Goal: Task Accomplishment & Management: Manage account settings

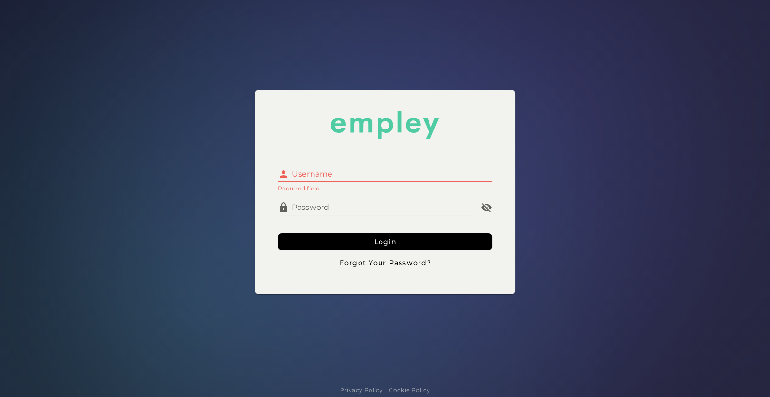
type input "**********"
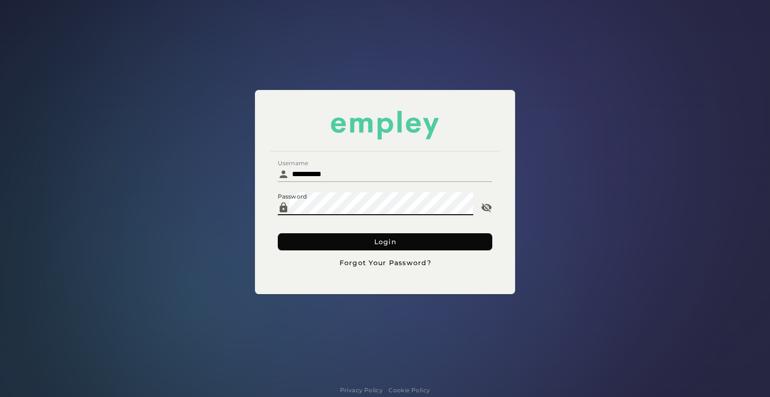
click at [383, 234] on button "Login" at bounding box center [385, 241] width 215 height 17
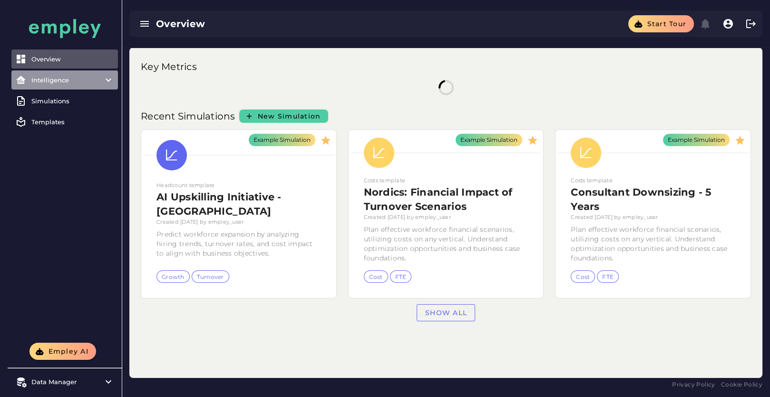
click at [80, 79] on div "Intelligence" at bounding box center [64, 80] width 67 height 8
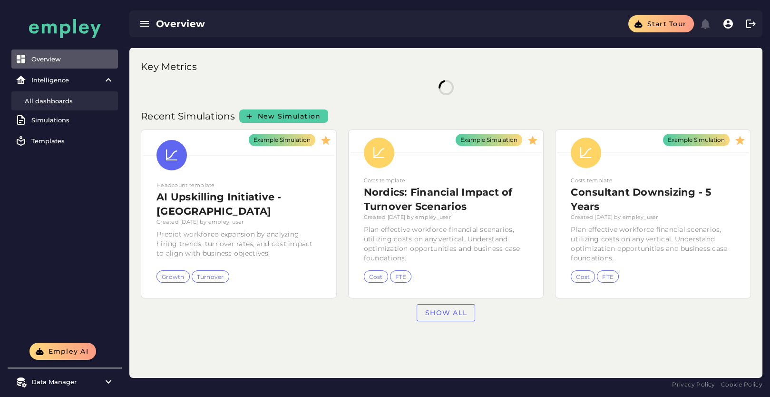
click at [86, 103] on div "All dashboards" at bounding box center [69, 101] width 89 height 8
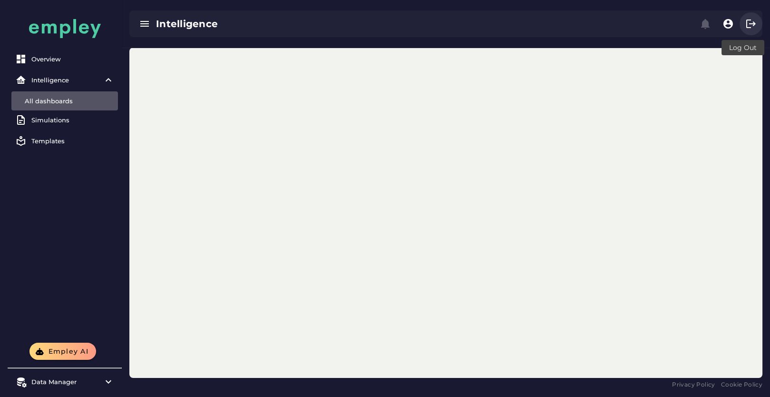
click at [752, 25] on icon "button" at bounding box center [751, 23] width 11 height 11
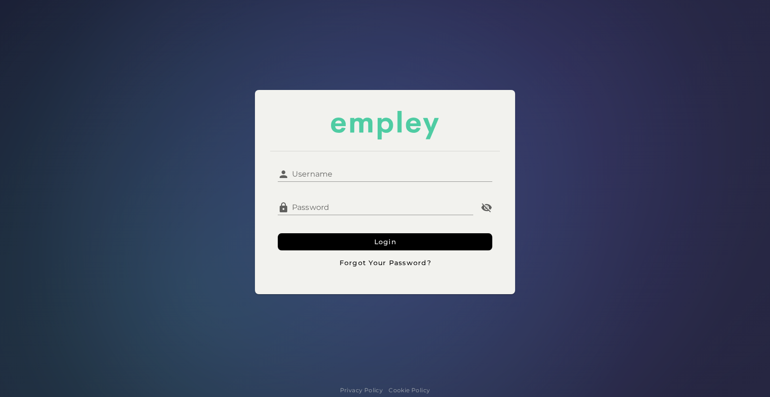
click at [359, 166] on input "Username" at bounding box center [391, 170] width 204 height 23
type input "**********"
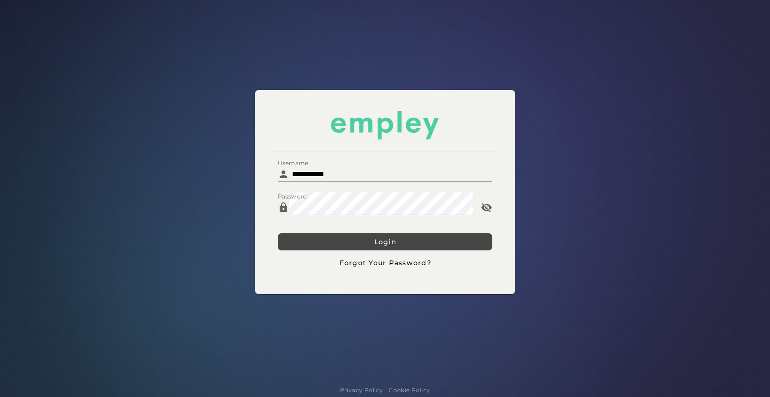
click at [347, 240] on button "Login" at bounding box center [385, 241] width 215 height 17
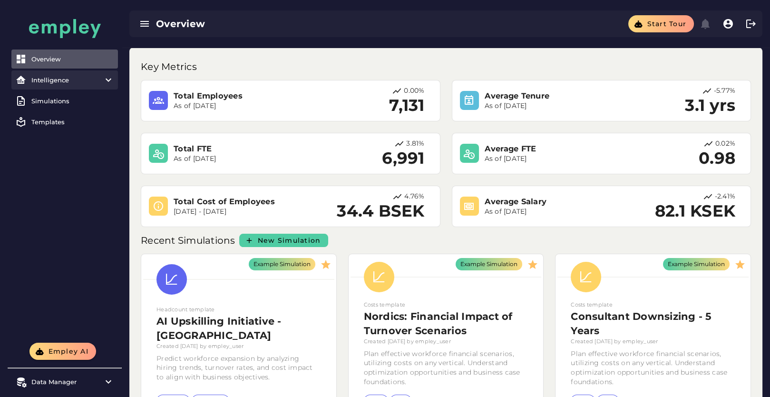
click at [90, 83] on div "Intelligence" at bounding box center [64, 80] width 67 height 8
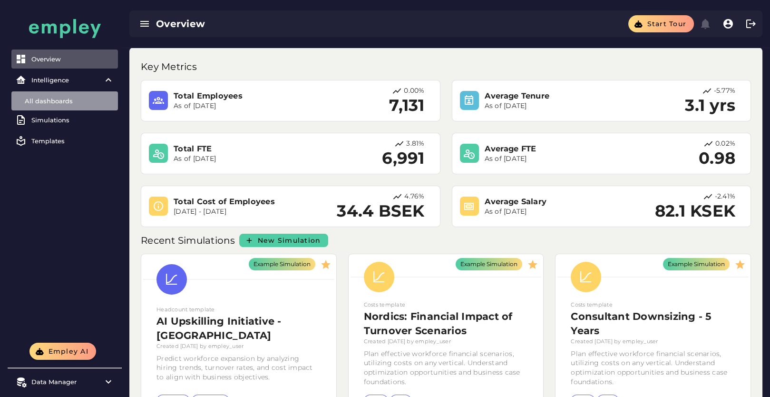
click at [85, 104] on div "All dashboards" at bounding box center [69, 101] width 89 height 8
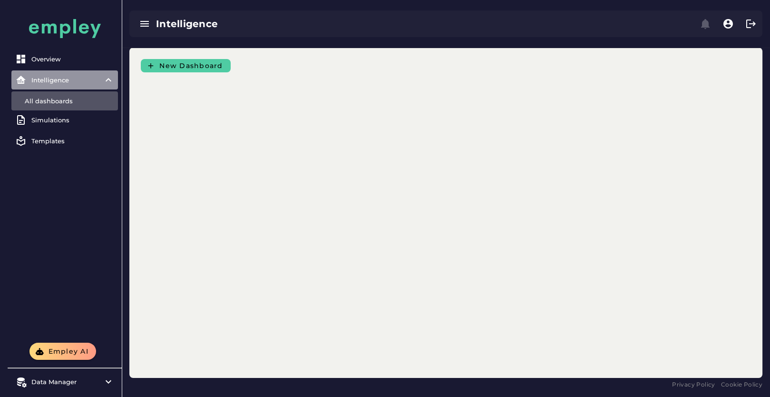
click at [87, 80] on div "Intelligence" at bounding box center [64, 80] width 67 height 8
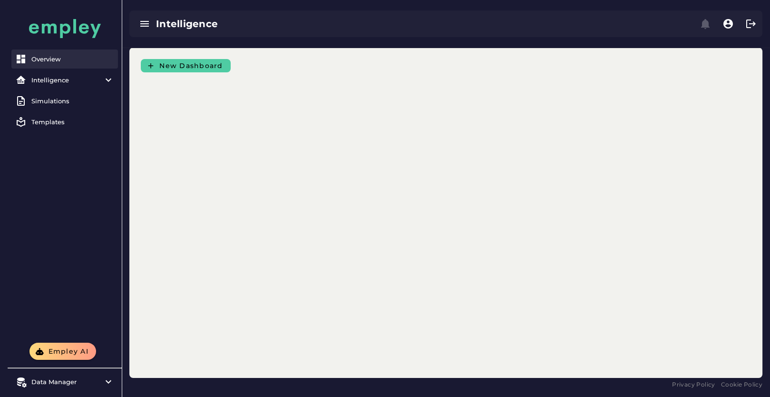
click at [87, 65] on link "Overview" at bounding box center [64, 58] width 107 height 19
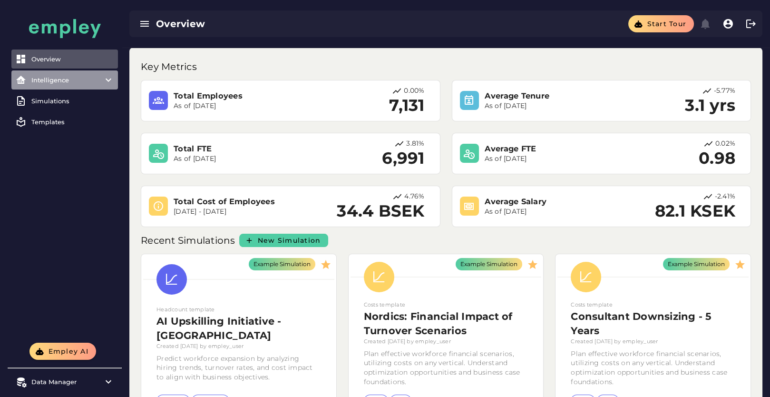
click at [55, 85] on item\) "Intelligence" at bounding box center [64, 79] width 107 height 19
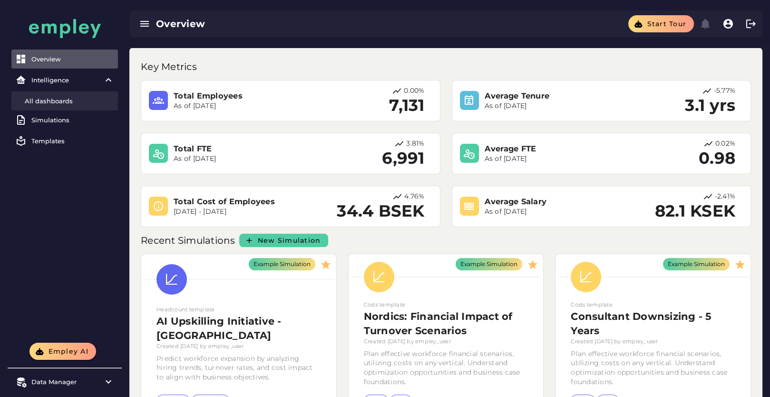
click at [60, 105] on link "All dashboards" at bounding box center [64, 100] width 107 height 19
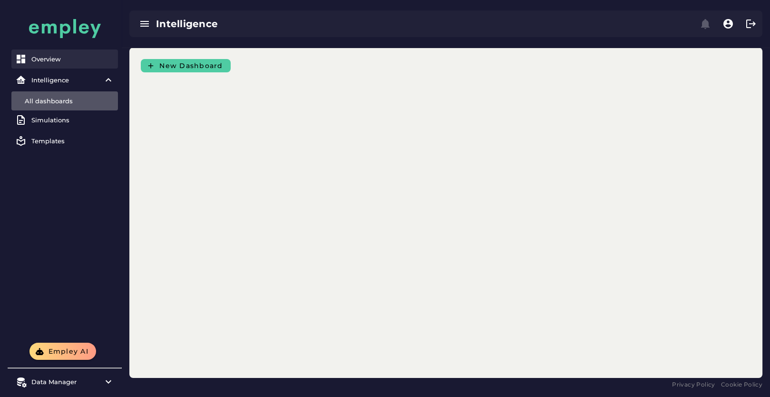
click at [41, 61] on div "Overview" at bounding box center [72, 59] width 83 height 8
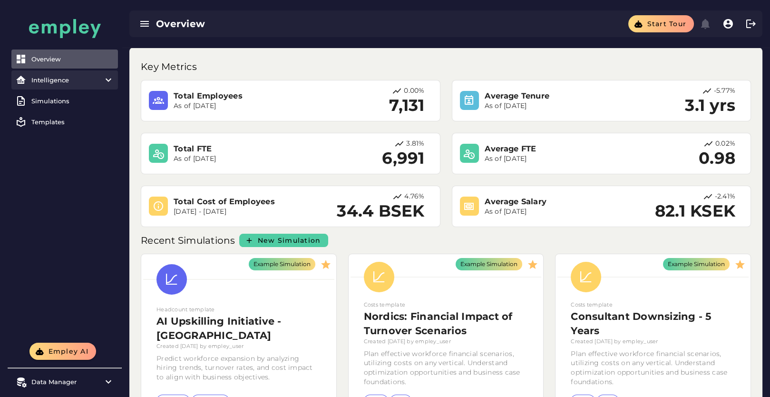
click at [79, 84] on item\) "Intelligence" at bounding box center [64, 79] width 107 height 19
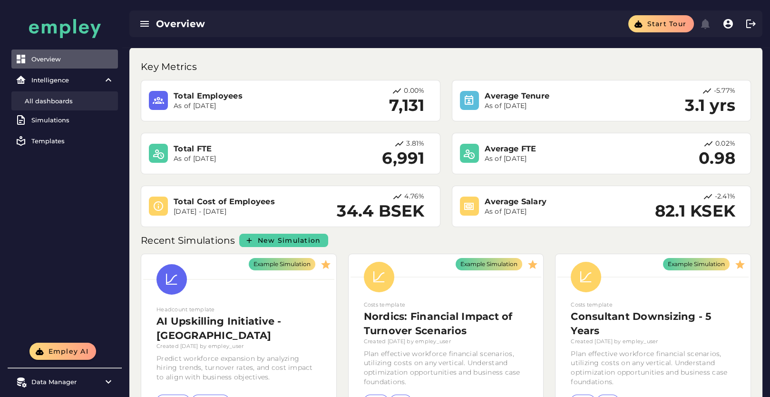
click at [73, 98] on div "All dashboards" at bounding box center [69, 101] width 89 height 8
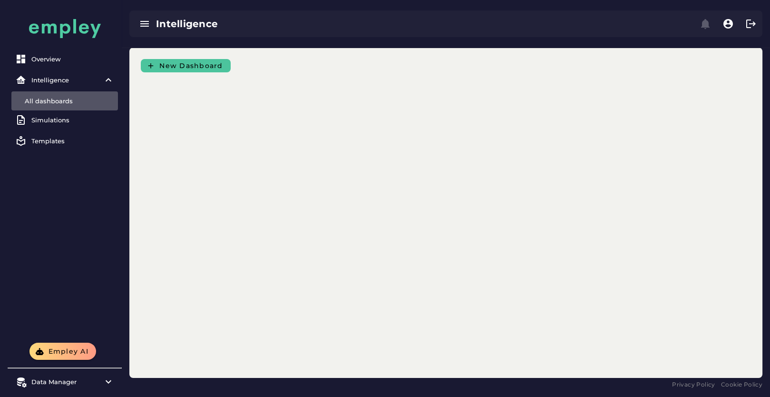
click at [174, 64] on span "New Dashboard" at bounding box center [191, 65] width 64 height 9
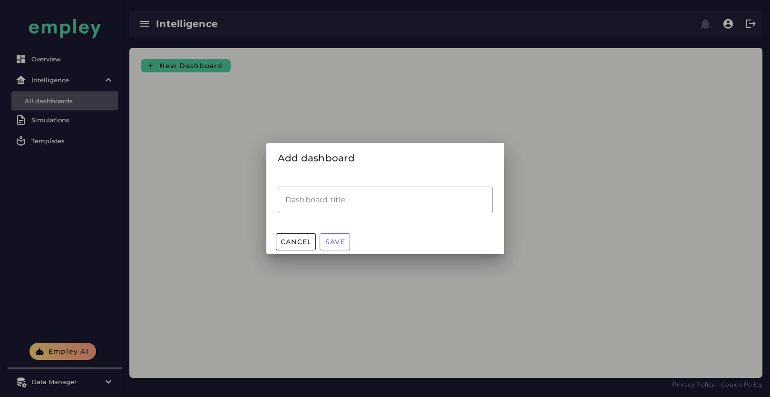
click at [344, 212] on input "Dashboard title" at bounding box center [385, 200] width 215 height 27
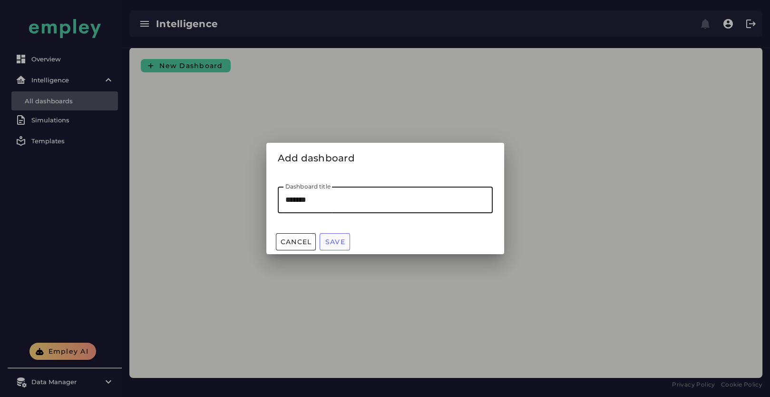
type input "*******"
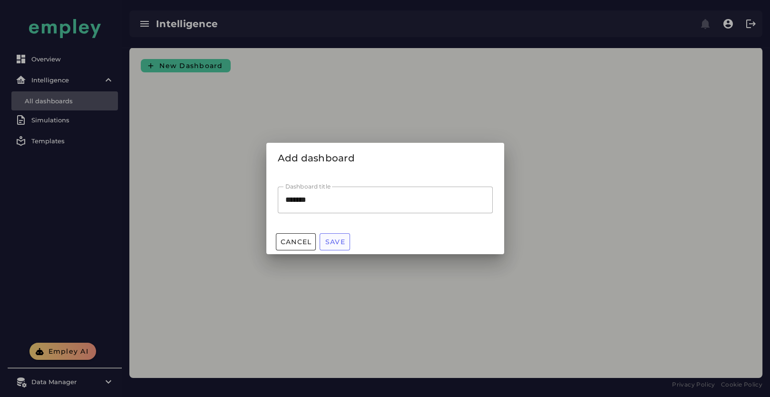
click at [338, 239] on span "Save" at bounding box center [335, 241] width 20 height 9
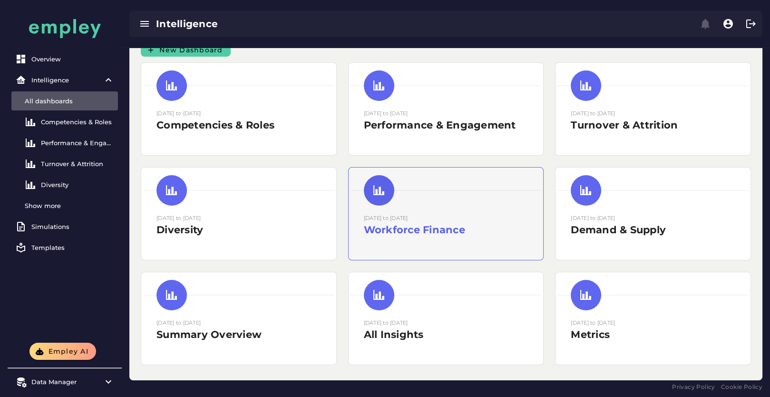
scroll to position [16, 0]
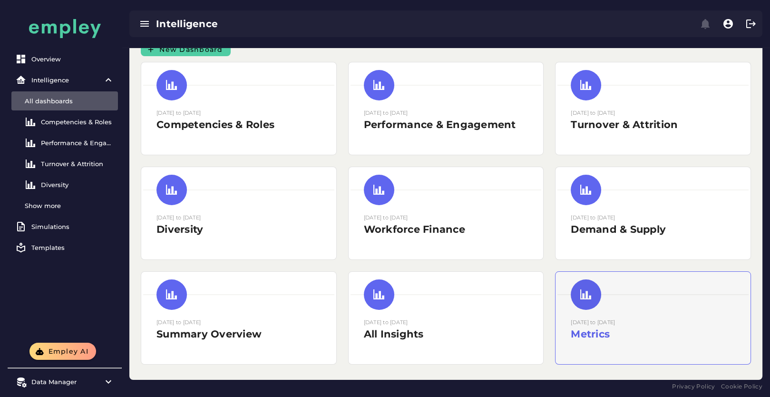
click at [605, 314] on div "30 December 2023 to 31 December 2024 Metrics" at bounding box center [653, 318] width 195 height 92
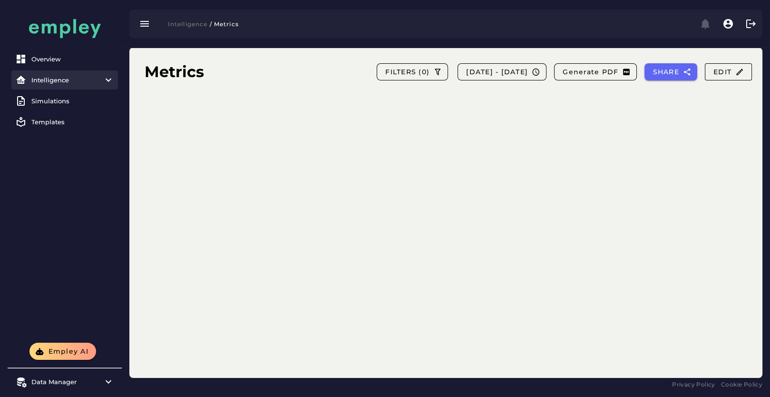
click at [53, 79] on div "Intelligence" at bounding box center [64, 80] width 67 height 8
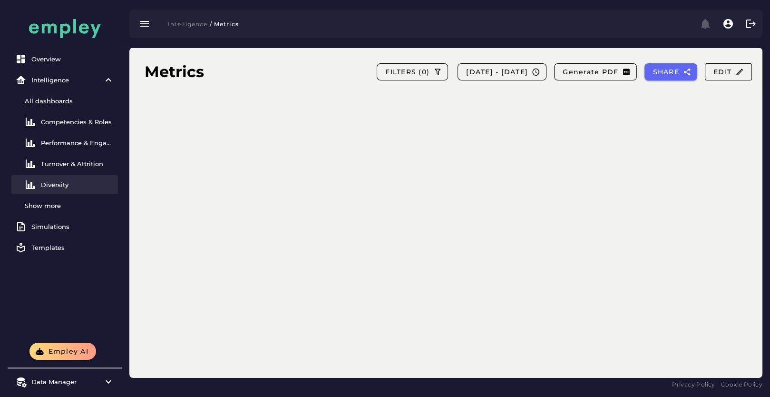
click at [57, 181] on div "Diversity" at bounding box center [77, 185] width 73 height 8
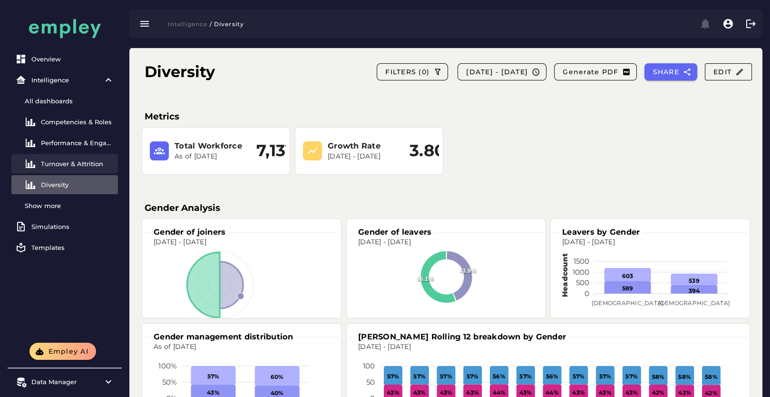
click at [75, 168] on link "Turnover & Attrition" at bounding box center [64, 163] width 107 height 19
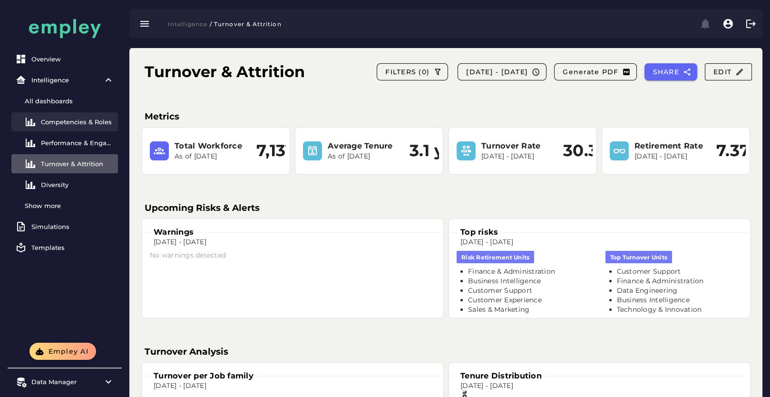
click at [77, 126] on link "Competencies & Roles" at bounding box center [64, 121] width 107 height 19
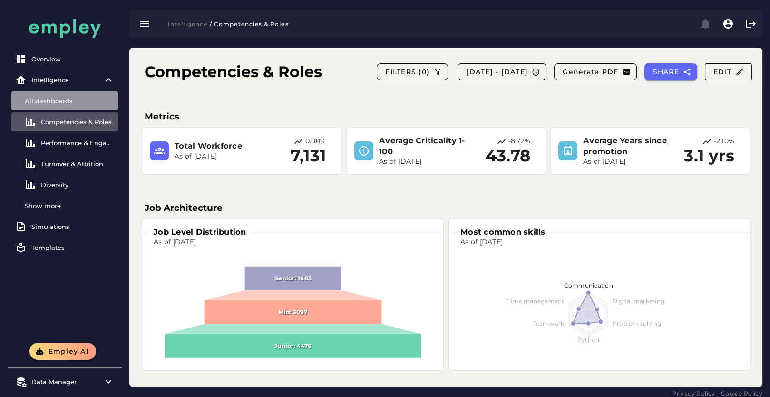
click at [73, 104] on div "All dashboards" at bounding box center [69, 101] width 89 height 8
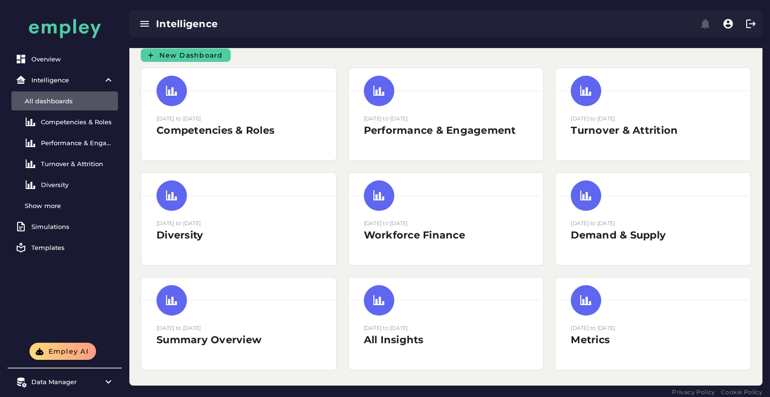
scroll to position [16, 0]
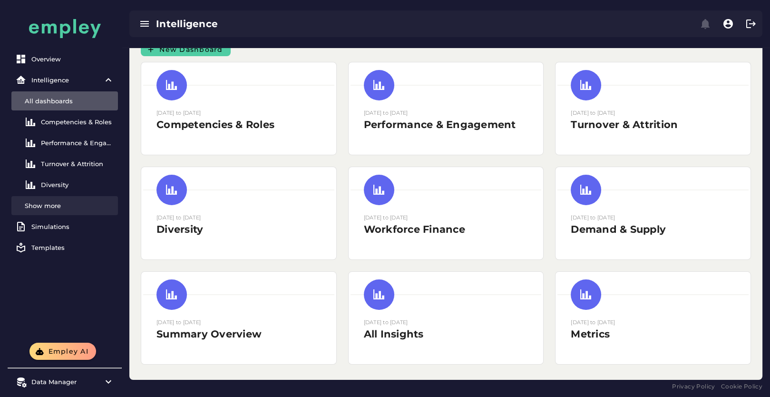
click at [49, 203] on div "Show more" at bounding box center [69, 206] width 89 height 8
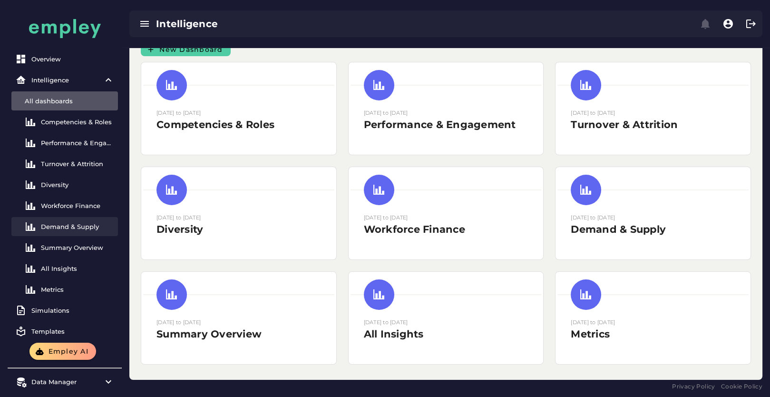
click at [73, 226] on div "Demand & Supply" at bounding box center [77, 227] width 73 height 8
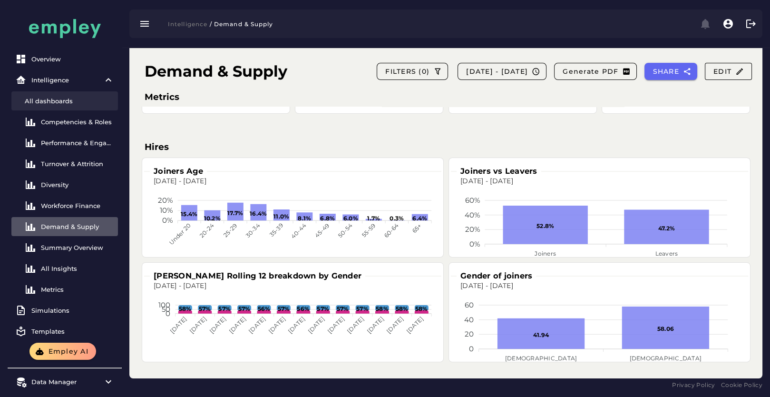
click at [49, 108] on link "All dashboards" at bounding box center [64, 100] width 107 height 19
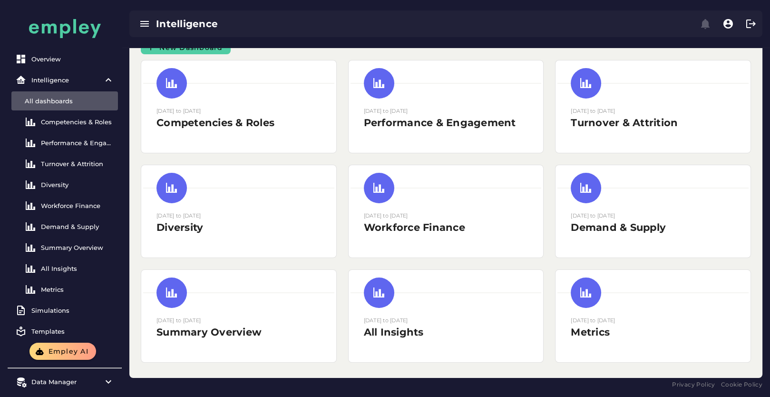
scroll to position [16, 0]
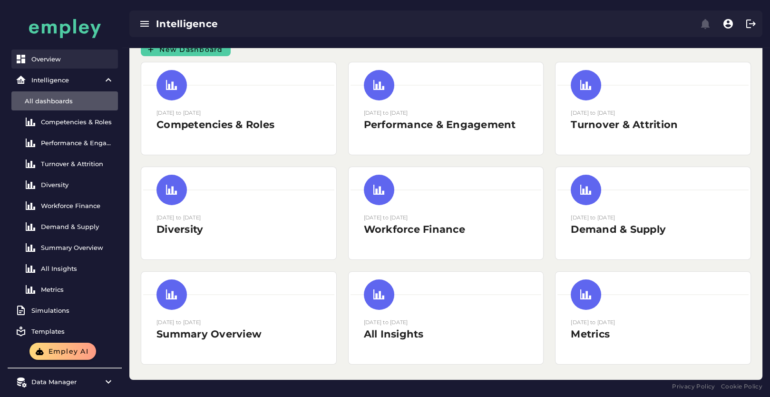
click at [34, 59] on div "Overview" at bounding box center [72, 59] width 83 height 8
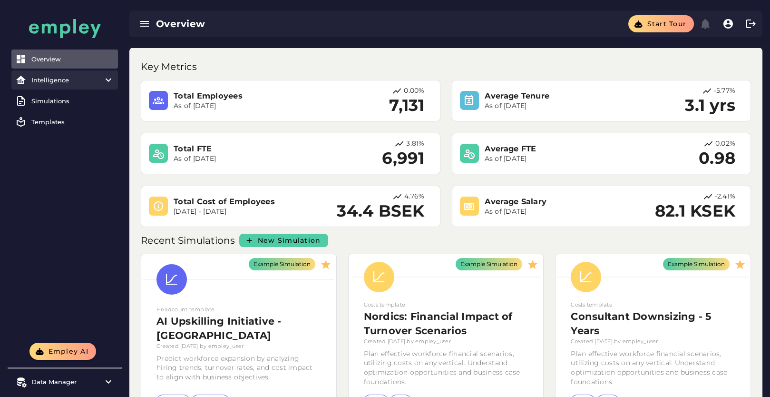
click at [61, 86] on item\) "Intelligence" at bounding box center [64, 79] width 107 height 19
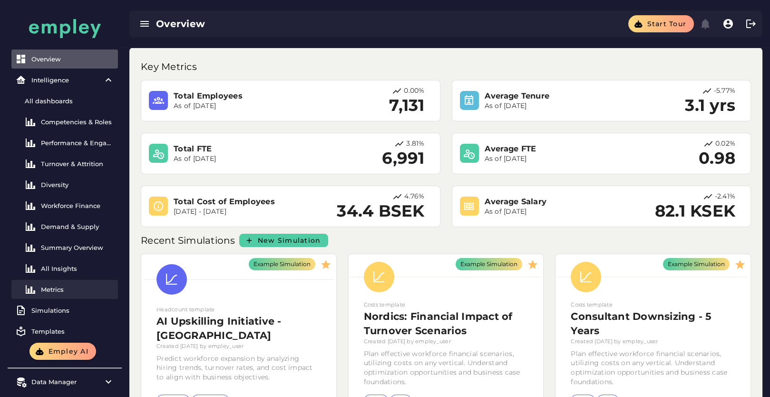
click at [68, 285] on div "Metrics" at bounding box center [77, 289] width 73 height 8
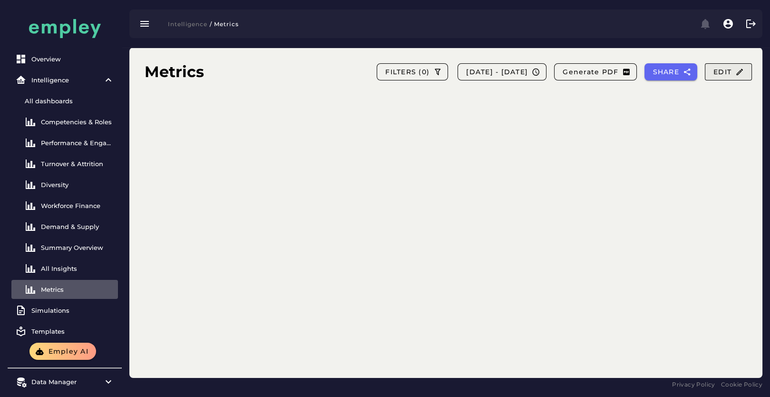
click at [725, 72] on span "Edit" at bounding box center [728, 72] width 31 height 9
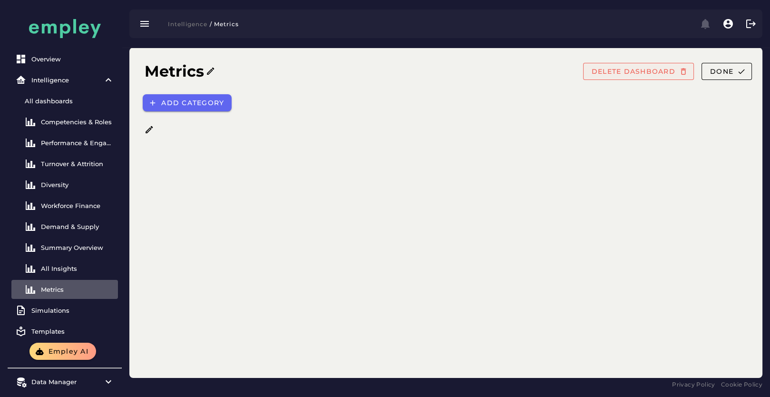
click at [672, 74] on span "DELETE DASHBOARD" at bounding box center [633, 71] width 84 height 9
click at [652, 78] on button "DELETE DASHBOARD" at bounding box center [638, 71] width 111 height 17
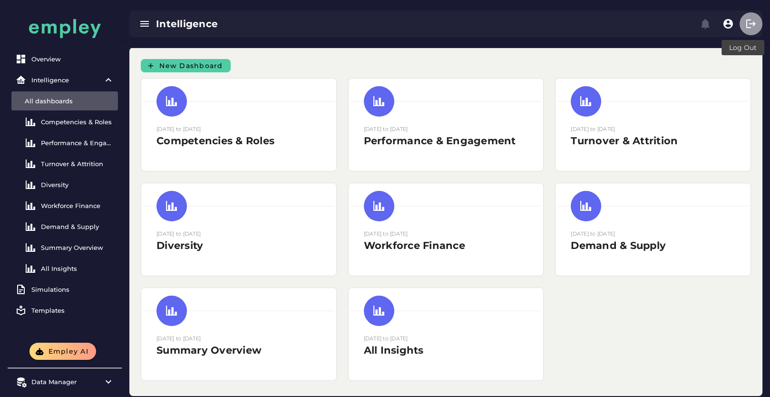
click at [751, 25] on icon "button" at bounding box center [751, 23] width 11 height 11
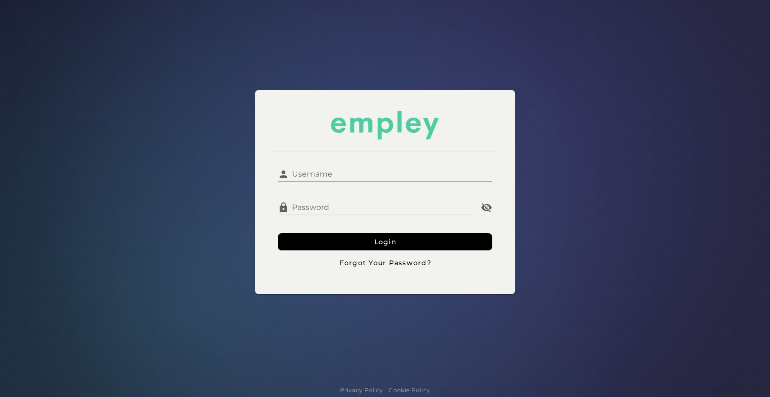
click at [365, 170] on input "Username" at bounding box center [391, 170] width 204 height 23
type input "**********"
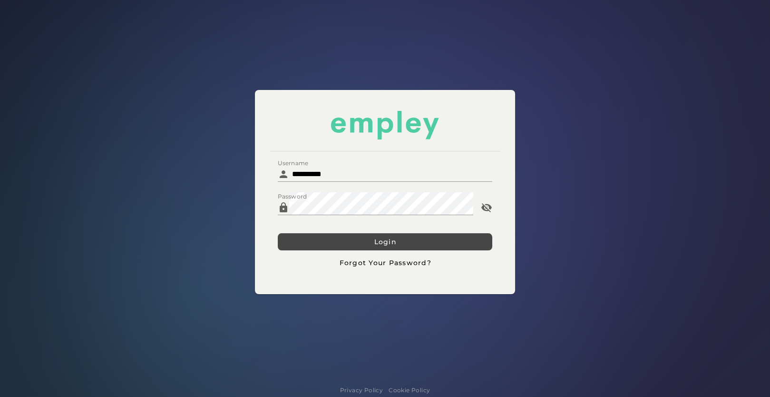
click at [363, 236] on button "Login" at bounding box center [385, 241] width 215 height 17
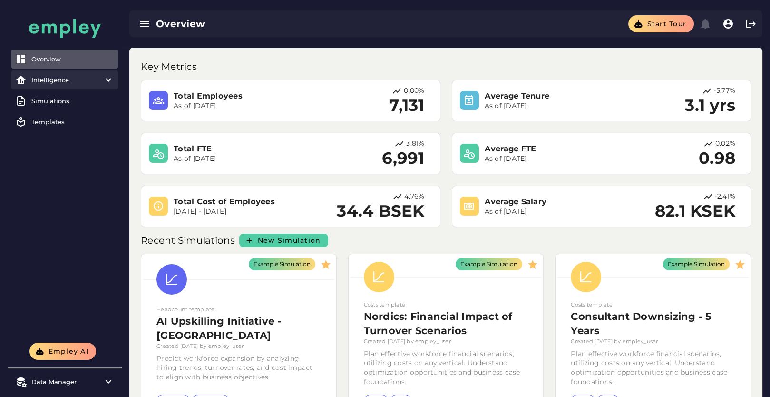
click at [57, 82] on div "Intelligence" at bounding box center [64, 80] width 67 height 8
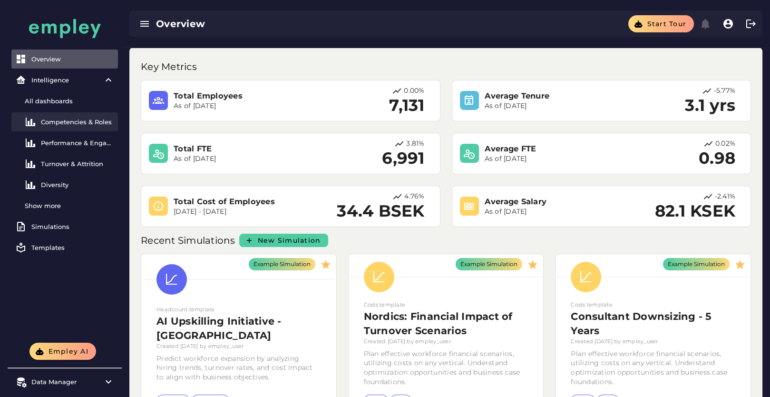
click at [58, 123] on div "Competencies & Roles" at bounding box center [77, 122] width 73 height 8
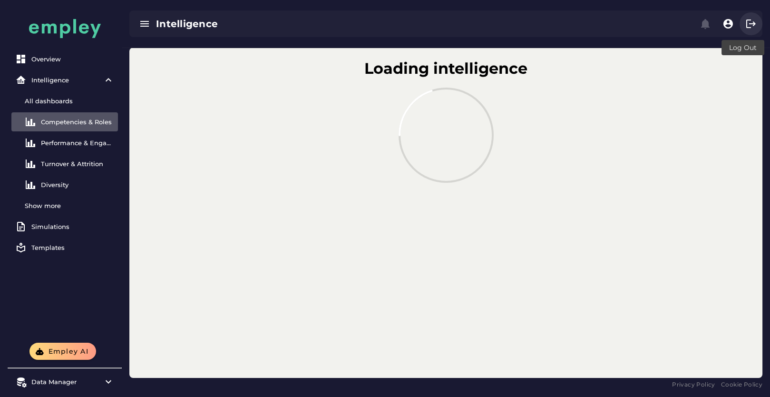
click at [754, 23] on icon "button" at bounding box center [751, 23] width 11 height 11
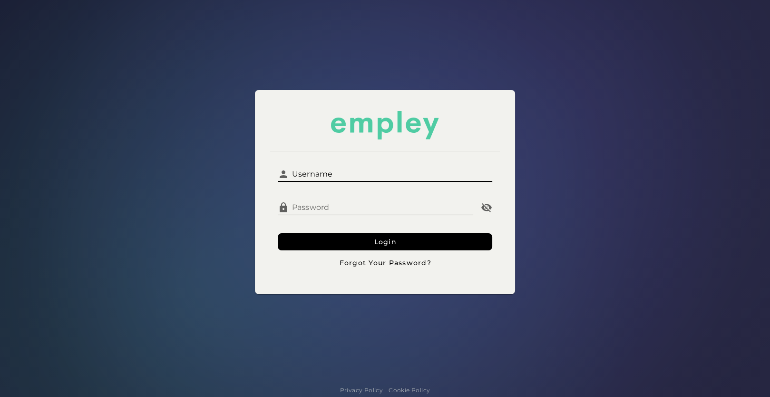
click at [350, 159] on input "Username" at bounding box center [391, 170] width 204 height 23
type input "**********"
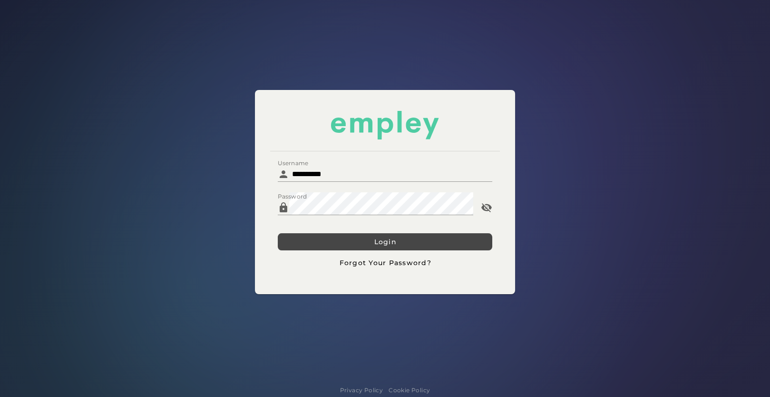
click at [376, 236] on button "Login" at bounding box center [385, 241] width 215 height 17
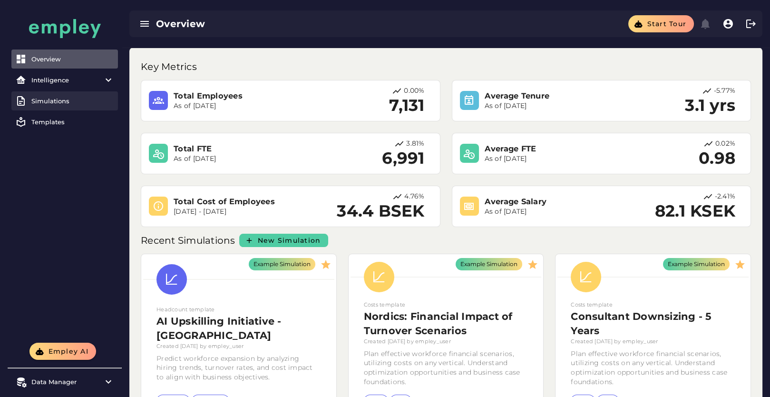
click at [50, 107] on link "Simulations" at bounding box center [64, 100] width 107 height 19
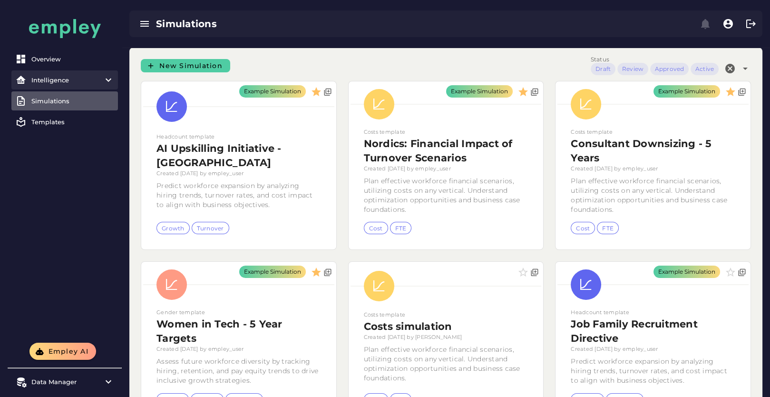
click at [53, 86] on item\) "Intelligence" at bounding box center [64, 79] width 107 height 19
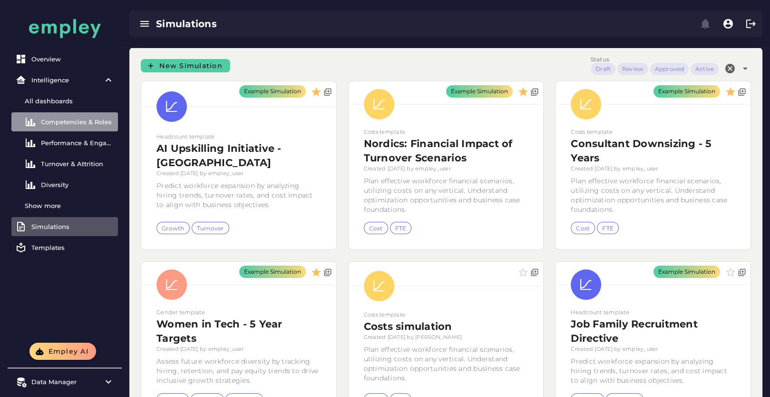
click at [74, 126] on link "Competencies & Roles" at bounding box center [64, 121] width 107 height 19
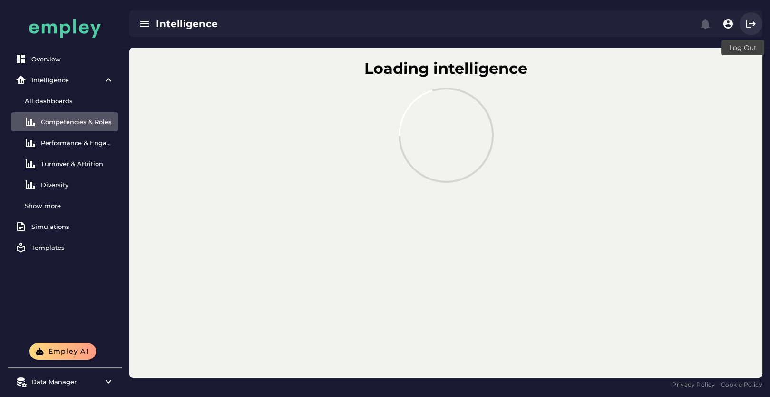
click at [752, 27] on icon "button" at bounding box center [751, 23] width 11 height 11
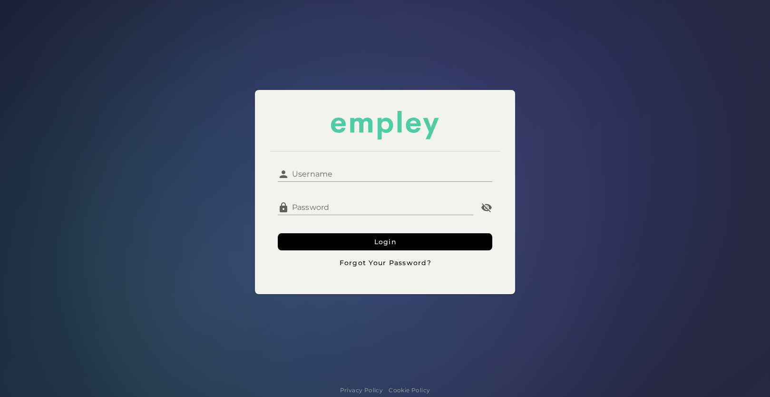
click at [353, 166] on input "Username" at bounding box center [391, 170] width 204 height 23
type input "**********"
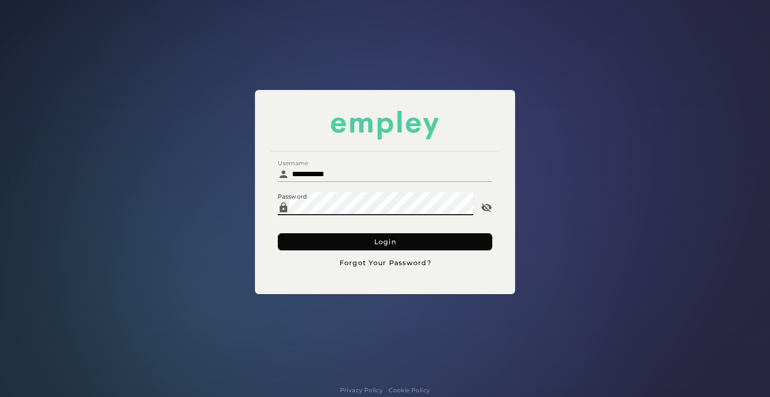
click at [344, 241] on button "Login" at bounding box center [385, 241] width 215 height 17
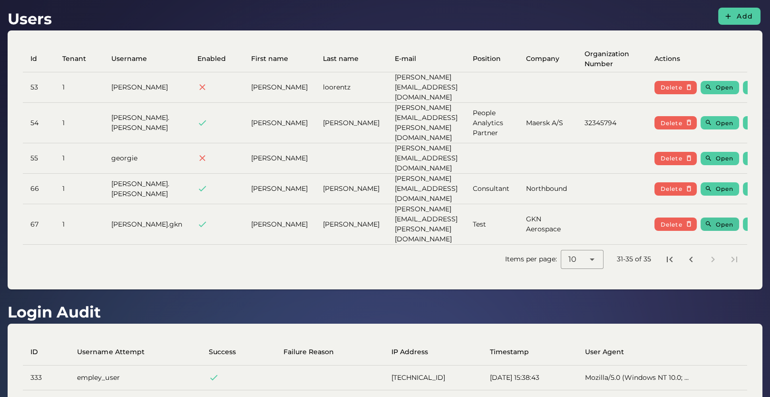
click at [716, 221] on span "Open" at bounding box center [725, 224] width 18 height 7
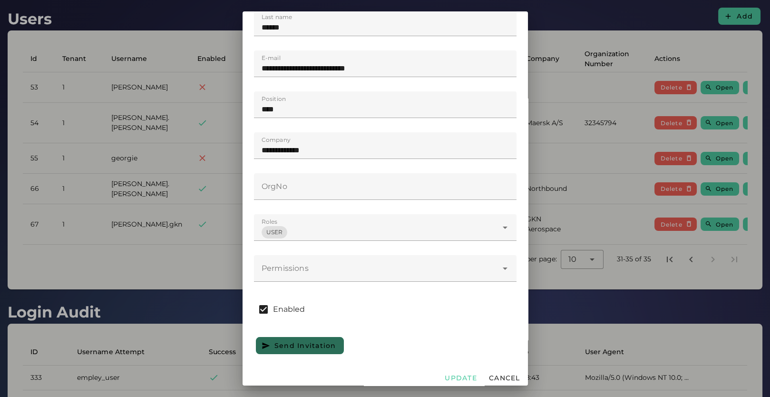
scroll to position [159, 0]
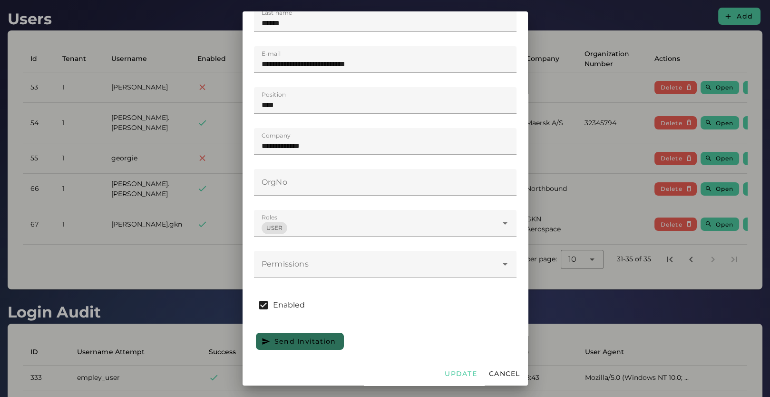
click at [362, 265] on div at bounding box center [376, 264] width 244 height 27
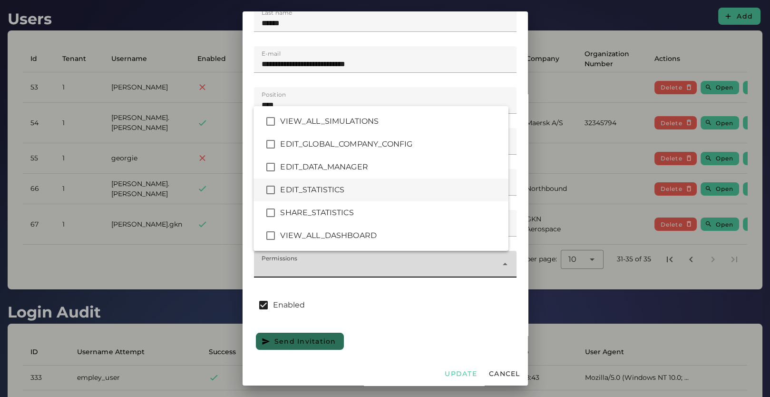
click at [327, 194] on div "EDIT_STATISTICS" at bounding box center [390, 189] width 220 height 11
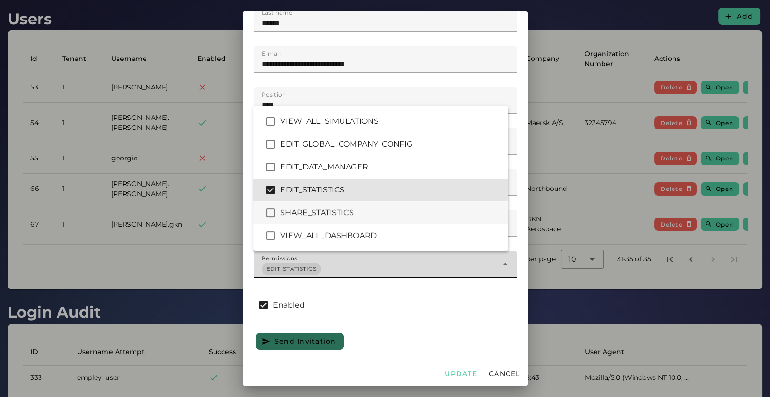
click at [318, 217] on div "SHARE_STATISTICS" at bounding box center [390, 212] width 220 height 11
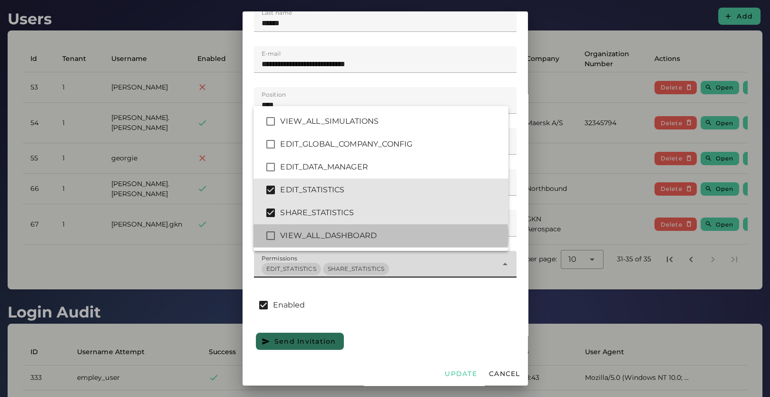
click at [318, 228] on div "VIEW_ALL_DASHBOARD" at bounding box center [381, 235] width 255 height 23
type input "*******"
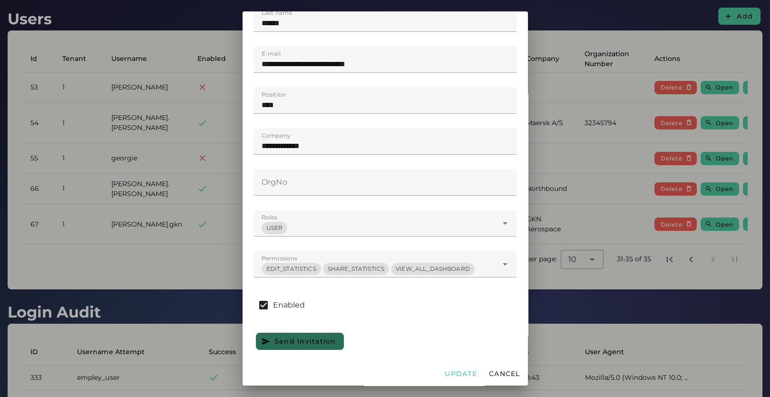
click at [429, 343] on div "Send Invitation" at bounding box center [385, 341] width 266 height 21
click at [565, 286] on div at bounding box center [385, 198] width 770 height 397
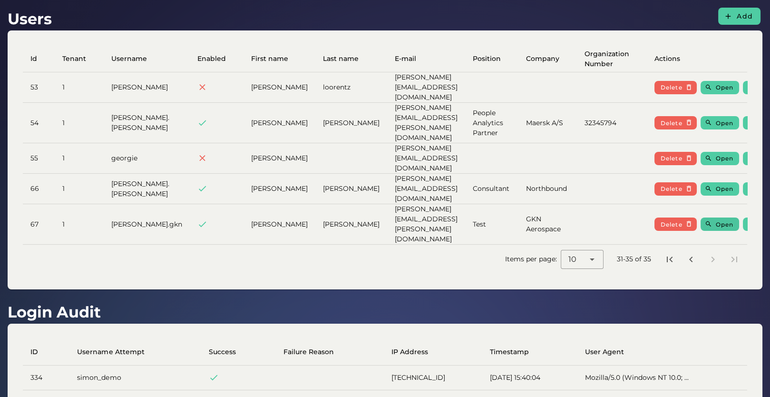
click at [705, 220] on icon "button" at bounding box center [708, 223] width 7 height 7
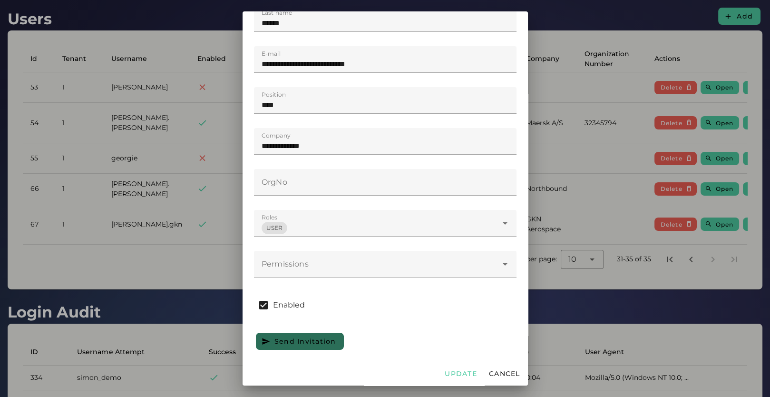
click at [380, 262] on div at bounding box center [376, 264] width 244 height 27
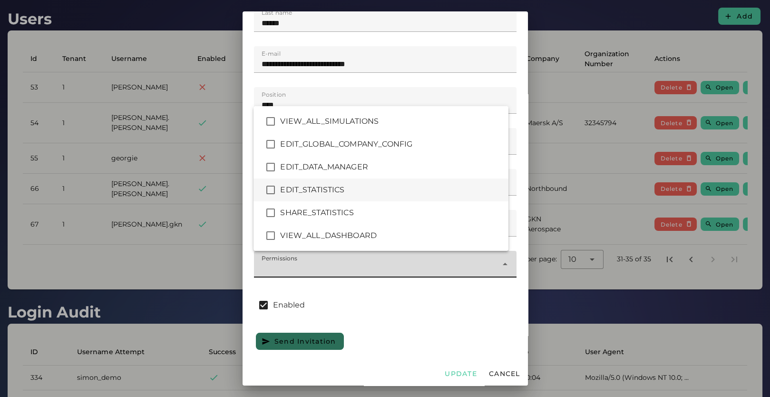
click at [333, 195] on div "EDIT_STATISTICS" at bounding box center [390, 189] width 220 height 11
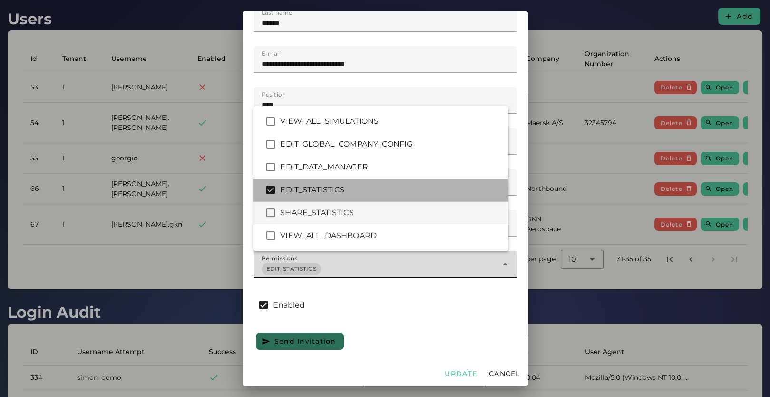
click at [333, 218] on div "SHARE_STATISTICS" at bounding box center [381, 212] width 255 height 23
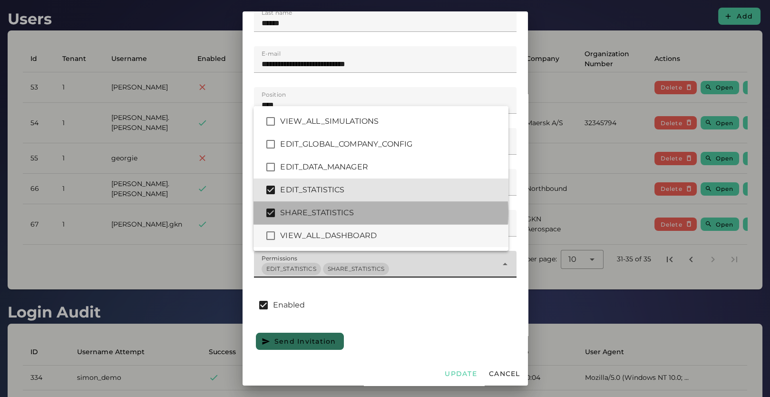
click at [334, 238] on div "VIEW_ALL_DASHBOARD" at bounding box center [390, 235] width 220 height 11
type input "*******"
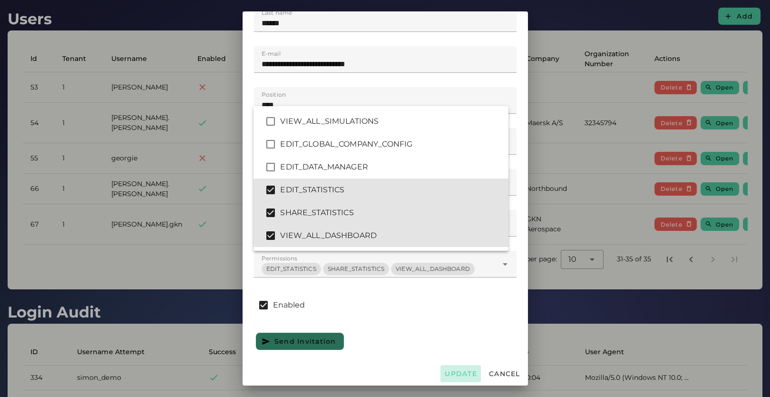
click at [455, 374] on span "Update" at bounding box center [460, 373] width 33 height 9
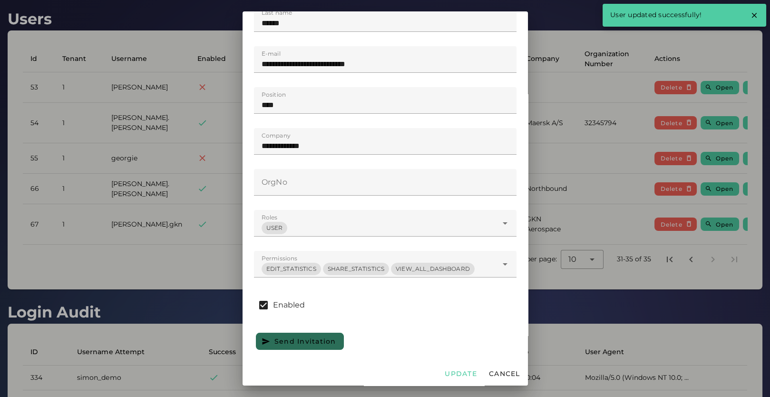
click at [620, 255] on div at bounding box center [385, 198] width 770 height 397
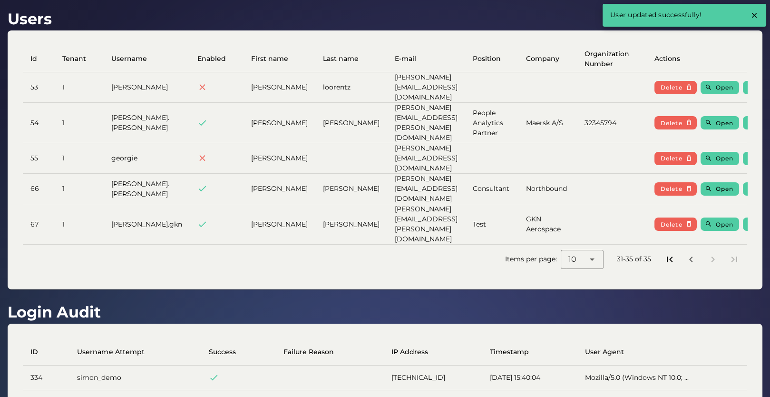
click at [668, 254] on icon "First page" at bounding box center [669, 259] width 11 height 11
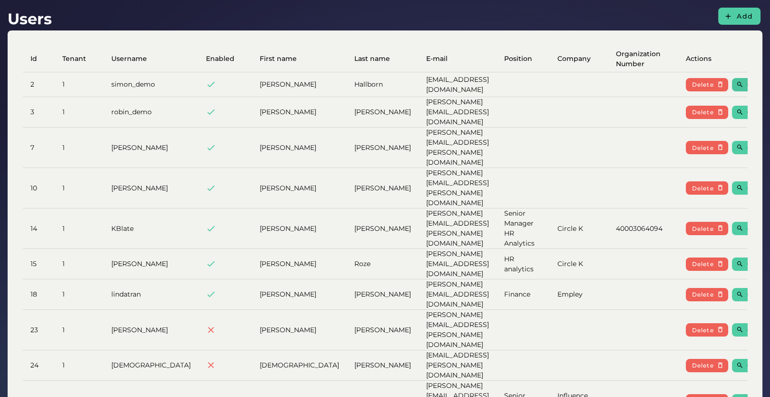
click at [747, 81] on span "Open" at bounding box center [756, 84] width 18 height 7
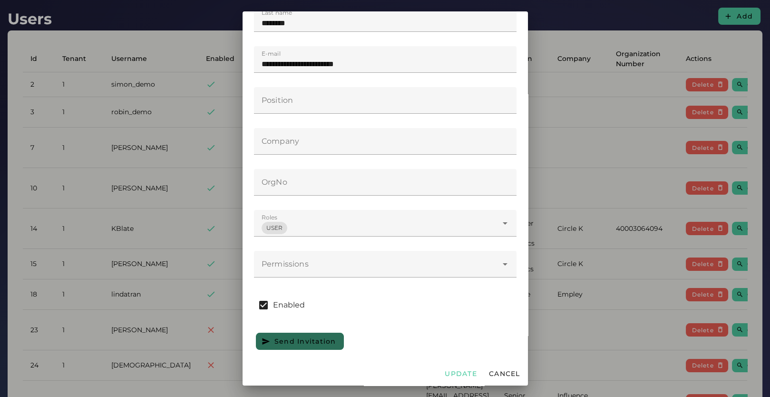
click at [339, 275] on div at bounding box center [376, 264] width 244 height 27
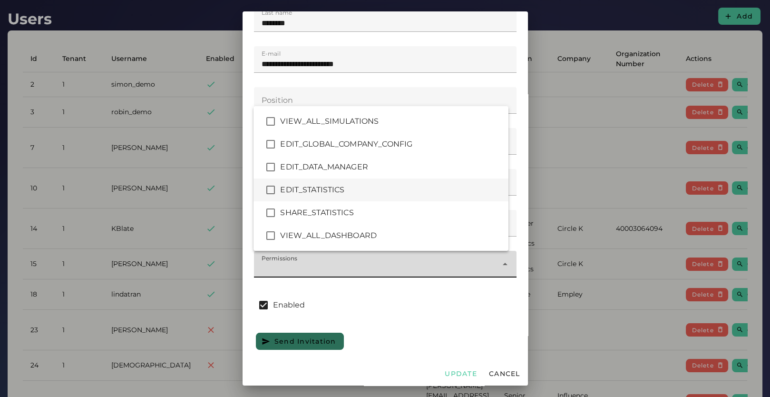
click at [328, 182] on div "EDIT_STATISTICS" at bounding box center [381, 189] width 255 height 23
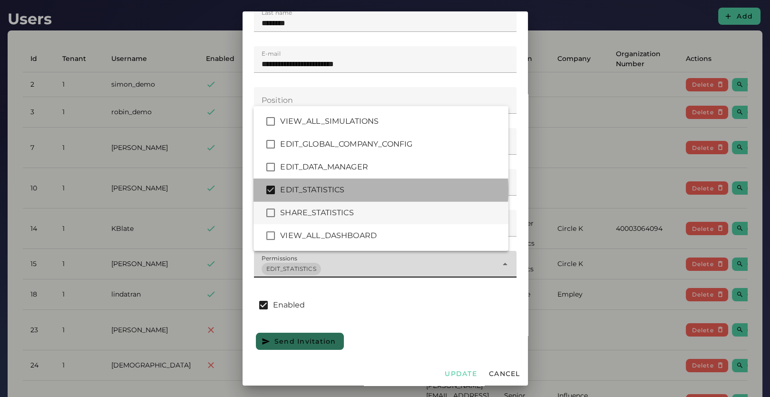
click at [324, 210] on div "SHARE_STATISTICS" at bounding box center [390, 212] width 220 height 11
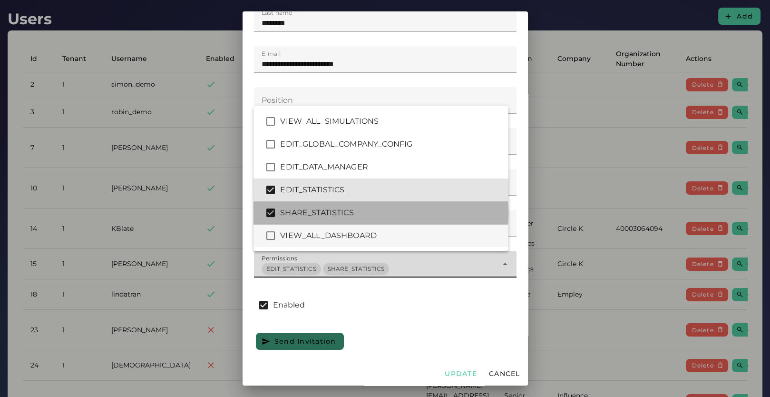
click at [323, 231] on div "VIEW_ALL_DASHBOARD" at bounding box center [390, 235] width 220 height 11
type input "*******"
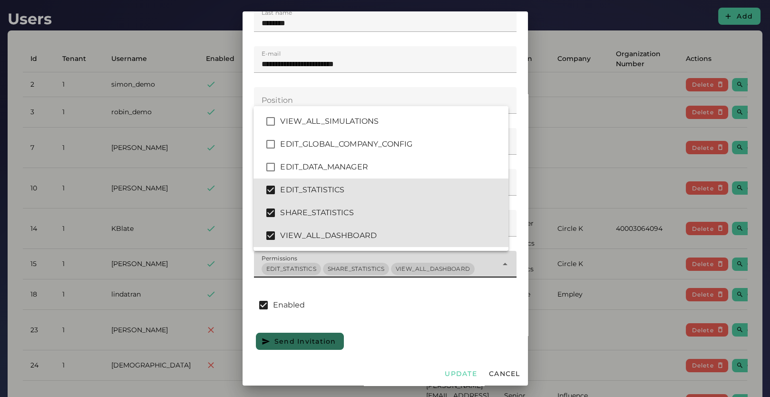
click at [408, 336] on div "Send Invitation" at bounding box center [385, 341] width 266 height 21
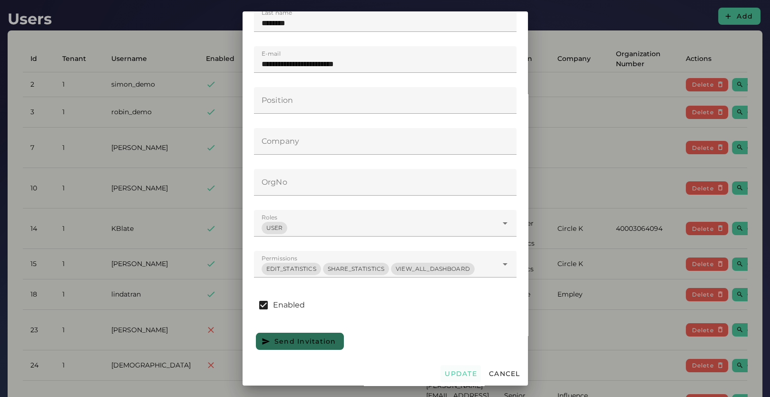
click at [459, 371] on span "Update" at bounding box center [460, 373] width 33 height 9
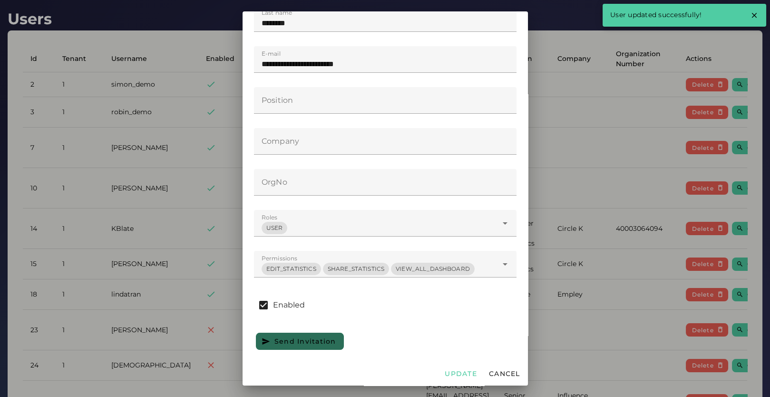
click at [172, 165] on div at bounding box center [385, 198] width 770 height 397
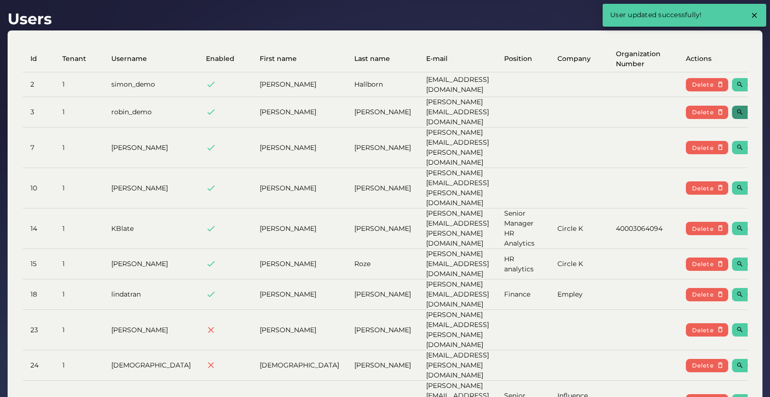
click at [747, 108] on span "Open" at bounding box center [756, 111] width 18 height 7
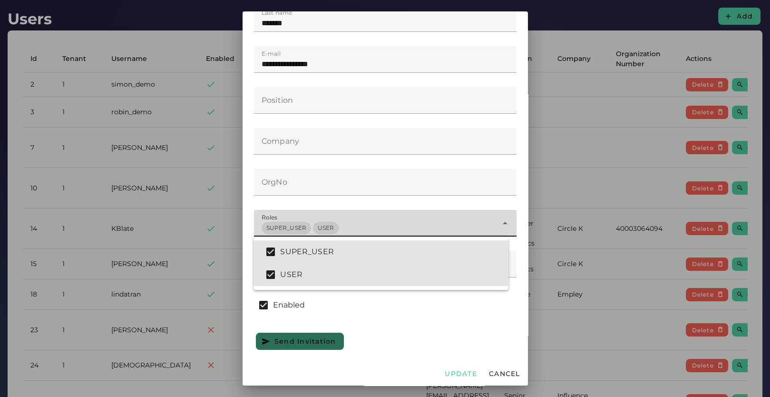
click at [357, 231] on div "SUPER_USER USER ****" at bounding box center [376, 223] width 244 height 27
click at [387, 310] on div "Enabled" at bounding box center [385, 305] width 263 height 27
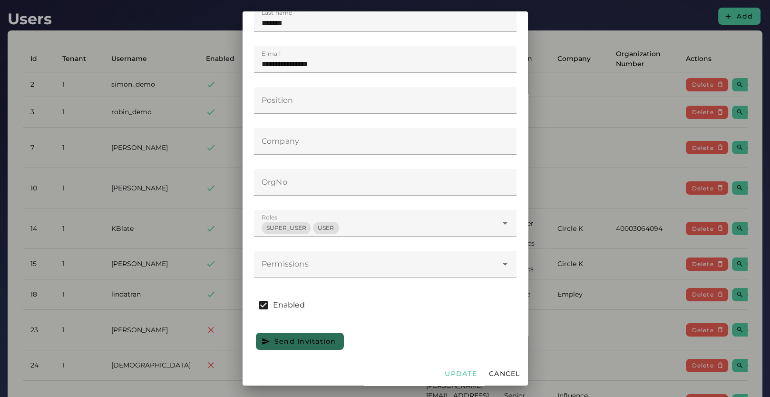
click at [348, 261] on div at bounding box center [376, 264] width 244 height 27
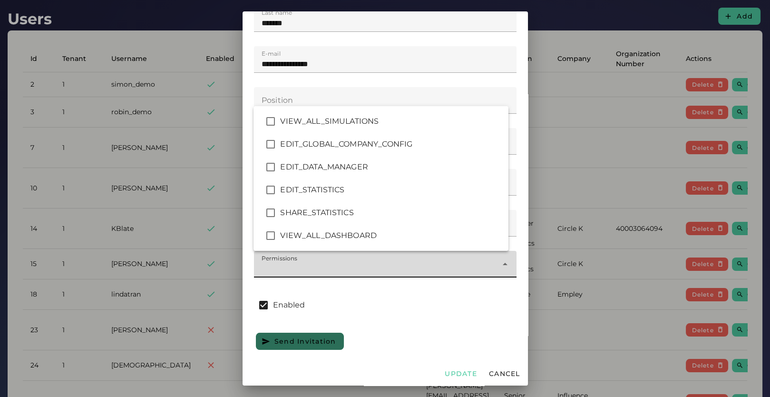
click at [384, 293] on div "Enabled" at bounding box center [385, 305] width 263 height 27
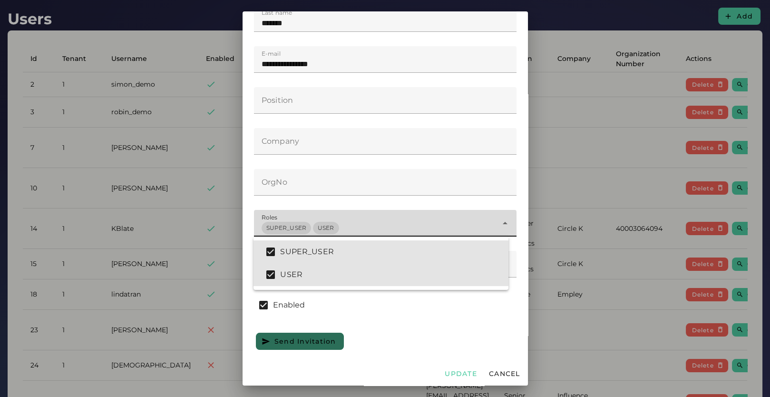
click at [339, 228] on div "SUPER_USER USER ****" at bounding box center [376, 223] width 244 height 27
click at [330, 250] on div "SUPER_USER" at bounding box center [390, 251] width 220 height 11
type input "*"
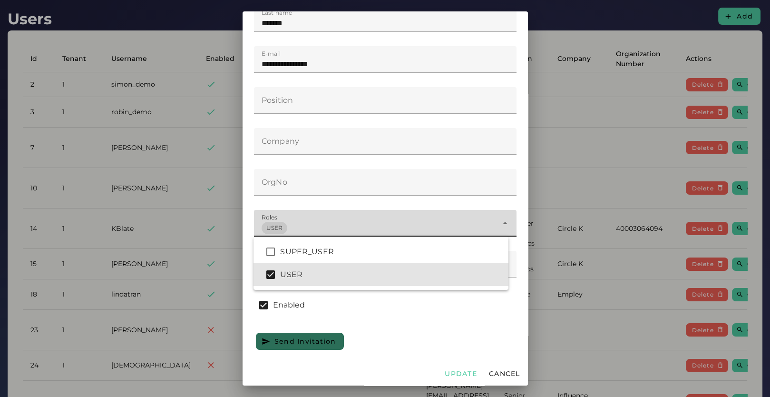
click at [371, 294] on div "Enabled" at bounding box center [385, 305] width 263 height 27
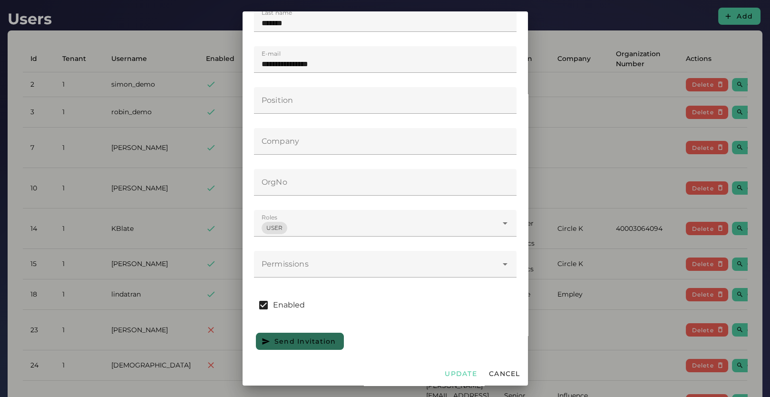
click at [362, 263] on div at bounding box center [376, 264] width 244 height 27
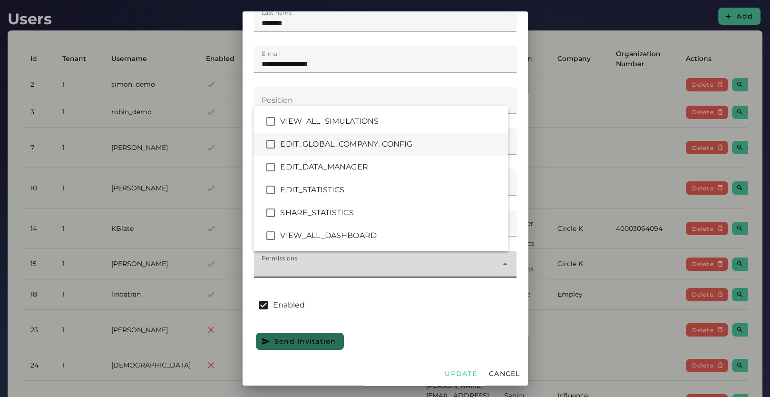
click at [364, 143] on div "EDIT_GLOBAL_COMPANY_CONFIG" at bounding box center [390, 143] width 220 height 11
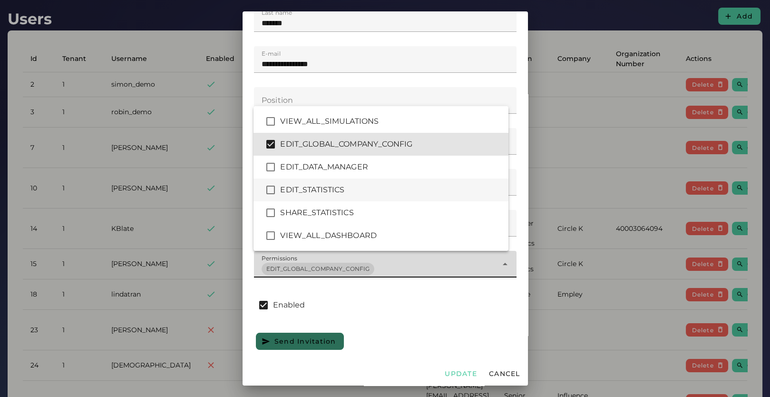
click at [346, 195] on div "EDIT_STATISTICS" at bounding box center [390, 189] width 220 height 11
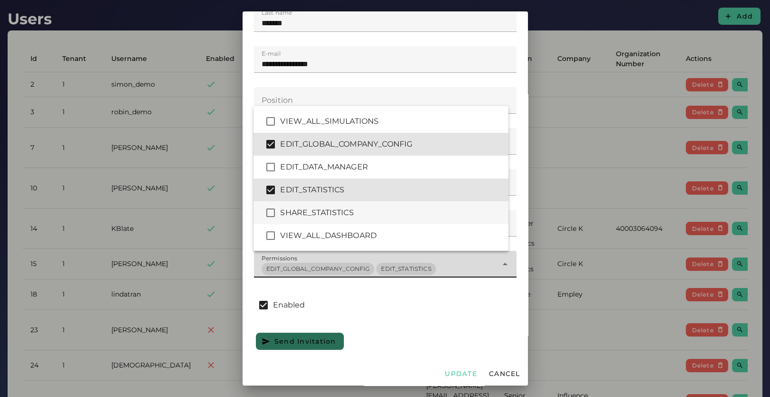
click at [355, 211] on div "SHARE_STATISTICS" at bounding box center [390, 212] width 220 height 11
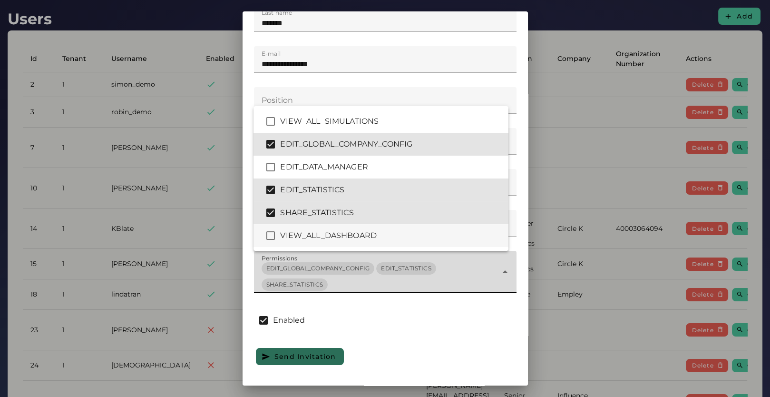
click at [364, 238] on div "VIEW_ALL_DASHBOARD" at bounding box center [390, 235] width 220 height 11
type input "**********"
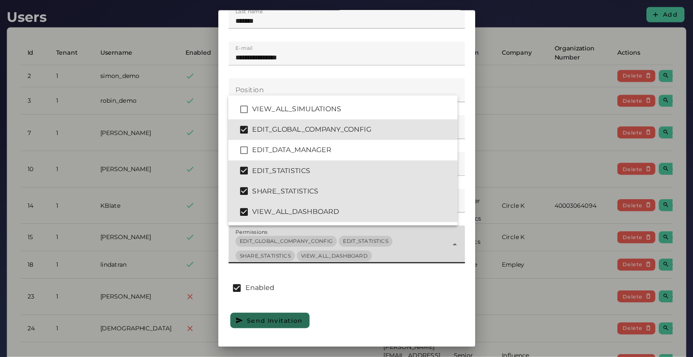
scroll to position [175, 0]
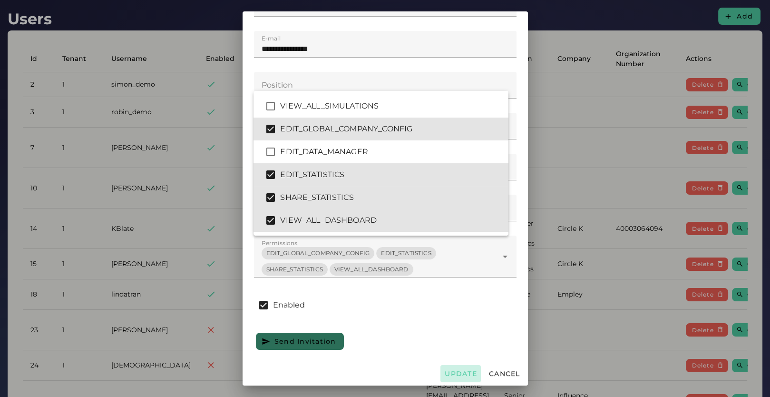
click at [452, 370] on span "Update" at bounding box center [460, 373] width 33 height 9
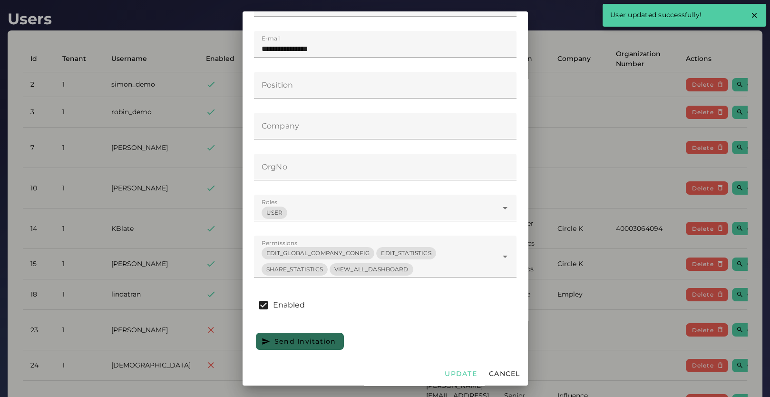
click at [130, 185] on div at bounding box center [385, 198] width 770 height 397
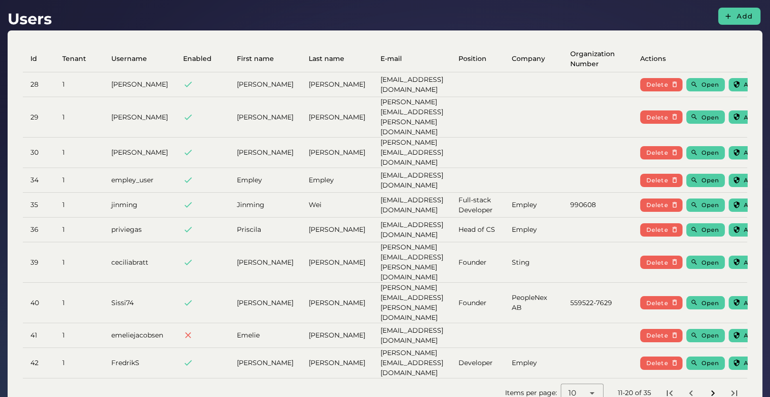
click at [715, 384] on button "Next page" at bounding box center [713, 392] width 17 height 17
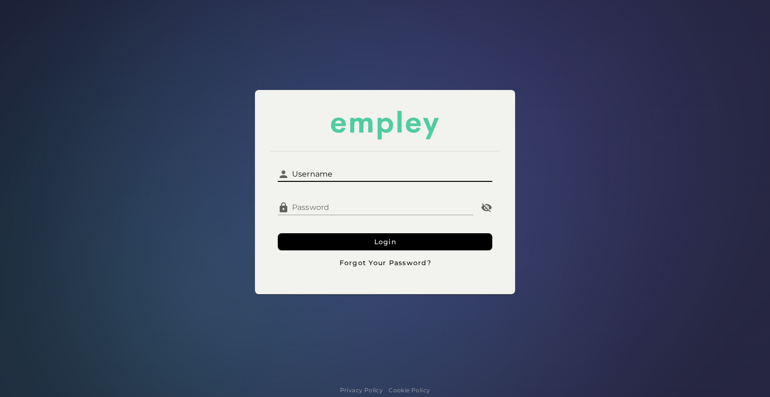
click at [367, 173] on input "Username" at bounding box center [391, 170] width 204 height 23
type input "**********"
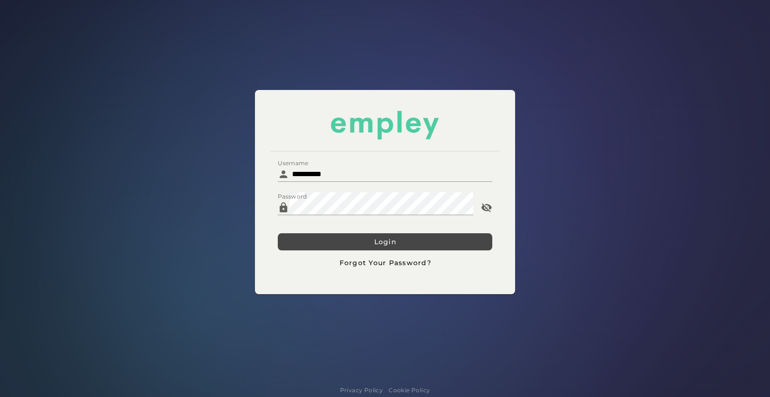
click at [331, 241] on button "Login" at bounding box center [385, 241] width 215 height 17
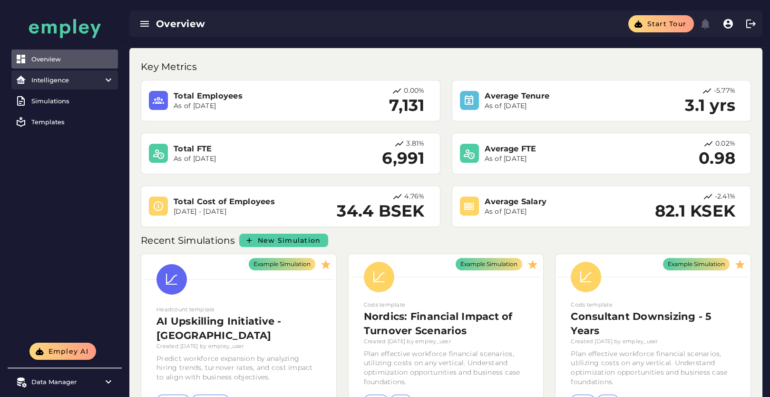
click at [69, 76] on div "Intelligence" at bounding box center [64, 80] width 67 height 8
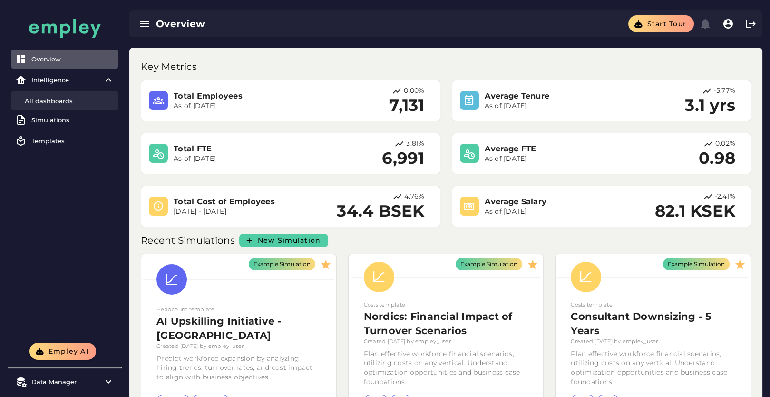
click at [65, 101] on div "All dashboards" at bounding box center [69, 101] width 89 height 8
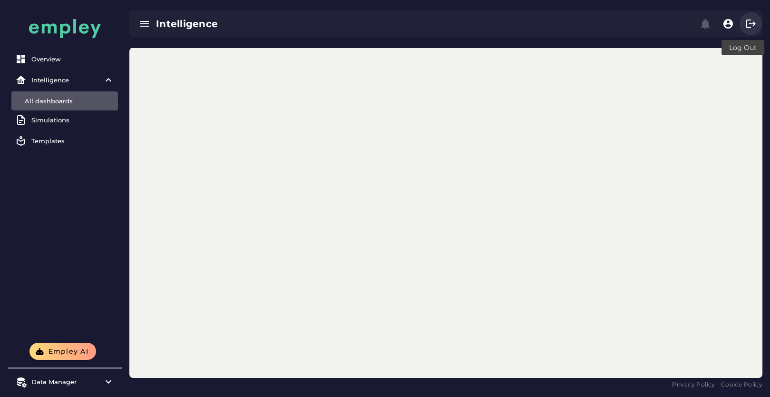
click at [750, 25] on icon "button" at bounding box center [751, 23] width 11 height 11
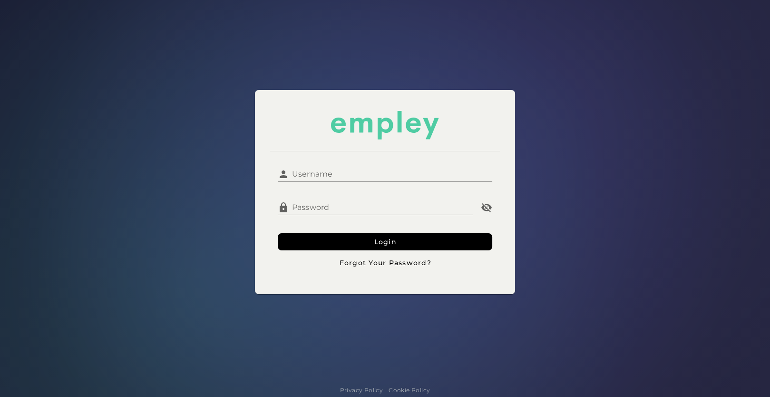
click at [391, 160] on input "Username" at bounding box center [391, 170] width 204 height 23
type input "**********"
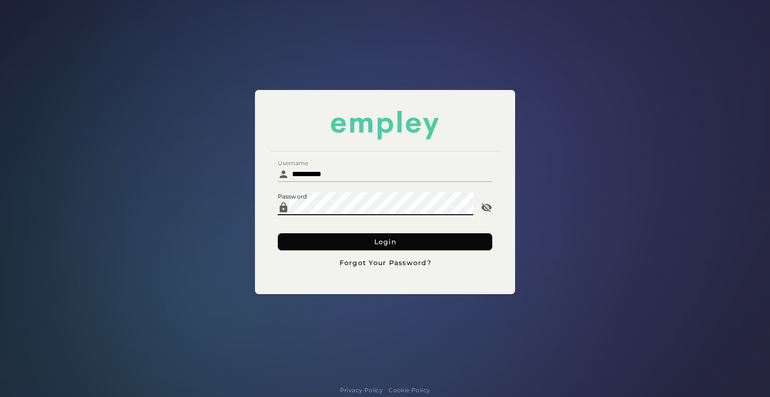
click at [319, 246] on button "Login" at bounding box center [385, 241] width 215 height 17
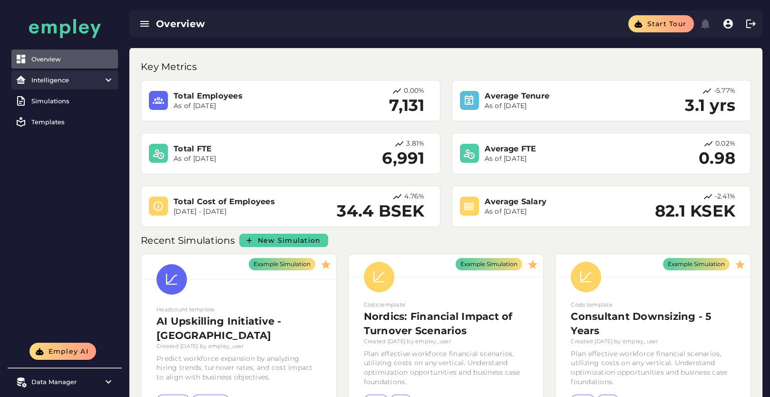
click at [66, 83] on div "Intelligence" at bounding box center [64, 80] width 67 height 8
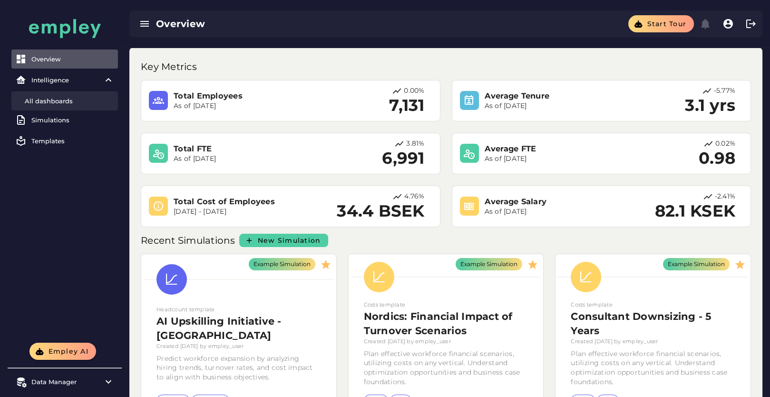
click at [64, 100] on div "All dashboards" at bounding box center [69, 101] width 89 height 8
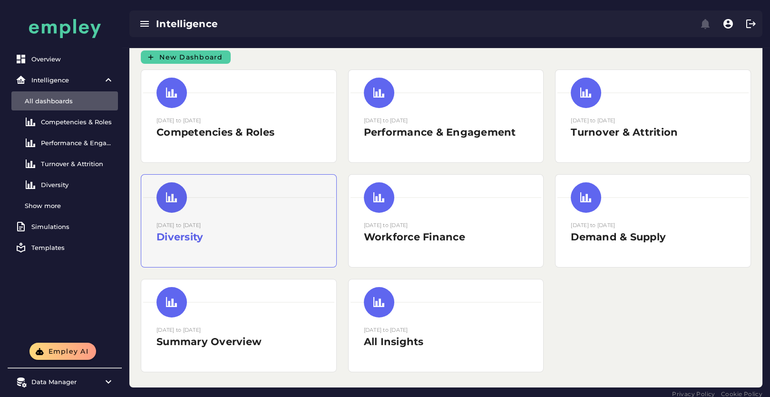
scroll to position [16, 0]
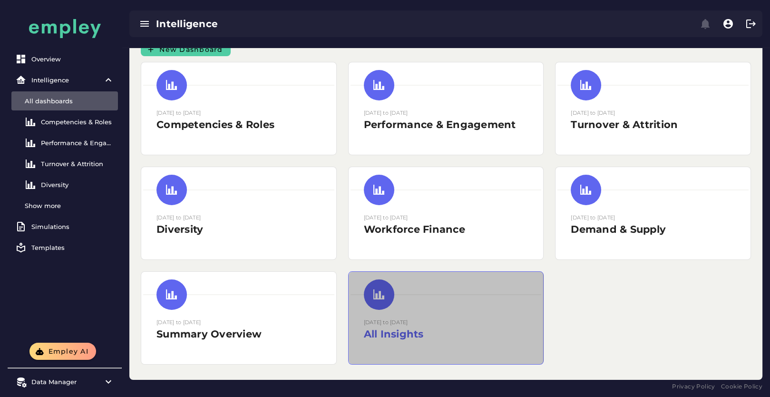
click at [417, 307] on div at bounding box center [446, 295] width 191 height 42
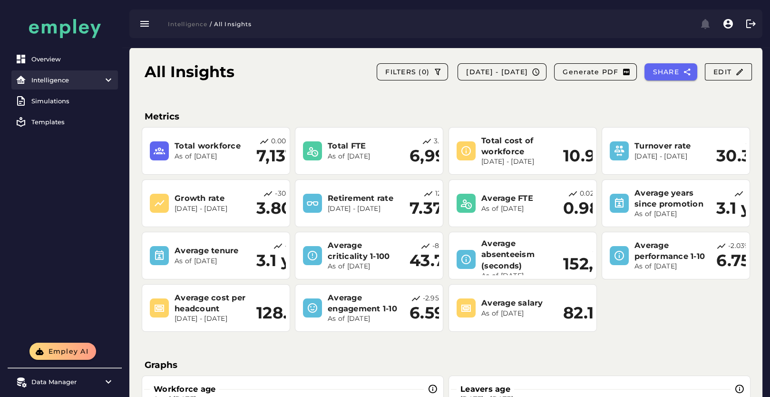
click at [47, 80] on div "Intelligence" at bounding box center [64, 80] width 67 height 8
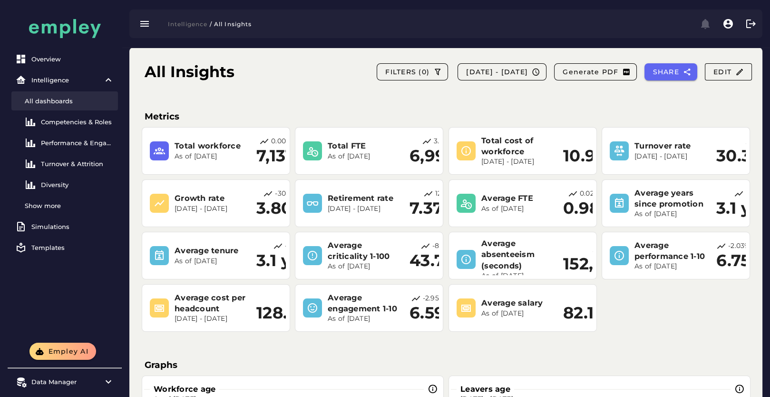
click at [58, 105] on link "All dashboards" at bounding box center [64, 100] width 107 height 19
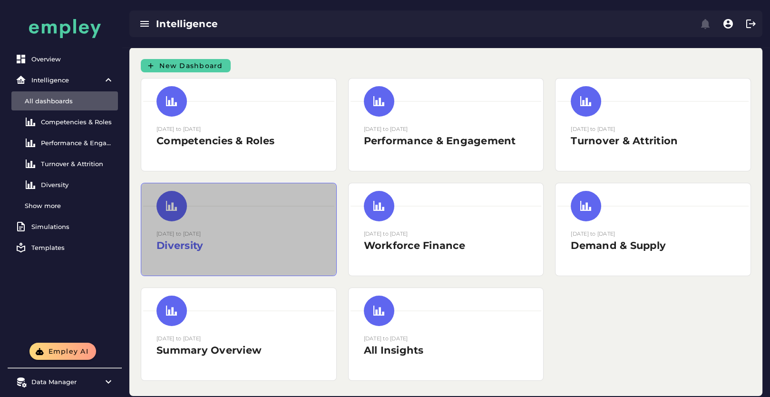
click at [235, 241] on h2 "Diversity" at bounding box center [239, 245] width 165 height 14
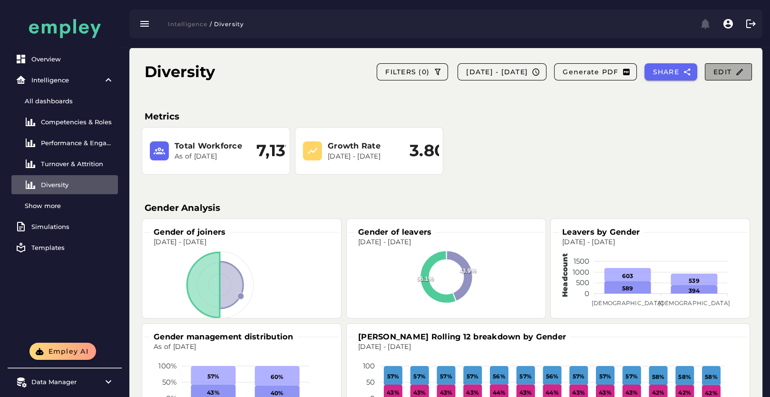
click at [731, 75] on span "Edit" at bounding box center [728, 72] width 31 height 9
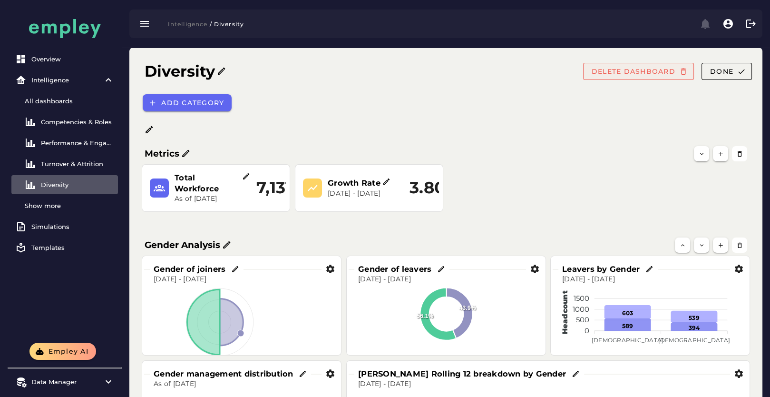
click at [650, 71] on span "DELETE DASHBOARD" at bounding box center [633, 71] width 84 height 9
click at [606, 109] on div "Add category" at bounding box center [448, 102] width 623 height 29
click at [722, 71] on span "Done" at bounding box center [722, 71] width 24 height 9
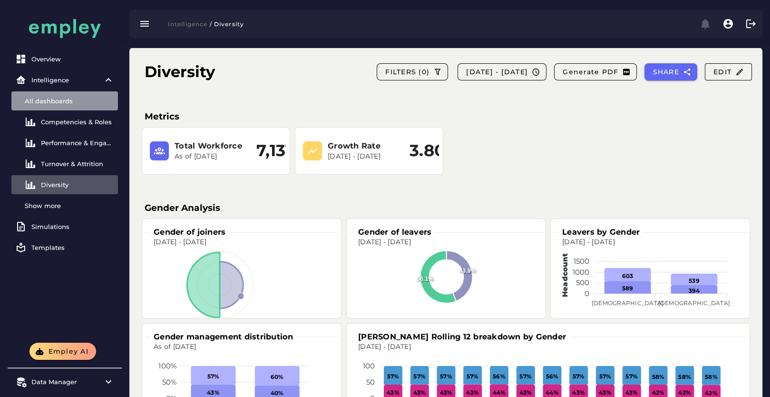
click at [68, 102] on div "All dashboards" at bounding box center [69, 101] width 89 height 8
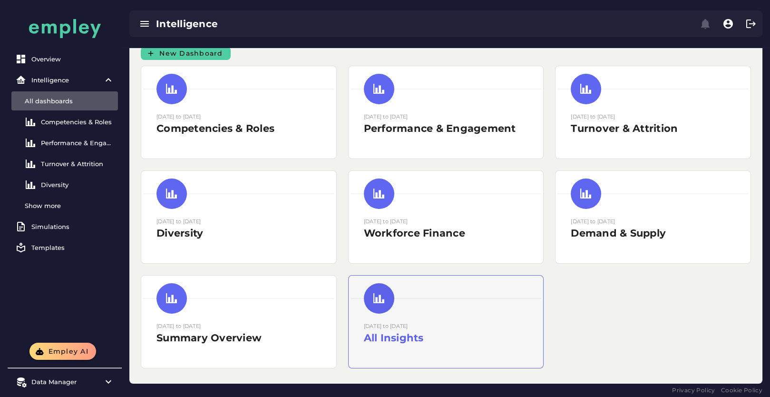
scroll to position [16, 0]
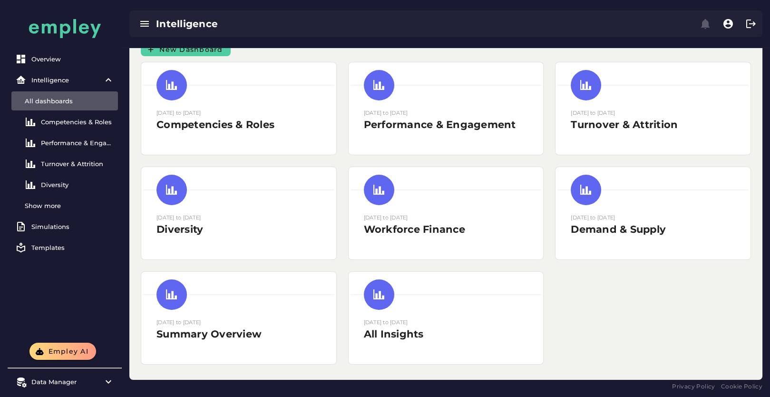
click at [624, 286] on div "15 August 2025 to 15 August 2025 Competencies & Roles 15 August 2025 to 15 Augu…" at bounding box center [446, 213] width 622 height 314
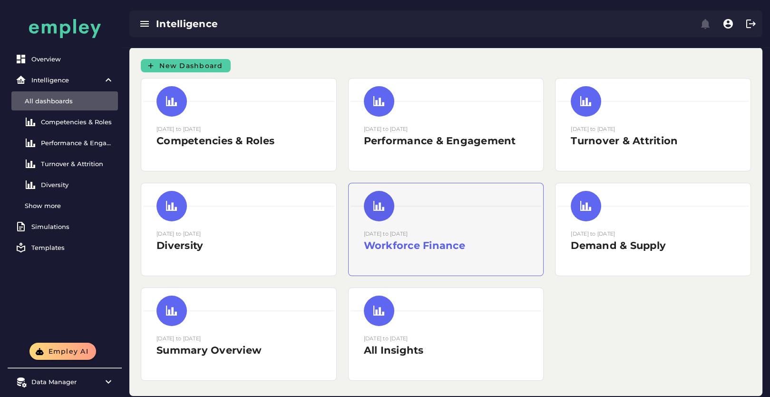
click at [495, 226] on div at bounding box center [446, 206] width 191 height 42
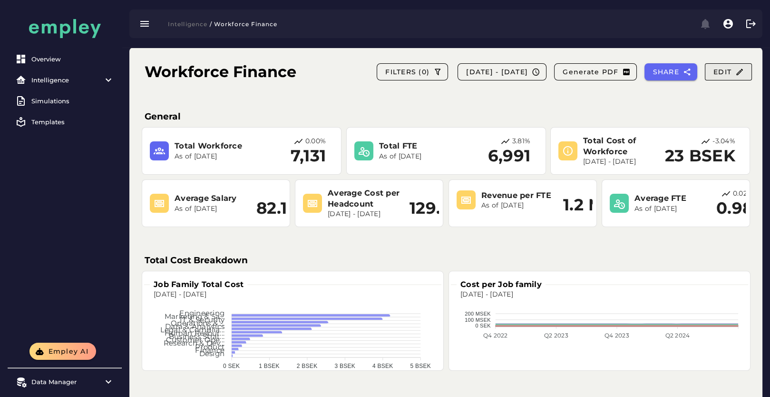
click at [740, 69] on icon "button" at bounding box center [740, 72] width 9 height 9
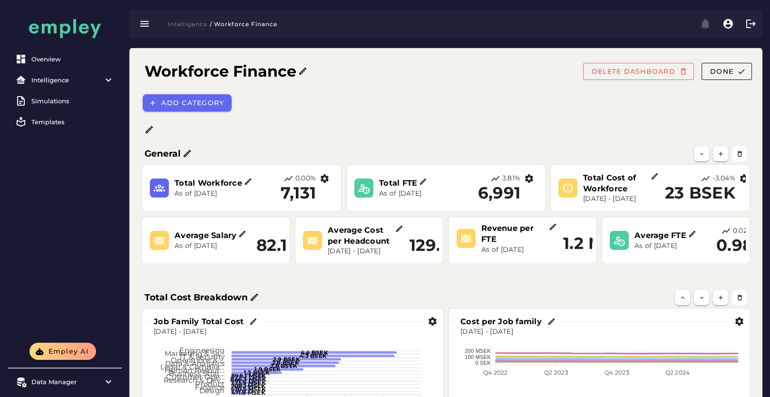
click at [188, 154] on icon at bounding box center [188, 154] width 10 height 10
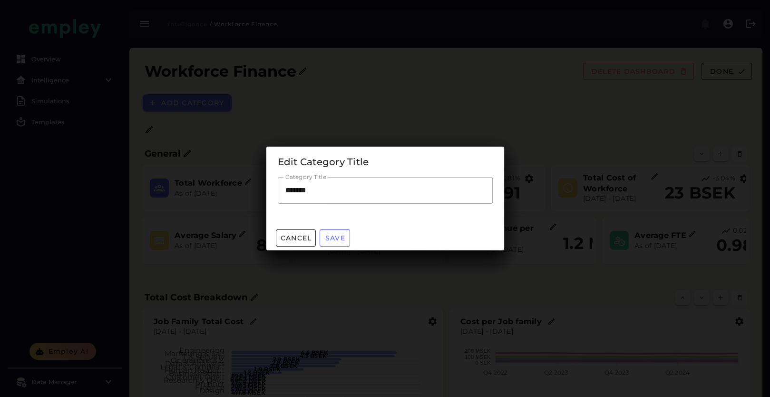
click at [300, 190] on input "*******" at bounding box center [385, 190] width 215 height 27
type input "*"
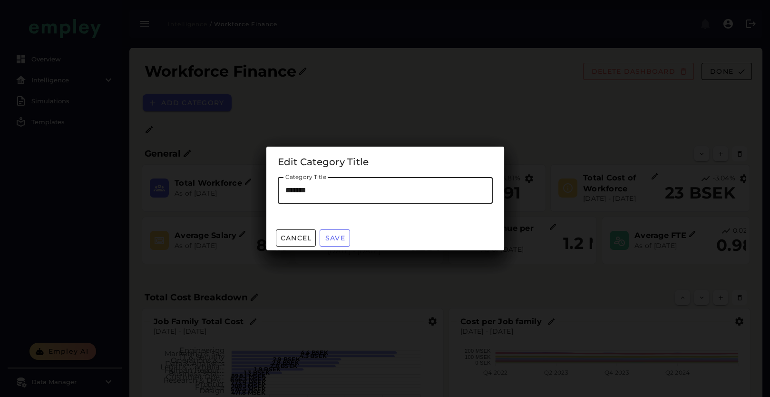
type input "*"
type input "**"
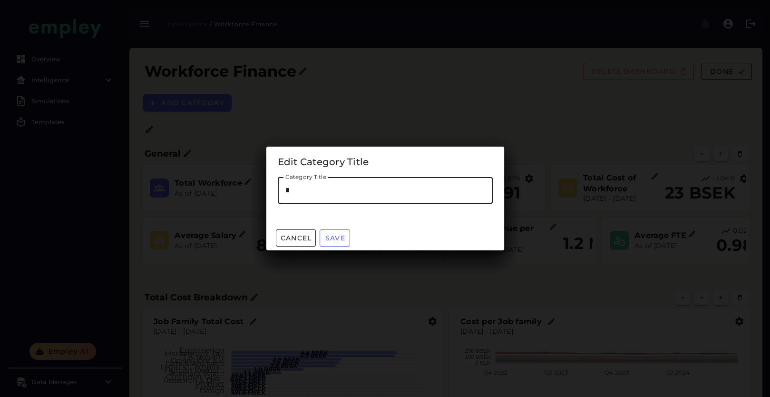
type input "**"
type input "***"
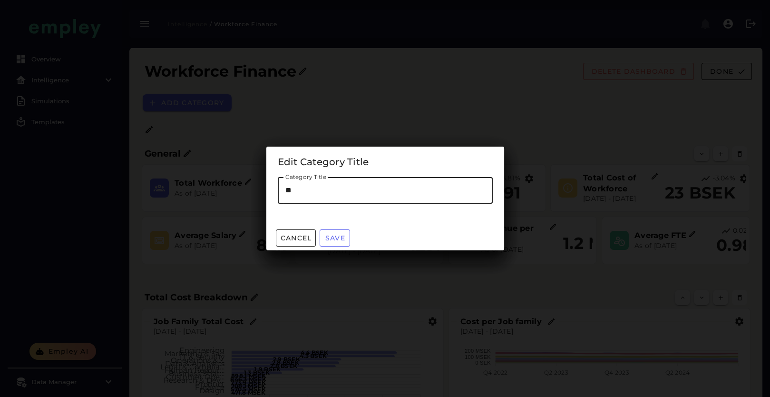
type input "***"
type input "****"
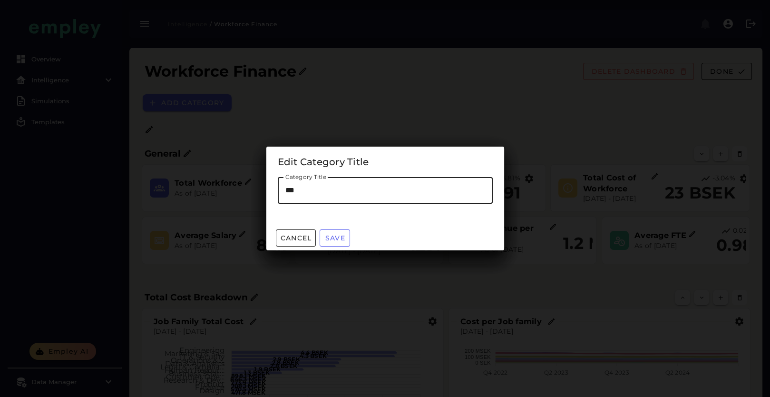
type input "****"
type input "*****"
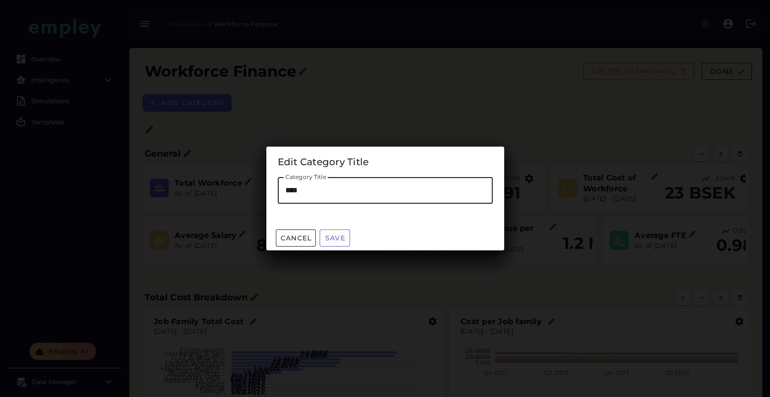
type input "*****"
type input "******"
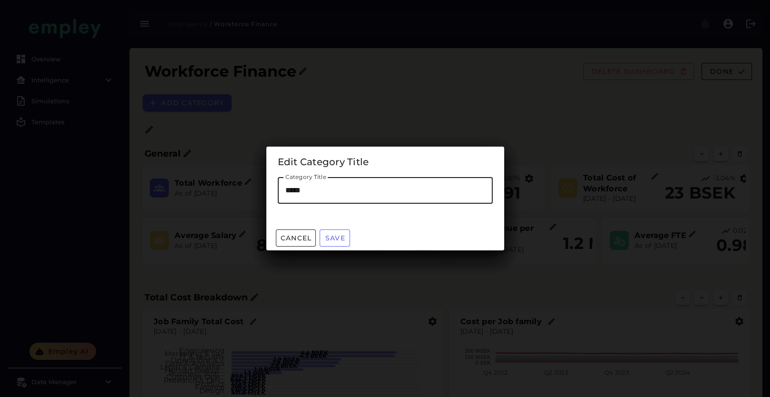
type input "******"
type input "*******"
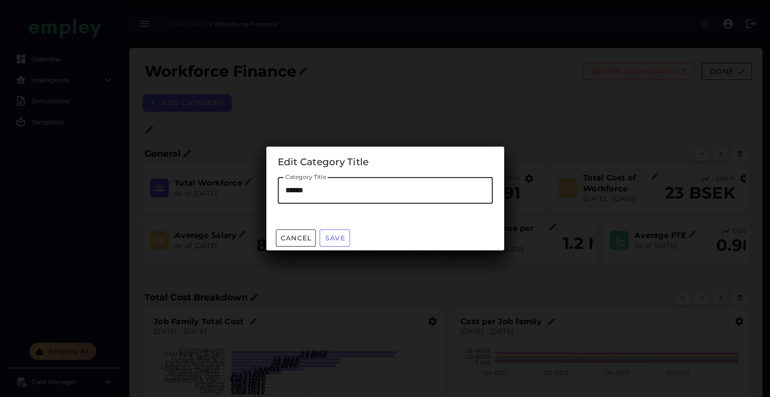
type input "*******"
click at [338, 236] on span "Save" at bounding box center [335, 238] width 20 height 9
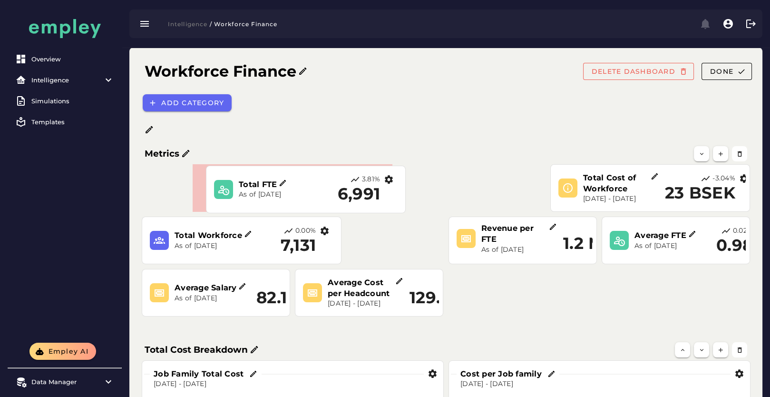
drag, startPoint x: 438, startPoint y: 189, endPoint x: 272, endPoint y: 196, distance: 166.2
click at [272, 196] on p "As of [DATE]" at bounding box center [285, 195] width 92 height 10
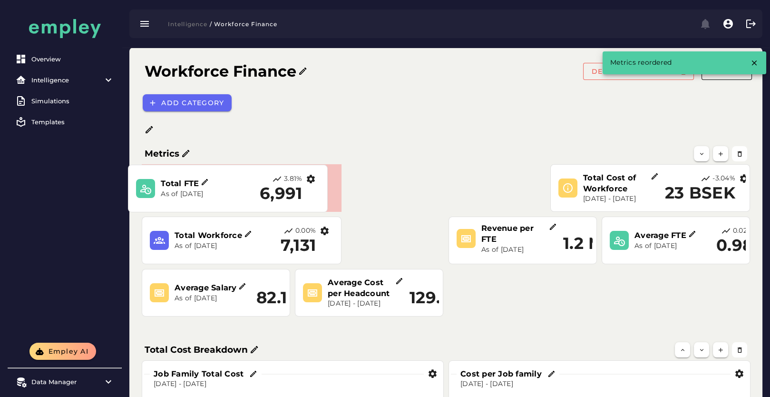
drag, startPoint x: 320, startPoint y: 197, endPoint x: 269, endPoint y: 198, distance: 50.9
click at [269, 198] on h2 "6,991" at bounding box center [281, 193] width 42 height 19
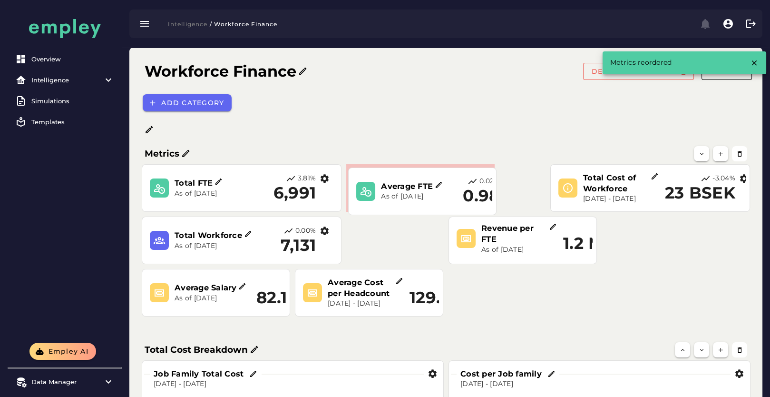
drag, startPoint x: 683, startPoint y: 242, endPoint x: 436, endPoint y: 198, distance: 251.2
click at [438, 195] on p "As of [DATE]" at bounding box center [419, 197] width 76 height 10
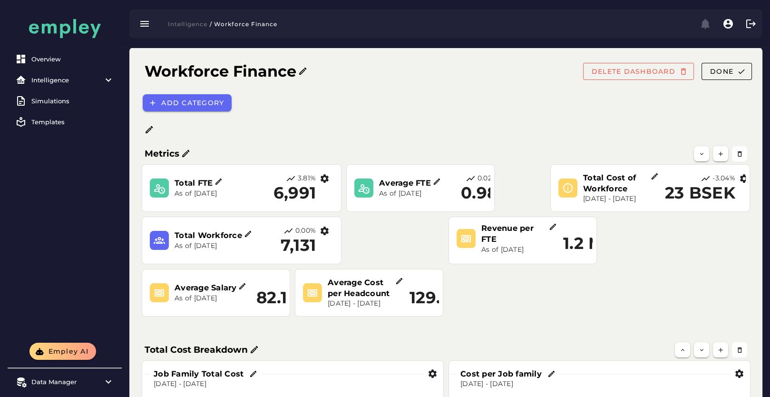
click at [324, 231] on icon "button" at bounding box center [325, 231] width 10 height 10
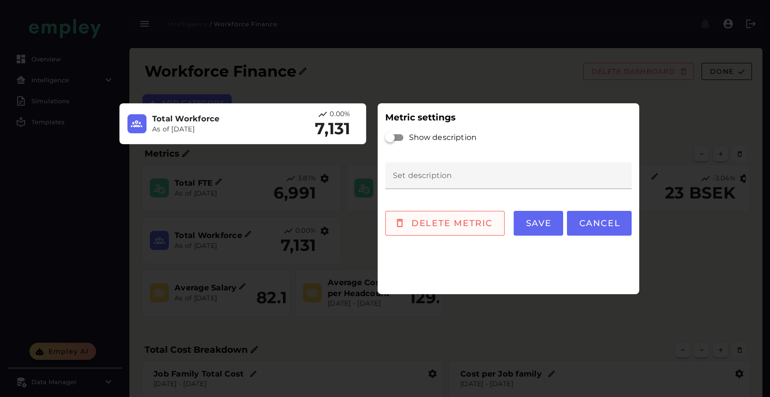
click at [482, 228] on button "Delete metric" at bounding box center [444, 223] width 119 height 25
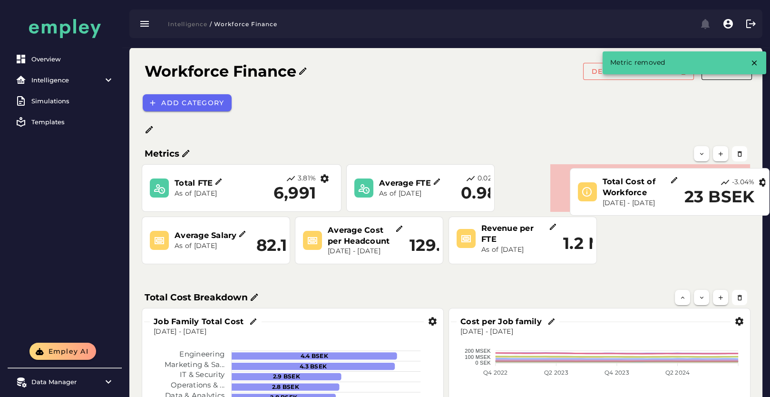
drag, startPoint x: 611, startPoint y: 196, endPoint x: 607, endPoint y: 199, distance: 5.1
click at [607, 199] on p "Dec 1, 2022 - Dec 31, 2024" at bounding box center [641, 203] width 76 height 10
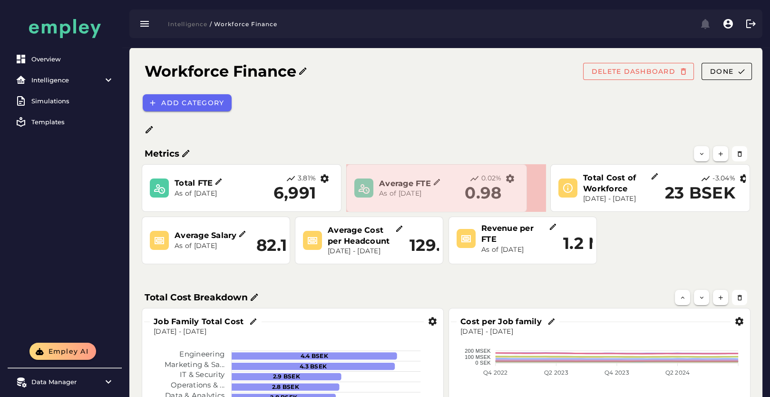
drag, startPoint x: 493, startPoint y: 207, endPoint x: 526, endPoint y: 208, distance: 32.8
click at [526, 208] on span at bounding box center [524, 209] width 5 height 5
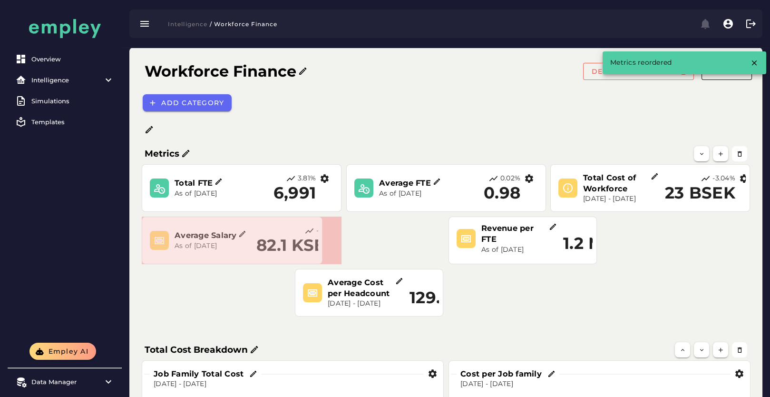
drag, startPoint x: 287, startPoint y: 262, endPoint x: 354, endPoint y: 266, distance: 67.2
click at [323, 258] on section "Average Salary As of Dec 31, 2024 -2.41% 82.1 KSEK" at bounding box center [232, 240] width 181 height 48
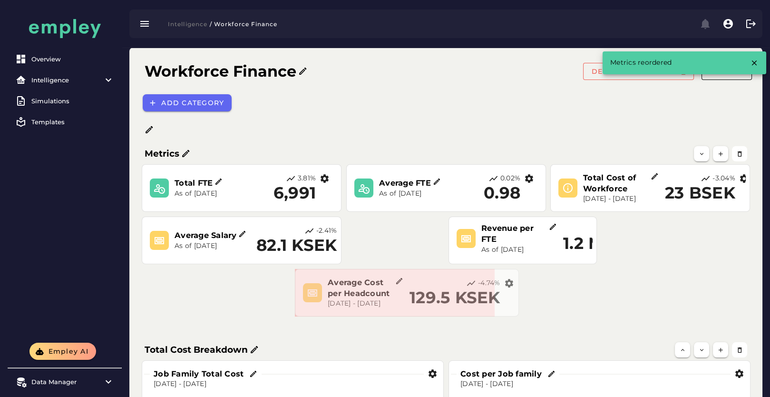
drag, startPoint x: 440, startPoint y: 312, endPoint x: 519, endPoint y: 312, distance: 79.0
click at [519, 312] on span at bounding box center [516, 314] width 5 height 5
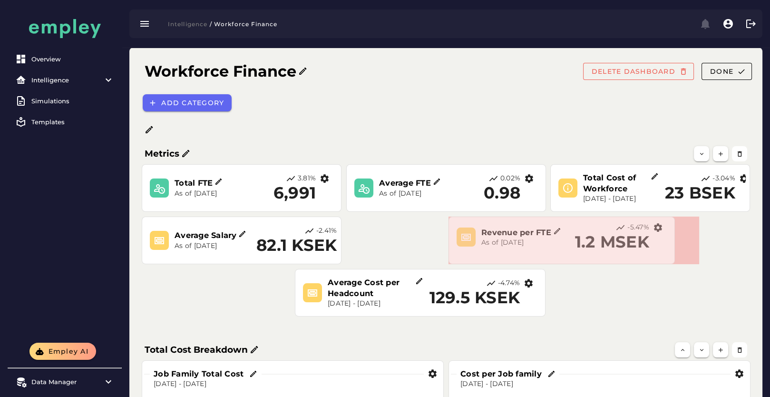
drag, startPoint x: 593, startPoint y: 262, endPoint x: 650, endPoint y: 255, distance: 58.0
click at [672, 262] on span at bounding box center [672, 261] width 5 height 5
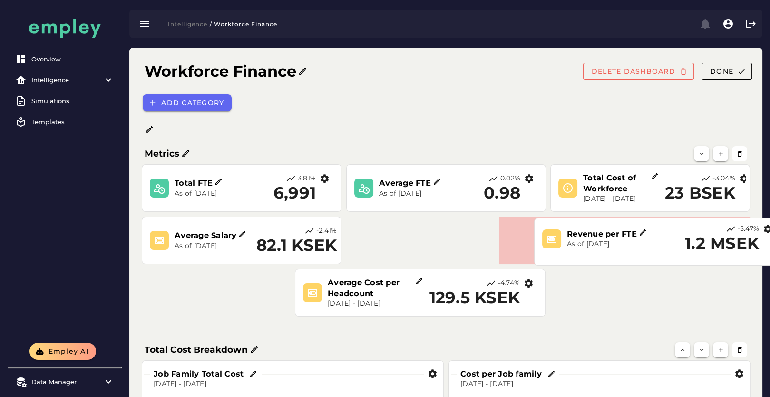
drag, startPoint x: 674, startPoint y: 247, endPoint x: 648, endPoint y: 247, distance: 26.2
click at [648, 247] on div "Estimated based on historic revenue" at bounding box center [660, 261] width 246 height 29
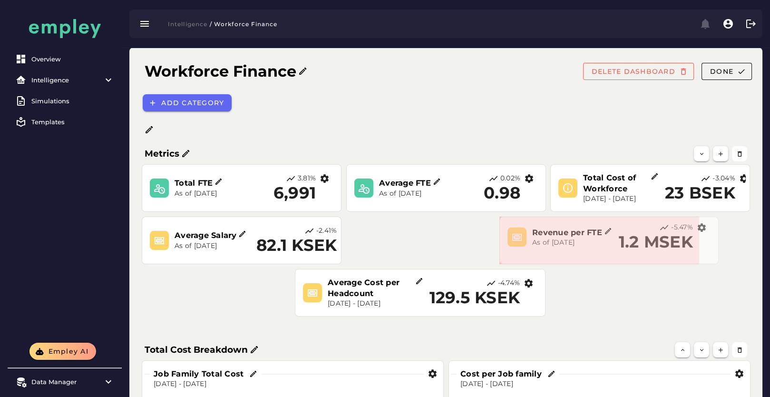
drag, startPoint x: 747, startPoint y: 263, endPoint x: 691, endPoint y: 263, distance: 56.1
click at [714, 263] on span at bounding box center [716, 261] width 5 height 5
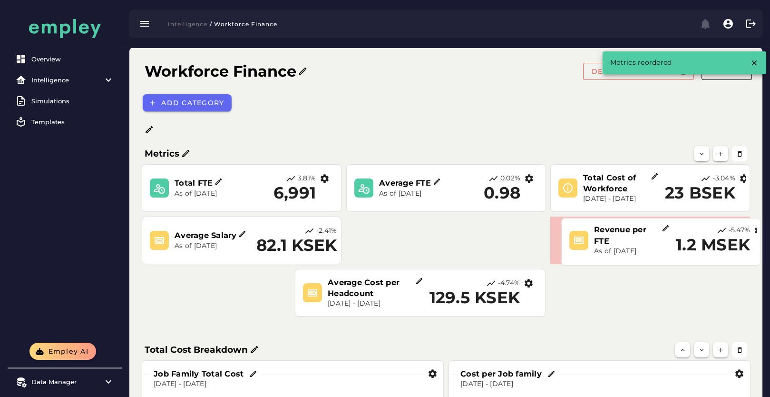
drag, startPoint x: 606, startPoint y: 245, endPoint x: 650, endPoint y: 246, distance: 43.8
click at [650, 246] on p "As of [DATE]" at bounding box center [632, 251] width 76 height 10
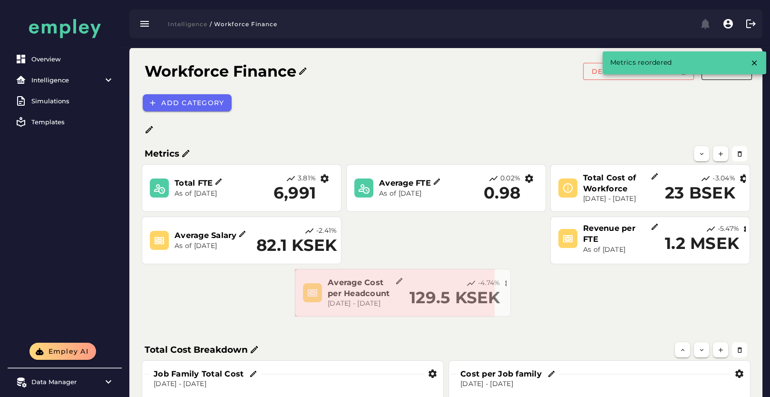
drag, startPoint x: 541, startPoint y: 313, endPoint x: 507, endPoint y: 311, distance: 34.8
click at [507, 311] on section "Average Cost per Headcount Dec 1, 2022 - Dec 31, 2024 -4.74% 129.5 KSEK" at bounding box center [403, 293] width 216 height 48
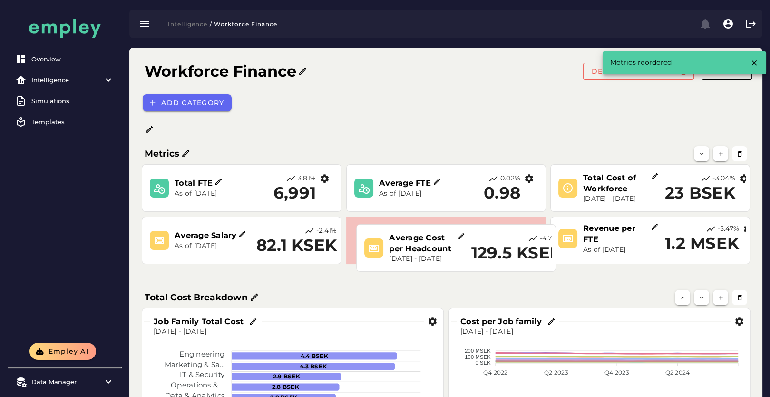
drag, startPoint x: 401, startPoint y: 296, endPoint x: 458, endPoint y: 248, distance: 74.6
click at [458, 248] on div "Average Cost per Headcount" at bounding box center [427, 243] width 76 height 22
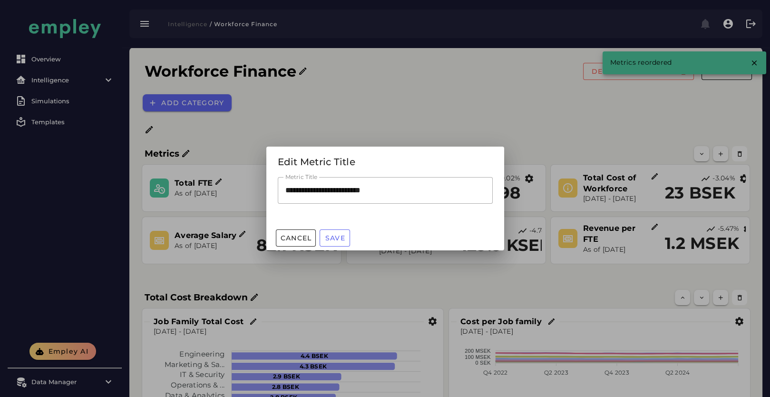
click at [365, 264] on div at bounding box center [385, 198] width 770 height 397
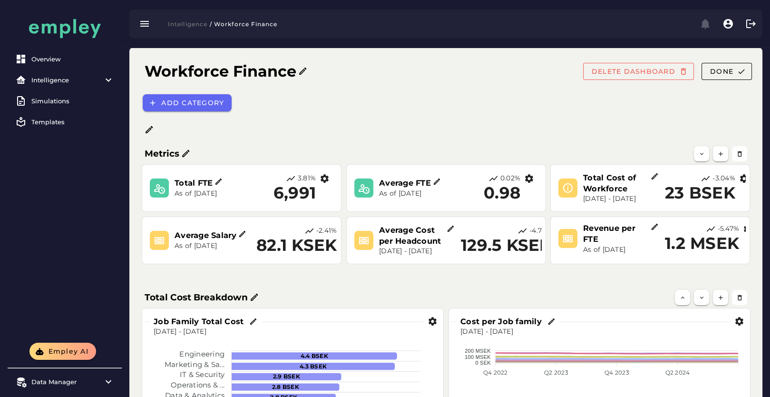
click at [452, 229] on icon at bounding box center [451, 229] width 9 height 9
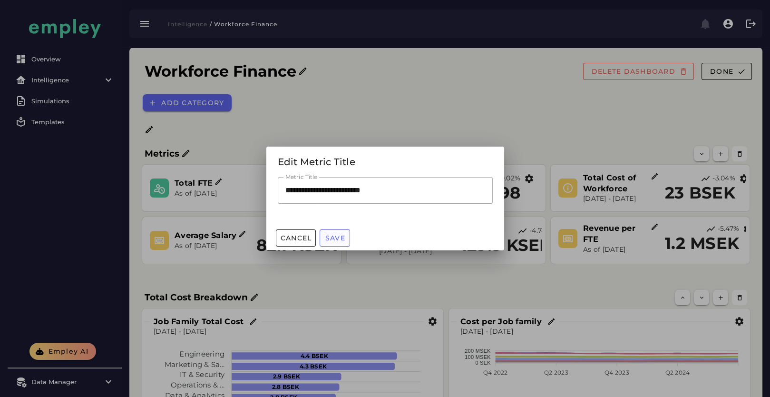
click at [327, 233] on button "Save" at bounding box center [335, 237] width 30 height 17
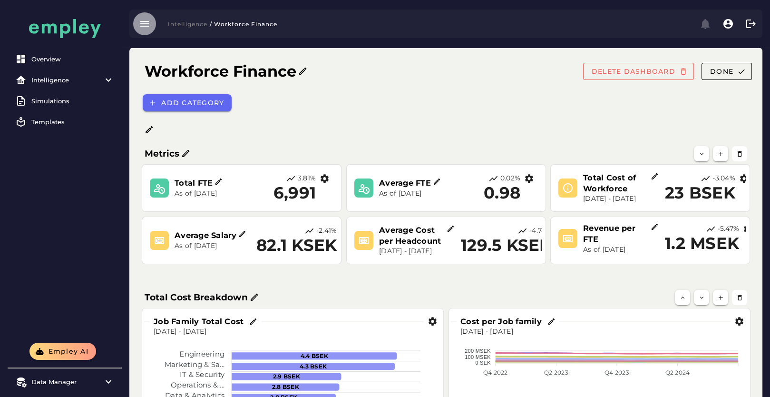
click at [151, 22] on button "button" at bounding box center [144, 23] width 23 height 23
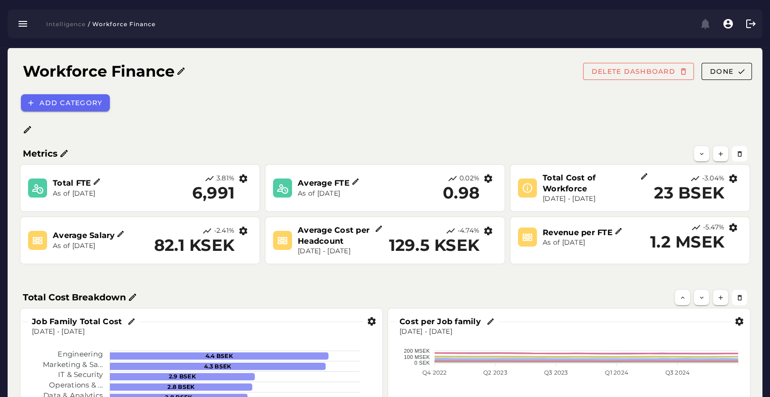
click at [491, 228] on icon "button" at bounding box center [488, 231] width 10 height 10
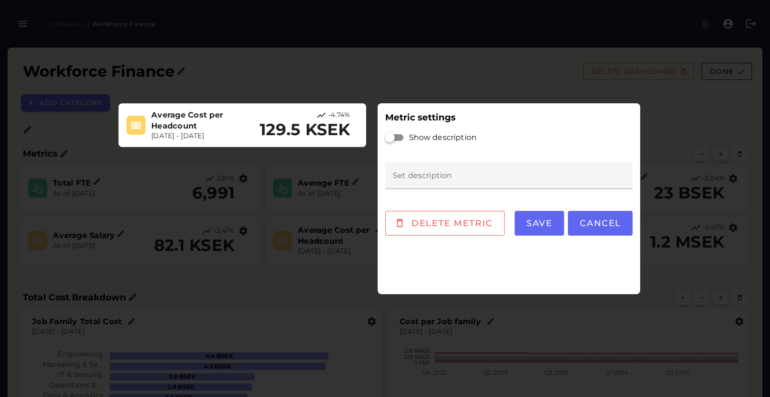
click at [331, 272] on div "Average Cost per Headcount Dec 1, 2022 - Dec 31, 2024 -4.74% 129.5 KSEK Metric …" at bounding box center [379, 199] width 541 height 210
click at [602, 225] on span "Cancel" at bounding box center [601, 223] width 42 height 10
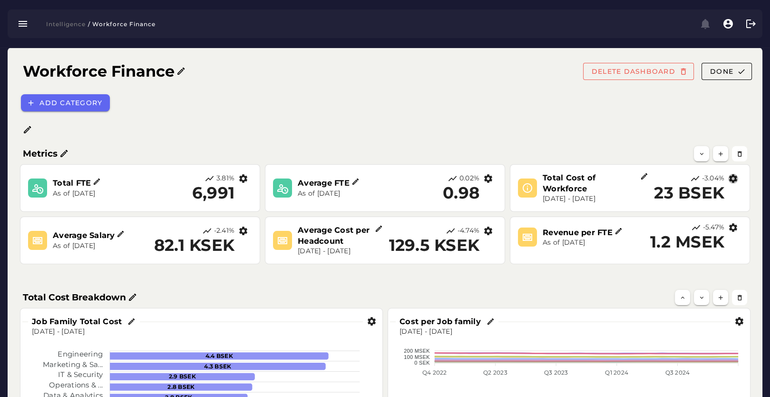
click at [731, 179] on icon "button" at bounding box center [733, 179] width 10 height 10
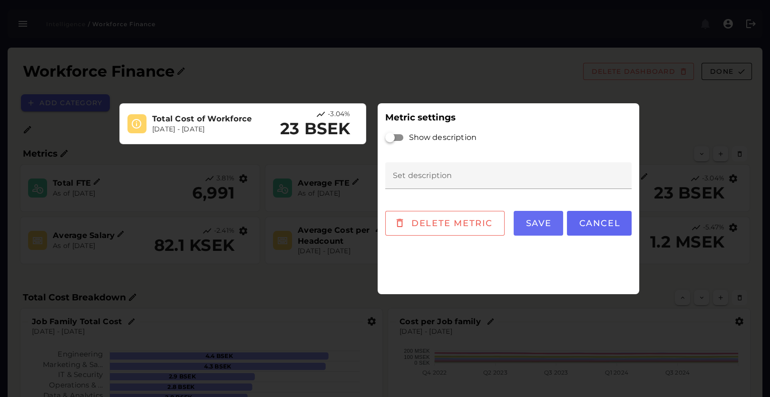
click at [538, 222] on span "Save" at bounding box center [538, 223] width 27 height 10
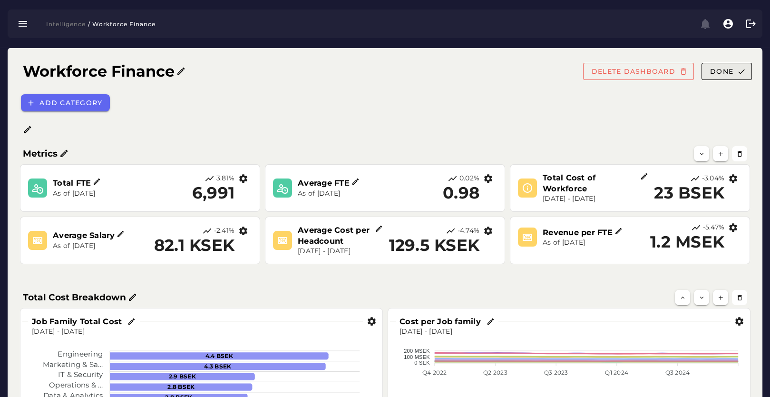
click at [716, 69] on span "Done" at bounding box center [722, 71] width 24 height 9
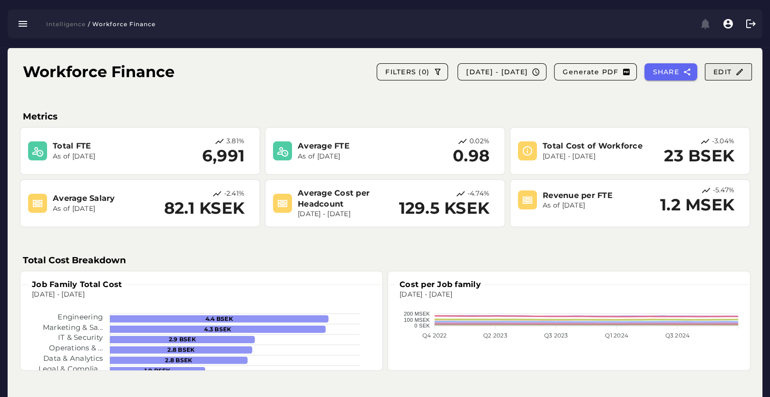
click at [712, 71] on button "Edit" at bounding box center [728, 71] width 47 height 17
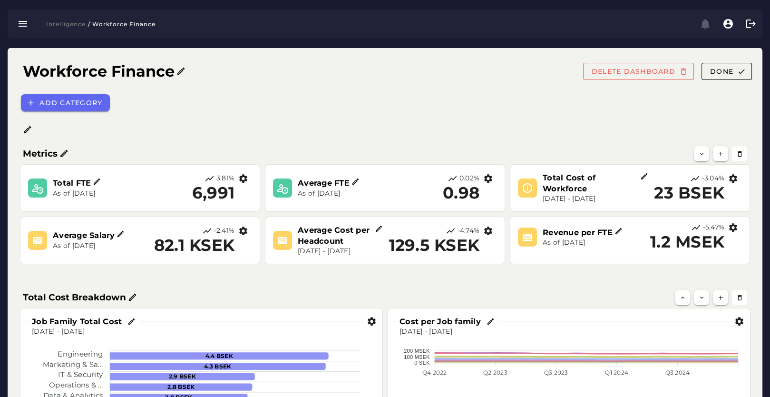
click at [30, 130] on icon at bounding box center [28, 130] width 10 height 10
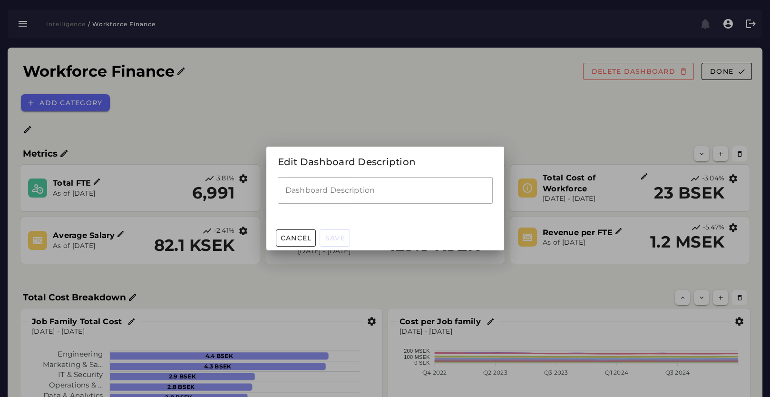
click at [299, 186] on input "Dashboard Description" at bounding box center [385, 190] width 215 height 27
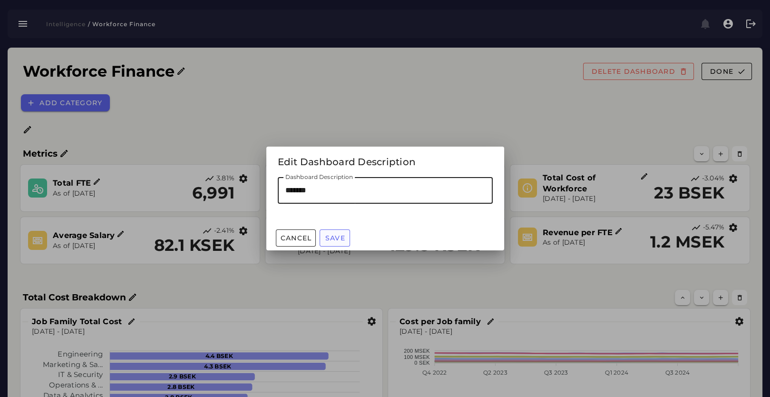
type input "*******"
click at [332, 234] on span "Save" at bounding box center [335, 238] width 20 height 9
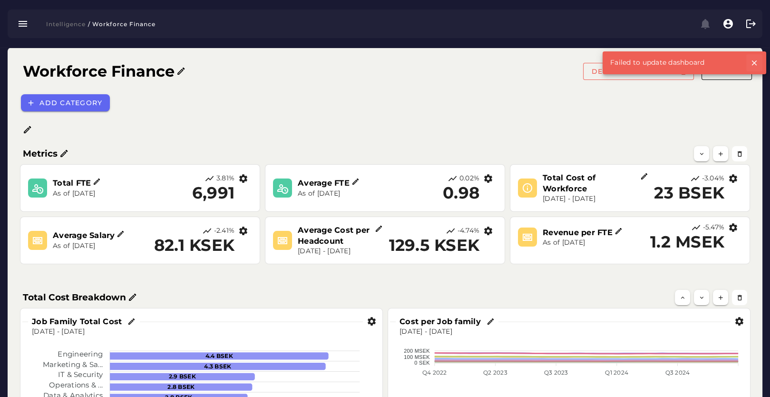
click at [756, 61] on icon "button" at bounding box center [754, 63] width 9 height 9
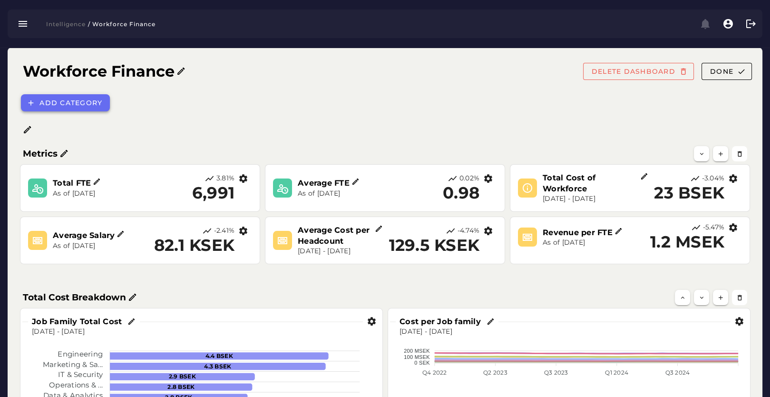
click at [66, 107] on button "Add category" at bounding box center [65, 102] width 89 height 17
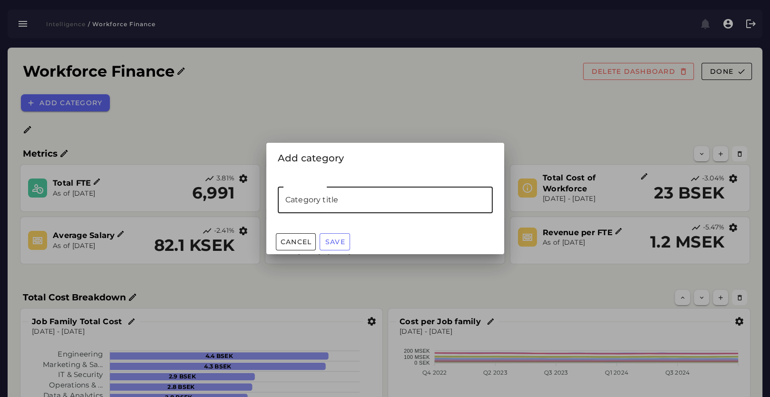
click at [324, 194] on input "Category title" at bounding box center [385, 200] width 215 height 27
type input "*******"
click at [331, 239] on span "Save" at bounding box center [335, 241] width 20 height 9
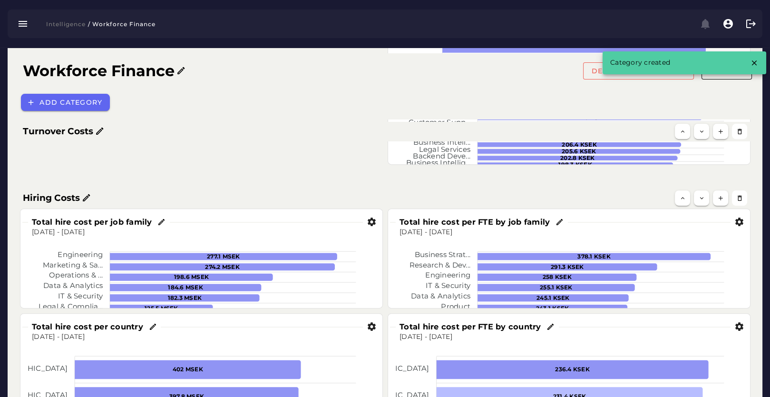
scroll to position [941, 0]
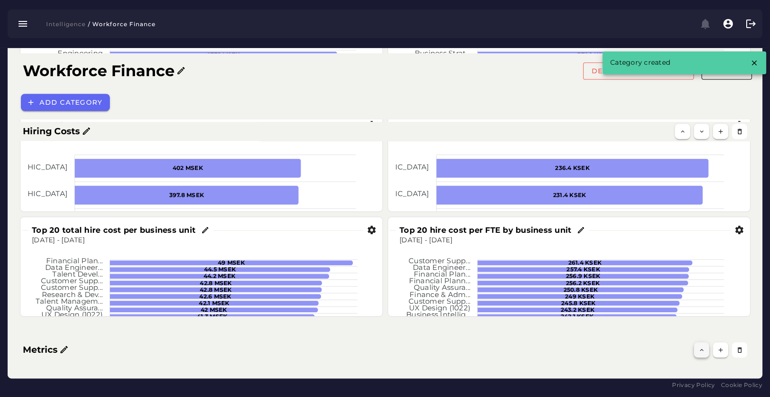
click at [704, 353] on icon "button" at bounding box center [701, 349] width 7 height 7
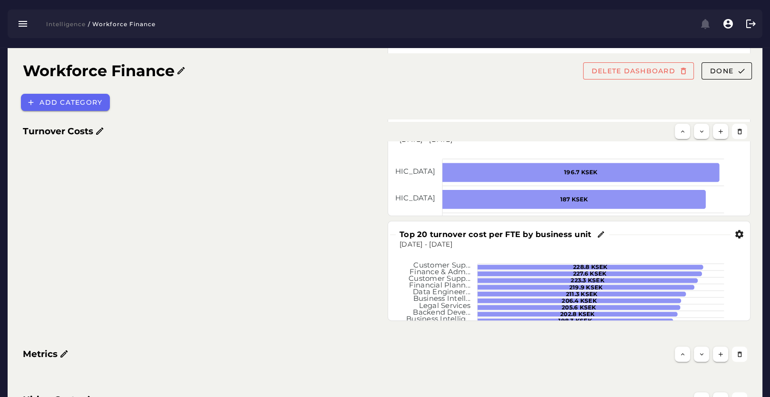
scroll to position [677, 0]
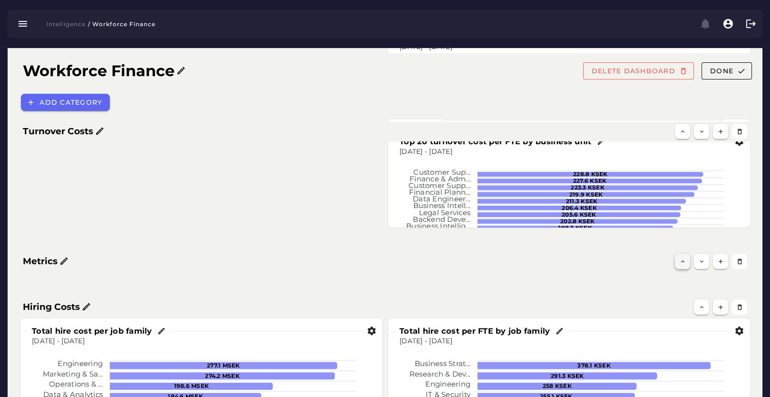
click at [685, 264] on icon "button" at bounding box center [682, 261] width 7 height 7
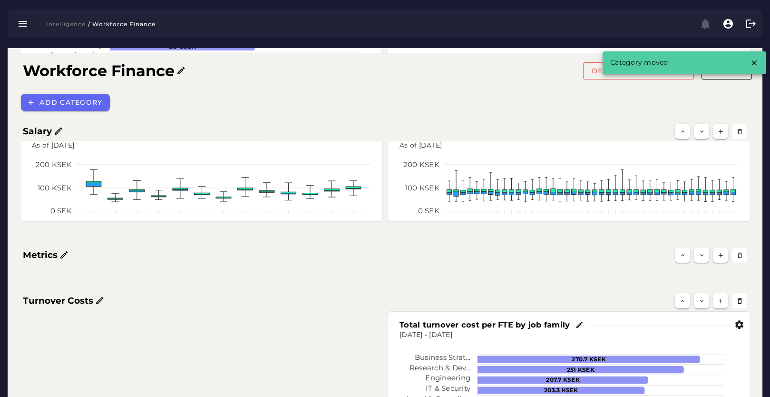
scroll to position [353, 0]
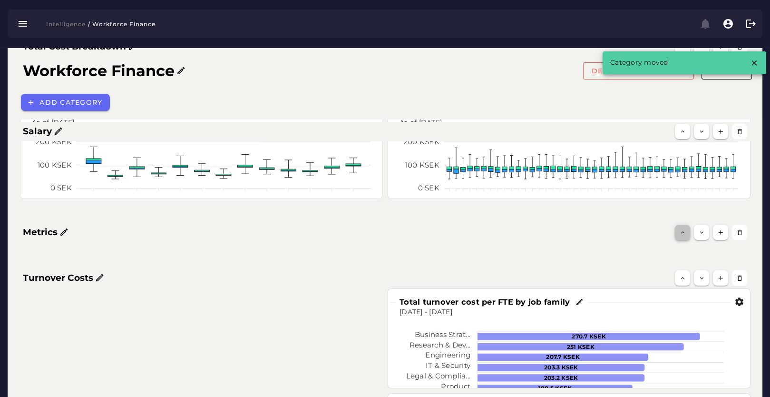
click at [682, 238] on button "button" at bounding box center [682, 232] width 15 height 15
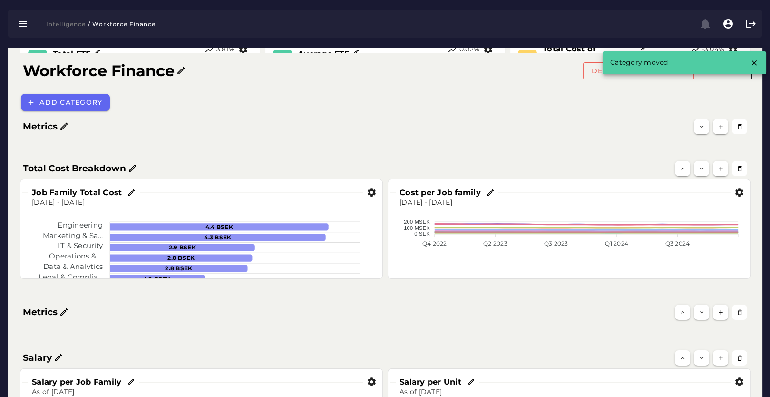
scroll to position [141, 0]
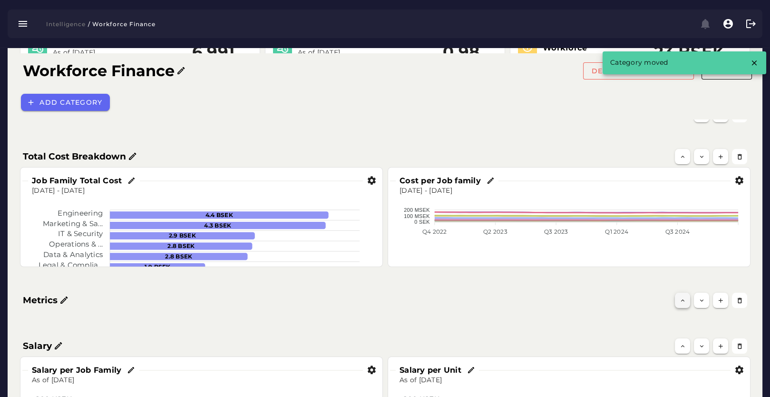
click at [683, 297] on icon "button" at bounding box center [682, 300] width 7 height 7
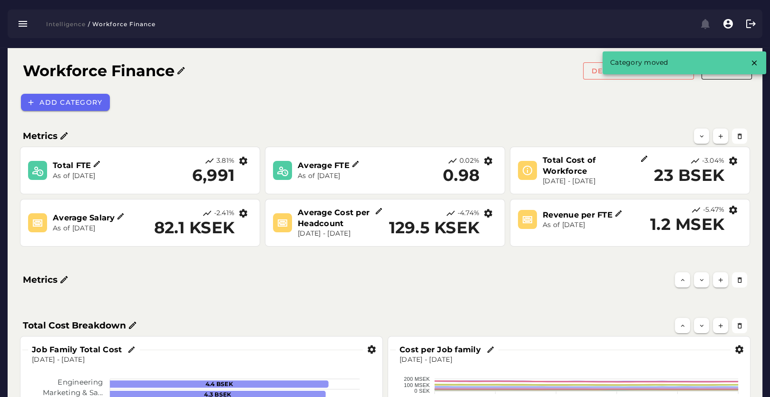
scroll to position [0, 0]
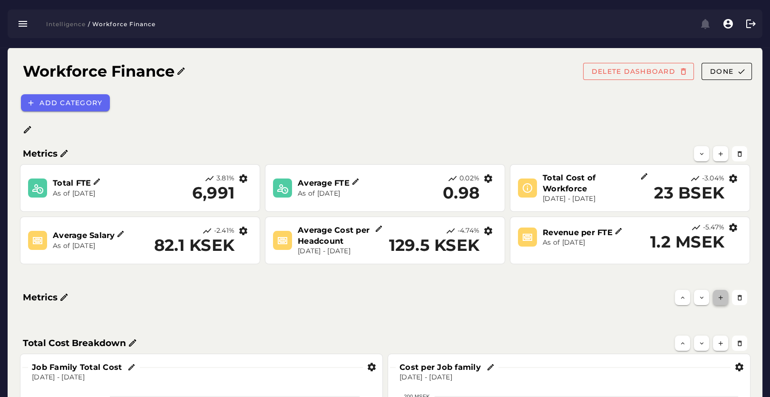
click at [717, 299] on button "button" at bounding box center [720, 297] width 15 height 15
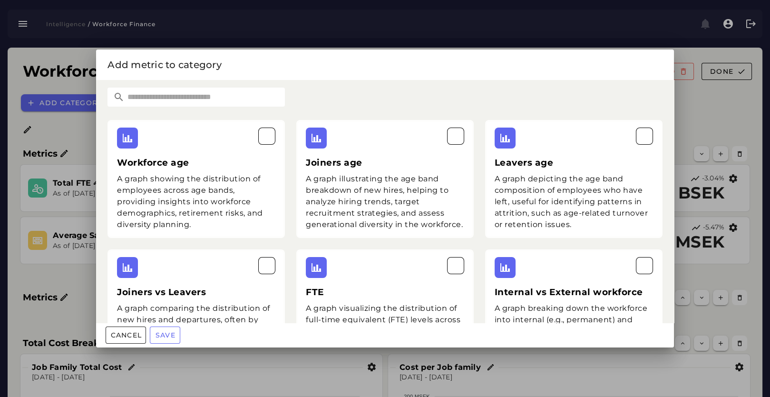
click at [233, 105] on input "text" at bounding box center [205, 97] width 160 height 19
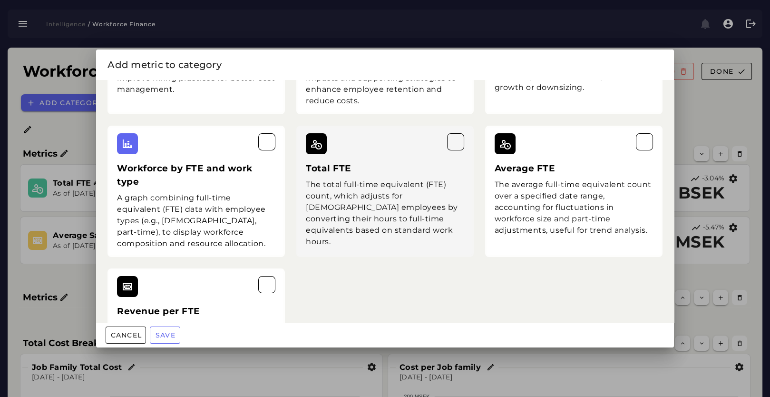
scroll to position [414, 0]
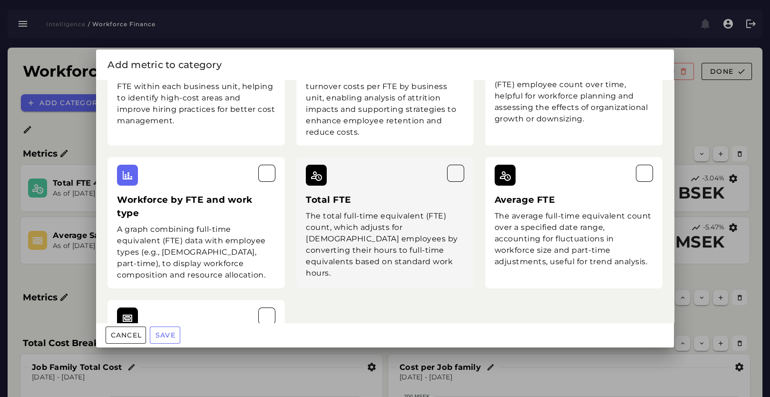
type input "***"
click at [405, 217] on div "The total full-time equivalent (FTE) count, which adjusts for part-time employe…" at bounding box center [385, 244] width 158 height 69
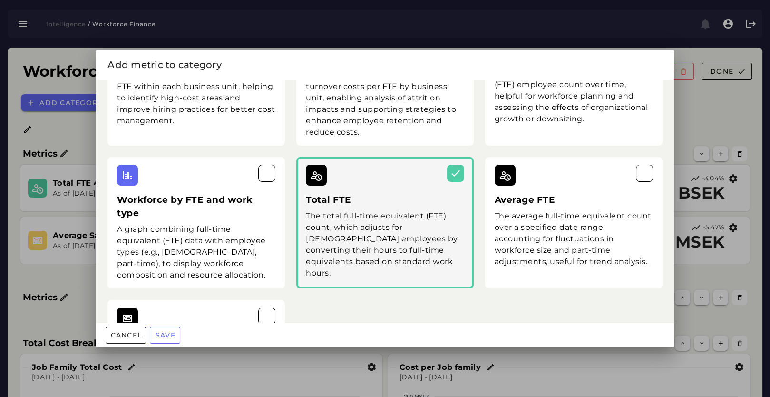
click at [578, 225] on div "The average full-time equivalent count over a specified date range, accounting …" at bounding box center [574, 238] width 158 height 57
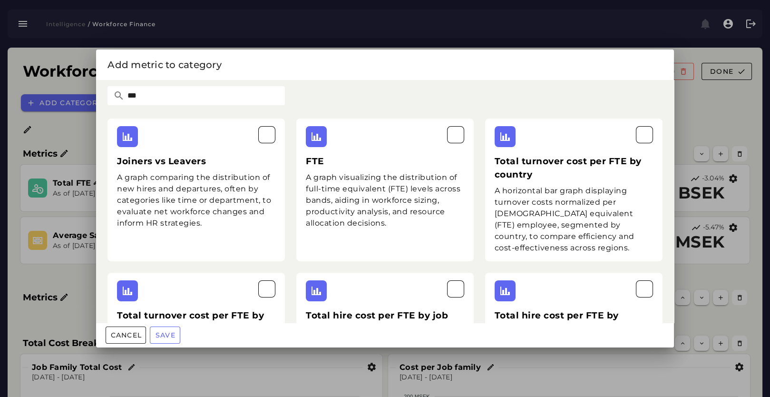
scroll to position [0, 0]
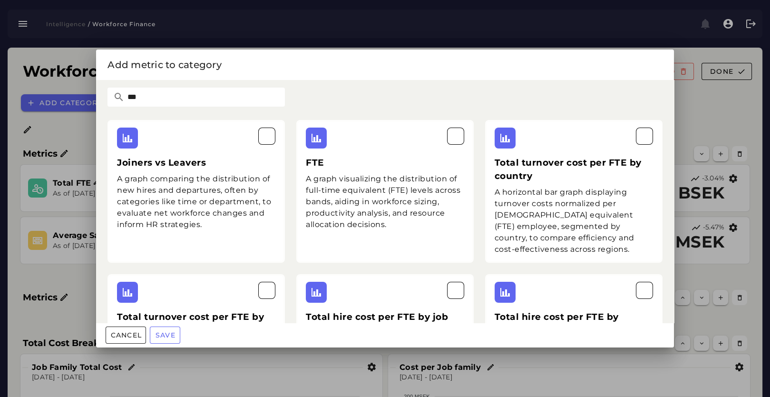
drag, startPoint x: 160, startPoint y: 100, endPoint x: 101, endPoint y: 100, distance: 59.0
click at [101, 100] on div "*** Joiners vs Leavers A graph comparing the distribution of new hires and depa…" at bounding box center [385, 201] width 578 height 243
click at [696, 108] on div at bounding box center [385, 198] width 770 height 397
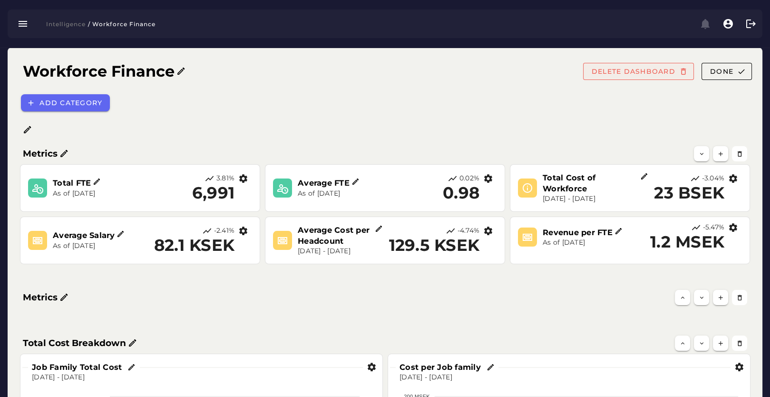
click at [617, 68] on span "DELETE DASHBOARD" at bounding box center [633, 71] width 84 height 9
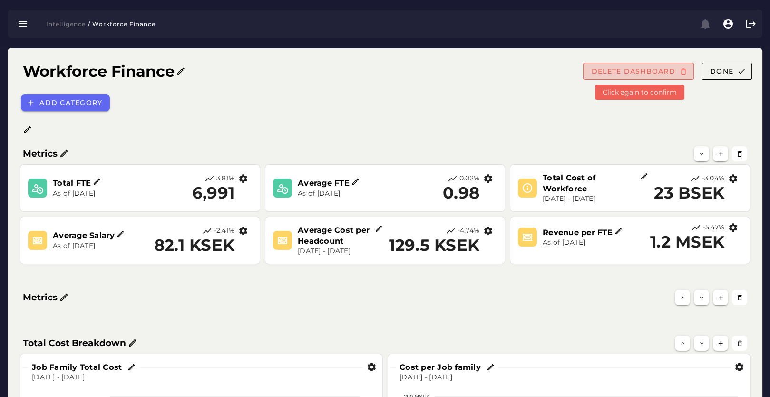
click at [617, 68] on span "DELETE DASHBOARD" at bounding box center [633, 71] width 84 height 9
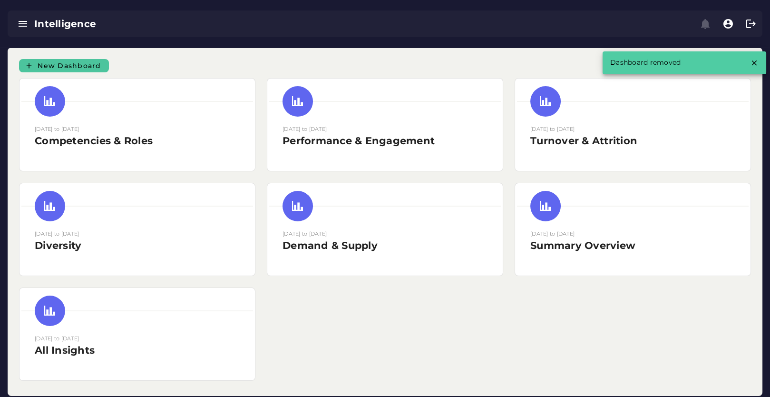
click at [52, 65] on span "New Dashboard" at bounding box center [69, 65] width 64 height 9
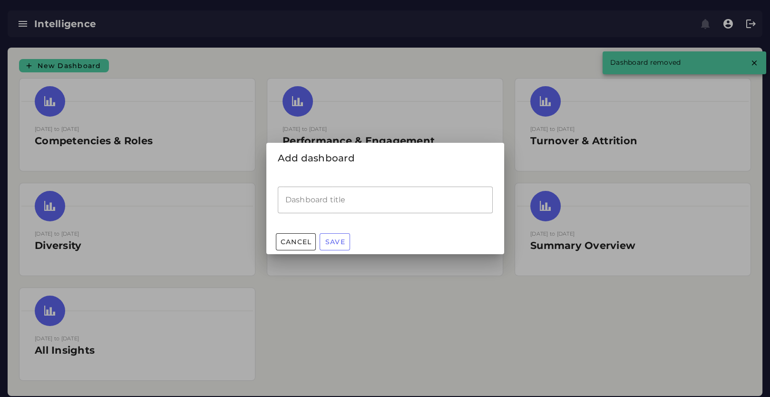
click at [384, 208] on input "Dashboard title" at bounding box center [385, 200] width 215 height 27
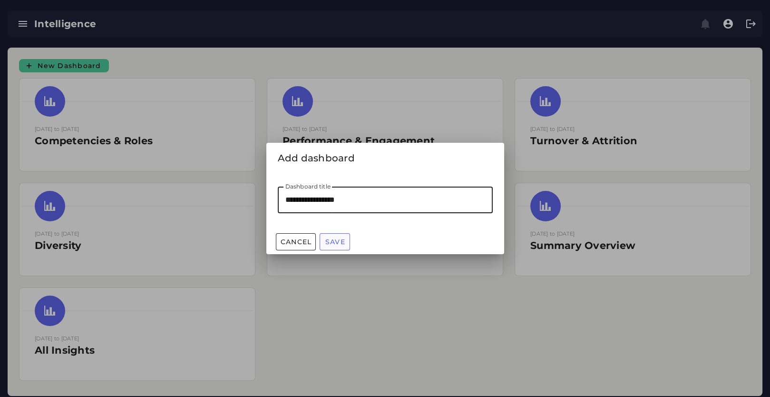
type input "**********"
click at [329, 245] on span "Save" at bounding box center [335, 241] width 20 height 9
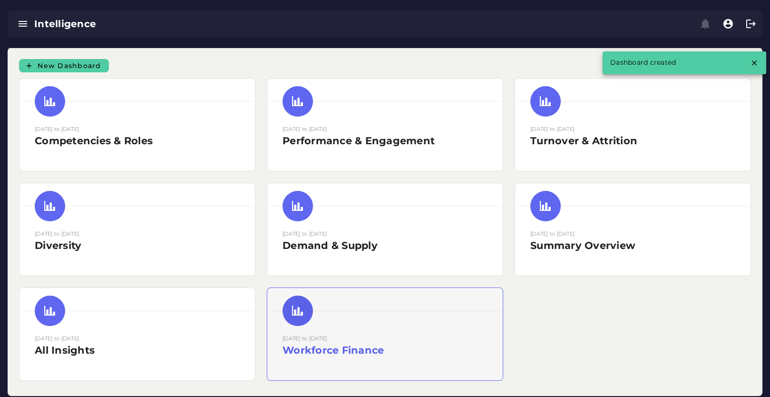
click at [386, 310] on div at bounding box center [385, 311] width 232 height 42
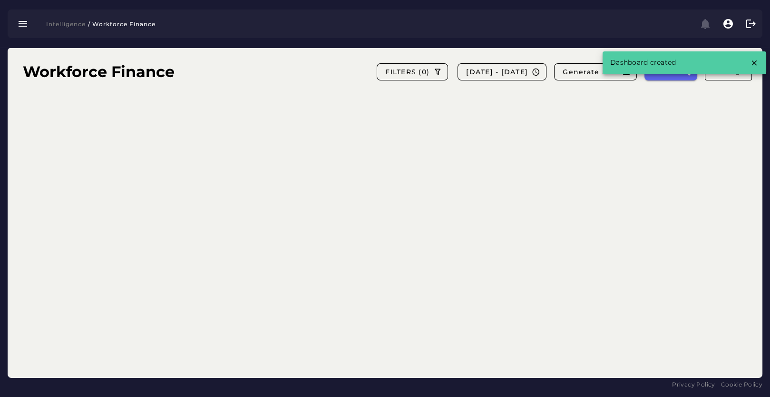
click at [752, 60] on icon "button" at bounding box center [754, 63] width 9 height 9
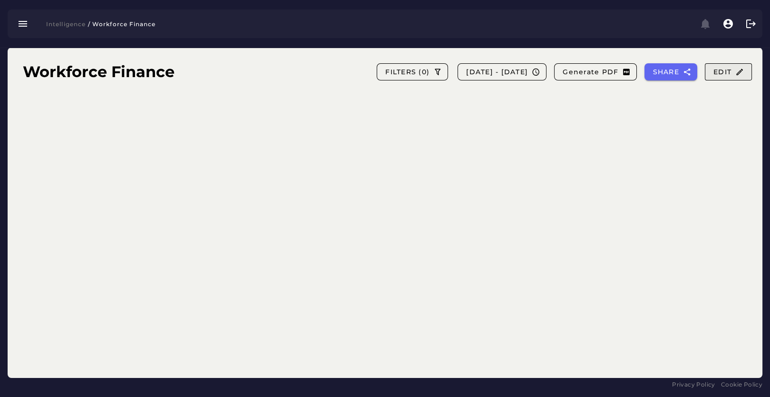
click at [725, 72] on span "Edit" at bounding box center [728, 72] width 31 height 9
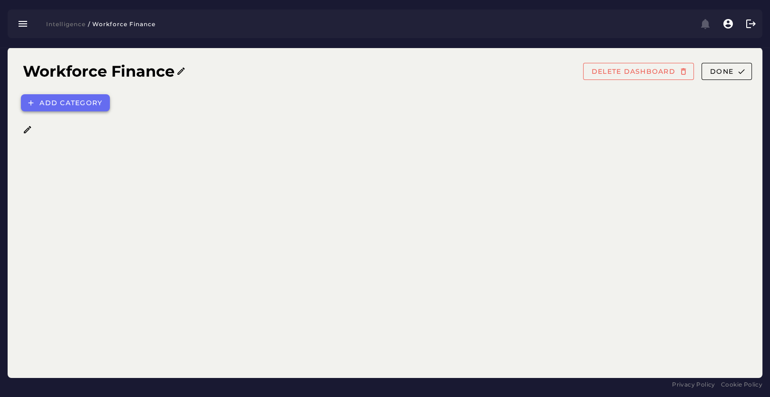
click at [58, 110] on button "Add category" at bounding box center [65, 102] width 89 height 17
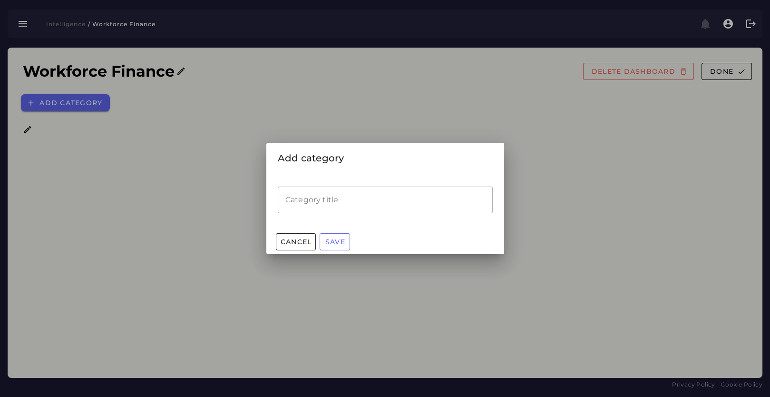
click at [301, 197] on input "Category title" at bounding box center [385, 200] width 215 height 27
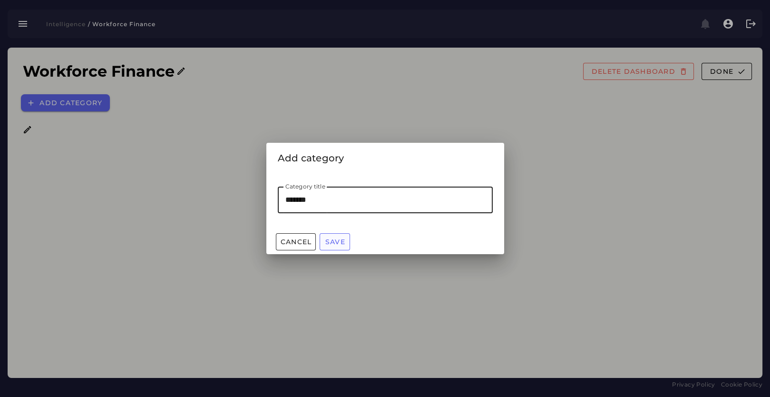
type input "*******"
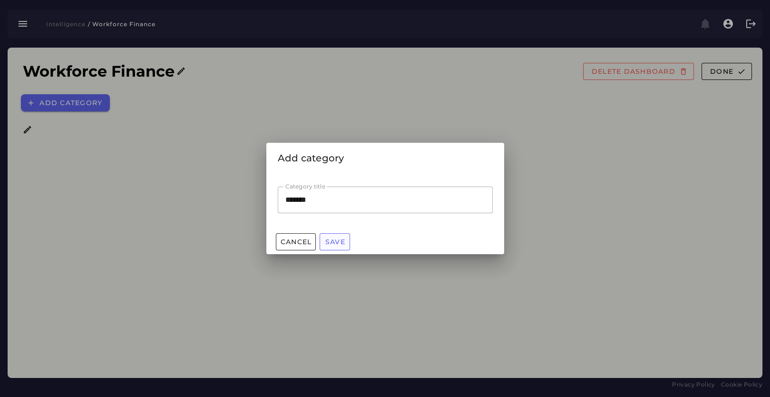
click at [344, 239] on span "Save" at bounding box center [335, 241] width 20 height 9
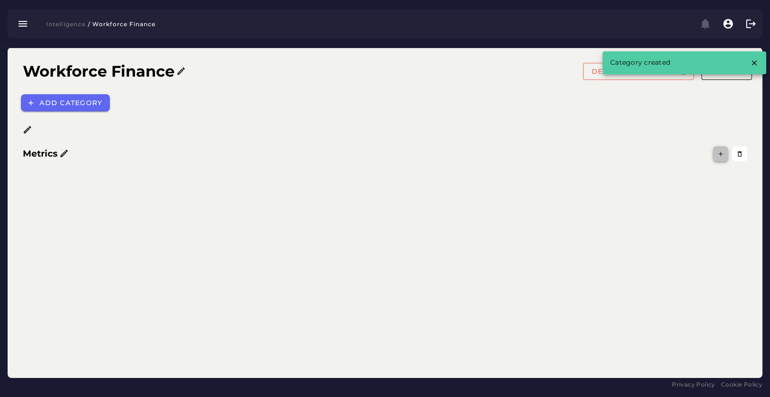
click at [718, 154] on icon "button" at bounding box center [720, 153] width 7 height 7
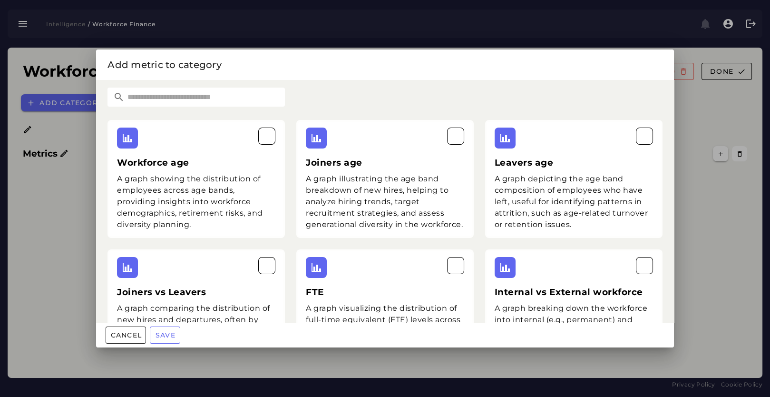
click at [737, 211] on div at bounding box center [385, 198] width 770 height 397
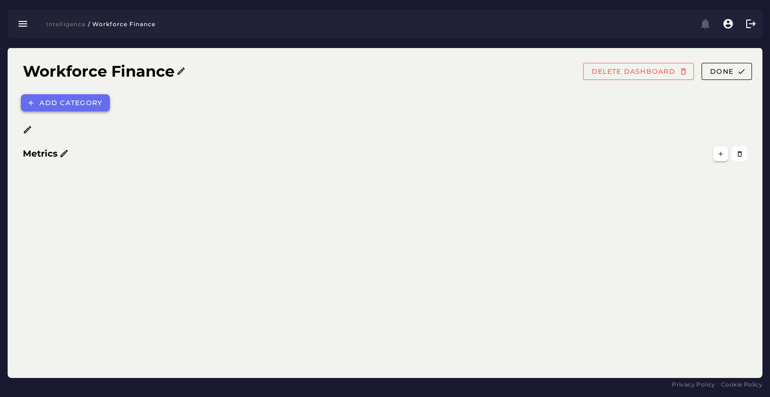
click at [52, 102] on span "Add category" at bounding box center [70, 102] width 63 height 9
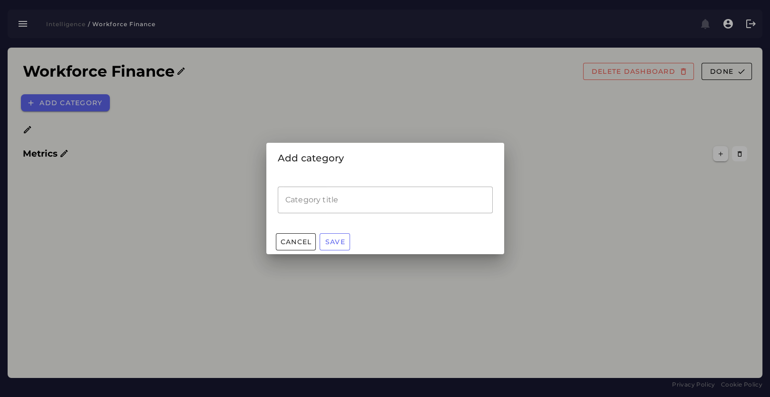
click at [381, 197] on input "Category title" at bounding box center [385, 200] width 215 height 27
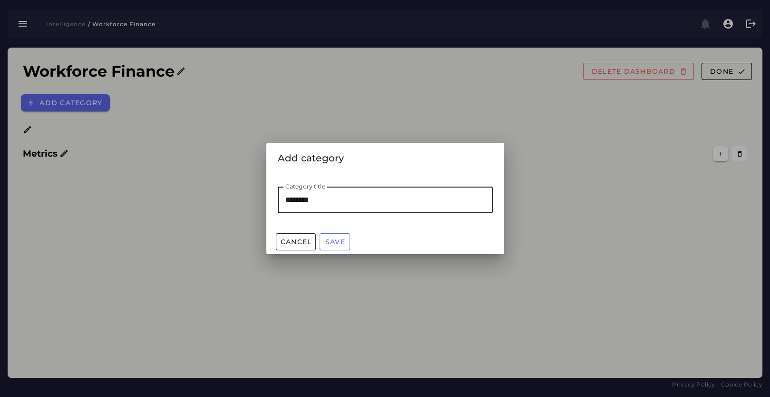
click at [286, 203] on input "********" at bounding box center [385, 200] width 215 height 27
click at [297, 196] on input "**********" at bounding box center [385, 200] width 215 height 27
type input "**********"
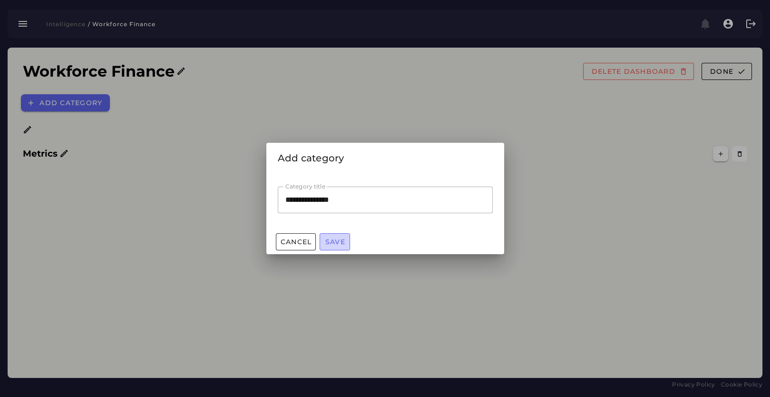
click at [335, 237] on span "Save" at bounding box center [335, 241] width 20 height 9
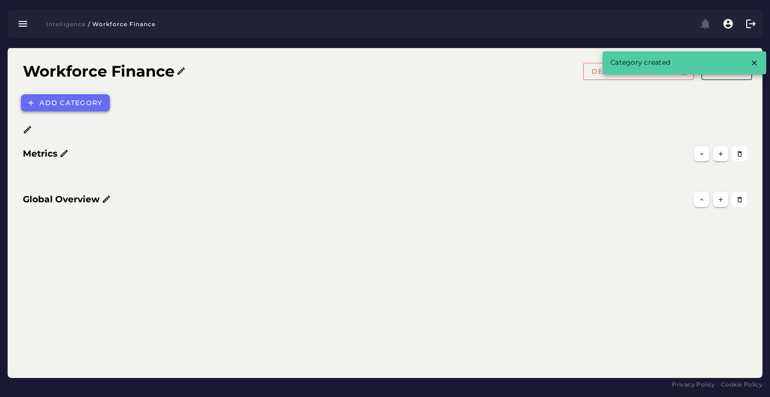
click at [63, 100] on span "Add category" at bounding box center [70, 102] width 63 height 9
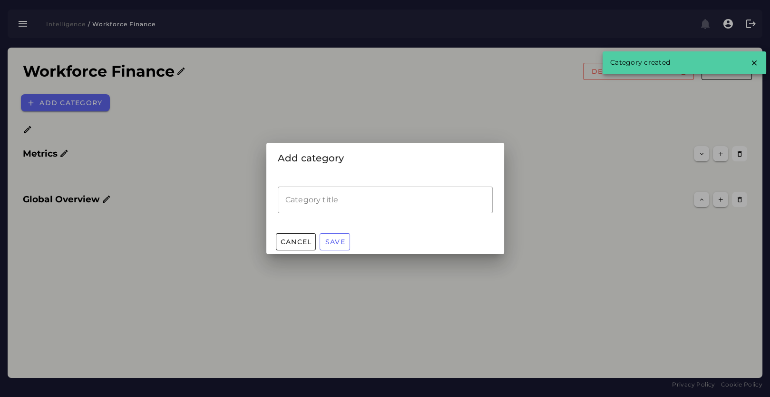
click at [299, 195] on input "Category title" at bounding box center [385, 200] width 215 height 27
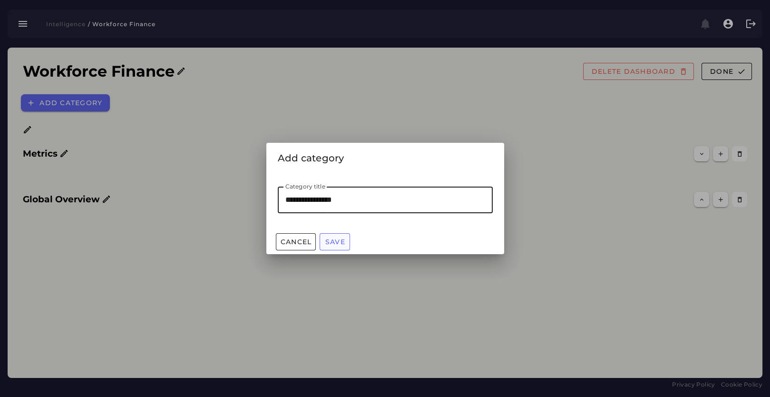
type input "**********"
click at [333, 240] on span "Save" at bounding box center [335, 241] width 20 height 9
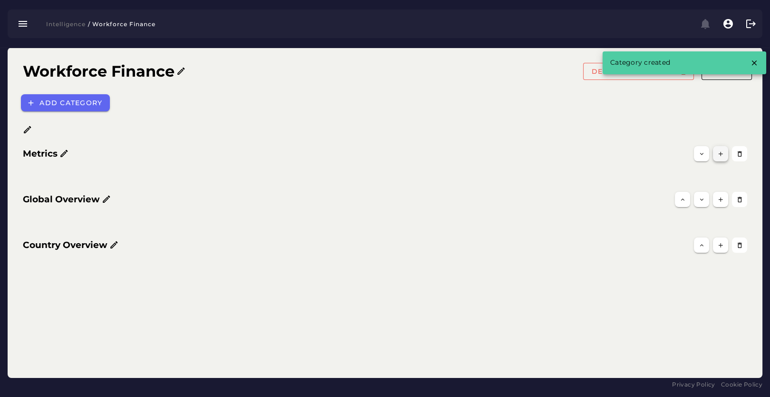
click at [718, 157] on button "button" at bounding box center [720, 153] width 15 height 15
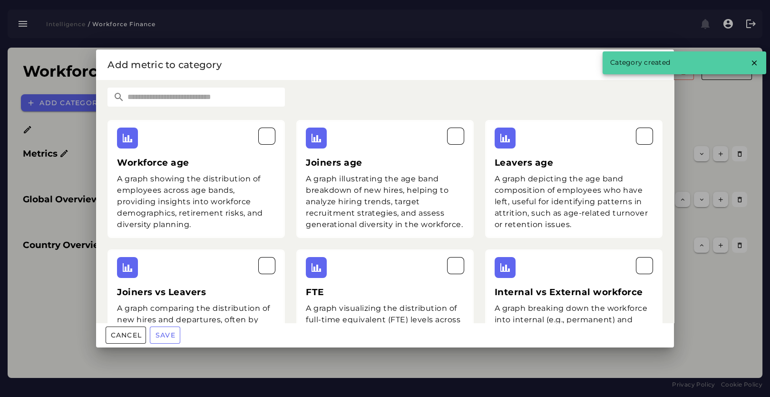
click at [237, 99] on input "text" at bounding box center [205, 97] width 160 height 19
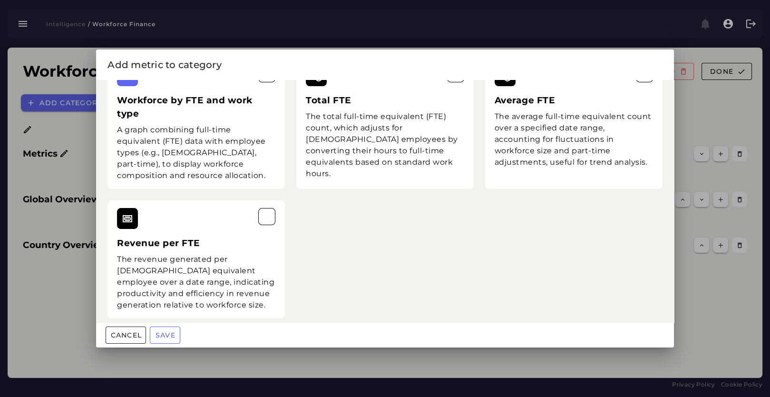
scroll to position [520, 0]
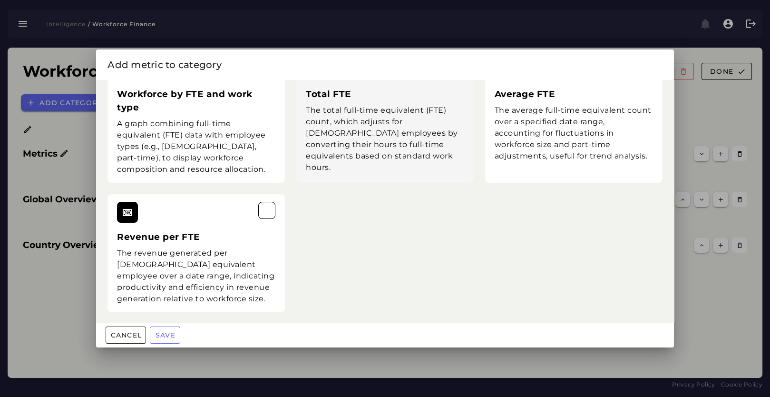
click at [382, 145] on div "The total full-time equivalent (FTE) count, which adjusts for part-time employe…" at bounding box center [385, 139] width 158 height 69
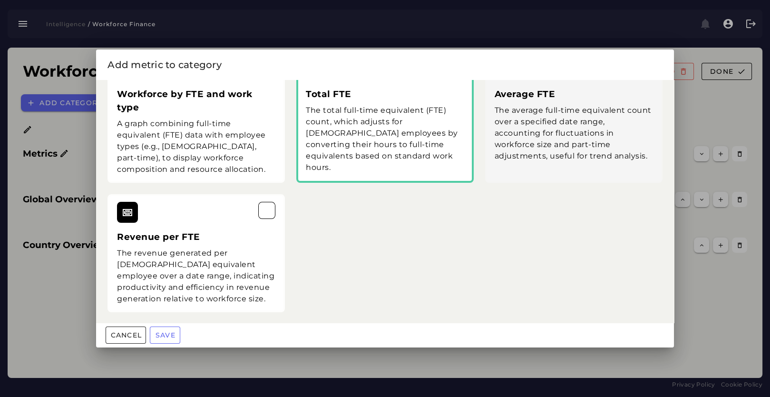
click at [583, 137] on div "The average full-time equivalent count over a specified date range, accounting …" at bounding box center [574, 133] width 158 height 57
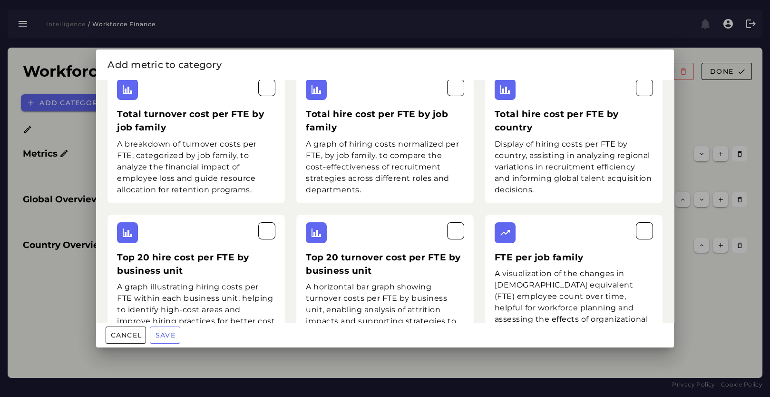
scroll to position [0, 0]
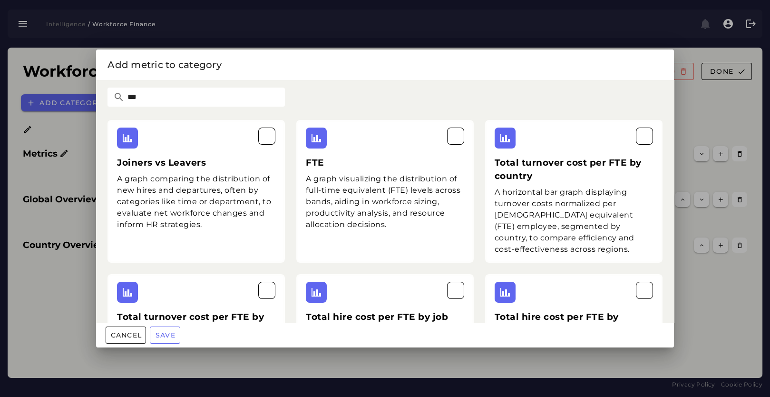
drag, startPoint x: 149, startPoint y: 102, endPoint x: 46, endPoint y: 97, distance: 103.4
click at [76, 102] on div "Add metric to category *** Joiners vs Leavers A graph comparing the distributio…" at bounding box center [385, 198] width 770 height 397
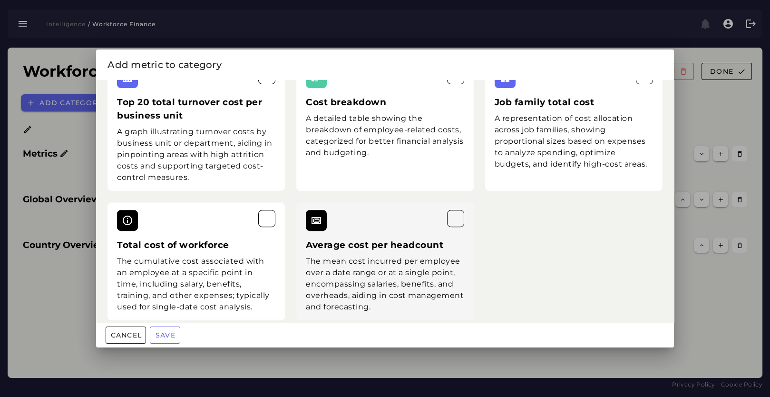
scroll to position [815, 0]
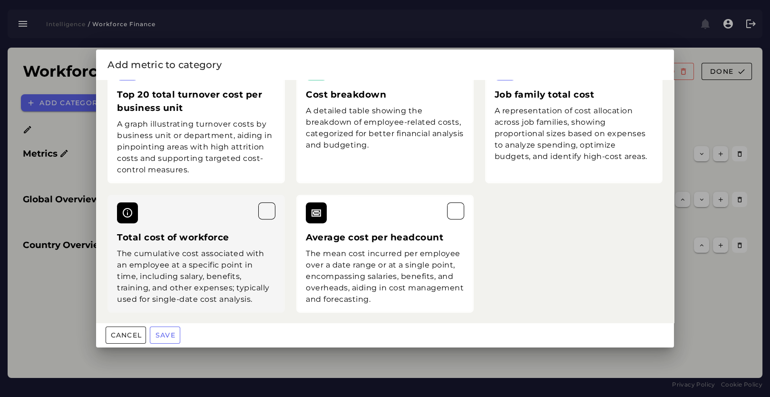
click at [241, 257] on div "The cumulative cost associated with an employee at a specific point in time, in…" at bounding box center [196, 276] width 158 height 57
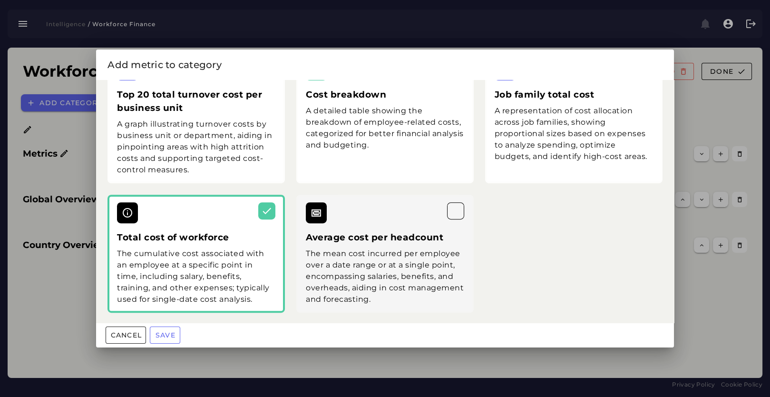
click at [374, 271] on div "The mean cost incurred per employee over a date range or at a single point, enc…" at bounding box center [385, 276] width 158 height 57
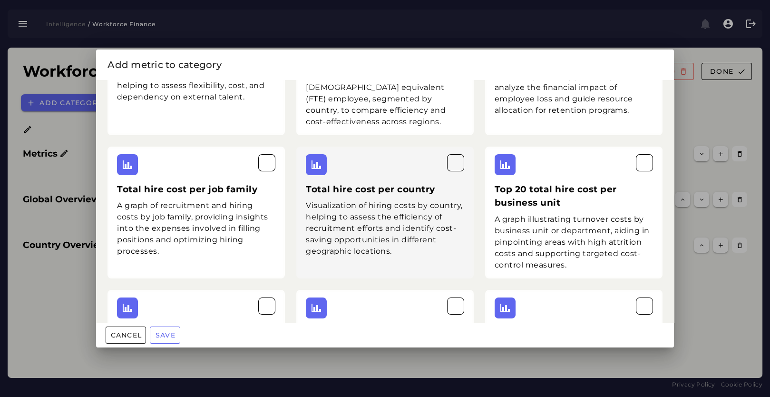
scroll to position [0, 0]
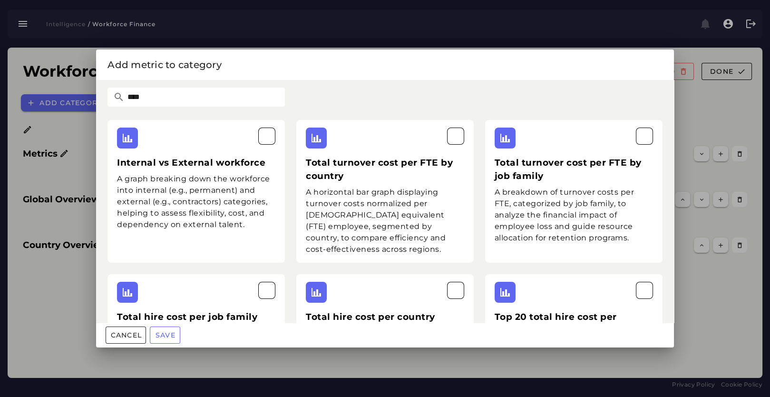
drag, startPoint x: 181, startPoint y: 93, endPoint x: 41, endPoint y: 103, distance: 139.8
click at [41, 103] on div "Add metric to category **** Internal vs External workforce A graph breaking dow…" at bounding box center [385, 198] width 770 height 397
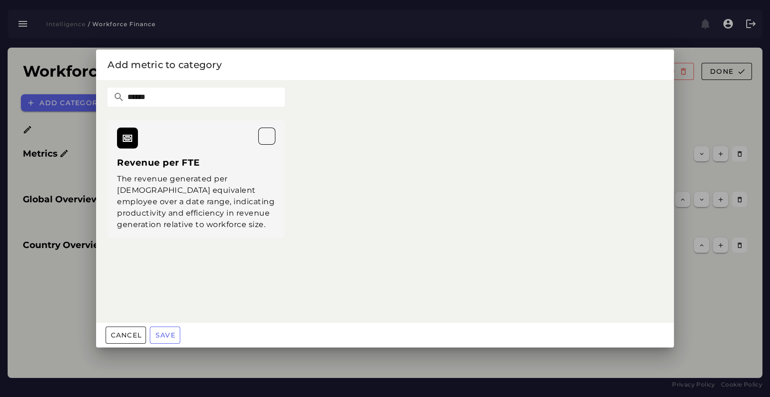
click at [159, 144] on div at bounding box center [196, 138] width 158 height 21
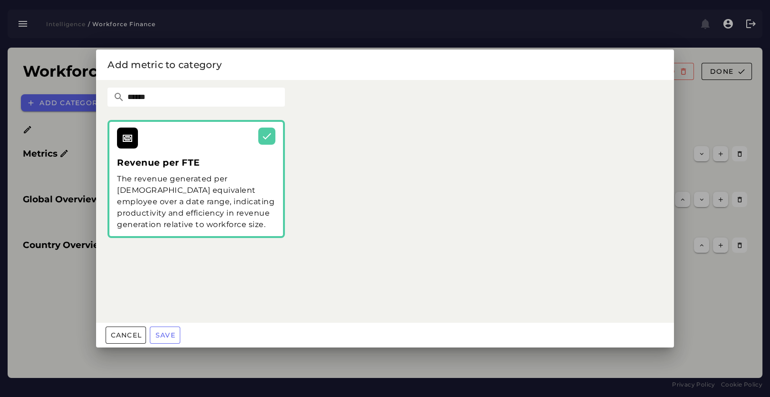
drag, startPoint x: 160, startPoint y: 92, endPoint x: 90, endPoint y: 93, distance: 69.9
click at [90, 93] on div "Add metric to category ****** Revenue per FTE The revenue generated per full-ti…" at bounding box center [385, 198] width 770 height 397
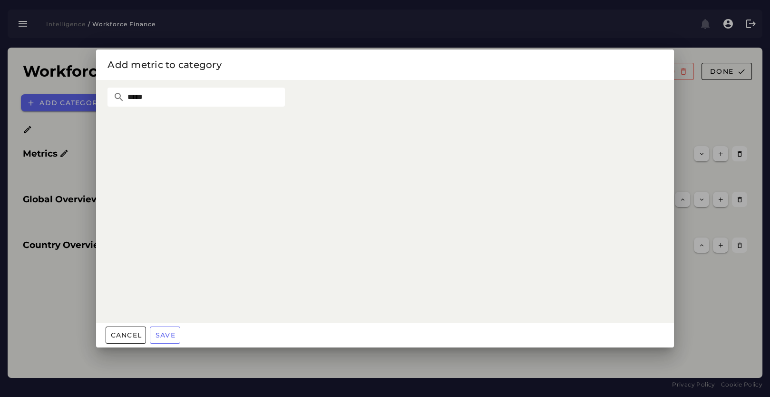
drag, startPoint x: 150, startPoint y: 97, endPoint x: 75, endPoint y: 96, distance: 75.7
click at [75, 96] on div "Add metric to category ***** Cancel Save" at bounding box center [385, 198] width 770 height 397
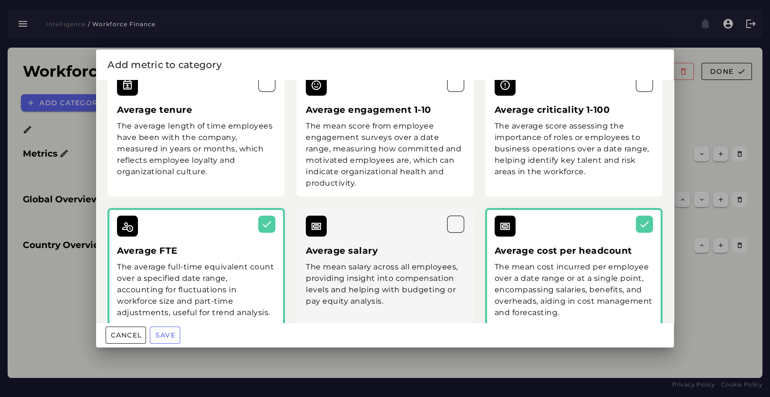
type input "*******"
click at [408, 270] on div "The mean salary across all employees, providing insight into compensation level…" at bounding box center [385, 284] width 158 height 46
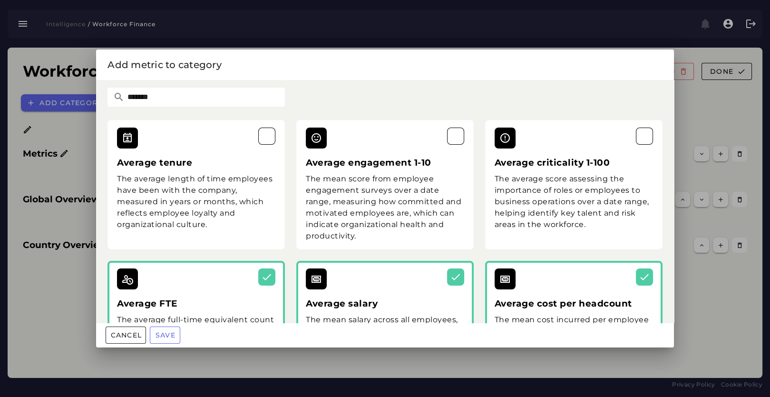
scroll to position [210, 0]
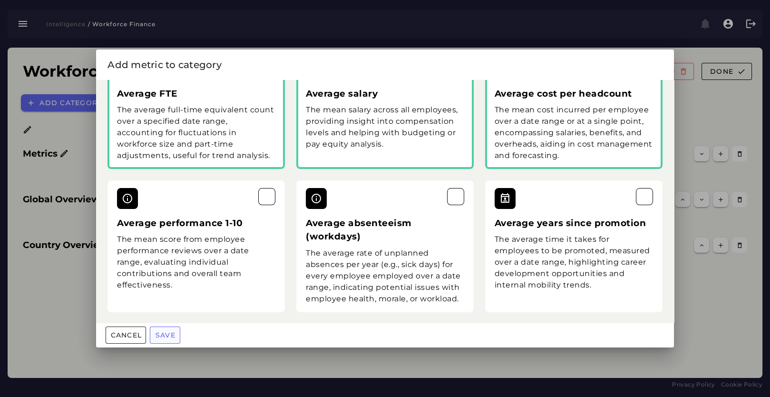
click at [158, 331] on button "Save" at bounding box center [165, 334] width 30 height 17
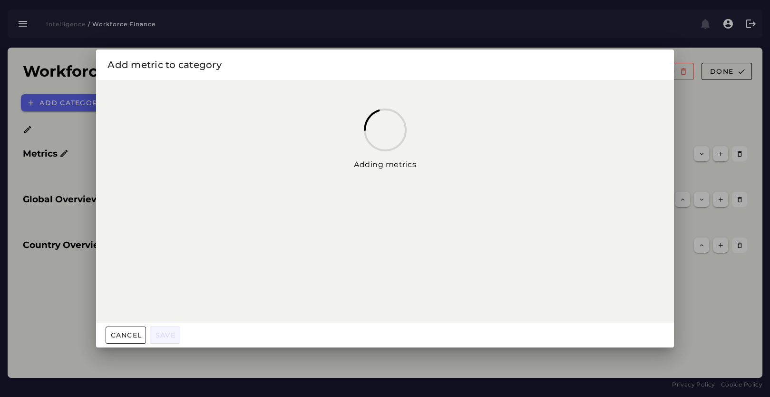
scroll to position [0, 0]
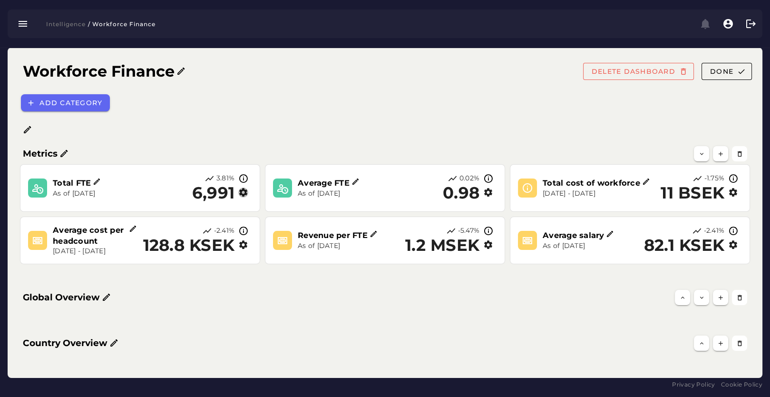
click at [243, 193] on icon "button" at bounding box center [243, 192] width 10 height 10
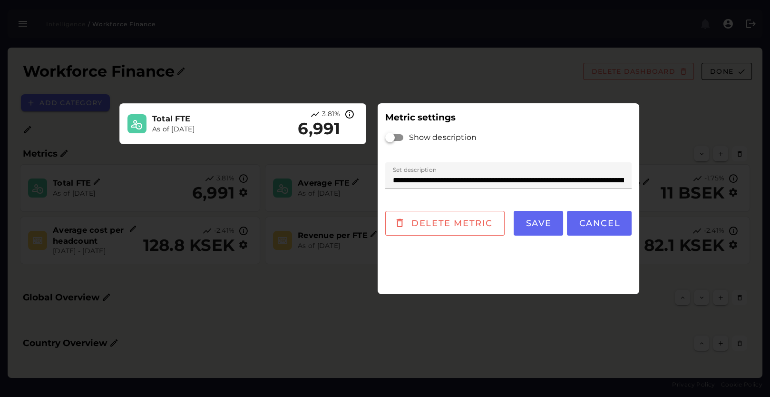
click at [274, 299] on div "**********" at bounding box center [379, 199] width 539 height 210
click at [562, 228] on button "Save" at bounding box center [538, 223] width 49 height 25
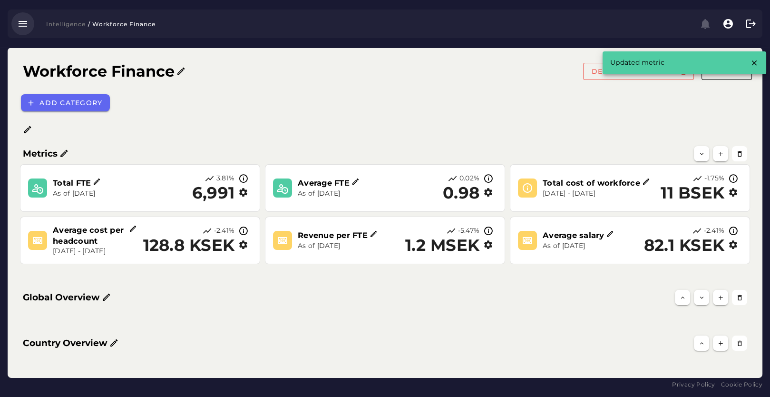
click at [23, 20] on icon "button" at bounding box center [22, 23] width 11 height 11
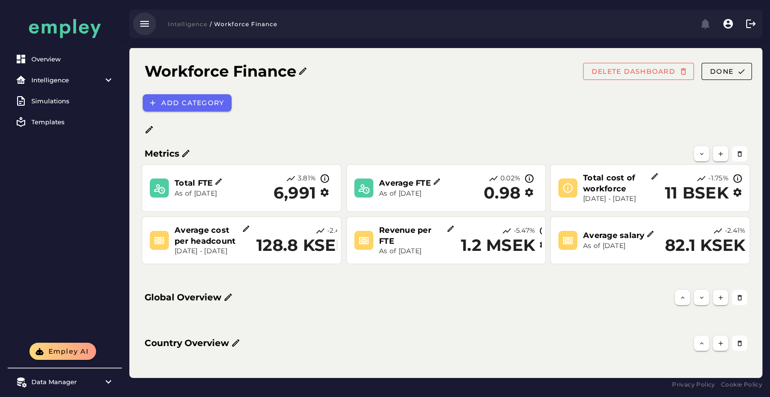
click at [142, 27] on icon "button" at bounding box center [144, 23] width 11 height 11
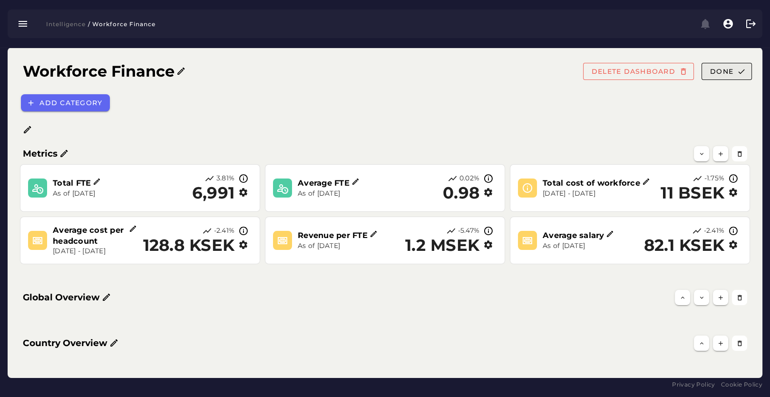
click at [733, 73] on span "Done" at bounding box center [722, 71] width 24 height 9
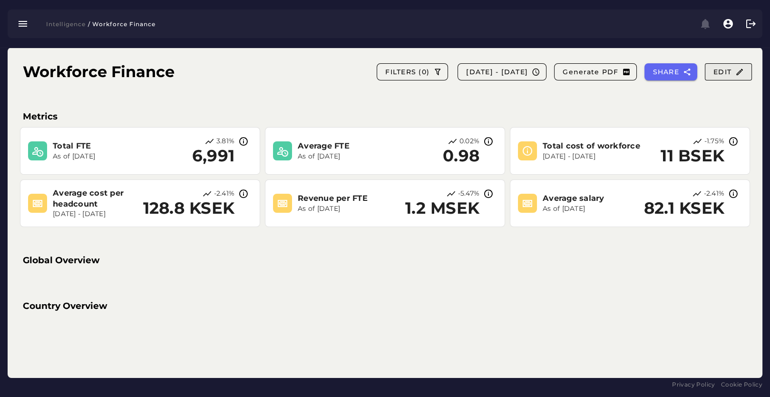
click at [720, 71] on span "Edit" at bounding box center [728, 72] width 31 height 9
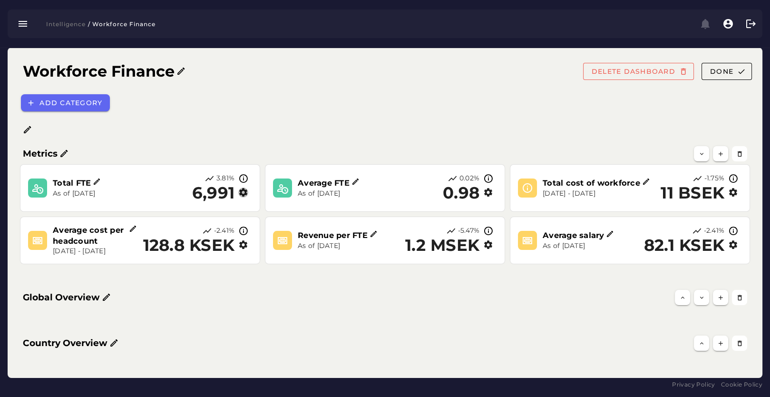
click at [244, 189] on icon "button" at bounding box center [243, 192] width 10 height 10
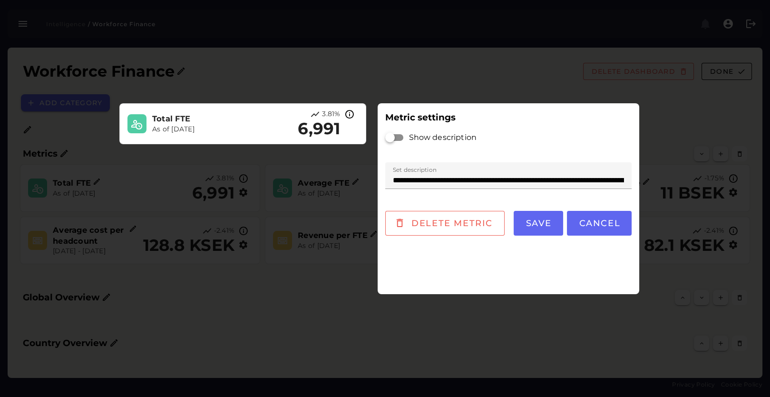
click at [510, 185] on input "**********" at bounding box center [508, 175] width 247 height 27
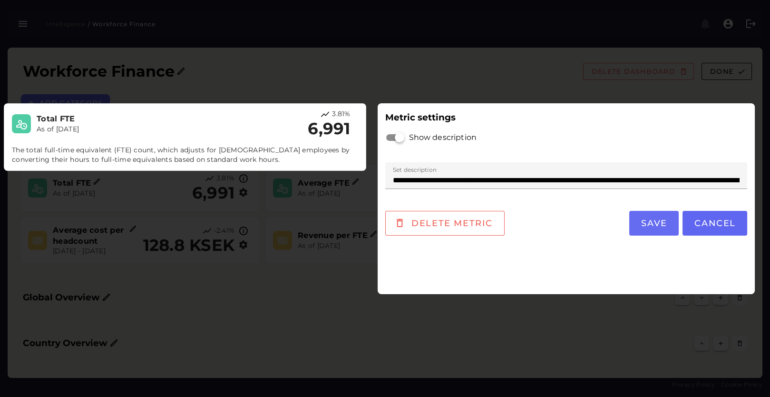
click at [657, 220] on span "Save" at bounding box center [654, 223] width 27 height 10
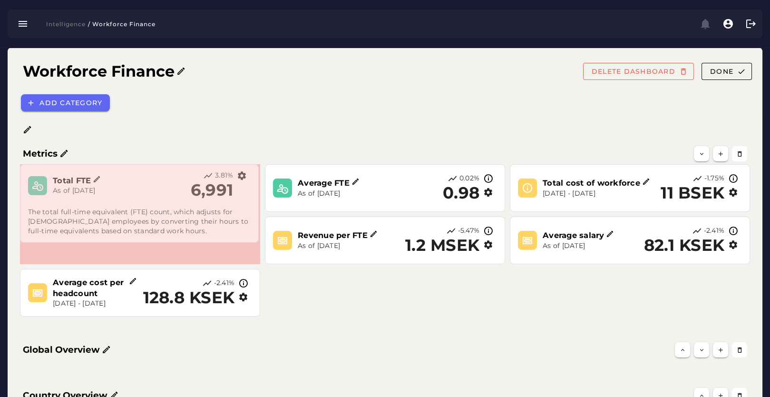
drag, startPoint x: 257, startPoint y: 209, endPoint x: 255, endPoint y: 239, distance: 30.5
click at [255, 239] on span at bounding box center [256, 240] width 5 height 5
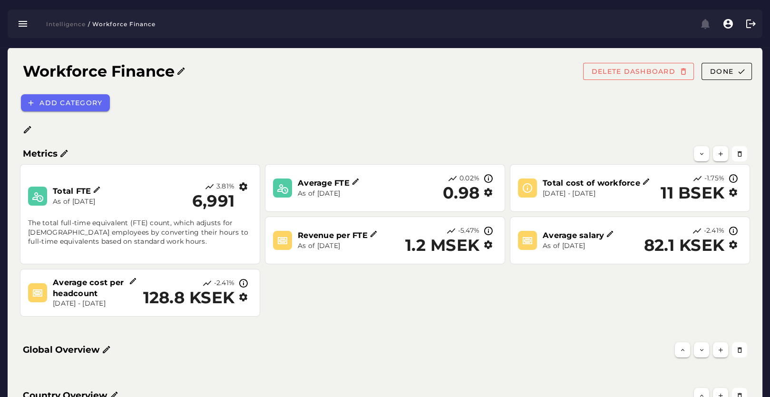
click at [489, 191] on icon "button" at bounding box center [488, 192] width 10 height 10
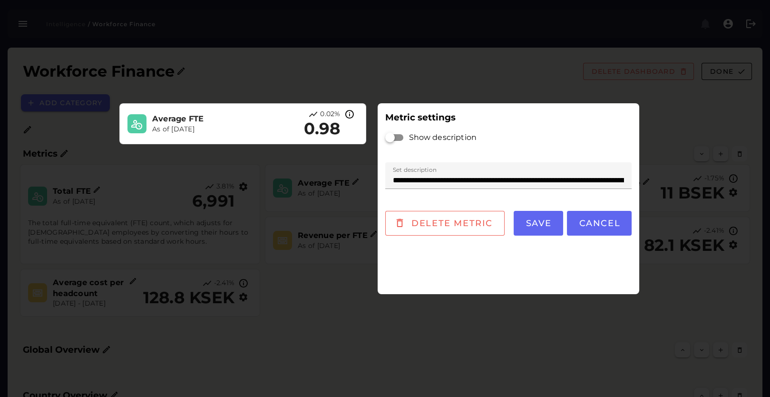
click at [402, 132] on div at bounding box center [394, 137] width 19 height 19
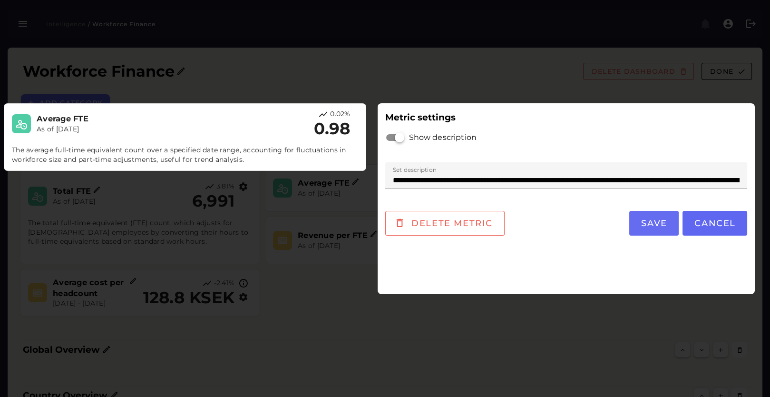
click at [662, 227] on span "Save" at bounding box center [654, 223] width 27 height 10
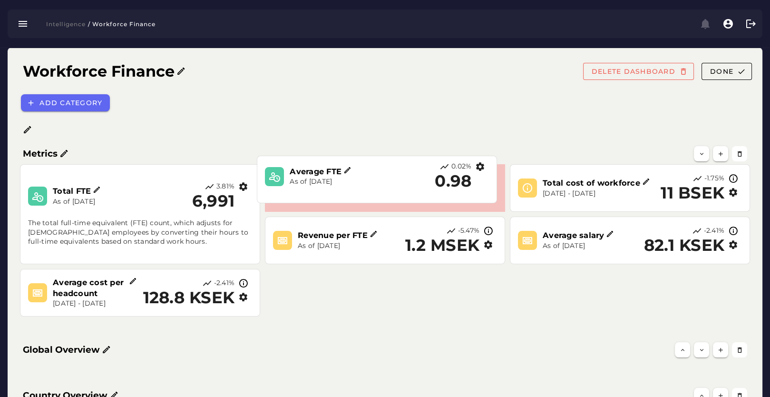
drag, startPoint x: 500, startPoint y: 207, endPoint x: 492, endPoint y: 199, distance: 11.8
click at [492, 199] on div "Average FTE As of Dec 31, 2024 0.02% 0.98 The average full-time equivalent coun…" at bounding box center [376, 179] width 239 height 47
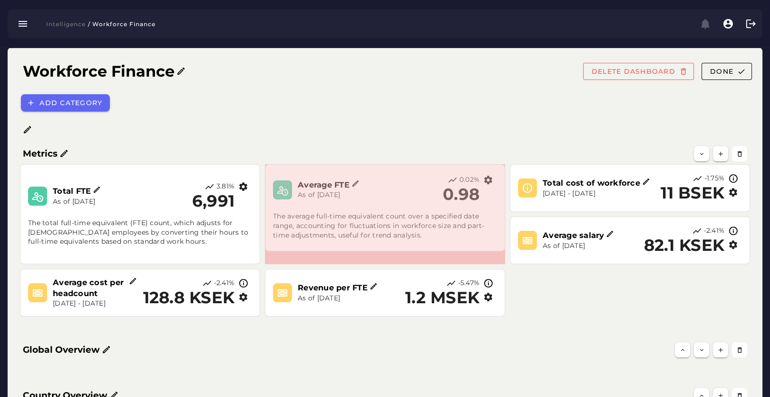
drag, startPoint x: 503, startPoint y: 208, endPoint x: 503, endPoint y: 248, distance: 39.5
click at [503, 248] on span at bounding box center [503, 248] width 5 height 5
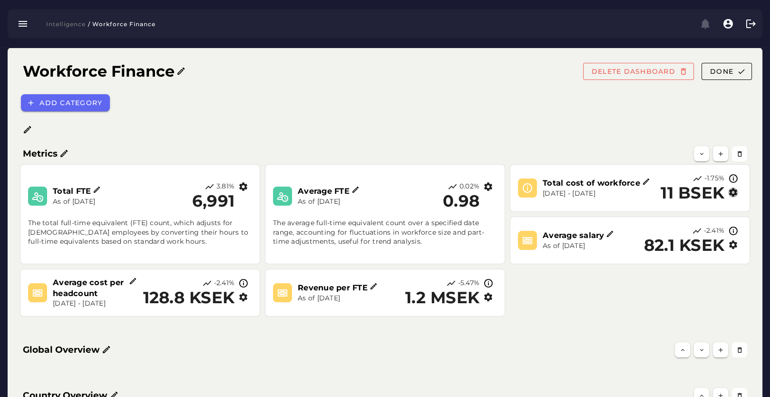
click at [731, 193] on icon "button" at bounding box center [733, 192] width 10 height 10
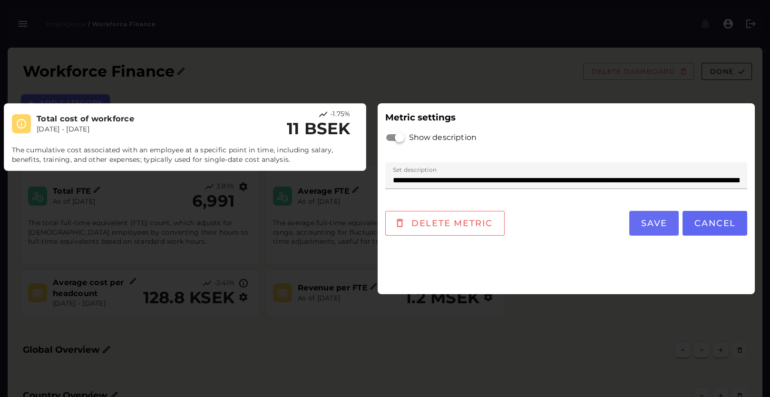
click at [651, 226] on span "Save" at bounding box center [654, 223] width 27 height 10
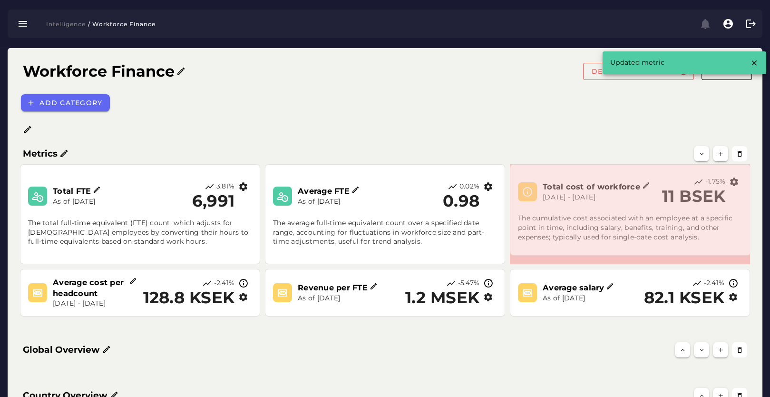
drag, startPoint x: 748, startPoint y: 208, endPoint x: 749, endPoint y: 252, distance: 43.8
click at [749, 252] on span at bounding box center [749, 253] width 5 height 5
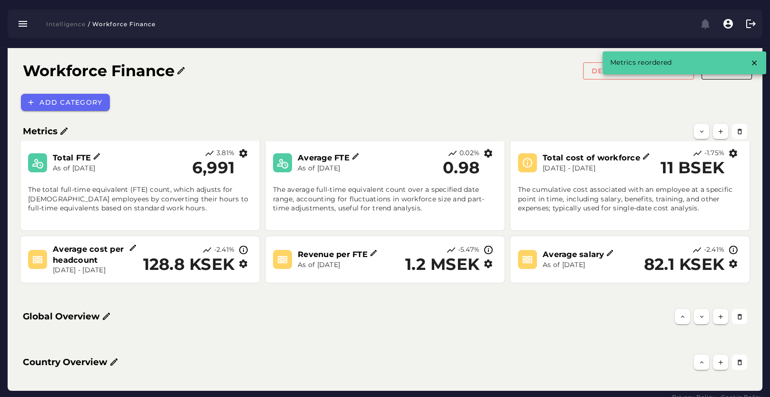
scroll to position [46, 0]
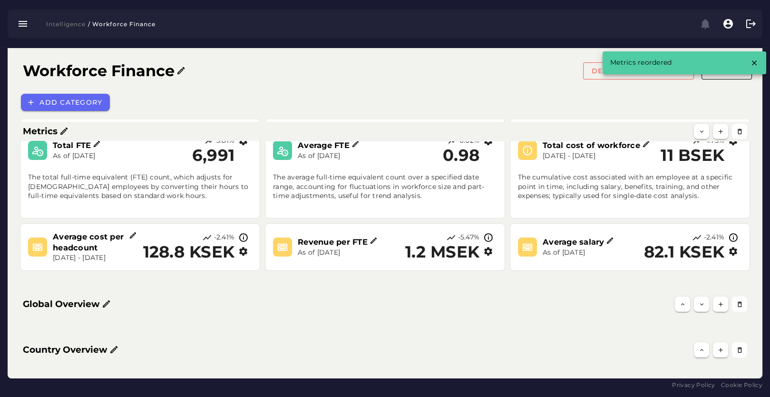
click at [244, 250] on icon "button" at bounding box center [243, 251] width 10 height 10
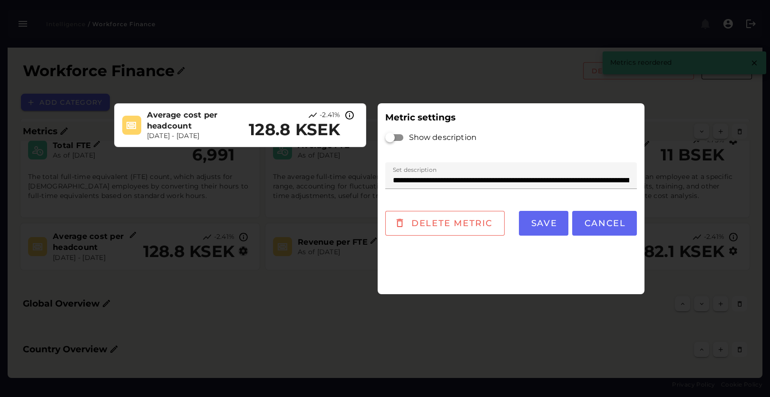
scroll to position [0, 0]
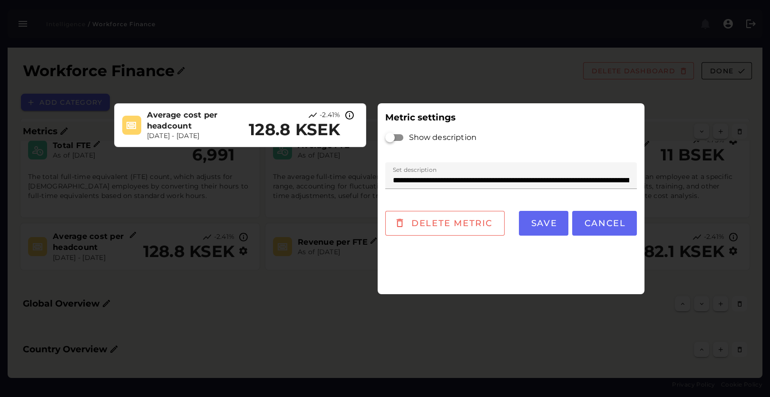
click at [401, 138] on div at bounding box center [394, 137] width 17 height 7
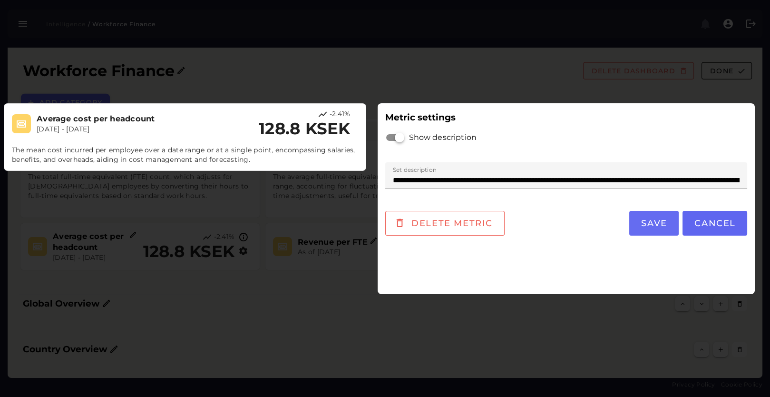
click at [645, 222] on span "Save" at bounding box center [654, 223] width 27 height 10
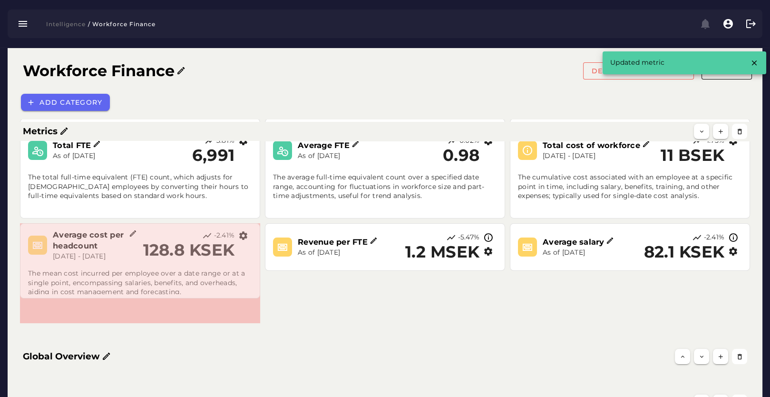
drag, startPoint x: 257, startPoint y: 268, endPoint x: 257, endPoint y: 296, distance: 27.6
click at [257, 296] on span at bounding box center [257, 296] width 5 height 5
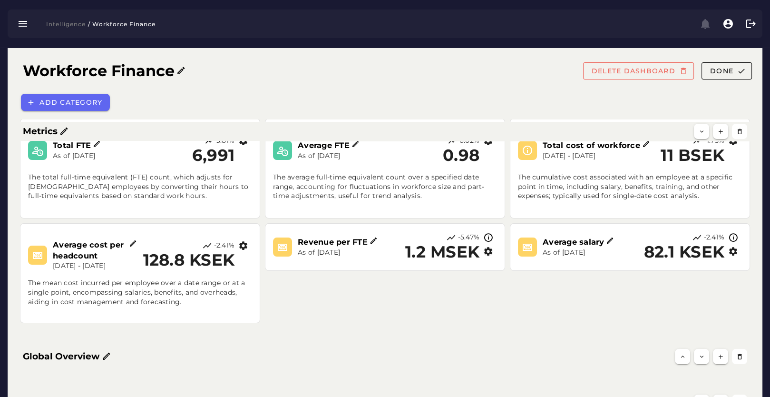
click at [488, 253] on icon "button" at bounding box center [488, 251] width 10 height 10
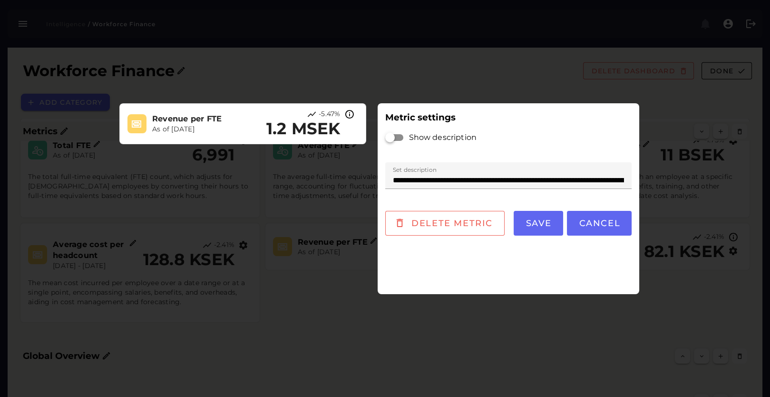
scroll to position [0, 0]
click at [403, 135] on div at bounding box center [394, 137] width 19 height 19
click at [400, 139] on div at bounding box center [394, 137] width 17 height 7
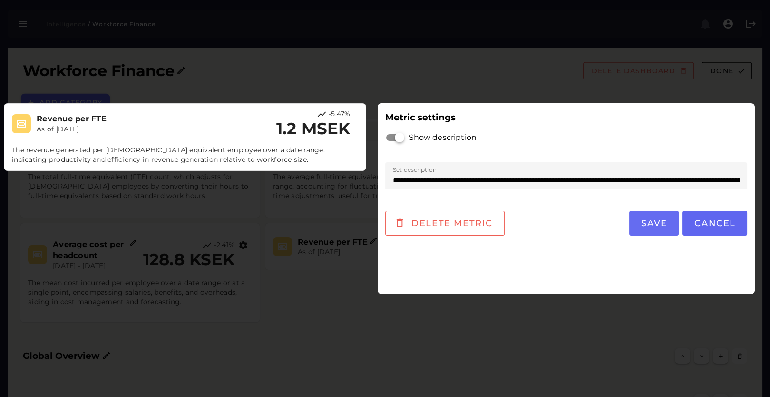
click at [651, 224] on span "Save" at bounding box center [654, 223] width 27 height 10
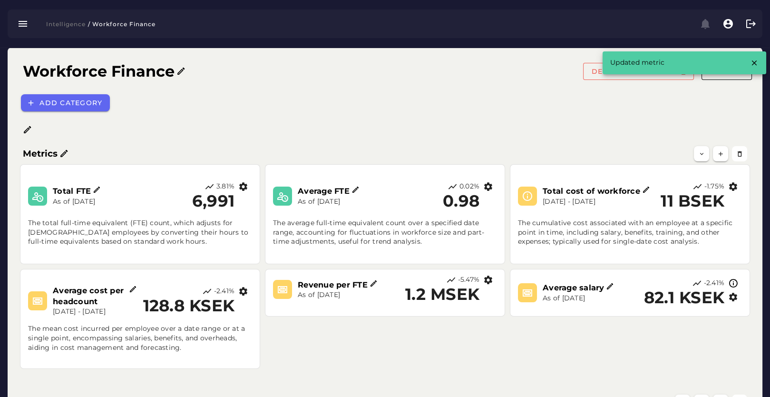
scroll to position [46, 0]
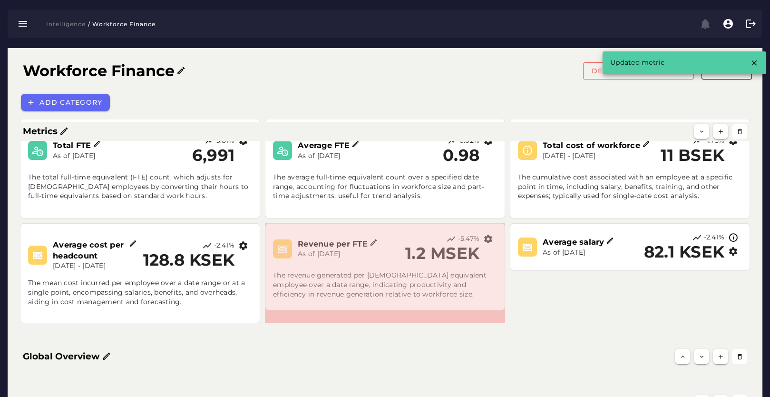
drag, startPoint x: 503, startPoint y: 267, endPoint x: 503, endPoint y: 307, distance: 39.5
click at [503, 307] on span at bounding box center [503, 307] width 5 height 5
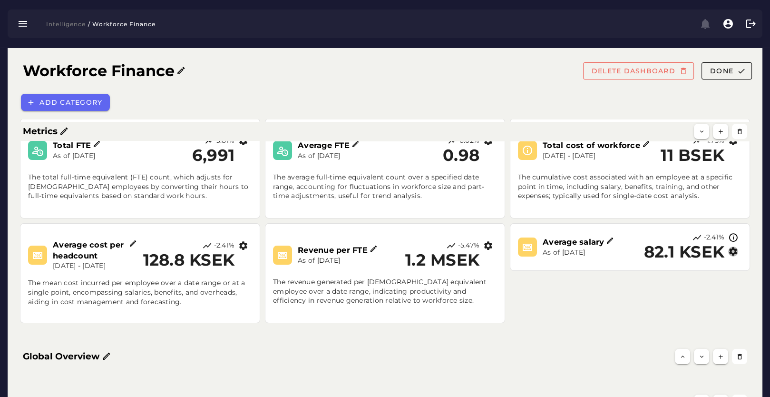
click at [731, 253] on icon "button" at bounding box center [733, 251] width 10 height 10
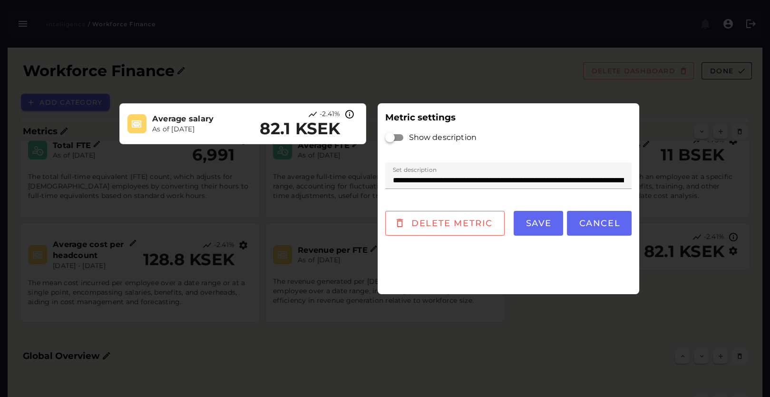
click at [401, 139] on div at bounding box center [394, 137] width 17 height 7
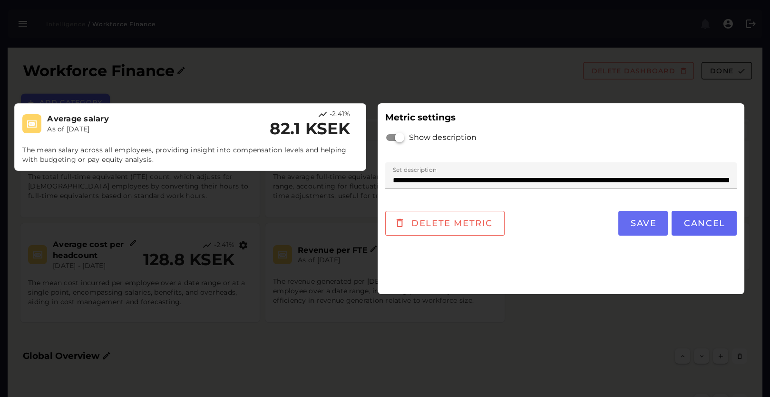
click at [643, 225] on span "Save" at bounding box center [643, 223] width 27 height 10
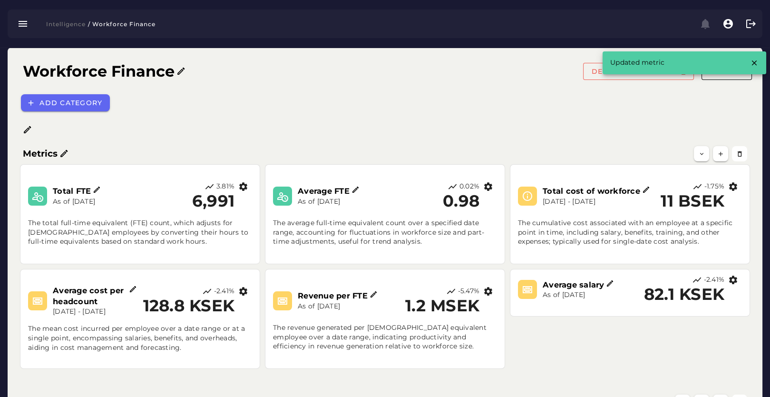
scroll to position [46, 0]
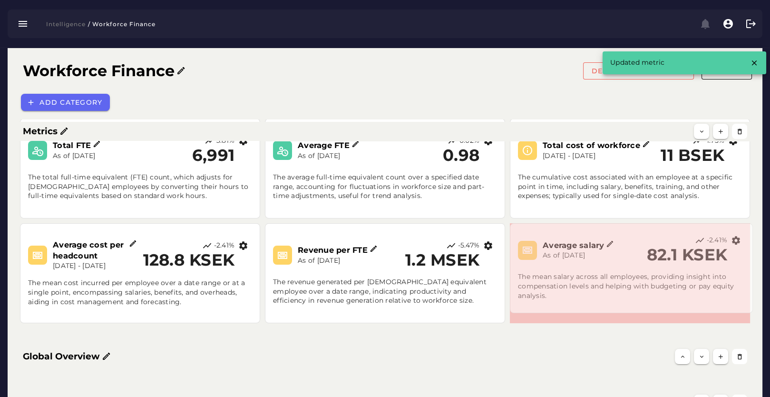
drag, startPoint x: 747, startPoint y: 267, endPoint x: 750, endPoint y: 310, distance: 43.4
click at [750, 310] on span at bounding box center [750, 310] width 5 height 5
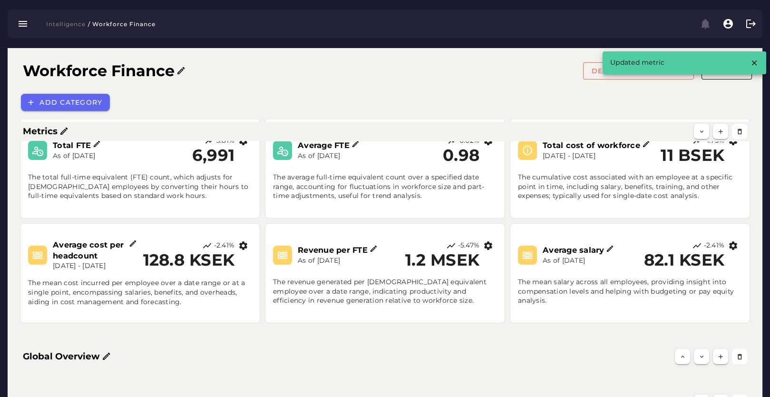
click at [559, 364] on div "Global Overview" at bounding box center [385, 356] width 732 height 19
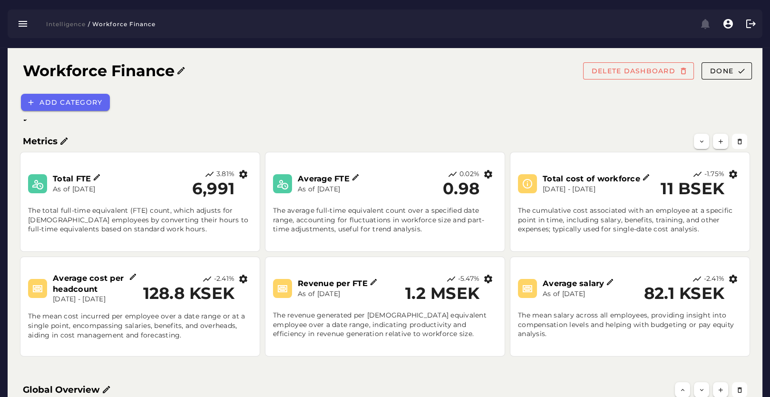
scroll to position [0, 0]
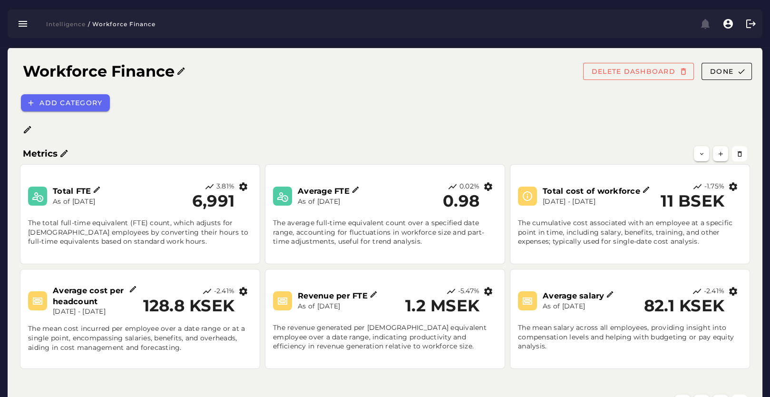
click at [31, 129] on icon at bounding box center [28, 130] width 10 height 10
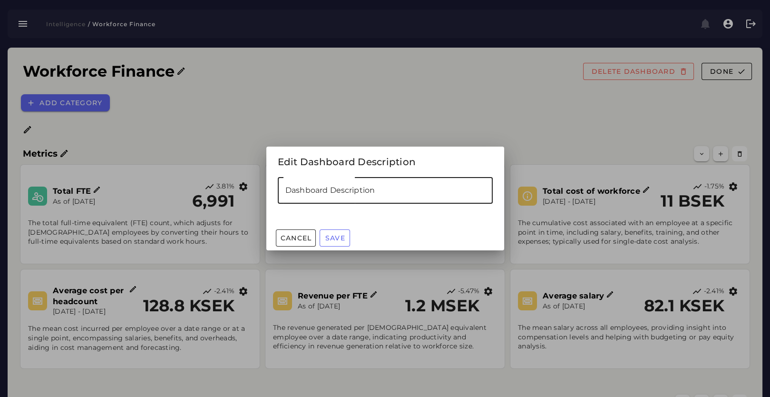
drag, startPoint x: 416, startPoint y: 187, endPoint x: 382, endPoint y: 204, distance: 38.3
click at [416, 187] on input "Dashboard Description" at bounding box center [385, 190] width 215 height 27
paste input "**********"
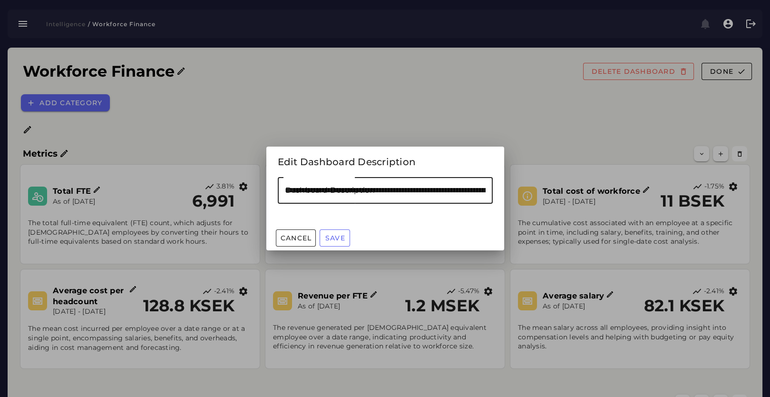
scroll to position [0, 541]
type input "**********"
click at [342, 238] on span "Save" at bounding box center [335, 238] width 20 height 9
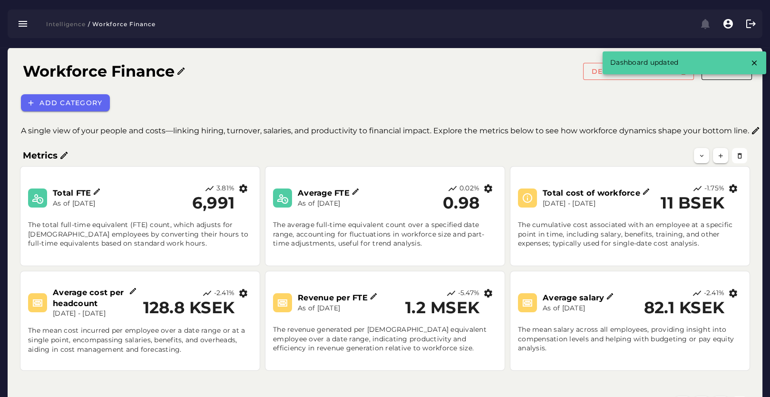
click at [445, 108] on div "Add category" at bounding box center [387, 102] width 745 height 29
click at [756, 66] on icon "button" at bounding box center [754, 63] width 9 height 9
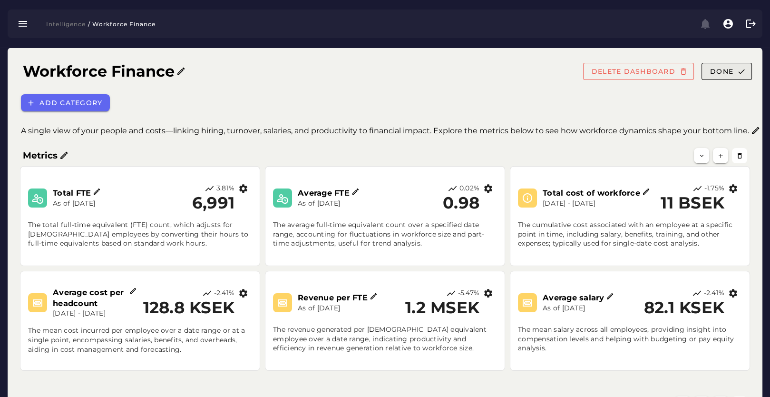
click at [732, 70] on span "Done" at bounding box center [722, 71] width 24 height 9
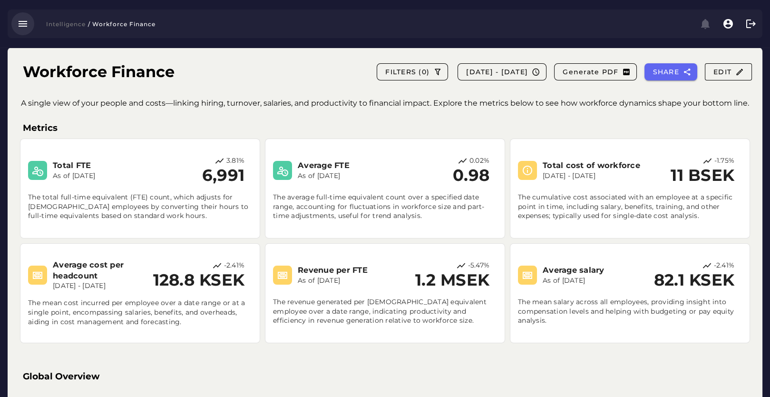
click at [29, 19] on button "button" at bounding box center [22, 23] width 23 height 23
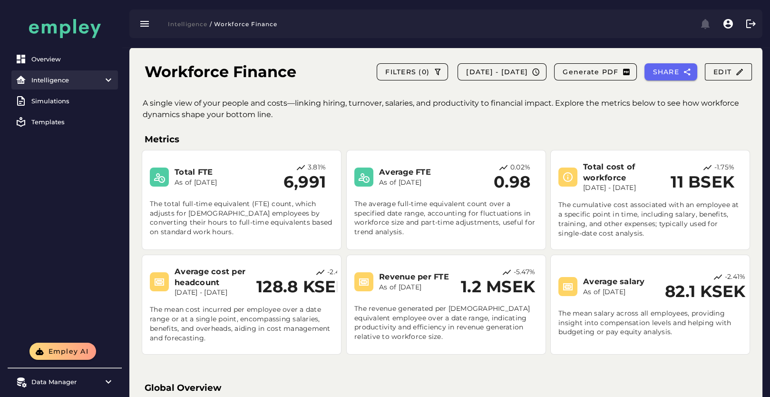
click at [44, 78] on div "Intelligence" at bounding box center [64, 80] width 67 height 8
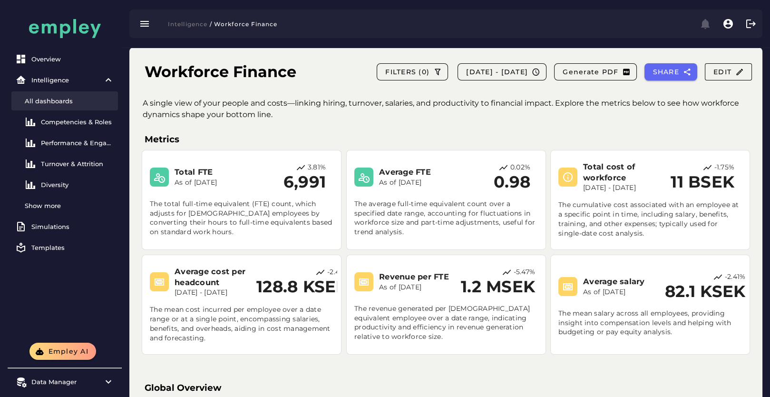
click at [50, 103] on div "All dashboards" at bounding box center [69, 101] width 89 height 8
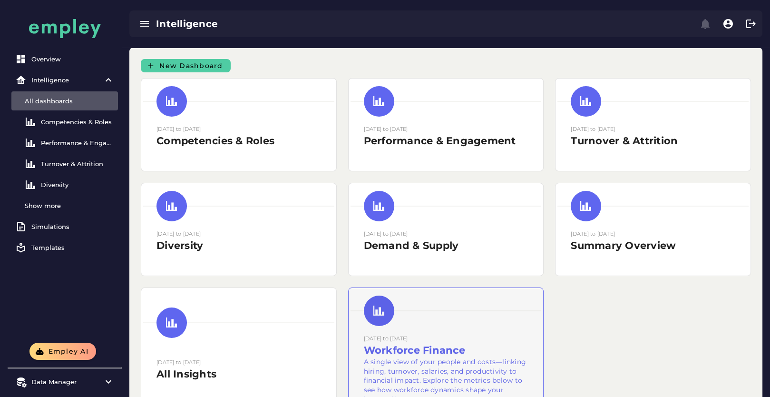
scroll to position [53, 0]
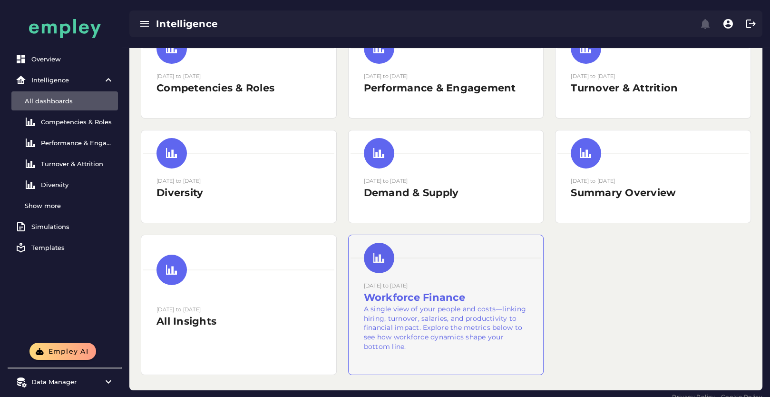
click at [453, 271] on div at bounding box center [446, 258] width 191 height 42
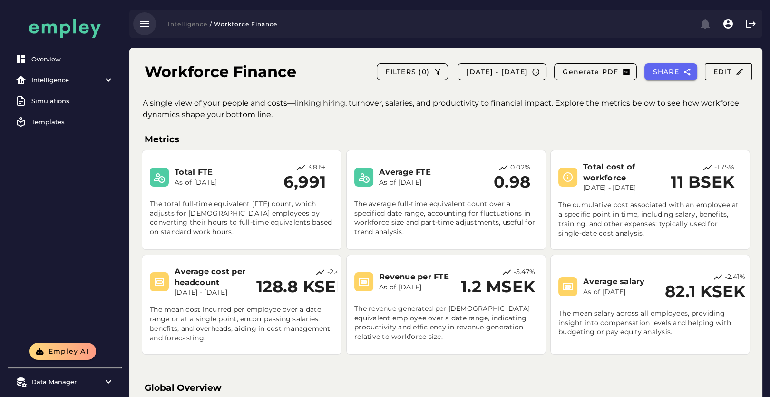
click at [147, 22] on icon "button" at bounding box center [144, 23] width 11 height 11
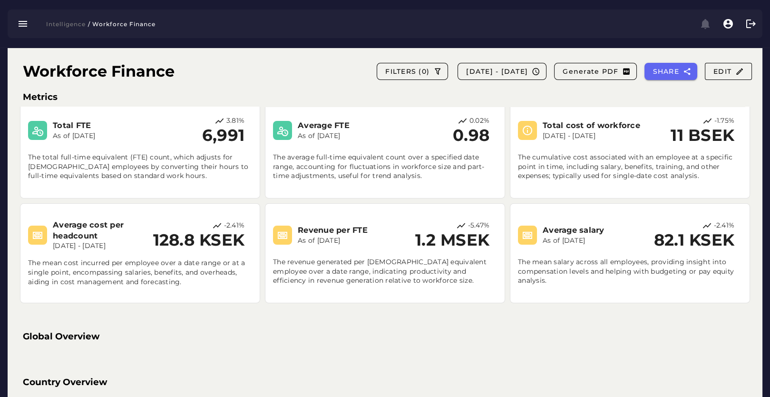
scroll to position [53, 0]
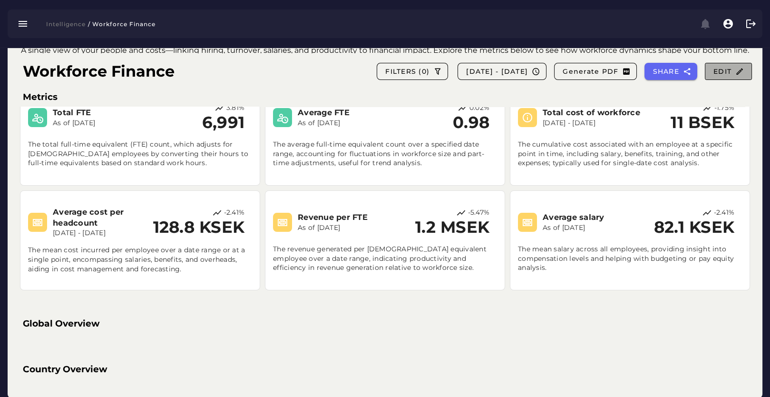
click at [723, 73] on span "Edit" at bounding box center [728, 71] width 31 height 9
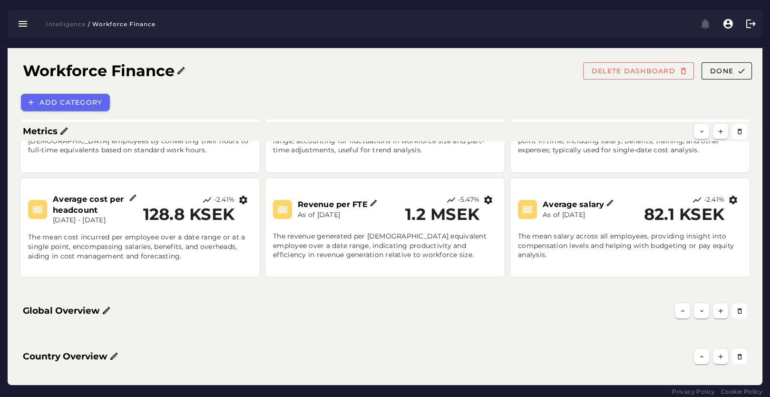
scroll to position [100, 0]
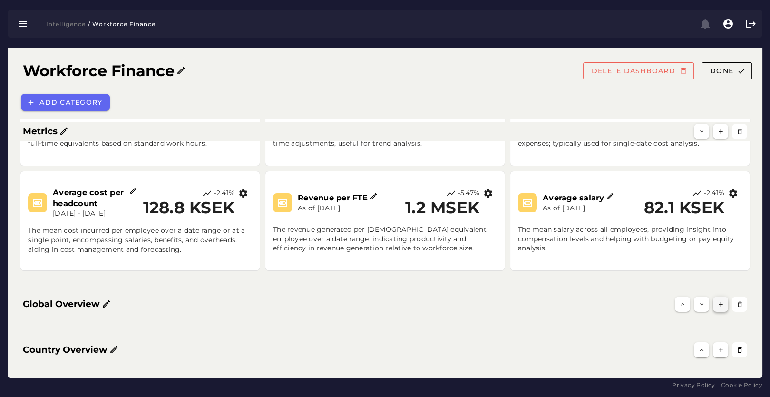
click at [719, 301] on icon "button" at bounding box center [720, 304] width 7 height 7
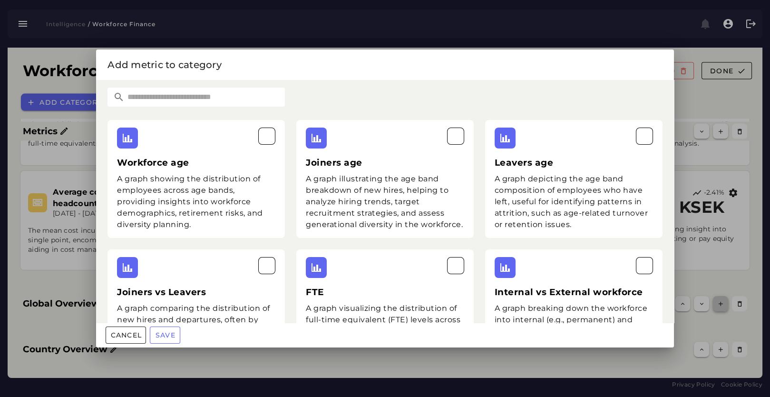
scroll to position [0, 0]
drag, startPoint x: 243, startPoint y: 98, endPoint x: 235, endPoint y: 101, distance: 8.7
click at [238, 98] on input "text" at bounding box center [205, 97] width 160 height 19
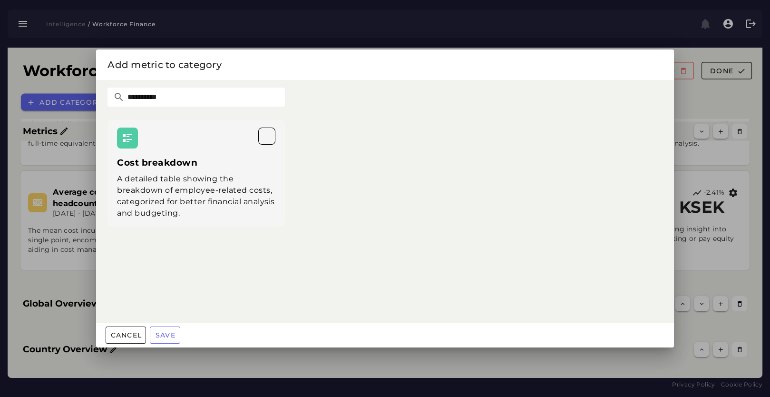
click at [244, 174] on div "A detailed table showing the breakdown of employee-related costs, categorized f…" at bounding box center [196, 196] width 158 height 46
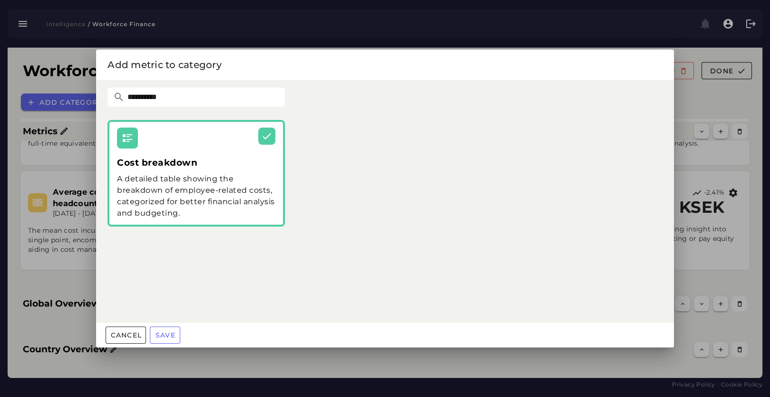
drag, startPoint x: 179, startPoint y: 95, endPoint x: 95, endPoint y: 99, distance: 84.8
click at [95, 99] on div "**********" at bounding box center [385, 198] width 770 height 397
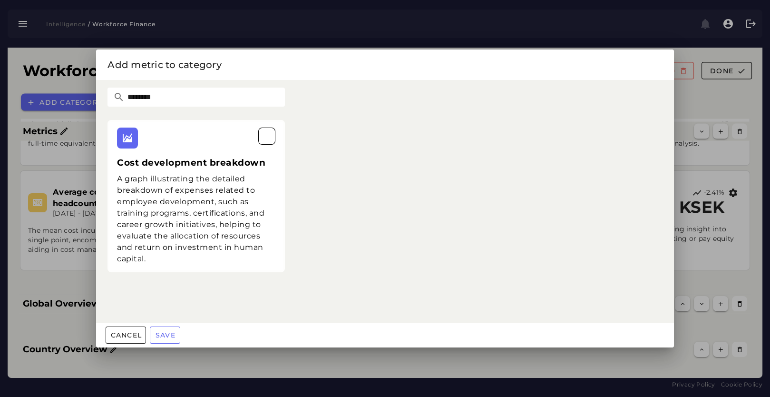
type input "********"
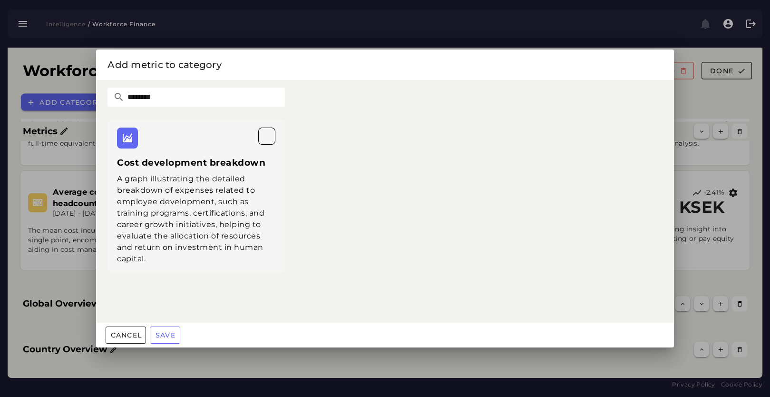
click at [227, 173] on div "A graph illustrating the detailed breakdown of expenses related to employee dev…" at bounding box center [196, 218] width 158 height 91
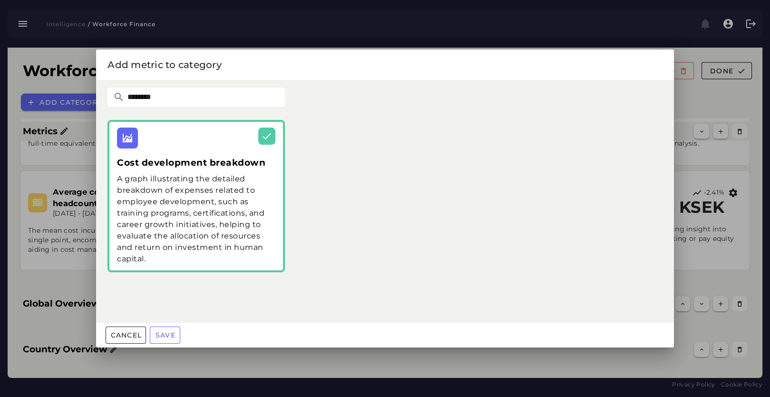
click at [401, 168] on div "Cost development breakdown A graph illustrating the detailed breakdown of expen…" at bounding box center [385, 196] width 566 height 164
click at [170, 333] on span "Save" at bounding box center [165, 335] width 20 height 9
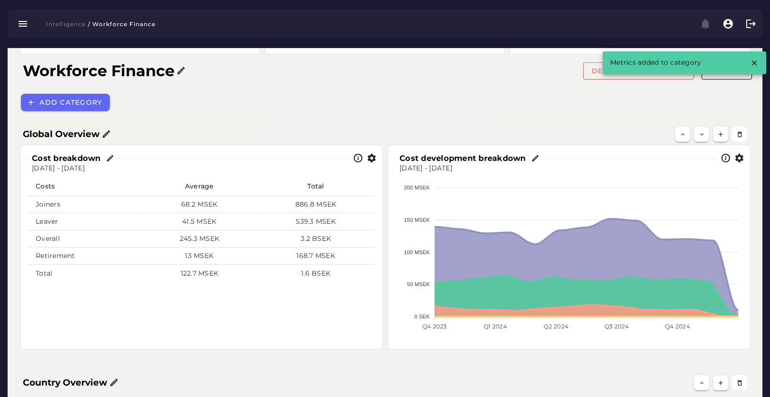
scroll to position [303, 0]
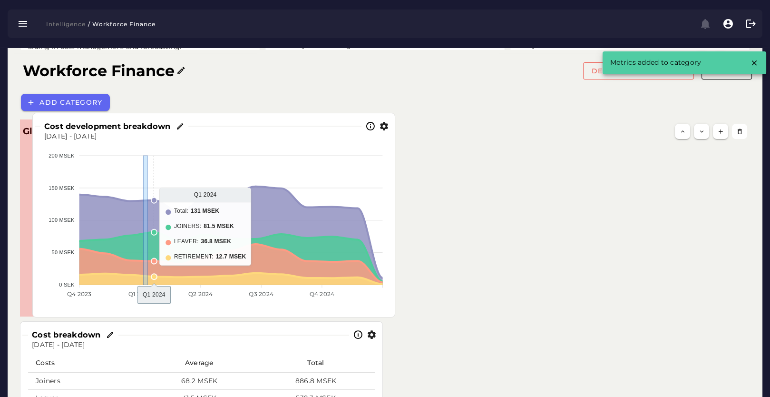
drag, startPoint x: 503, startPoint y: 237, endPoint x: 112, endPoint y: 238, distance: 391.1
click at [112, 238] on foreignobject at bounding box center [213, 226] width 347 height 170
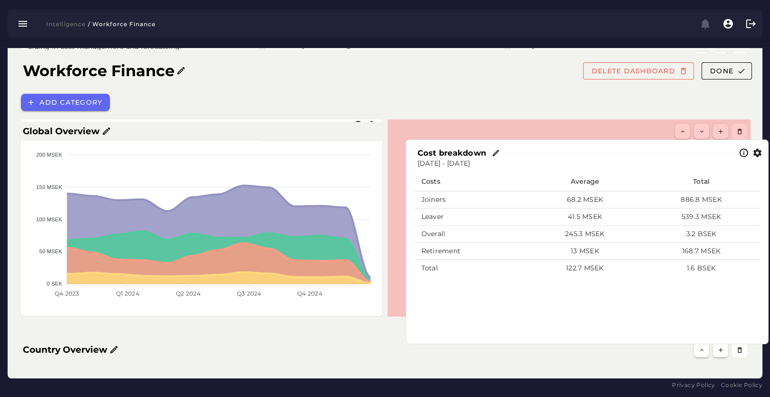
drag, startPoint x: 269, startPoint y: 379, endPoint x: 643, endPoint y: 190, distance: 419.4
click at [643, 191] on td "886.8 MSEK" at bounding box center [702, 199] width 118 height 17
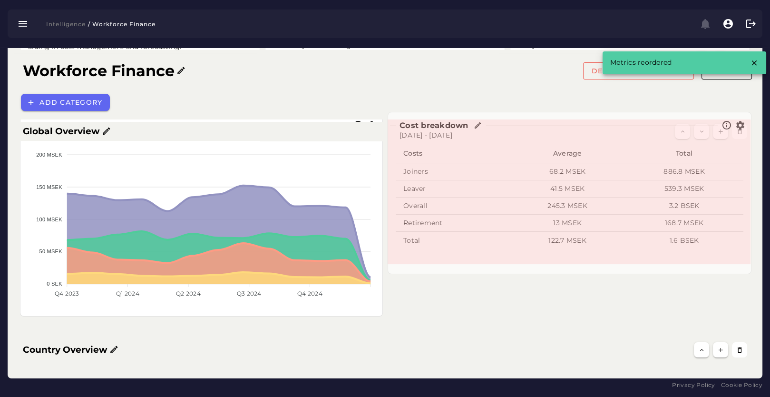
drag, startPoint x: 747, startPoint y: 312, endPoint x: 747, endPoint y: 269, distance: 42.8
click at [747, 269] on span at bounding box center [749, 271] width 5 height 5
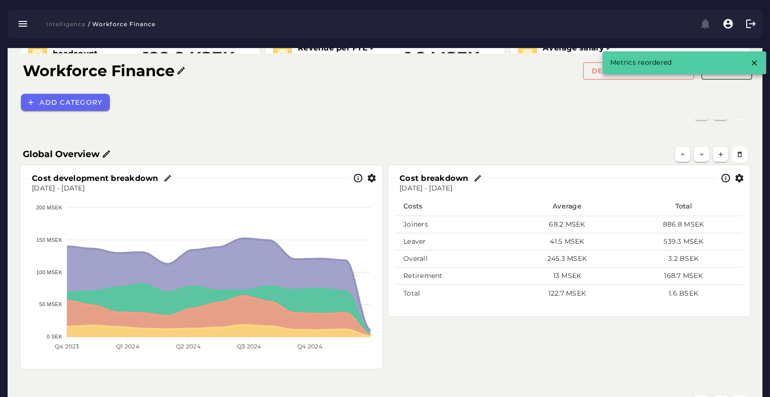
scroll to position [250, 0]
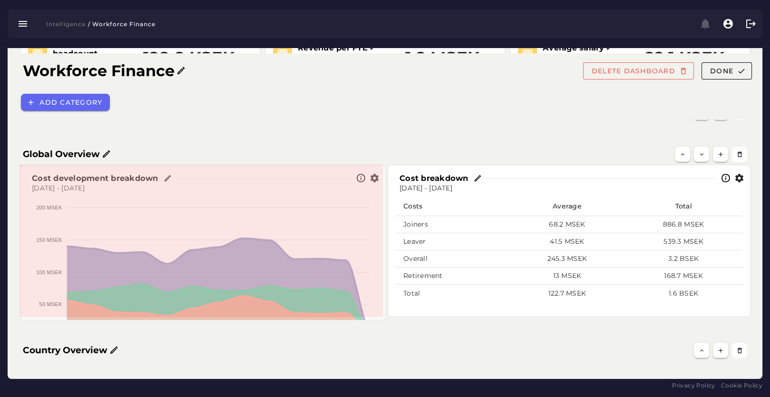
drag, startPoint x: 381, startPoint y: 365, endPoint x: 383, endPoint y: 315, distance: 49.6
click at [383, 315] on span at bounding box center [383, 317] width 5 height 5
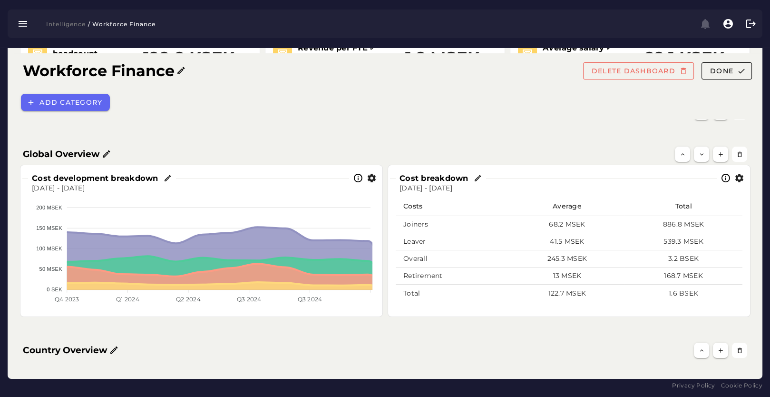
click at [372, 179] on icon "button" at bounding box center [372, 178] width 10 height 10
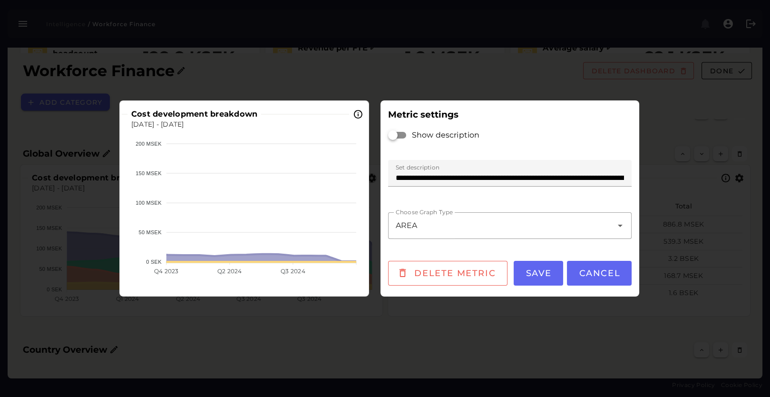
scroll to position [0, 0]
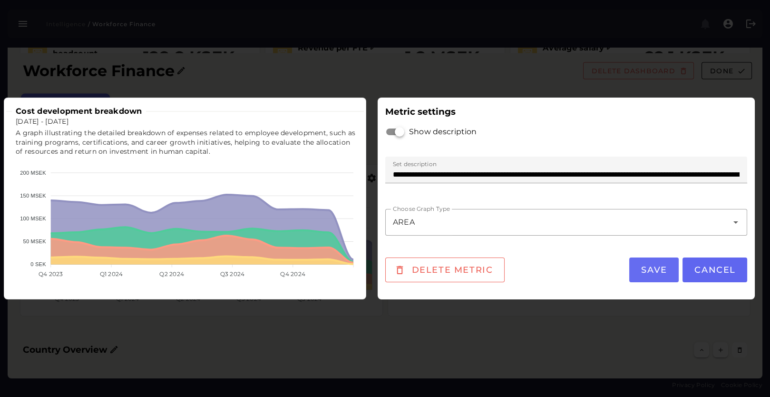
click at [658, 269] on span "Save" at bounding box center [654, 270] width 27 height 10
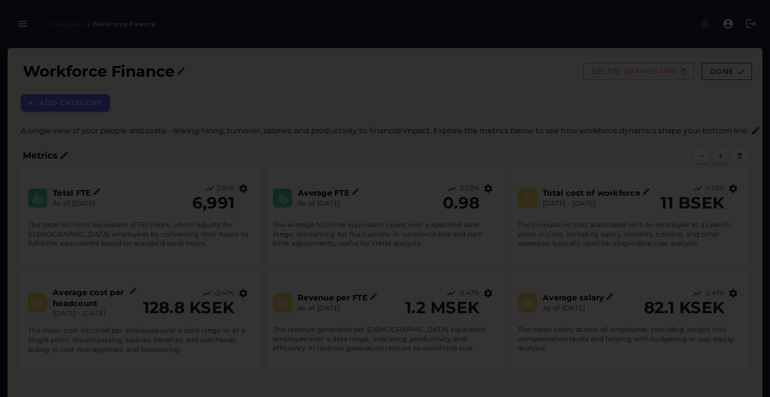
scroll to position [250, 0]
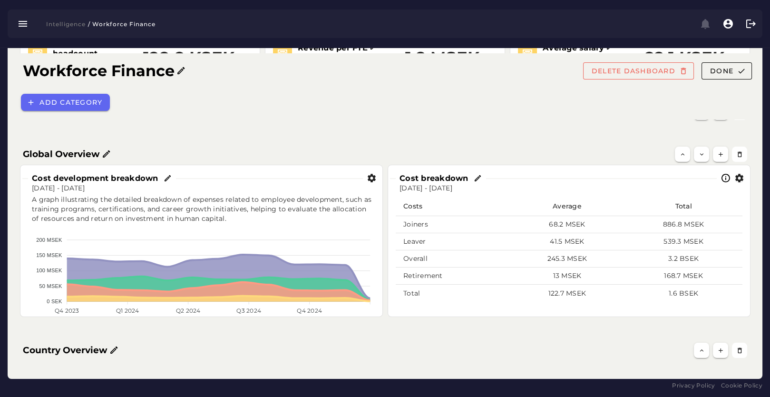
click at [744, 177] on icon "button" at bounding box center [740, 178] width 10 height 10
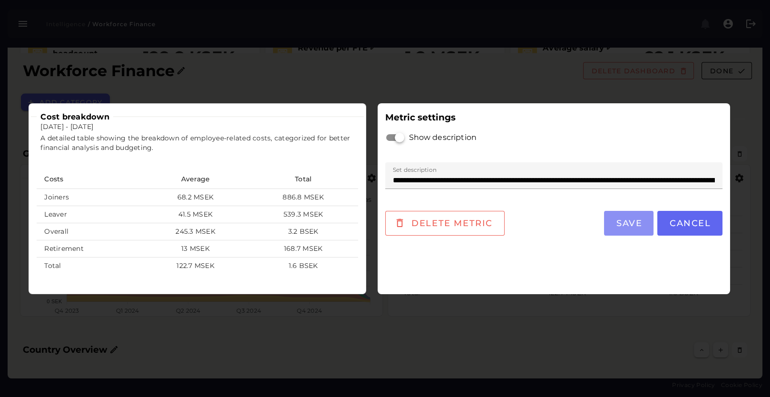
click at [626, 225] on span "Save" at bounding box center [629, 223] width 27 height 10
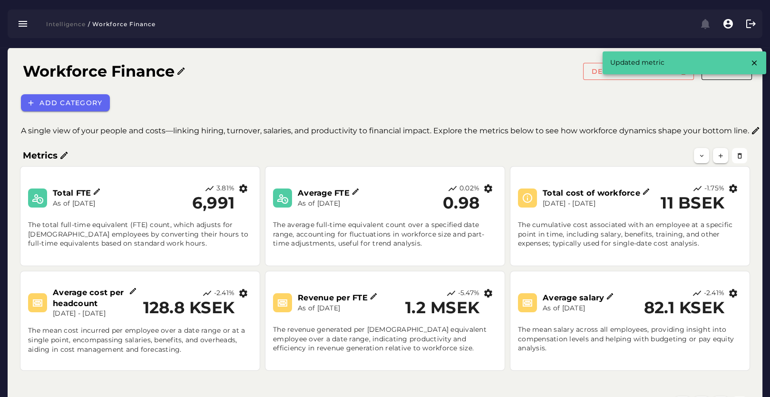
scroll to position [250, 0]
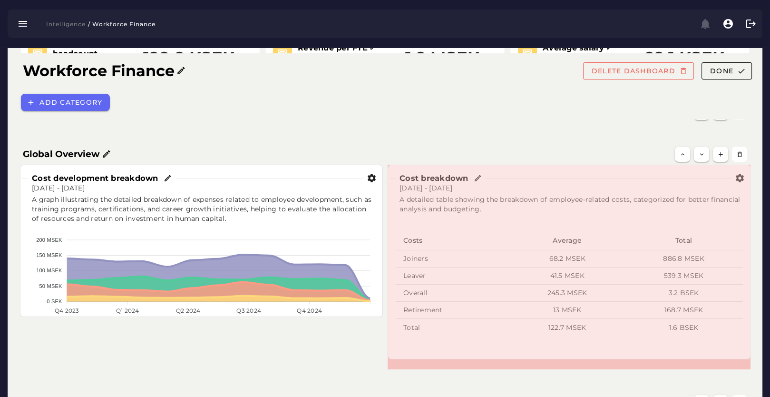
drag, startPoint x: 748, startPoint y: 314, endPoint x: 748, endPoint y: 356, distance: 41.9
click at [748, 356] on span at bounding box center [749, 356] width 5 height 5
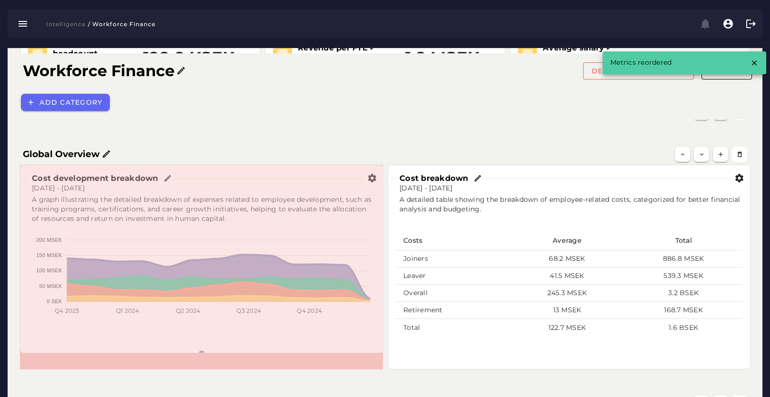
drag, startPoint x: 381, startPoint y: 314, endPoint x: 381, endPoint y: 350, distance: 36.2
click at [381, 350] on span at bounding box center [381, 350] width 5 height 5
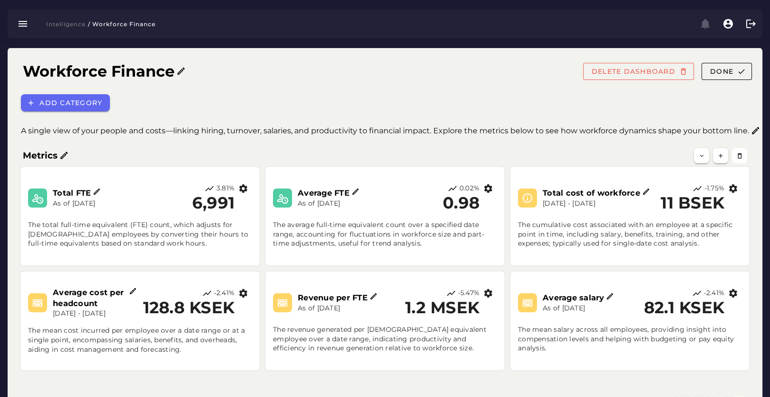
scroll to position [303, 0]
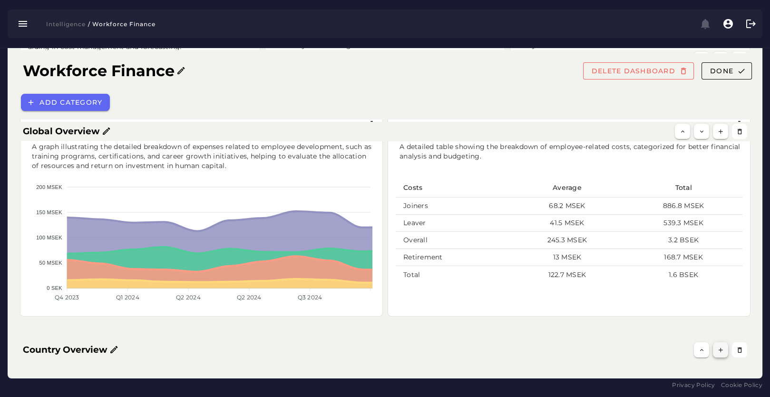
click at [720, 351] on icon "button" at bounding box center [720, 349] width 7 height 7
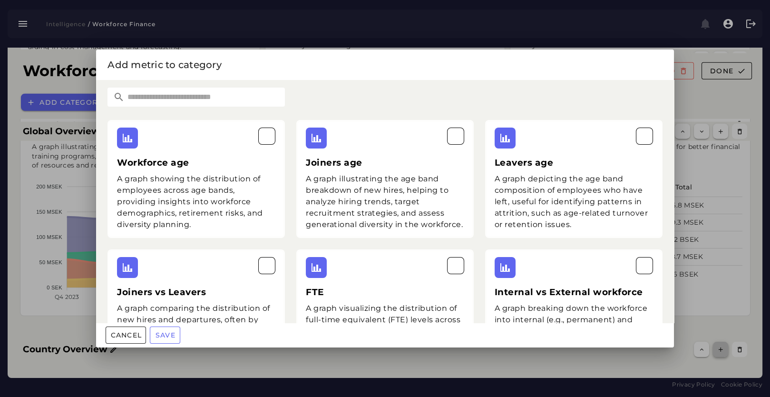
scroll to position [0, 0]
click at [217, 101] on input "text" at bounding box center [205, 97] width 160 height 19
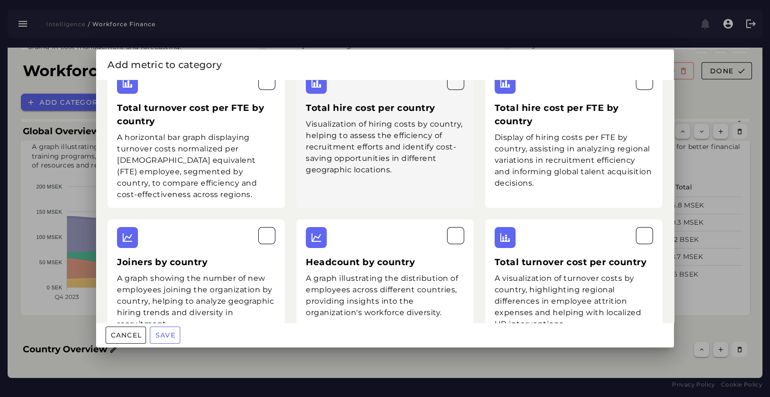
scroll to position [80, 0]
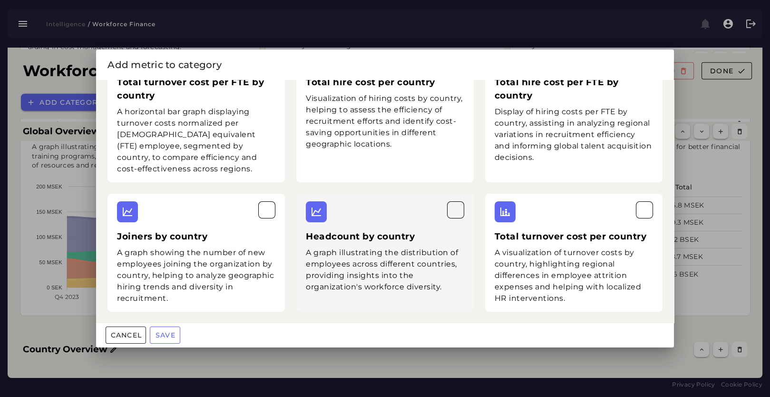
type input "*******"
click at [381, 228] on div "Headcount by country A graph illustrating the distribution of employees across …" at bounding box center [384, 253] width 177 height 118
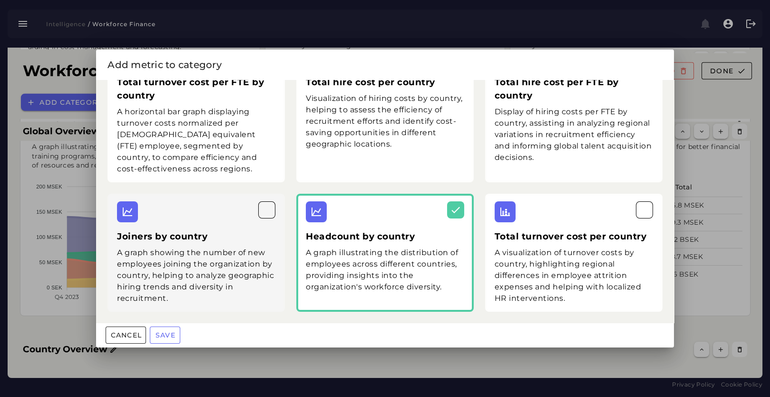
click at [186, 269] on div "A graph showing the number of new employees joining the organization by country…" at bounding box center [196, 275] width 158 height 57
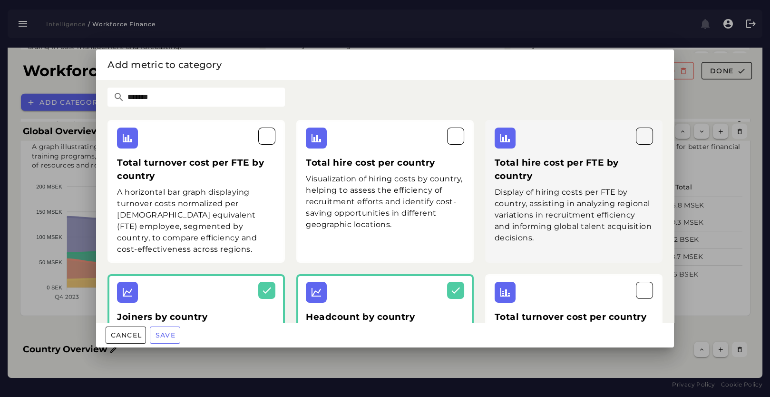
scroll to position [53, 0]
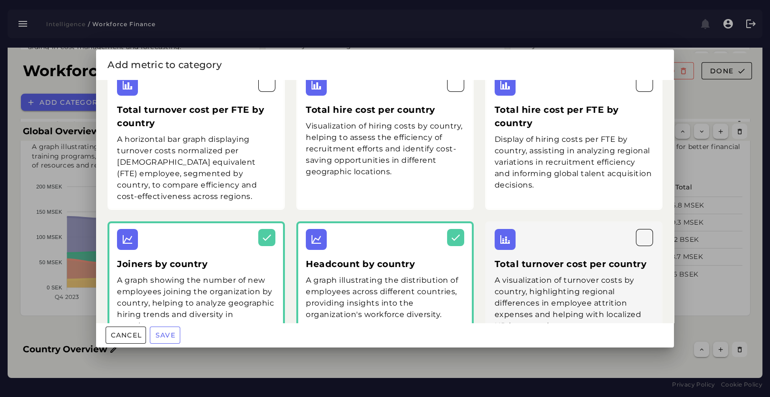
click at [554, 275] on div "A visualization of turnover costs by country, highlighting regional differences…" at bounding box center [574, 303] width 158 height 57
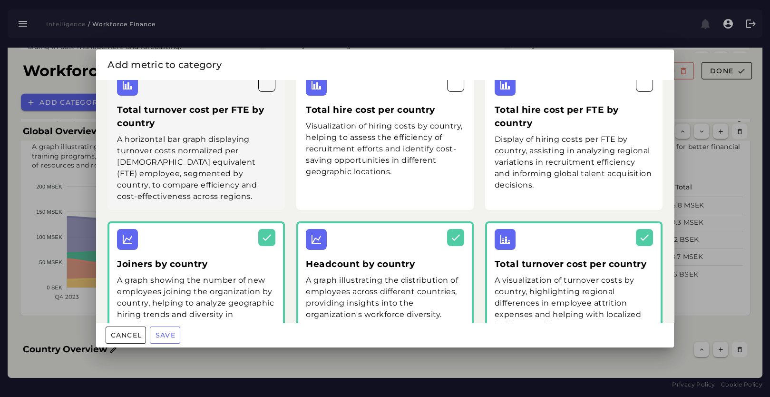
click at [141, 121] on h3 "Total turnover cost per FTE by country" at bounding box center [196, 116] width 158 height 27
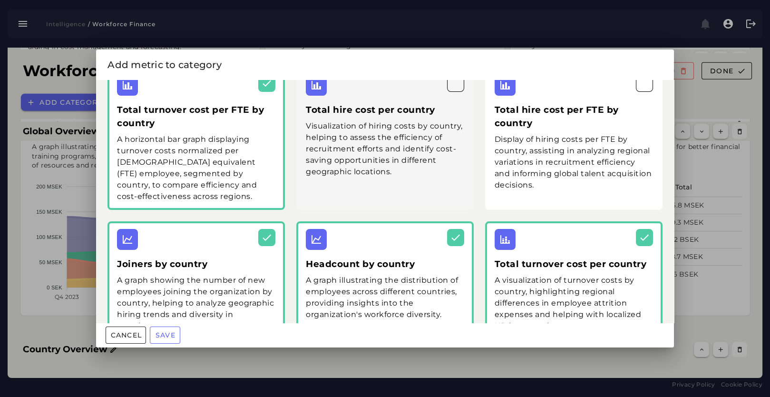
drag, startPoint x: 388, startPoint y: 161, endPoint x: 414, endPoint y: 163, distance: 26.3
click at [388, 161] on div "Visualization of hiring costs by country, helping to assess the efficiency of r…" at bounding box center [385, 148] width 158 height 57
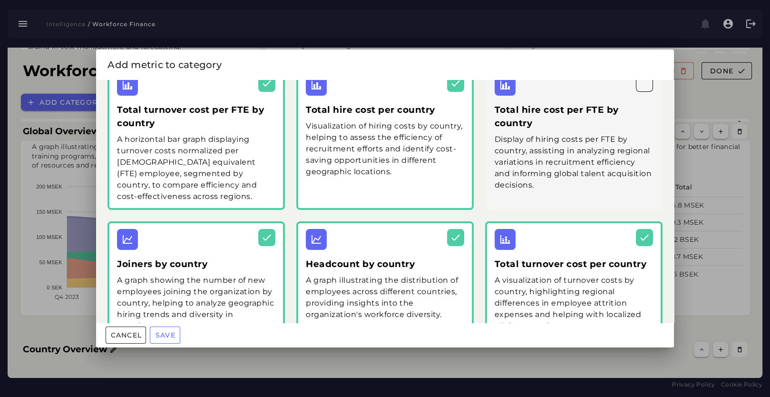
click at [530, 161] on div "Display of hiring costs per FTE by country, assisting in analyzing regional var…" at bounding box center [574, 162] width 158 height 57
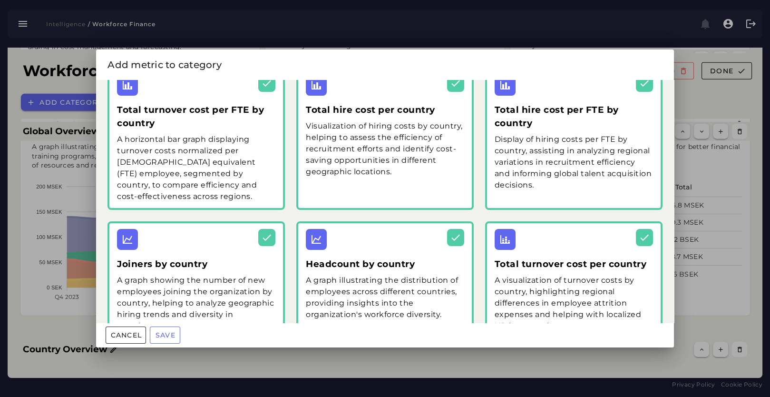
click at [482, 59] on div "Add metric to category" at bounding box center [385, 64] width 555 height 15
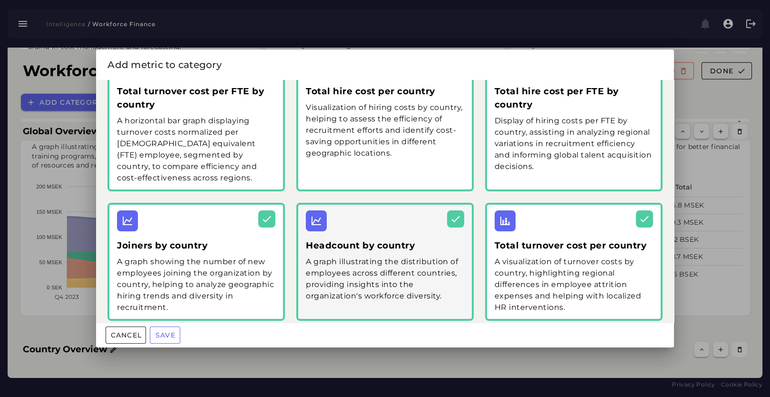
scroll to position [80, 0]
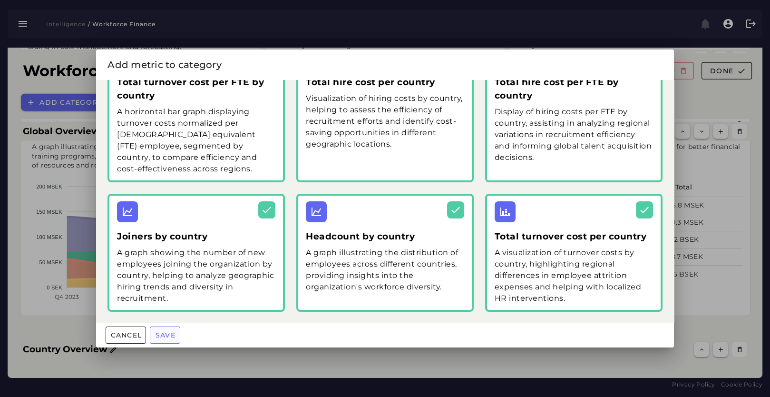
click at [171, 337] on span "Save" at bounding box center [165, 335] width 20 height 9
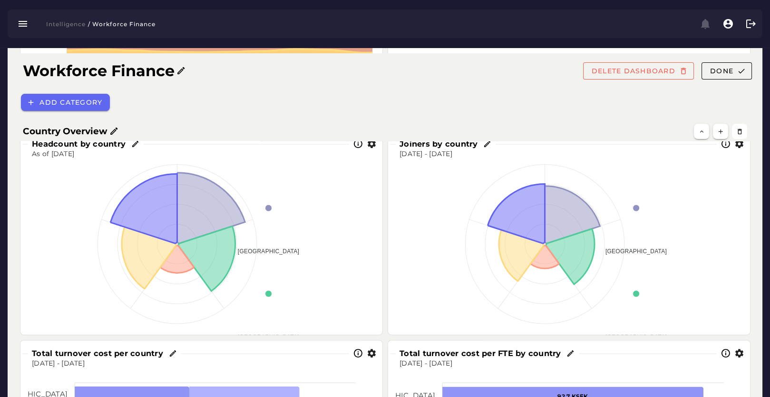
scroll to position [501, 0]
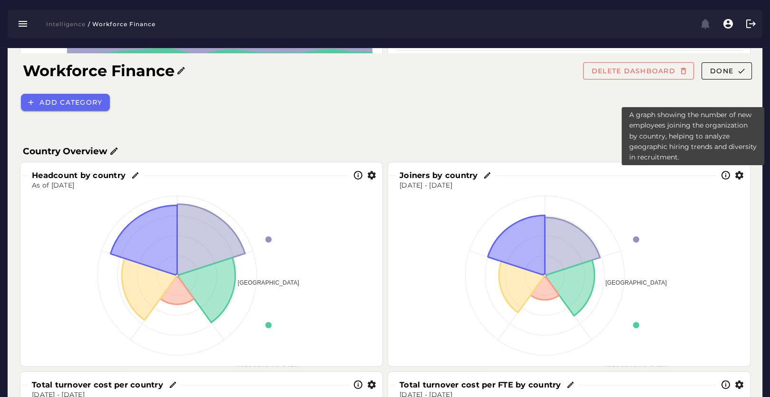
click at [728, 175] on icon at bounding box center [726, 175] width 10 height 10
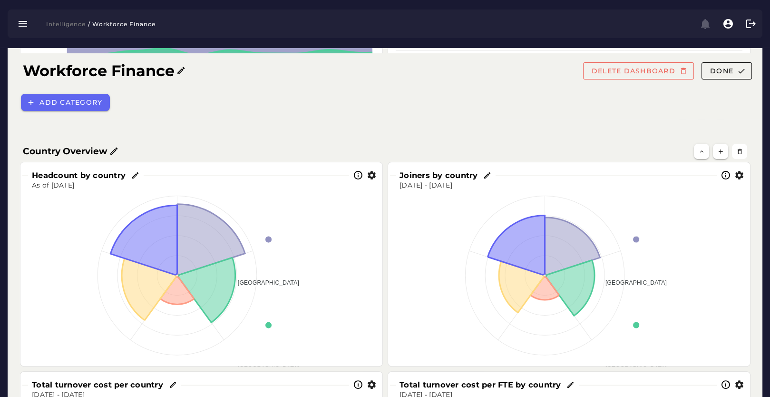
click at [733, 175] on div at bounding box center [732, 175] width 31 height 10
click at [737, 175] on icon "button" at bounding box center [740, 175] width 10 height 10
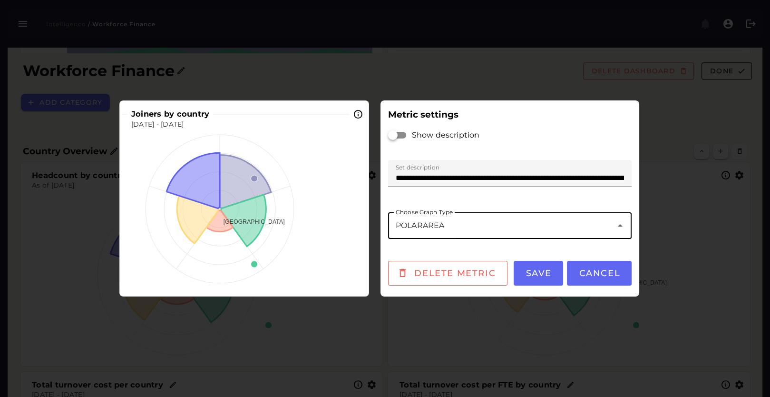
click at [448, 226] on div "POLARAREA *********" at bounding box center [500, 225] width 225 height 27
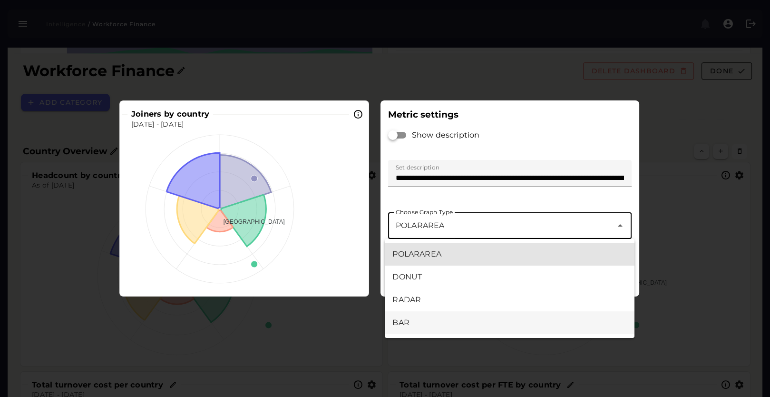
click at [420, 315] on div "BAR" at bounding box center [509, 322] width 249 height 23
type input "***"
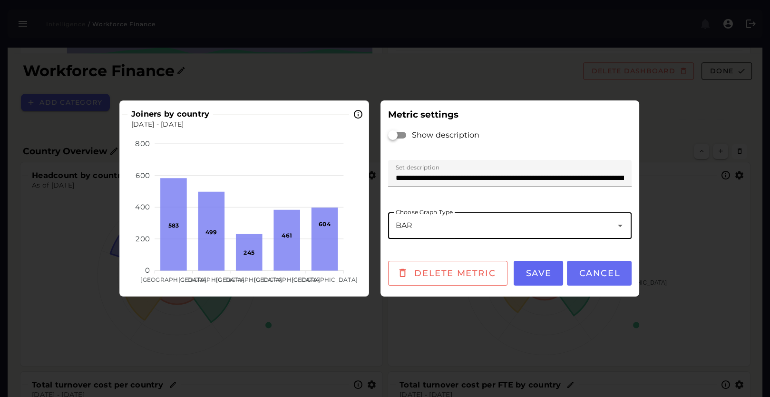
click at [595, 273] on span "Cancel" at bounding box center [600, 273] width 42 height 10
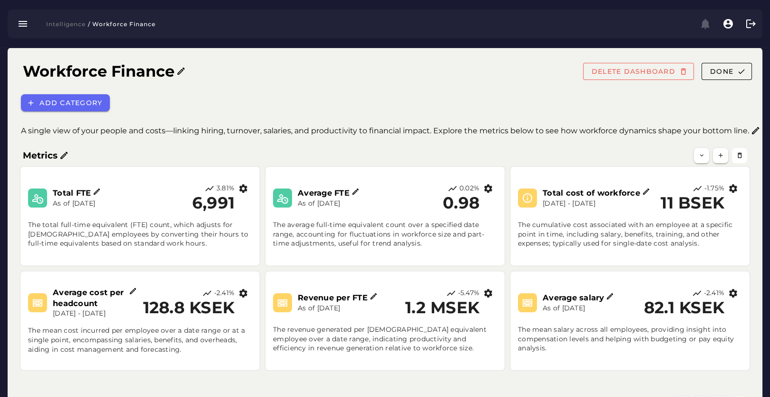
scroll to position [501, 0]
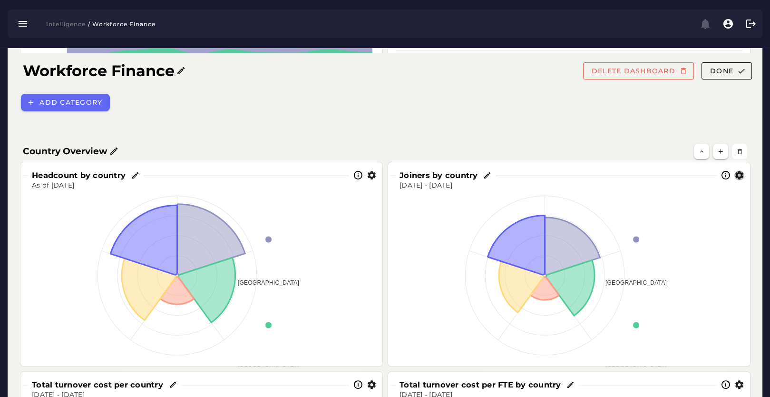
click at [738, 178] on icon "button" at bounding box center [740, 175] width 10 height 10
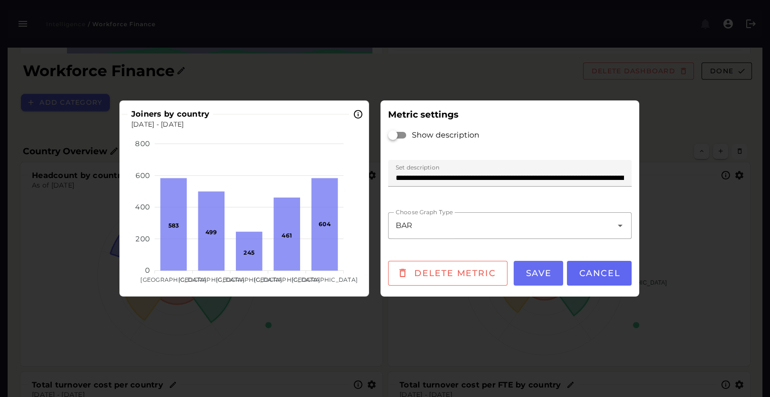
click at [530, 270] on span "Save" at bounding box center [538, 273] width 27 height 10
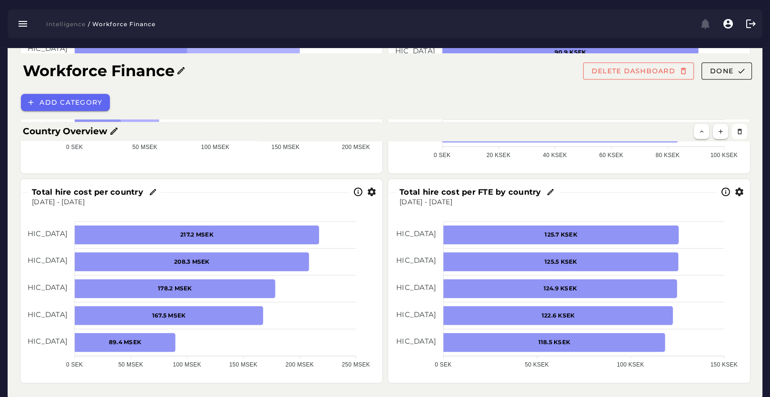
scroll to position [924, 0]
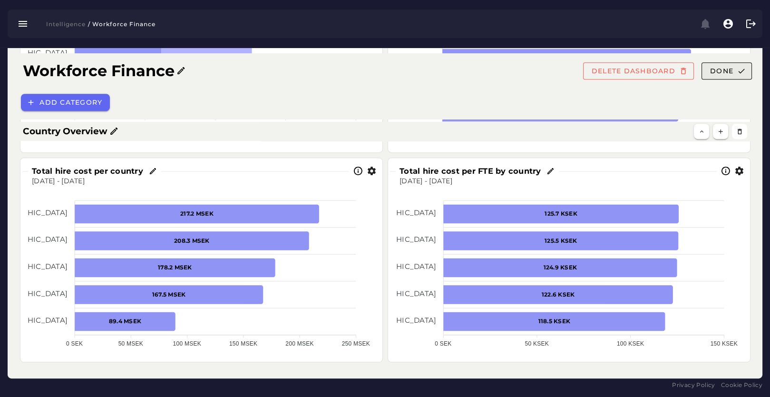
click at [737, 68] on button "Done" at bounding box center [727, 70] width 50 height 17
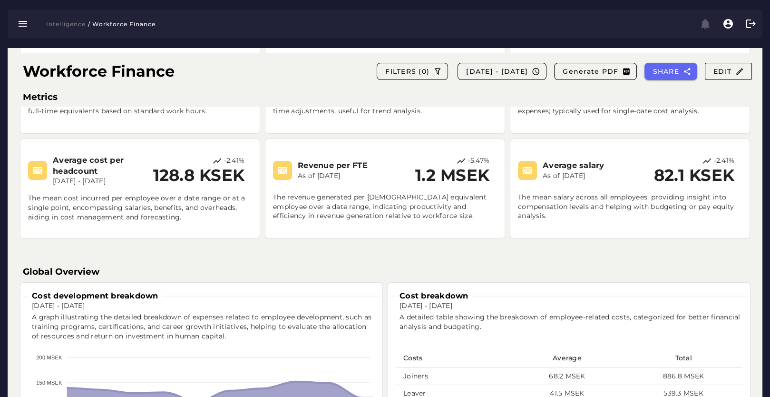
scroll to position [0, 0]
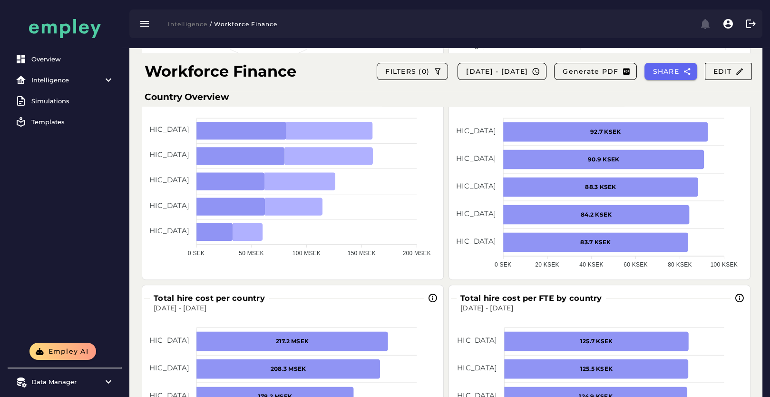
scroll to position [802, 0]
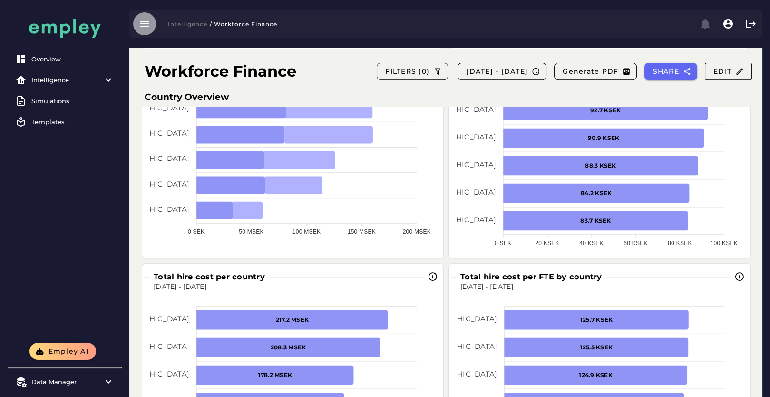
click at [147, 22] on icon "button" at bounding box center [144, 23] width 11 height 11
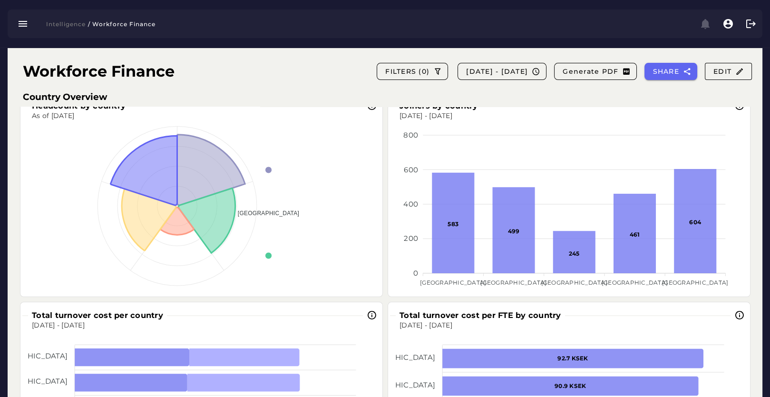
scroll to position [485, 0]
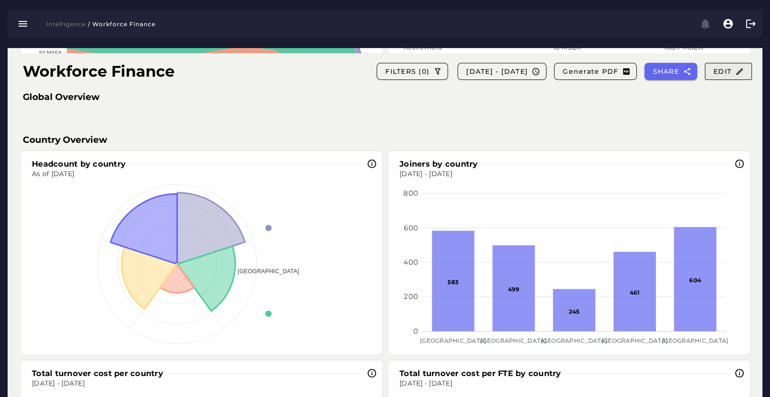
click at [721, 72] on span "Edit" at bounding box center [728, 71] width 31 height 9
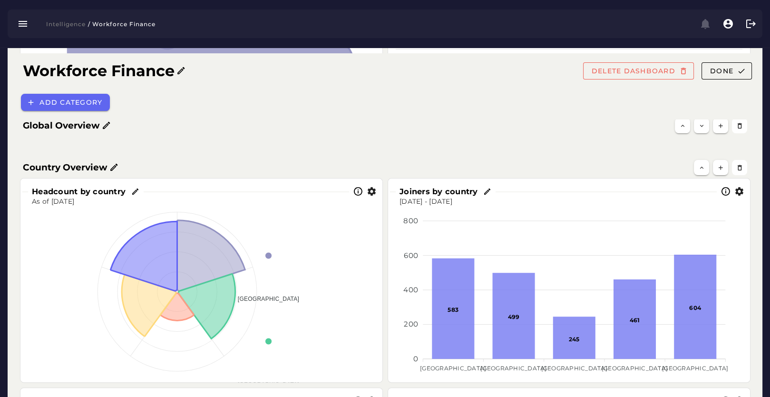
click at [375, 190] on icon "button" at bounding box center [372, 192] width 10 height 10
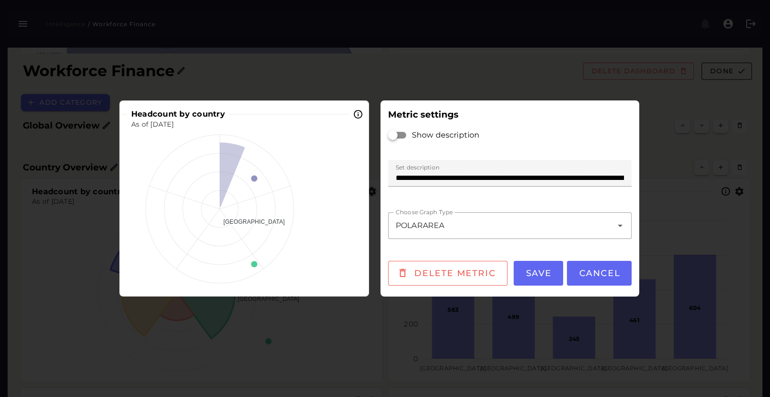
scroll to position [0, 0]
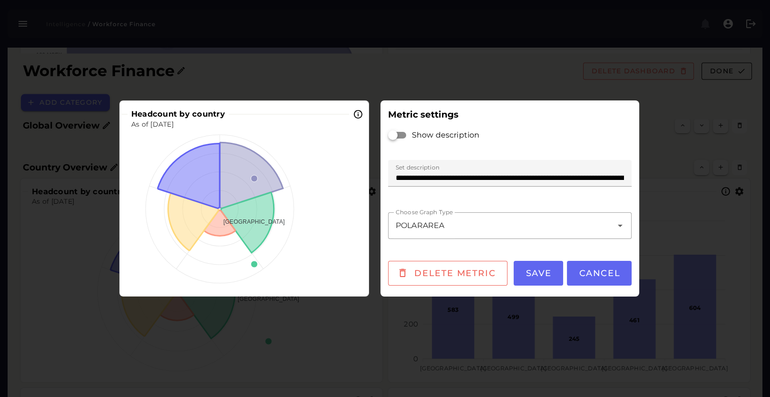
click at [509, 224] on div "POLARAREA *********" at bounding box center [500, 225] width 225 height 27
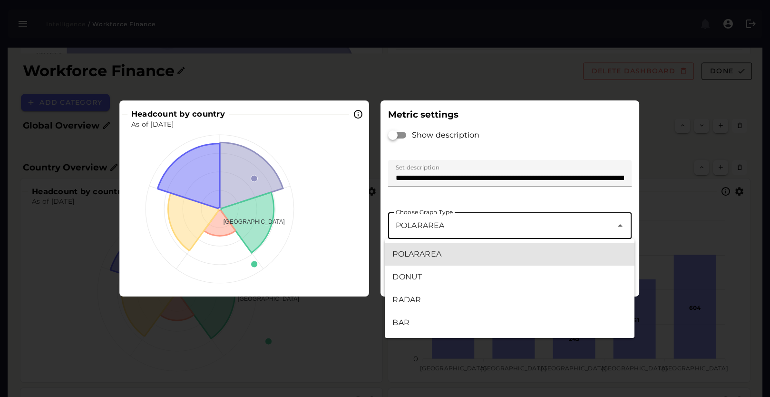
click at [509, 224] on div "POLARAREA *********" at bounding box center [500, 225] width 225 height 27
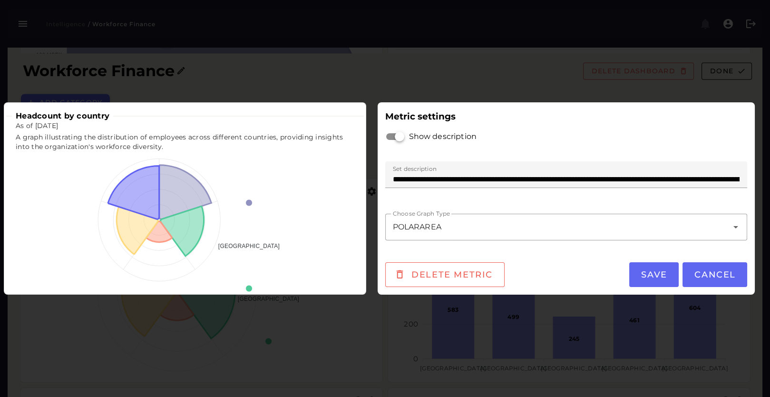
click at [689, 275] on button "Cancel" at bounding box center [715, 274] width 65 height 25
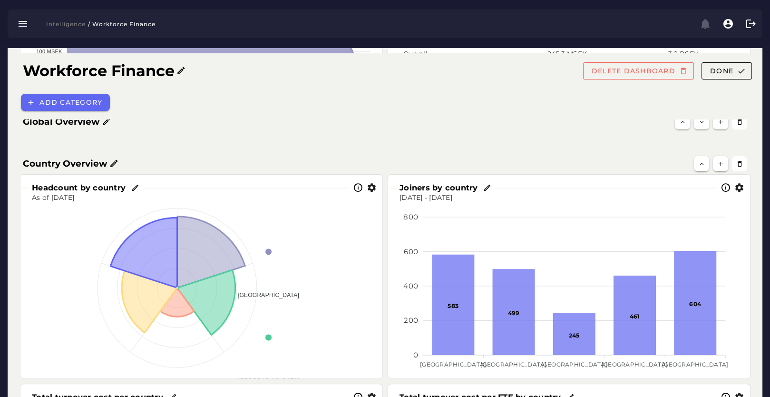
scroll to position [485, 0]
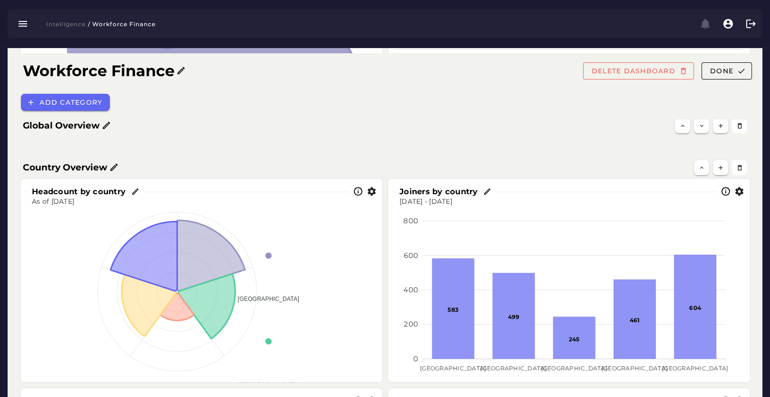
click at [738, 193] on icon "button" at bounding box center [740, 192] width 10 height 10
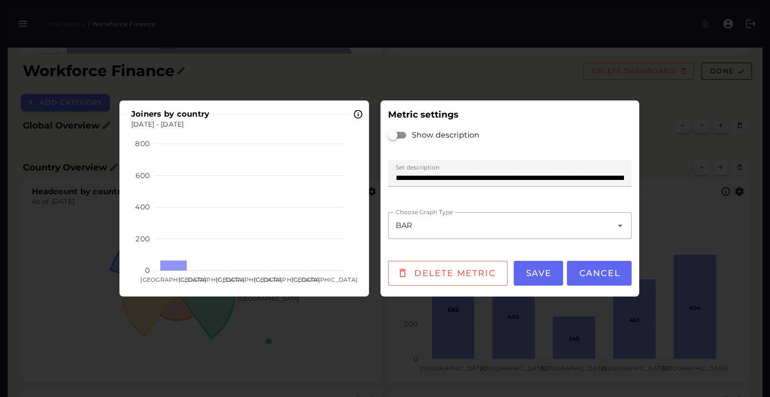
scroll to position [0, 0]
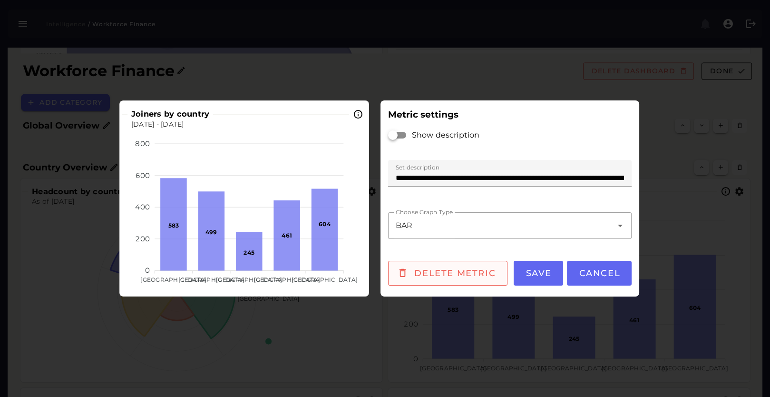
click at [460, 277] on span "Delete metric" at bounding box center [455, 273] width 82 height 10
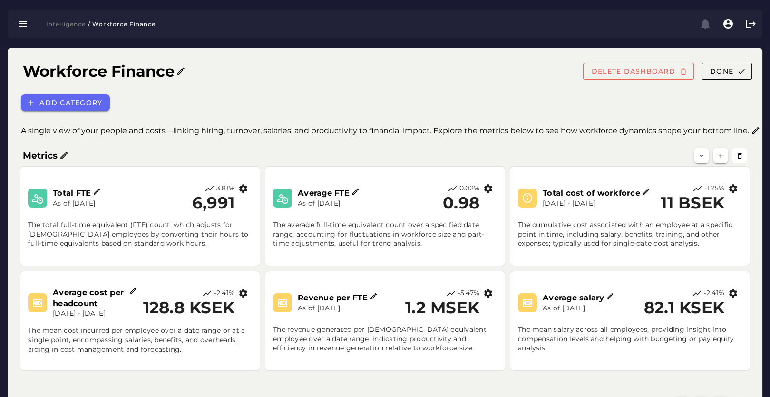
scroll to position [485, 0]
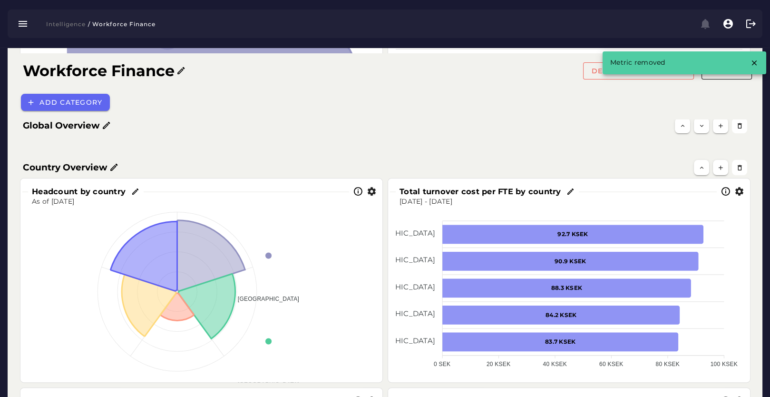
click at [373, 193] on icon "button" at bounding box center [372, 192] width 10 height 10
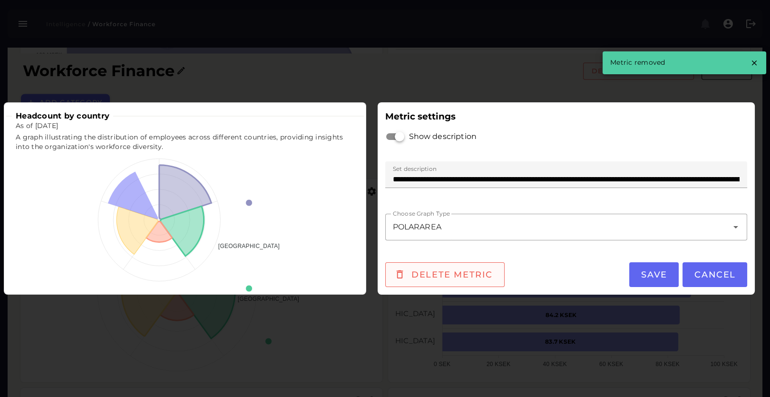
click at [419, 269] on span "Delete metric" at bounding box center [452, 274] width 82 height 10
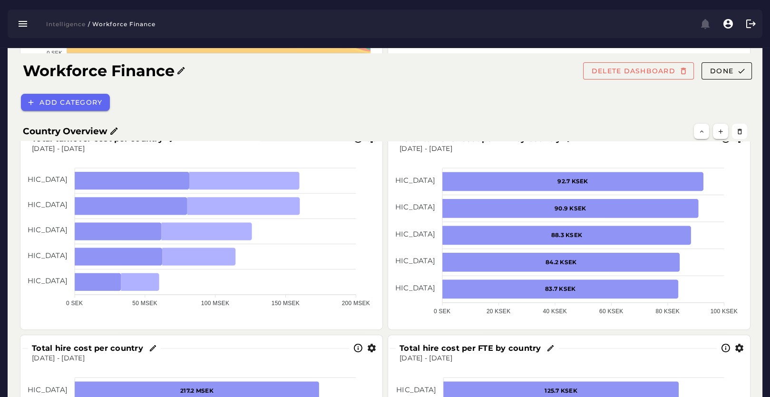
scroll to position [432, 0]
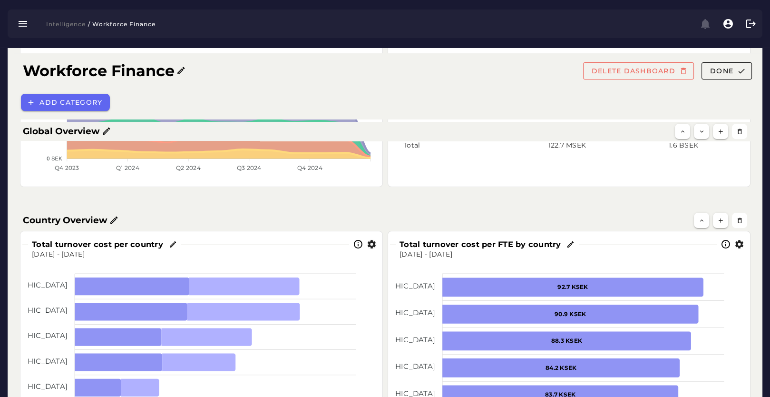
click at [374, 245] on icon "button" at bounding box center [372, 244] width 10 height 10
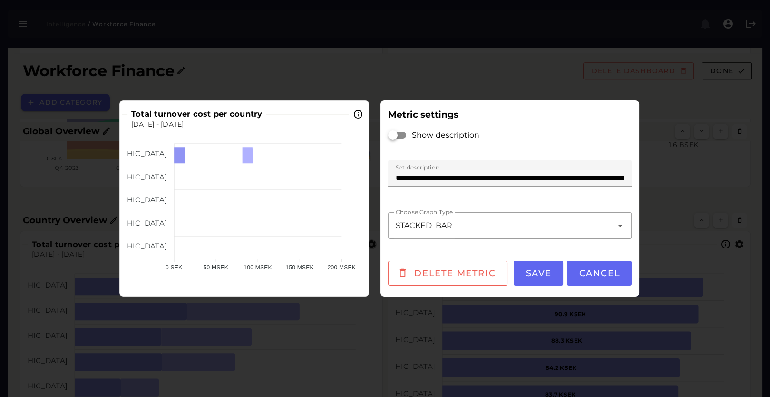
scroll to position [0, 0]
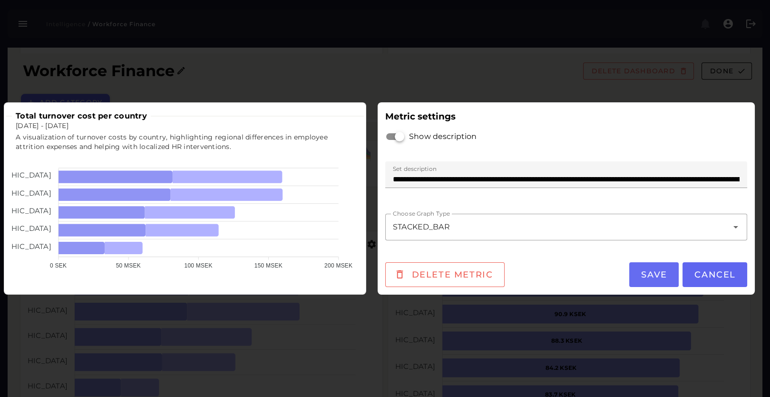
click at [647, 270] on span "Save" at bounding box center [654, 274] width 27 height 10
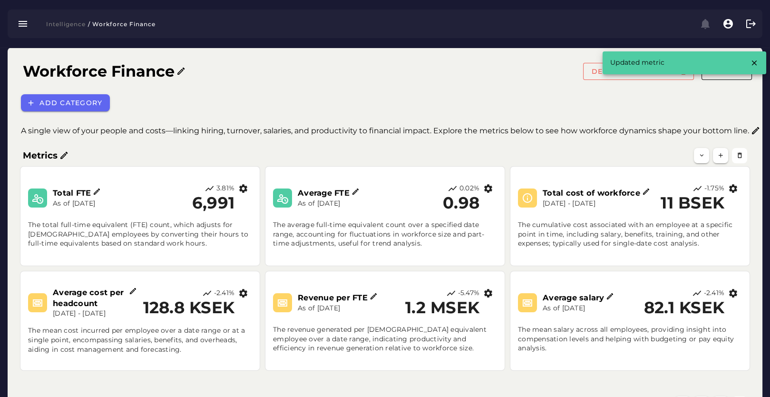
scroll to position [432, 0]
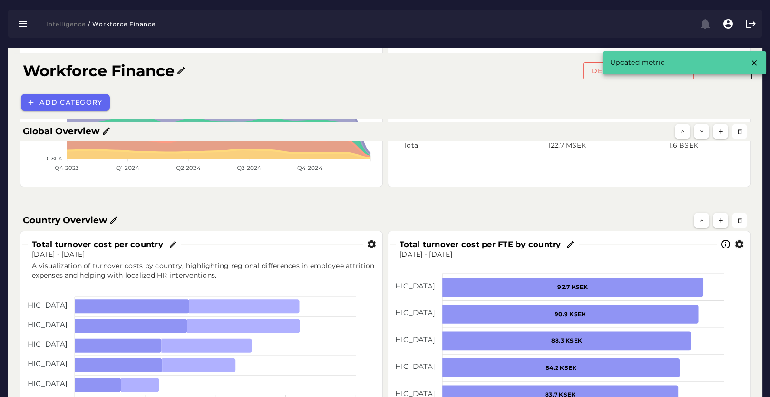
click at [740, 243] on icon "button" at bounding box center [740, 244] width 10 height 10
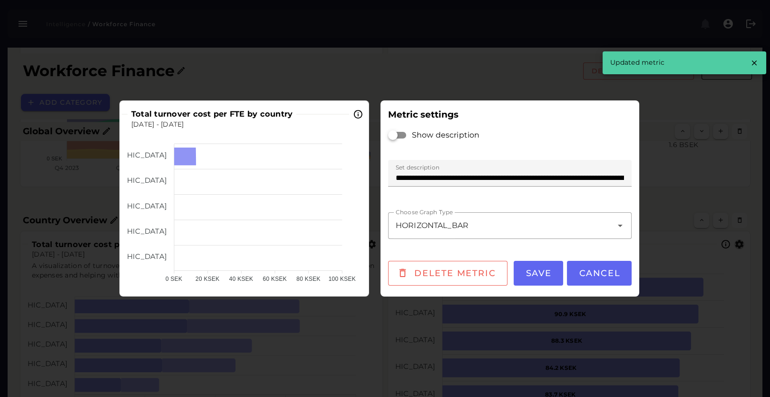
scroll to position [0, 0]
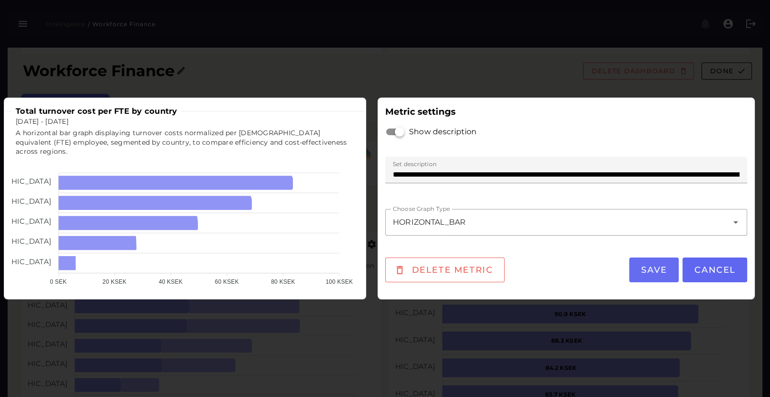
click at [656, 274] on span "Save" at bounding box center [654, 270] width 27 height 10
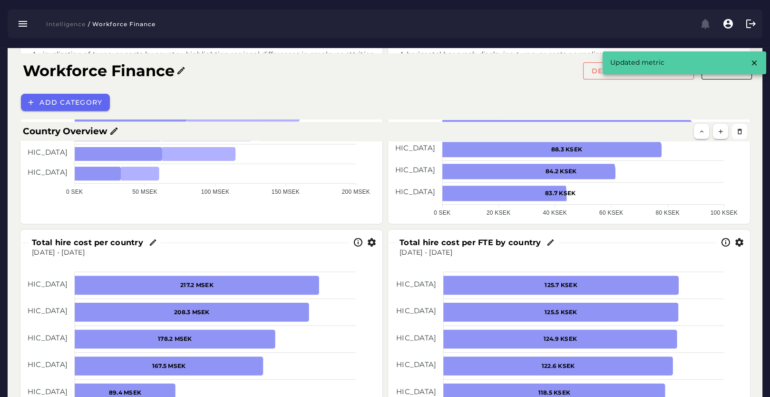
scroll to position [715, 0]
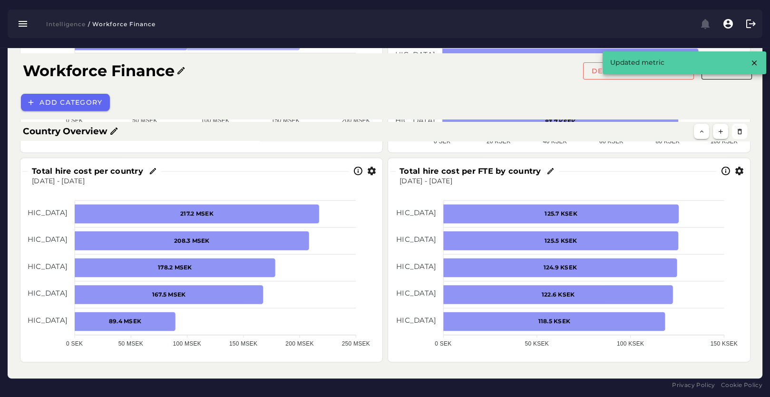
click at [375, 172] on icon "button" at bounding box center [372, 171] width 10 height 10
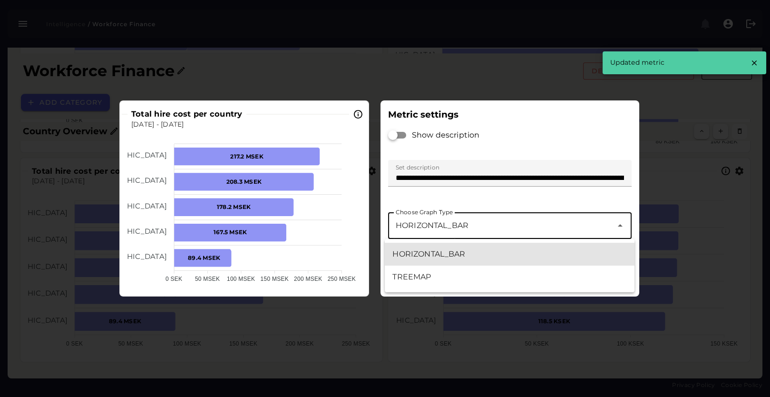
click at [476, 215] on div "**********" at bounding box center [500, 225] width 225 height 27
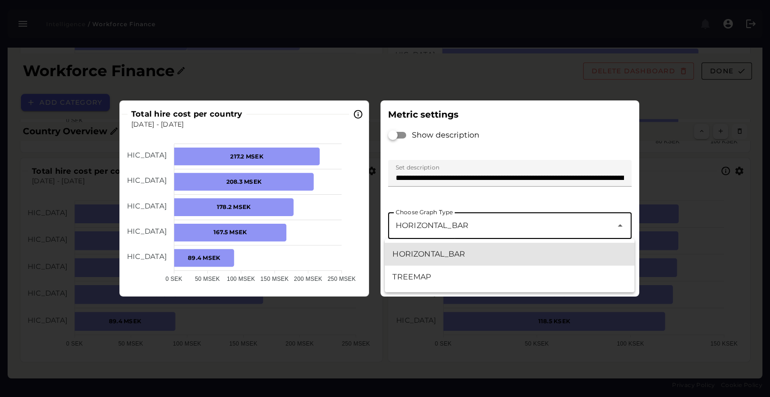
click at [401, 137] on div at bounding box center [397, 135] width 17 height 7
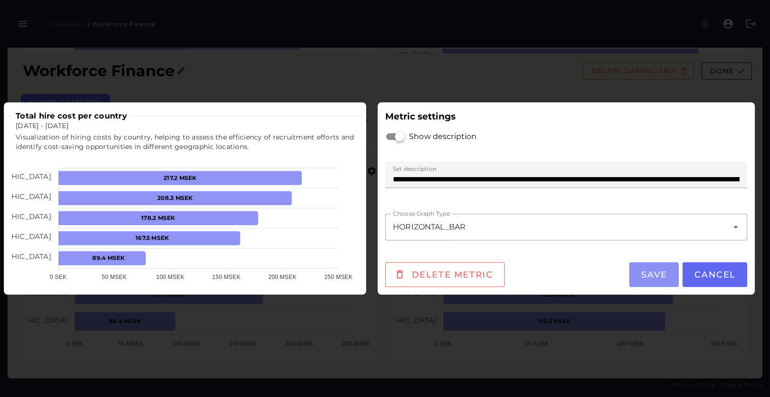
click at [654, 275] on span "Save" at bounding box center [654, 274] width 27 height 10
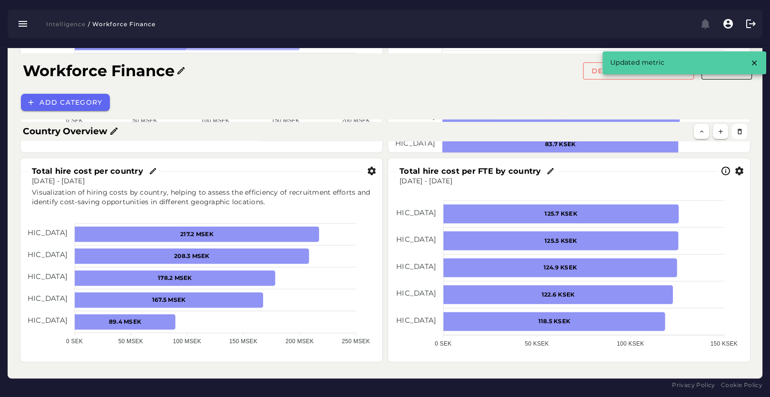
click at [737, 169] on icon "button" at bounding box center [740, 171] width 10 height 10
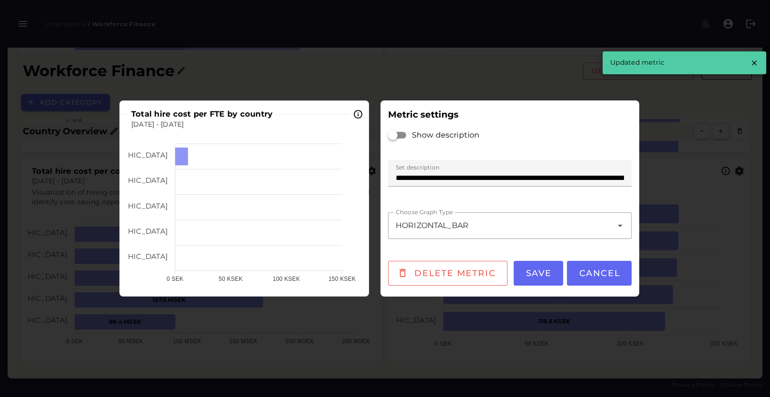
scroll to position [0, 0]
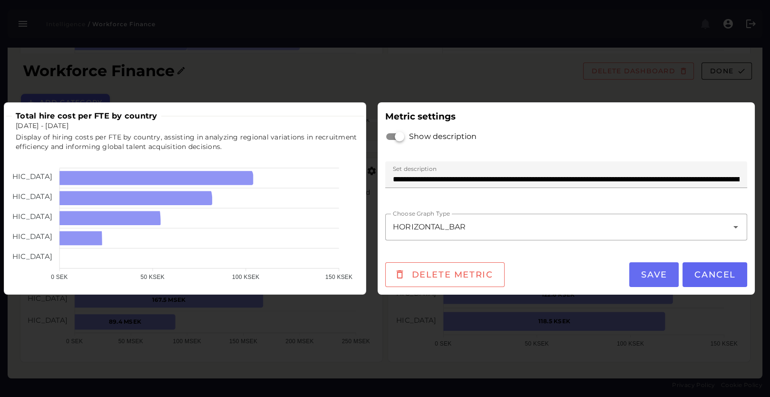
click at [657, 277] on span "Save" at bounding box center [654, 274] width 27 height 10
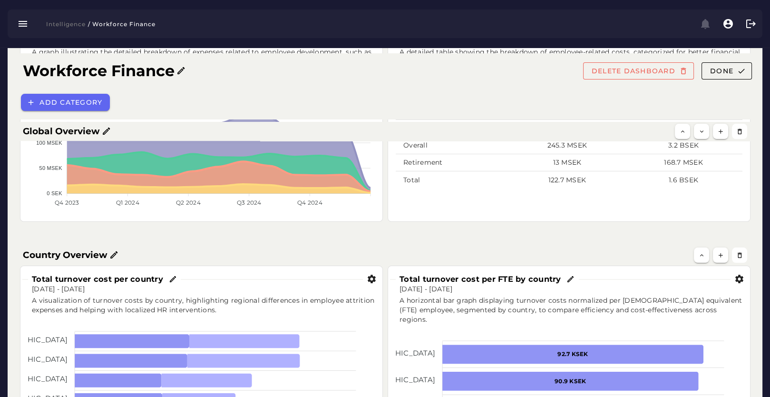
scroll to position [503, 0]
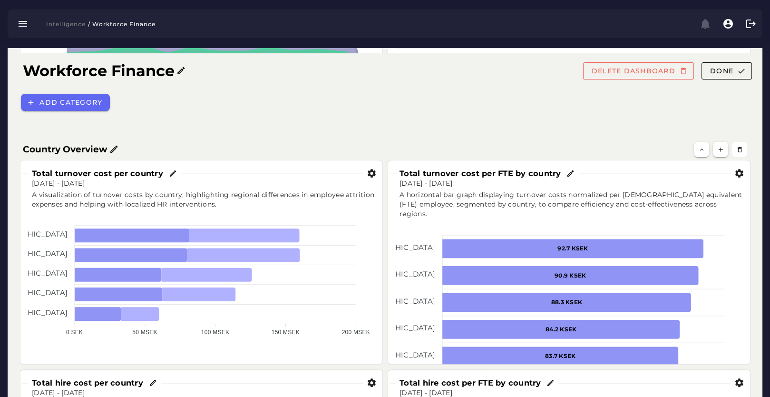
click at [171, 172] on icon at bounding box center [173, 173] width 9 height 9
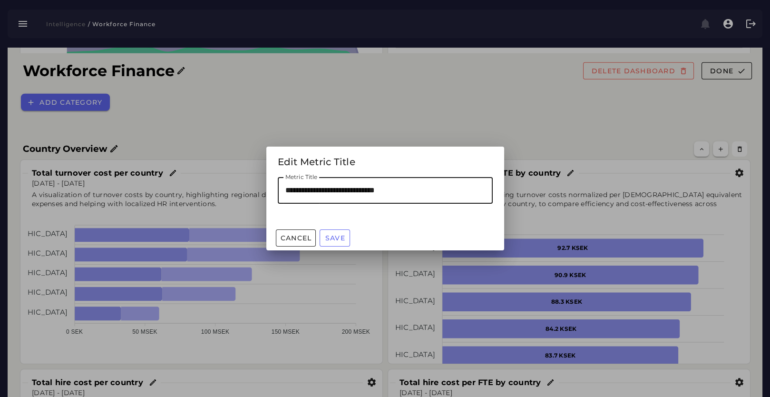
drag, startPoint x: 339, startPoint y: 188, endPoint x: 260, endPoint y: 187, distance: 79.0
click at [260, 187] on div "**********" at bounding box center [385, 198] width 770 height 397
click at [452, 192] on input "**********" at bounding box center [385, 190] width 215 height 27
type input "**********"
click at [339, 233] on button "Save" at bounding box center [335, 237] width 30 height 17
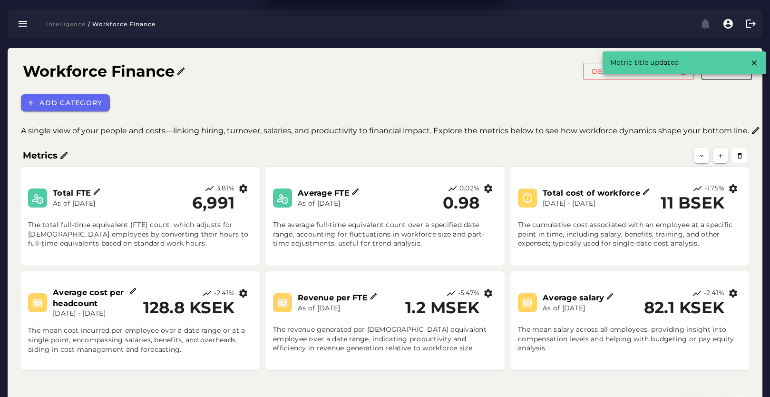
scroll to position [503, 0]
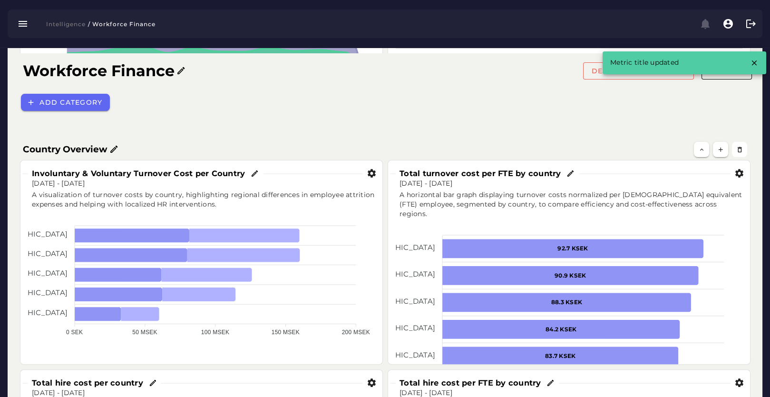
click at [567, 174] on icon at bounding box center [571, 173] width 9 height 9
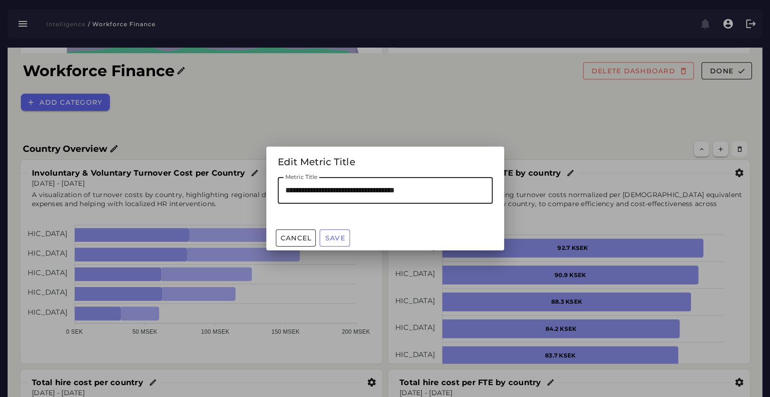
click at [311, 193] on input "**********" at bounding box center [385, 190] width 215 height 27
type input "**********"
click at [338, 240] on span "Save" at bounding box center [335, 238] width 20 height 9
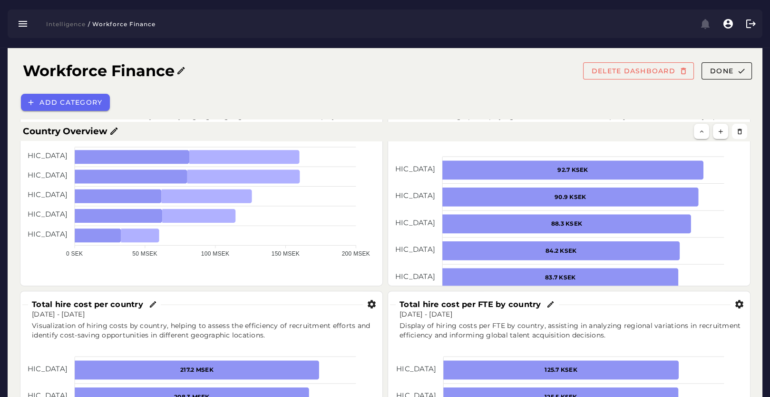
scroll to position [687, 0]
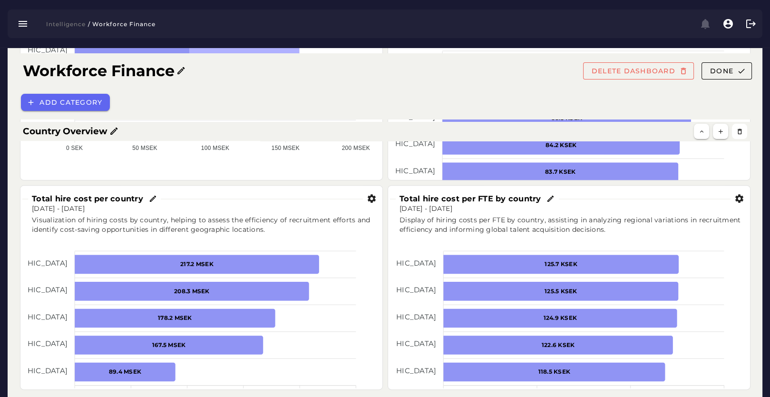
click at [150, 198] on icon at bounding box center [153, 199] width 9 height 9
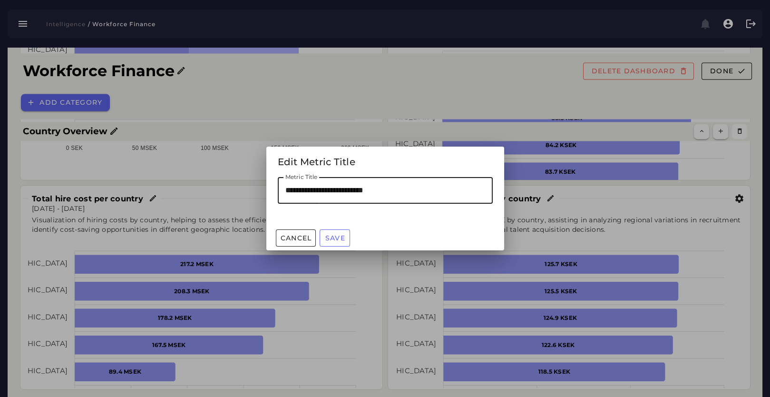
drag, startPoint x: 308, startPoint y: 191, endPoint x: 337, endPoint y: 191, distance: 29.5
click at [337, 191] on input "**********" at bounding box center [385, 190] width 215 height 27
type input "**********"
click at [341, 236] on span "Save" at bounding box center [335, 238] width 20 height 9
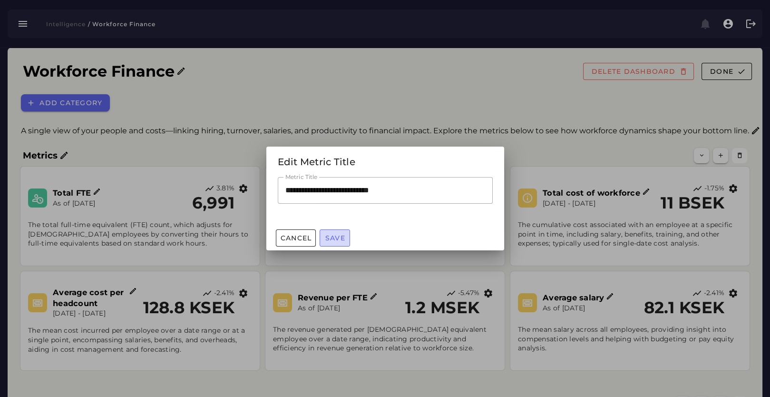
scroll to position [687, 0]
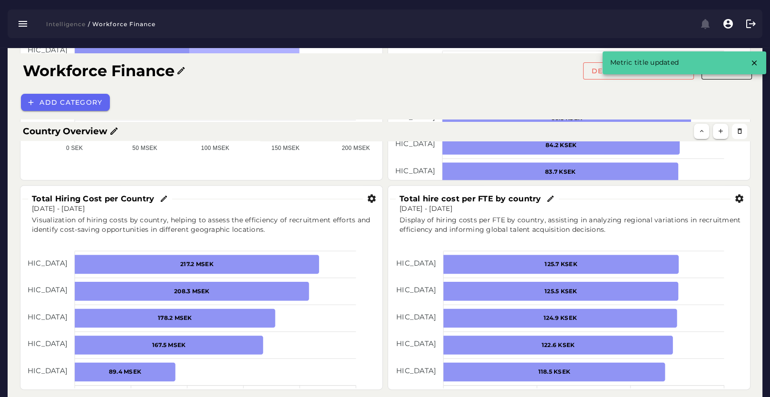
click at [549, 198] on icon at bounding box center [551, 199] width 9 height 9
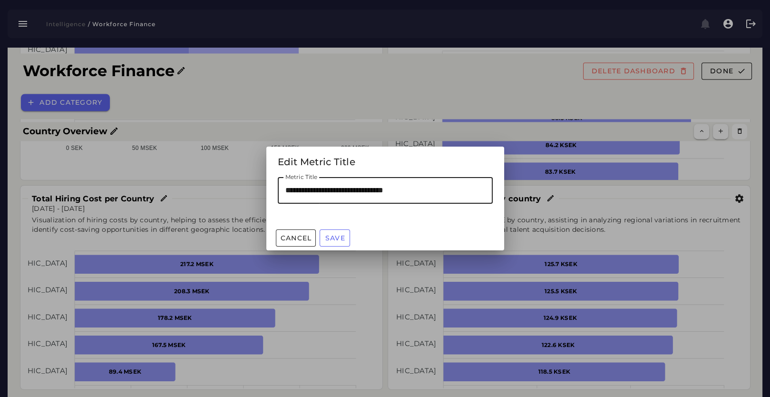
drag, startPoint x: 307, startPoint y: 190, endPoint x: 338, endPoint y: 189, distance: 31.4
click at [338, 189] on input "**********" at bounding box center [385, 190] width 215 height 27
type input "**********"
click at [334, 239] on span "Save" at bounding box center [335, 238] width 20 height 9
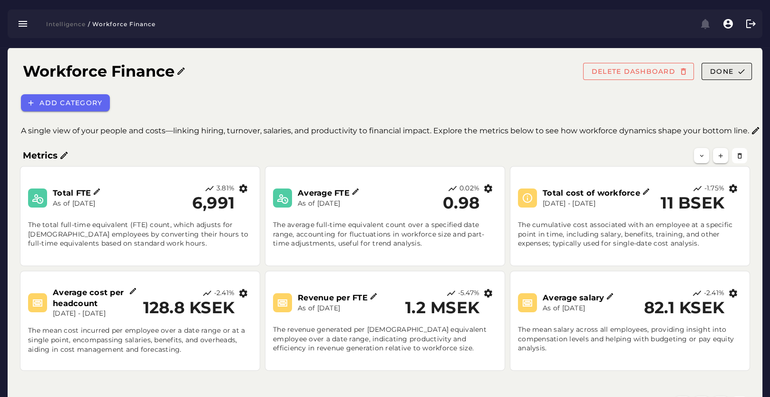
click at [728, 69] on span "Done" at bounding box center [722, 71] width 24 height 9
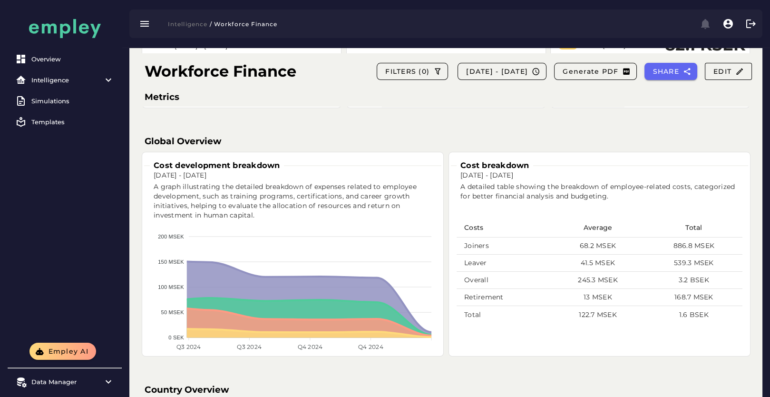
scroll to position [275, 0]
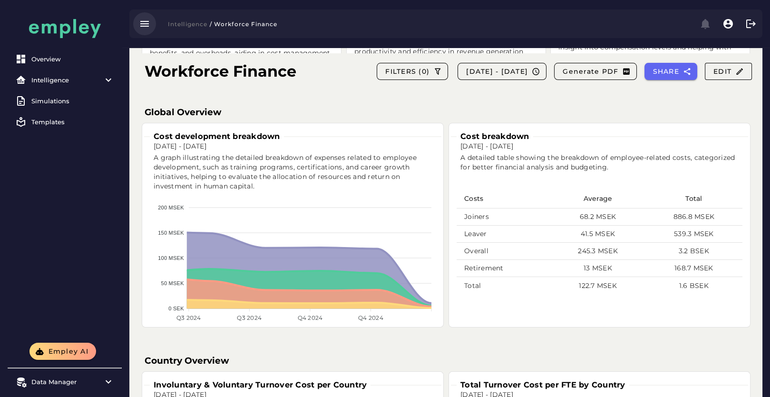
click at [142, 19] on icon "button" at bounding box center [144, 23] width 11 height 11
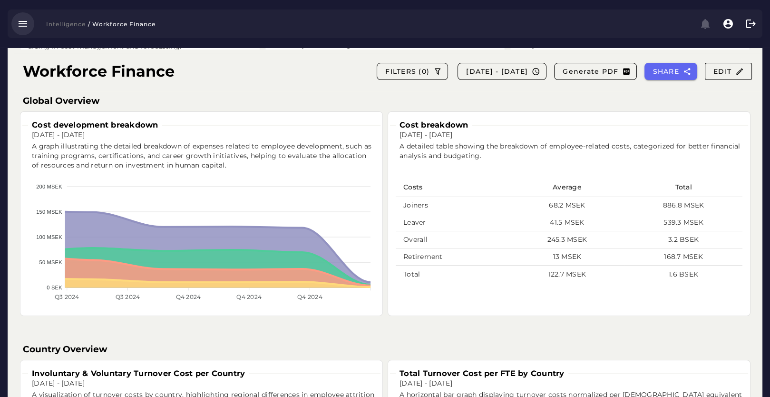
click at [19, 25] on icon "button" at bounding box center [22, 23] width 11 height 11
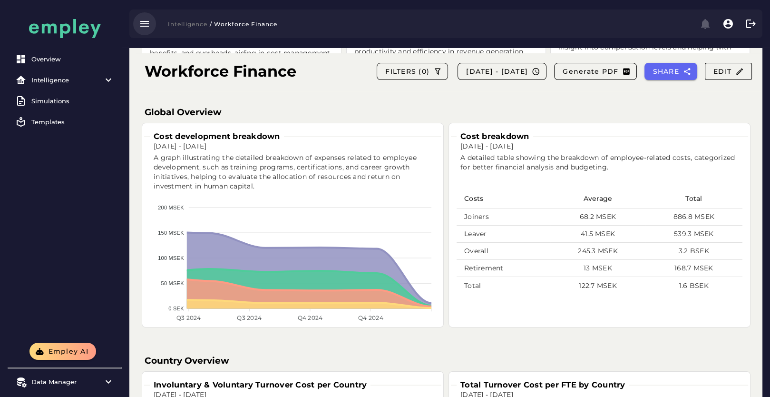
click at [146, 26] on icon "button" at bounding box center [144, 23] width 11 height 11
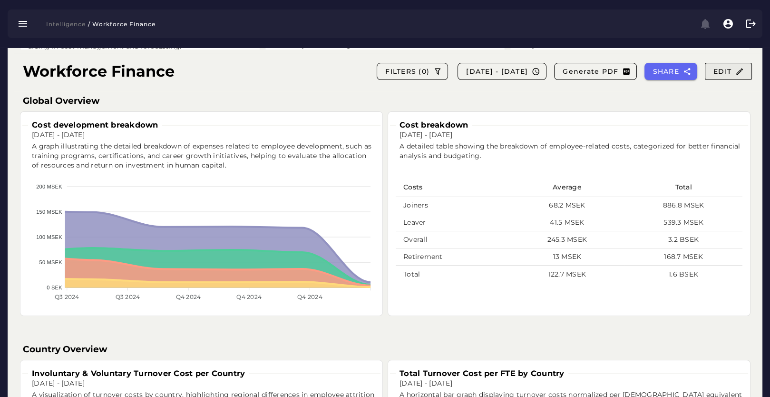
click at [746, 72] on button "Edit" at bounding box center [728, 71] width 47 height 17
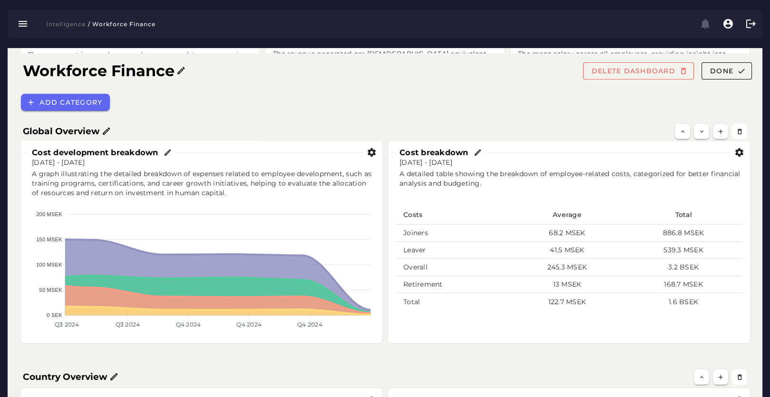
scroll to position [303, 0]
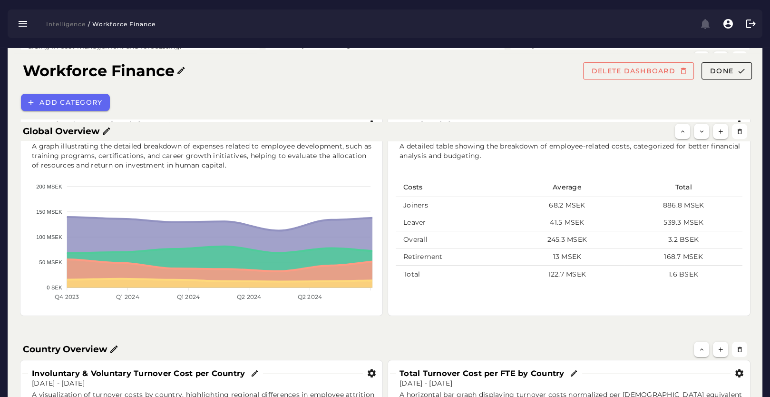
click at [725, 67] on button "Done" at bounding box center [727, 70] width 50 height 17
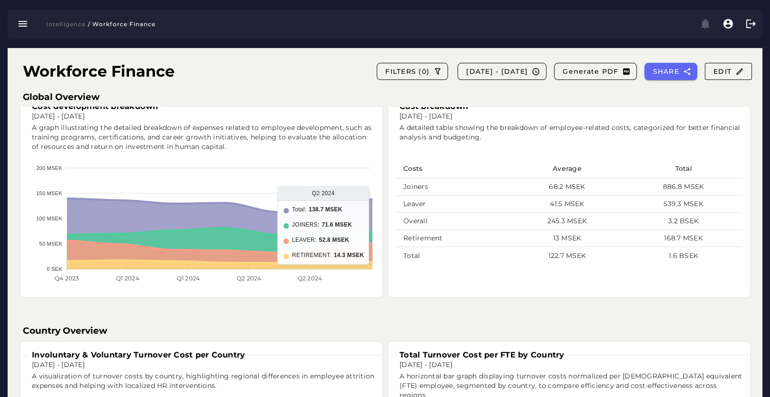
scroll to position [328, 0]
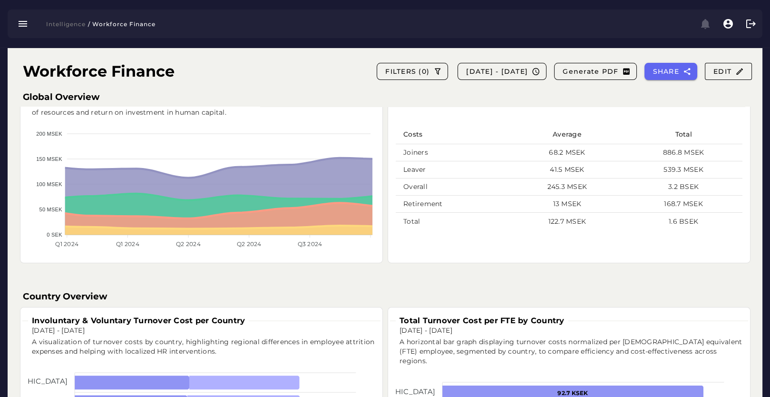
click at [433, 293] on h3 "Country Overview" at bounding box center [385, 296] width 725 height 13
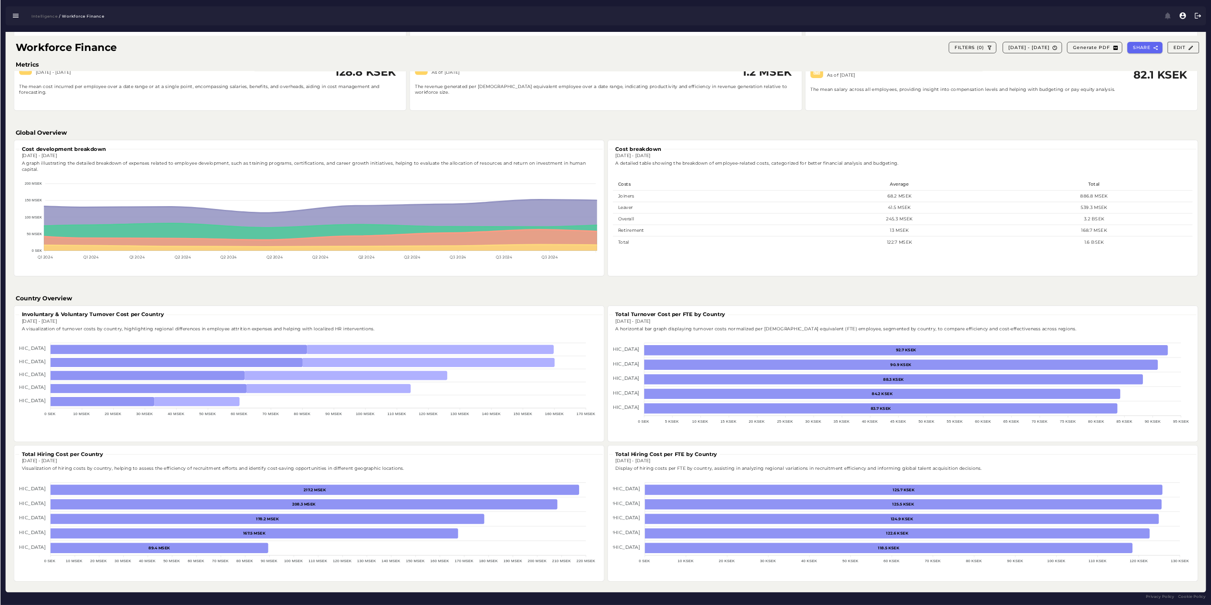
scroll to position [0, 0]
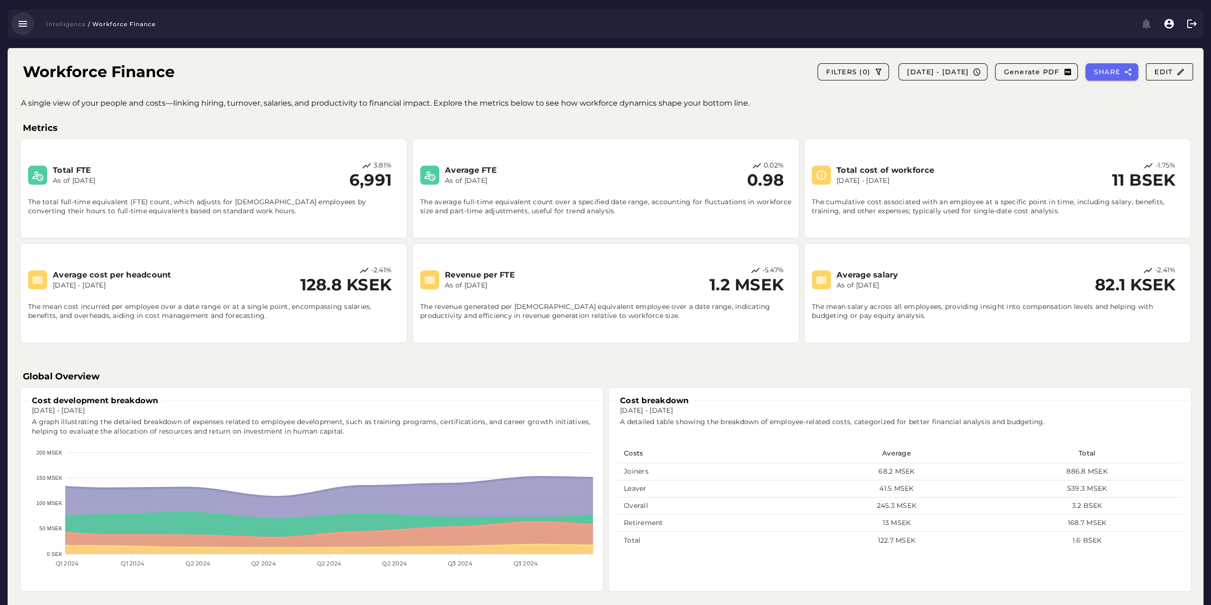
click at [23, 26] on icon "button" at bounding box center [22, 23] width 11 height 11
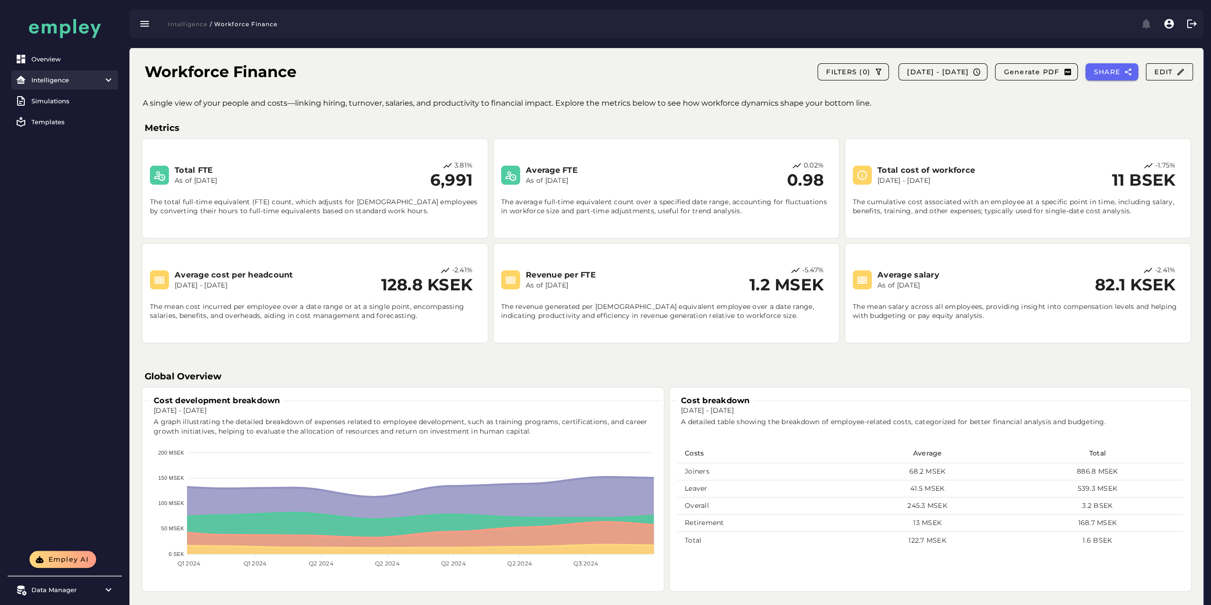
click at [63, 82] on div "Intelligence" at bounding box center [64, 80] width 67 height 8
click at [55, 100] on div "All dashboards" at bounding box center [69, 101] width 89 height 8
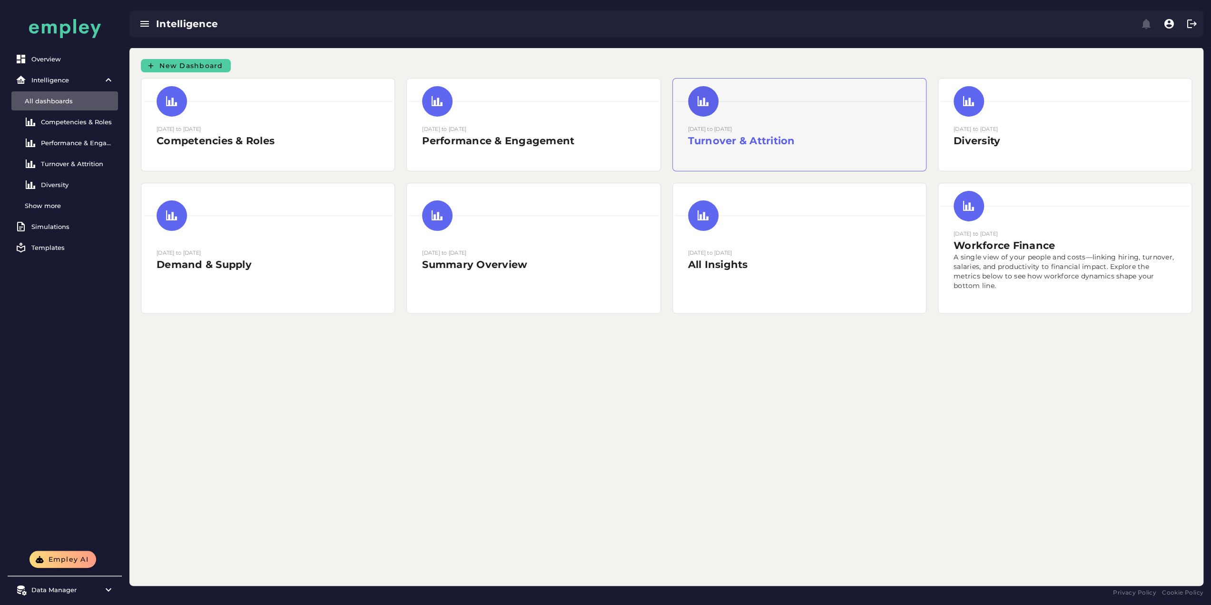
click at [688, 146] on h2 "Turnover & Attrition" at bounding box center [799, 141] width 223 height 14
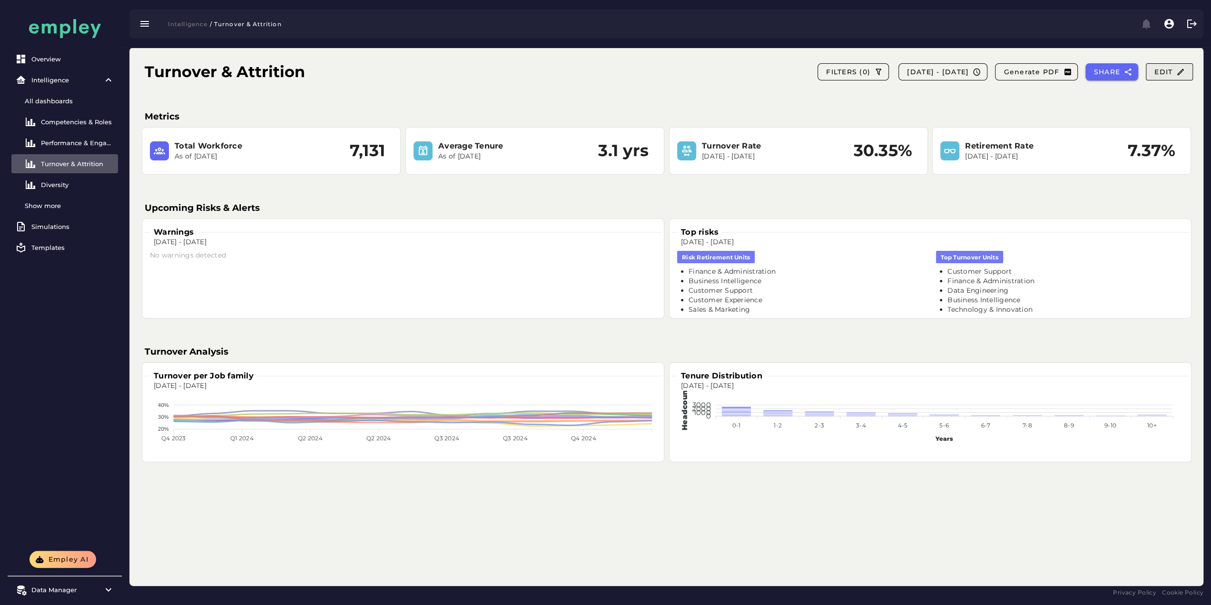
click at [770, 71] on span "Edit" at bounding box center [1169, 72] width 31 height 9
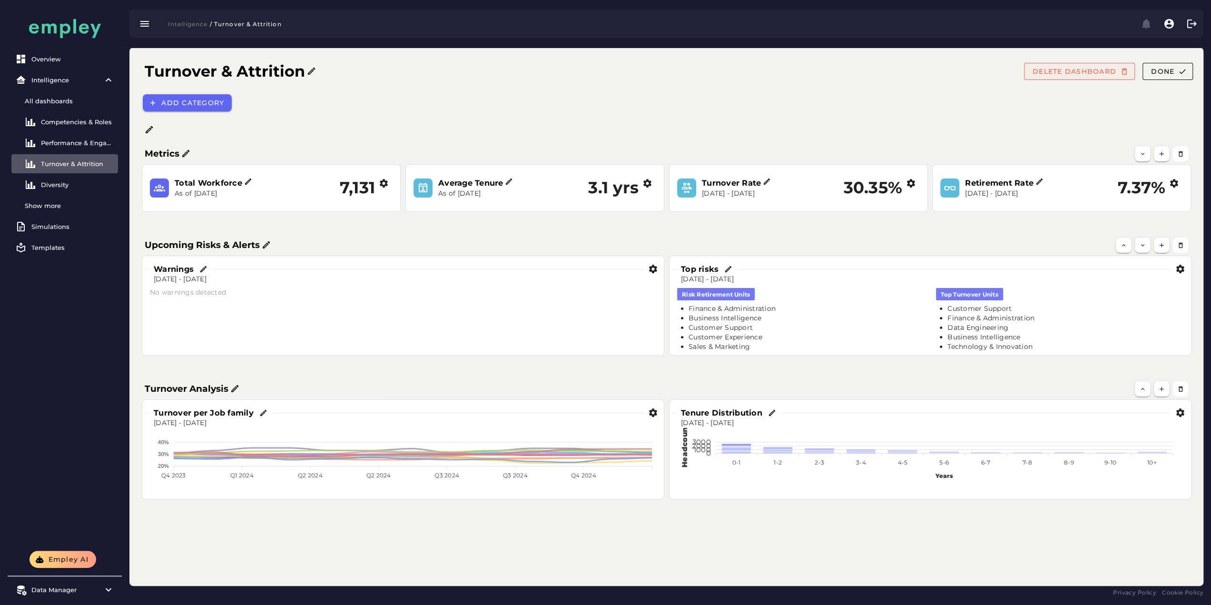
click at [770, 71] on span "DELETE DASHBOARD" at bounding box center [1074, 71] width 84 height 9
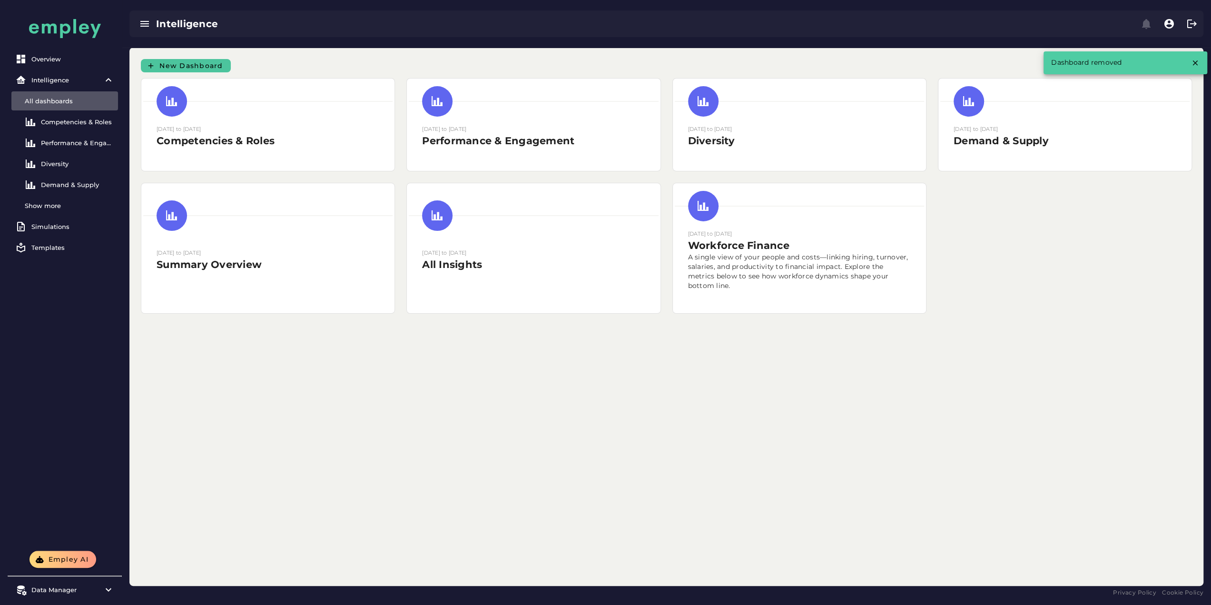
click at [183, 64] on span "New Dashboard" at bounding box center [191, 65] width 64 height 9
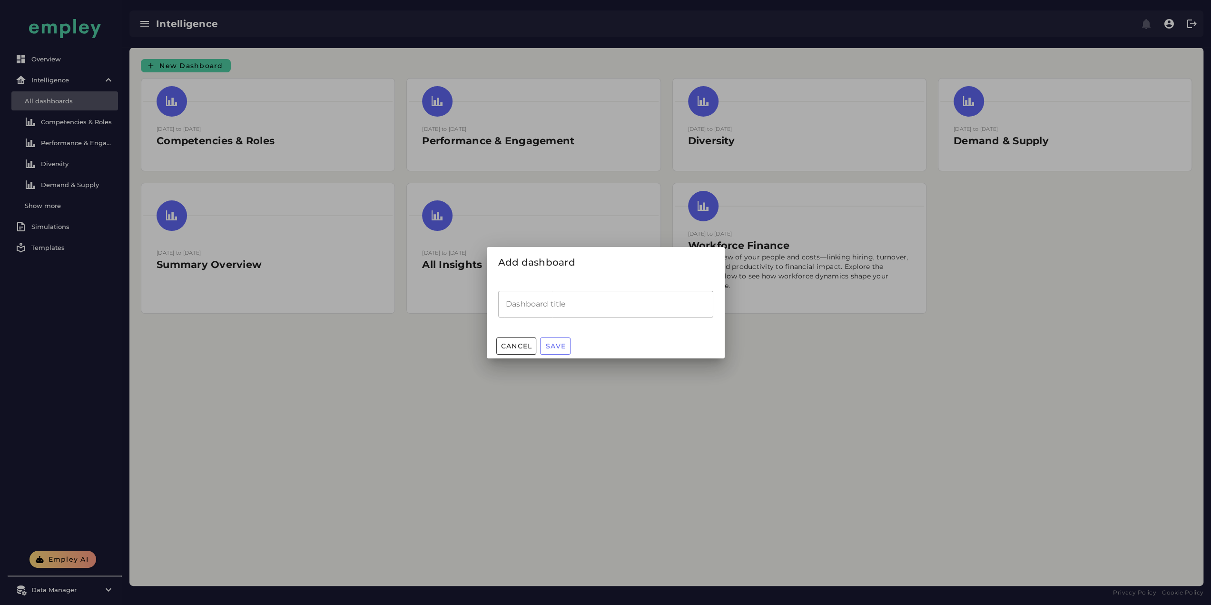
click at [549, 301] on input "Dashboard title" at bounding box center [605, 304] width 215 height 27
type input "**********"
click at [547, 344] on span "Save" at bounding box center [555, 346] width 20 height 9
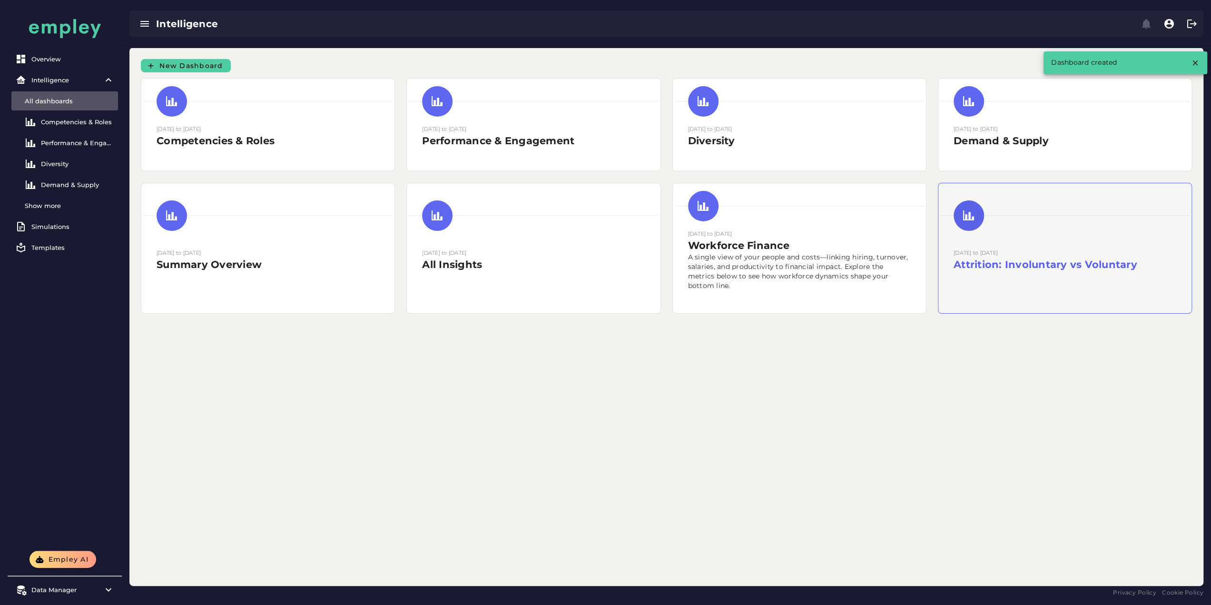
click at [770, 291] on div at bounding box center [1064, 281] width 223 height 19
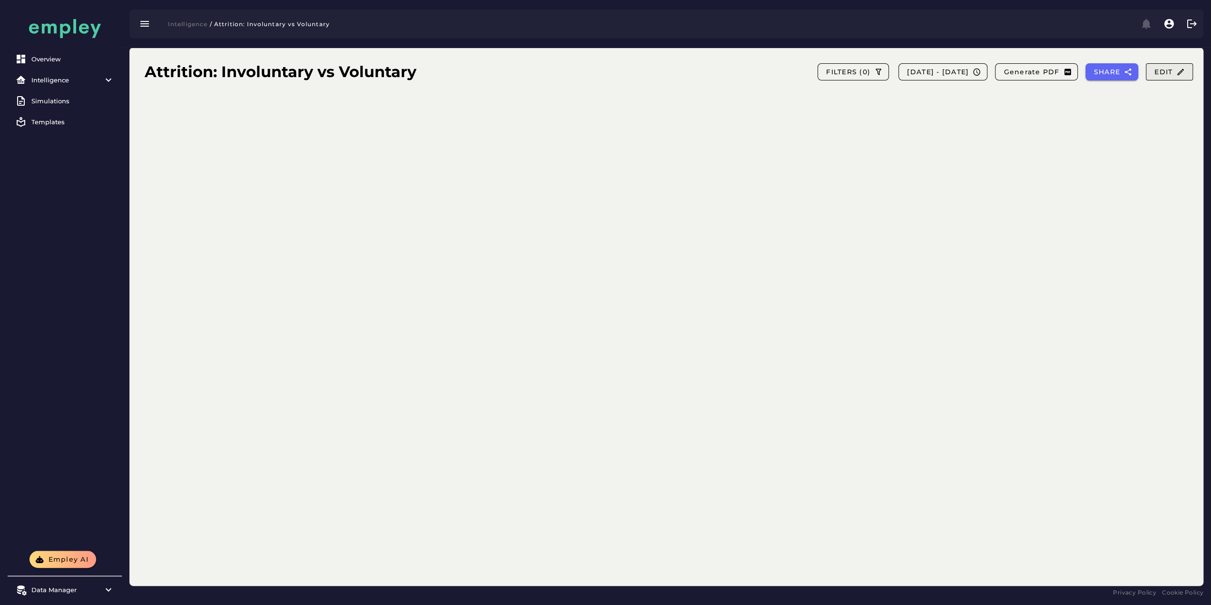
click at [770, 75] on span "Edit" at bounding box center [1169, 72] width 31 height 9
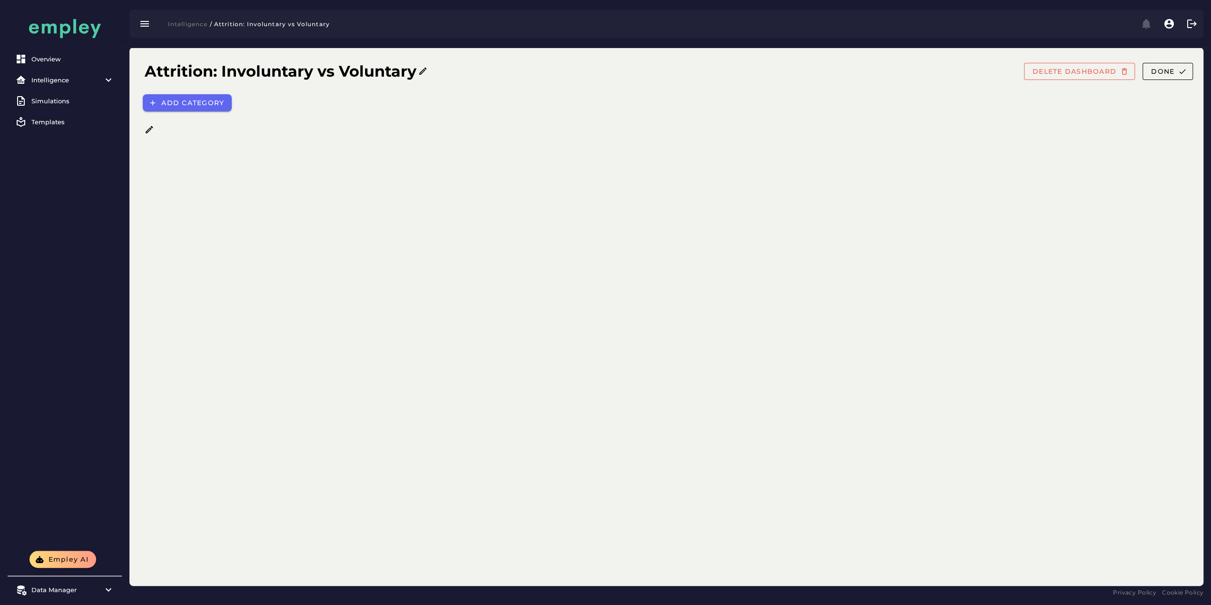
click at [156, 132] on div at bounding box center [674, 130] width 1062 height 10
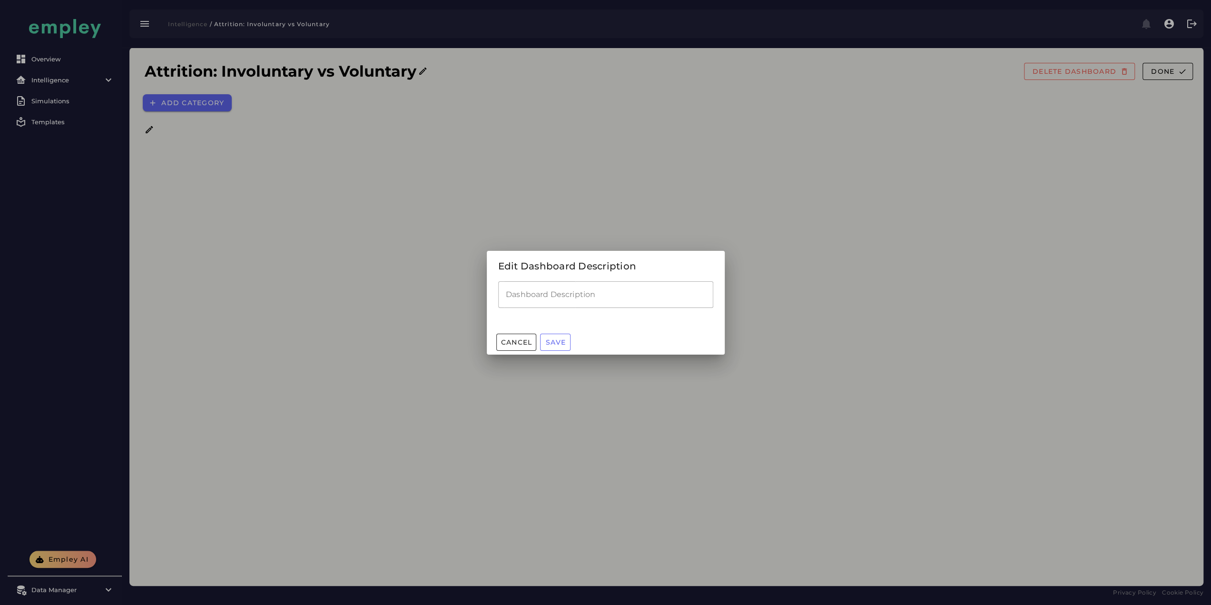
click at [578, 289] on input "Dashboard Description" at bounding box center [605, 294] width 215 height 27
paste input "**********"
type input "**********"
click at [561, 340] on span "Save" at bounding box center [555, 342] width 20 height 9
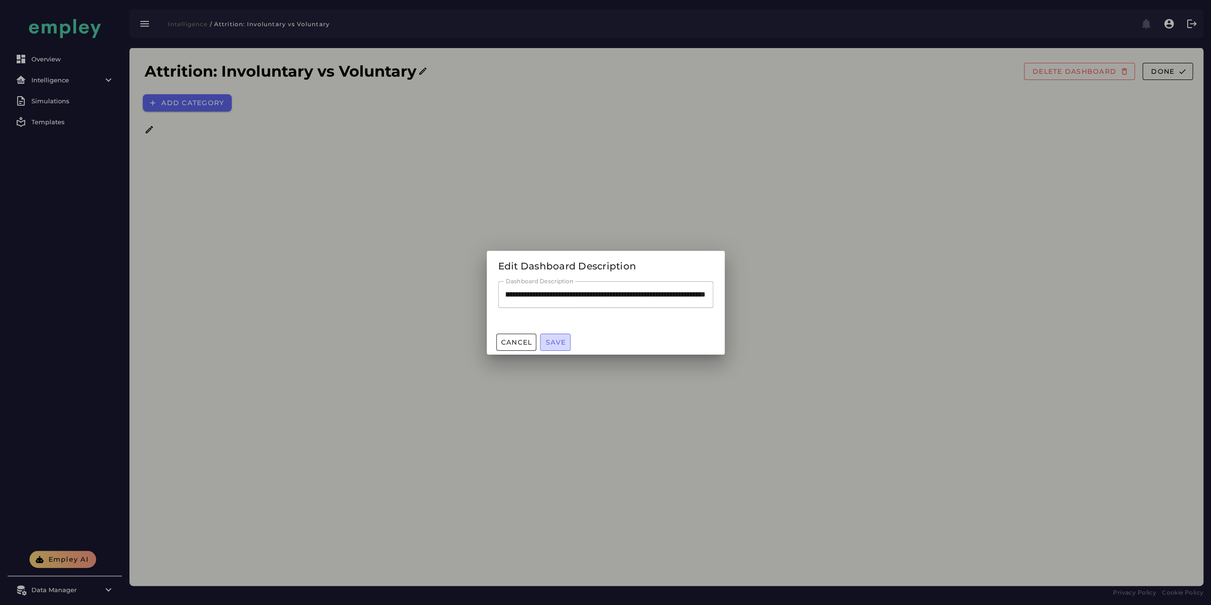
scroll to position [0, 0]
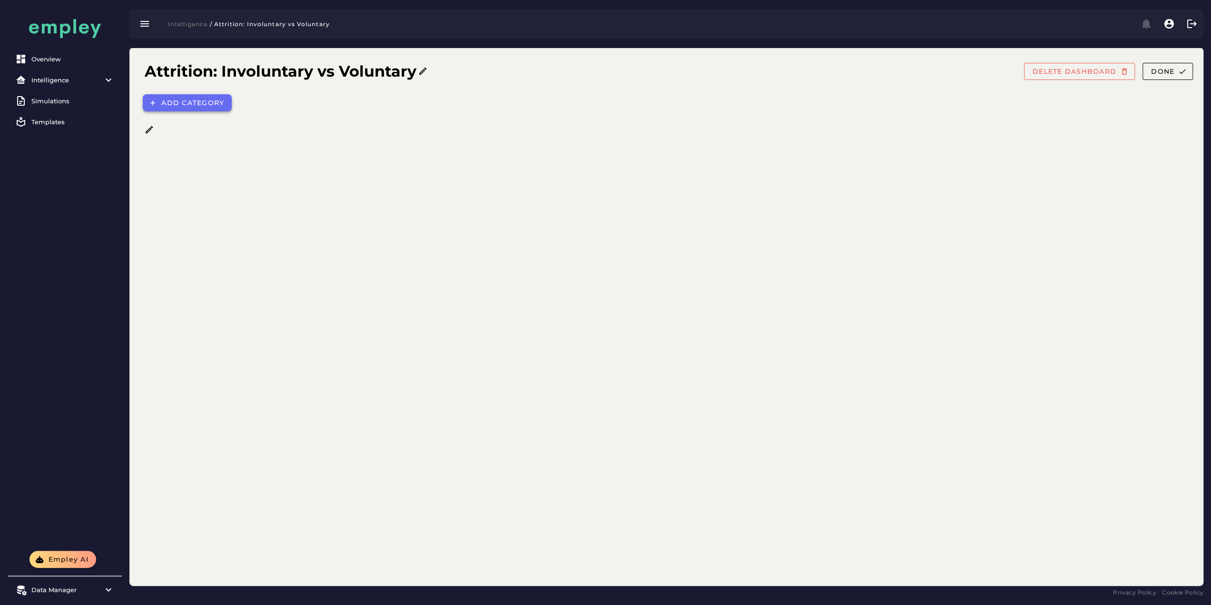
click at [201, 105] on span "Add category" at bounding box center [192, 102] width 63 height 9
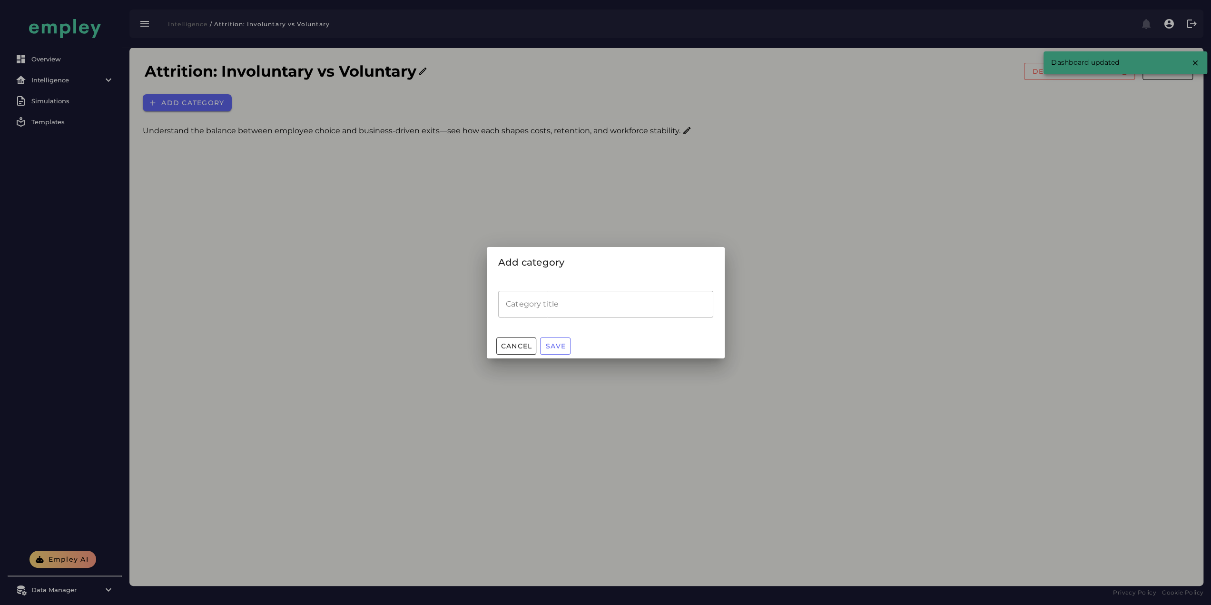
click at [560, 313] on input "Category title" at bounding box center [605, 304] width 215 height 27
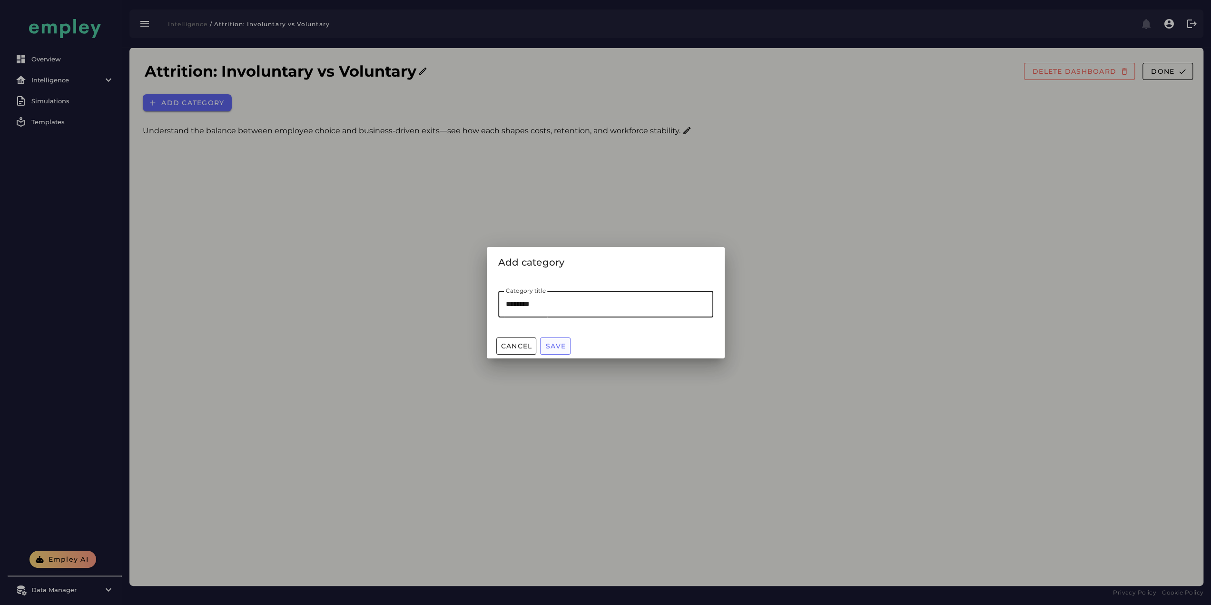
type input "********"
click at [551, 348] on span "Save" at bounding box center [555, 346] width 20 height 9
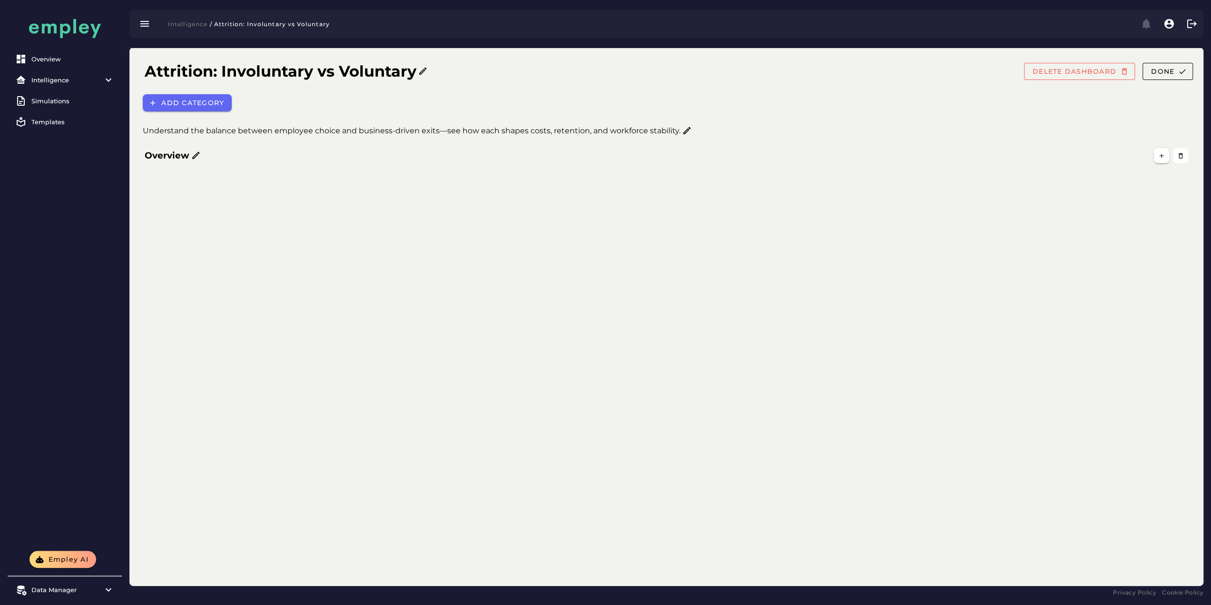
click at [197, 151] on icon at bounding box center [196, 156] width 10 height 10
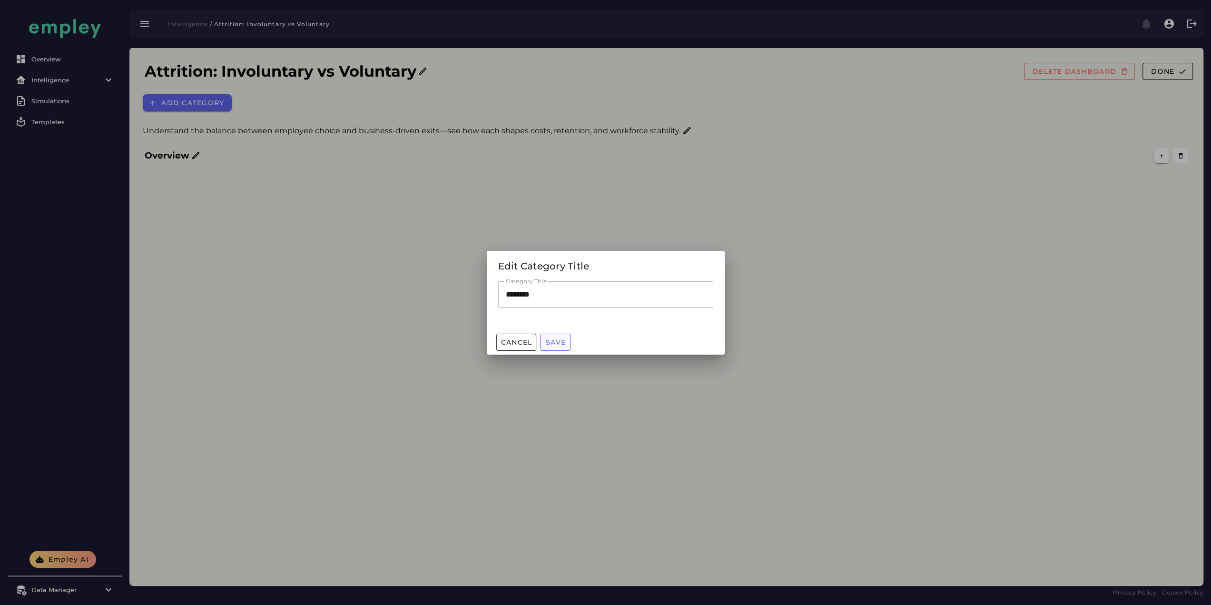
click at [561, 341] on span "Save" at bounding box center [555, 342] width 20 height 9
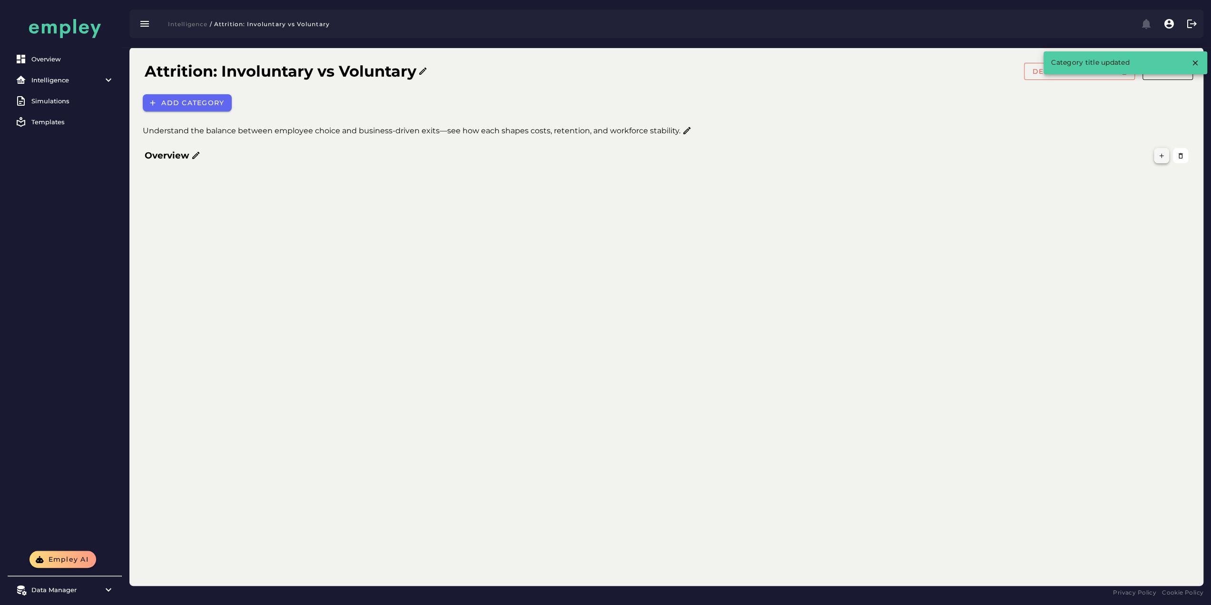
click at [770, 157] on icon "button" at bounding box center [1161, 155] width 7 height 7
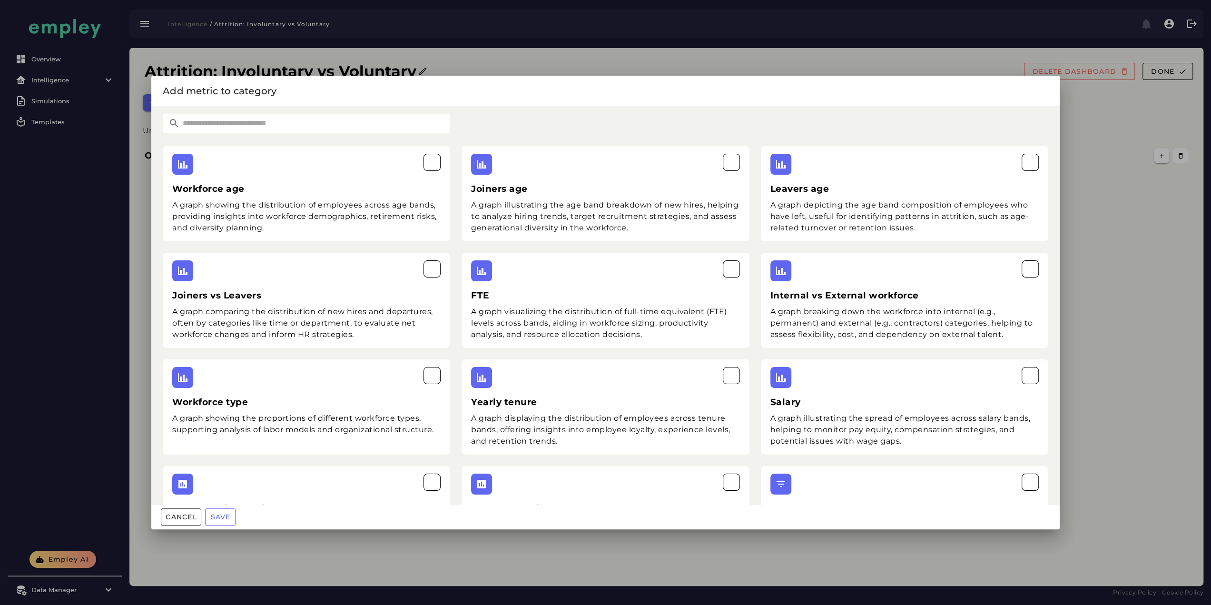
click at [253, 129] on input "text" at bounding box center [315, 123] width 270 height 19
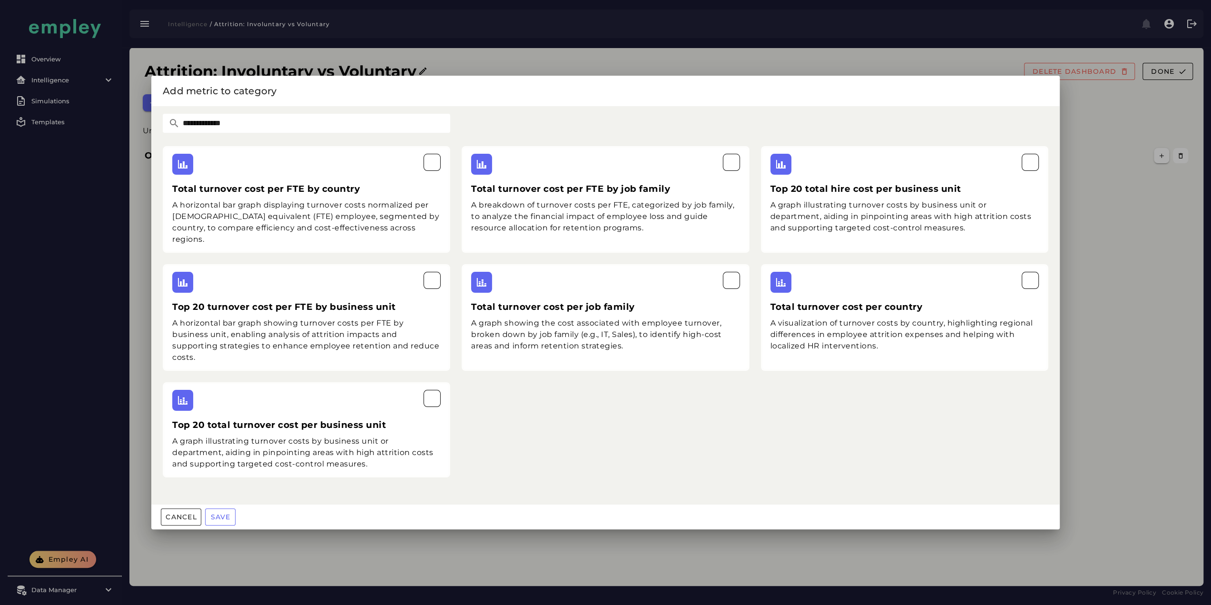
type input "********"
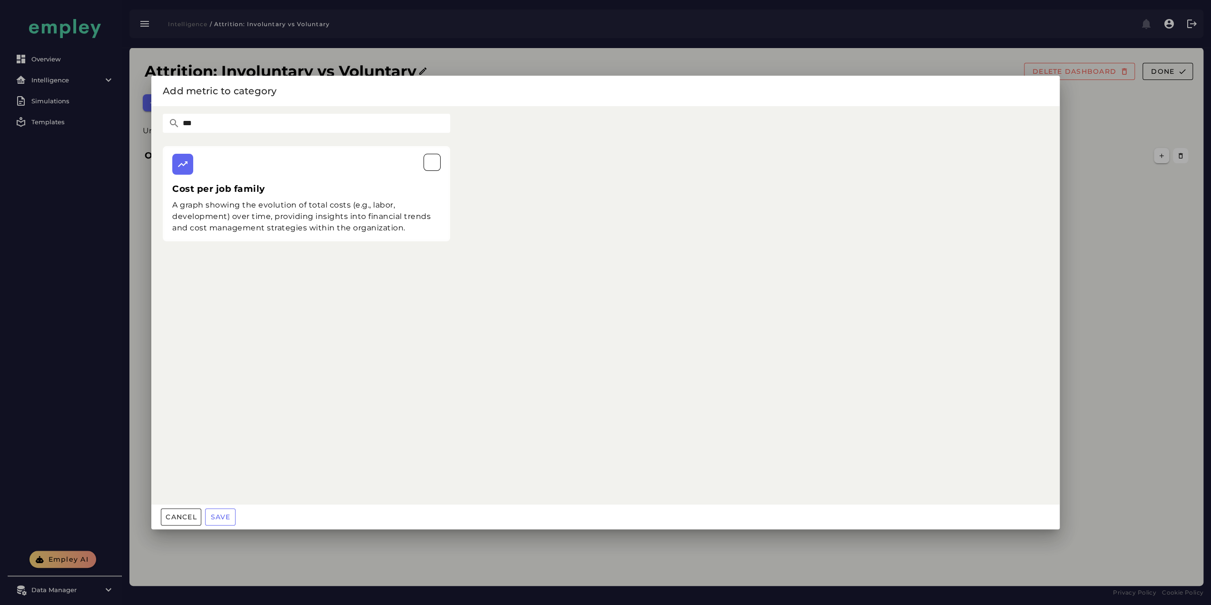
type input "****"
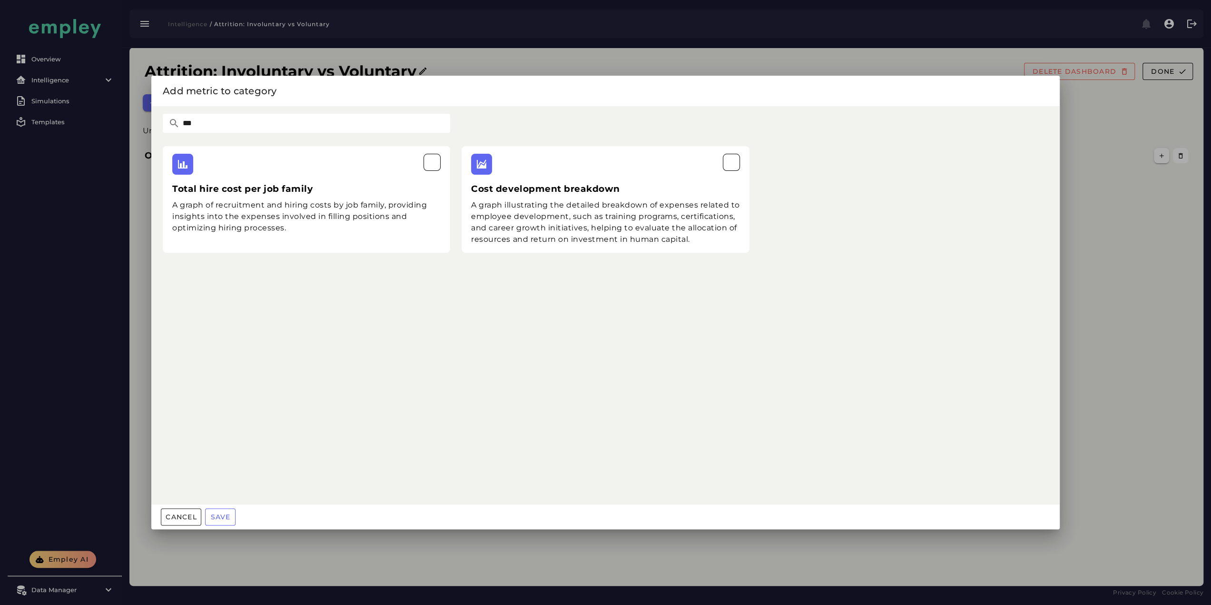
type input "****"
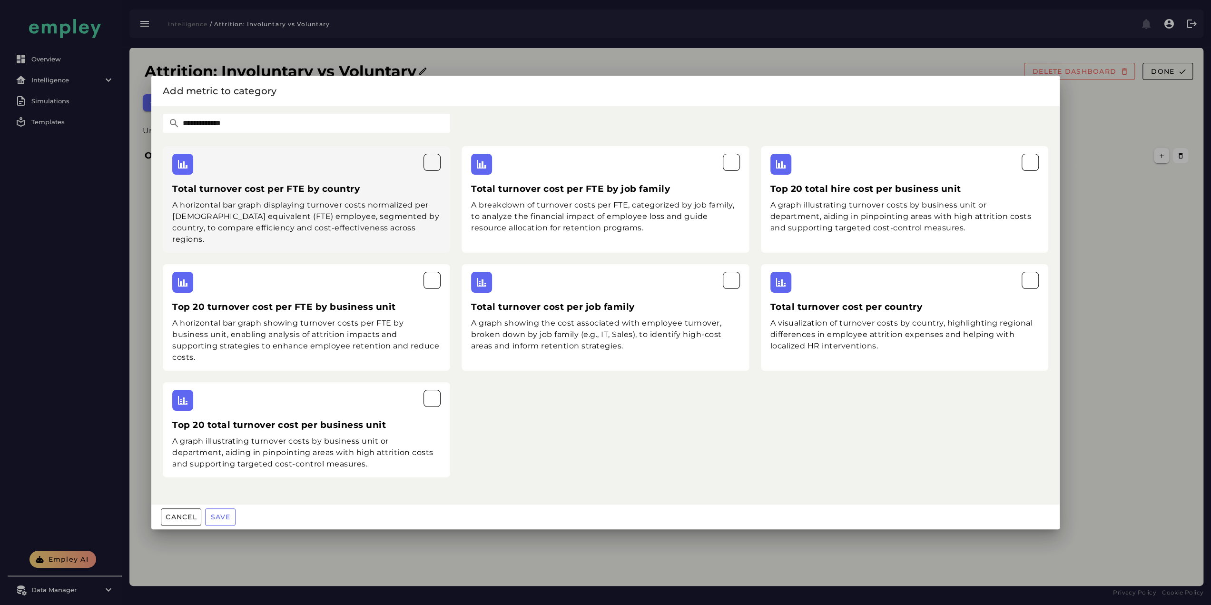
click at [354, 203] on div "A horizontal bar graph displaying turnover costs normalized per full-time equiv…" at bounding box center [306, 222] width 268 height 46
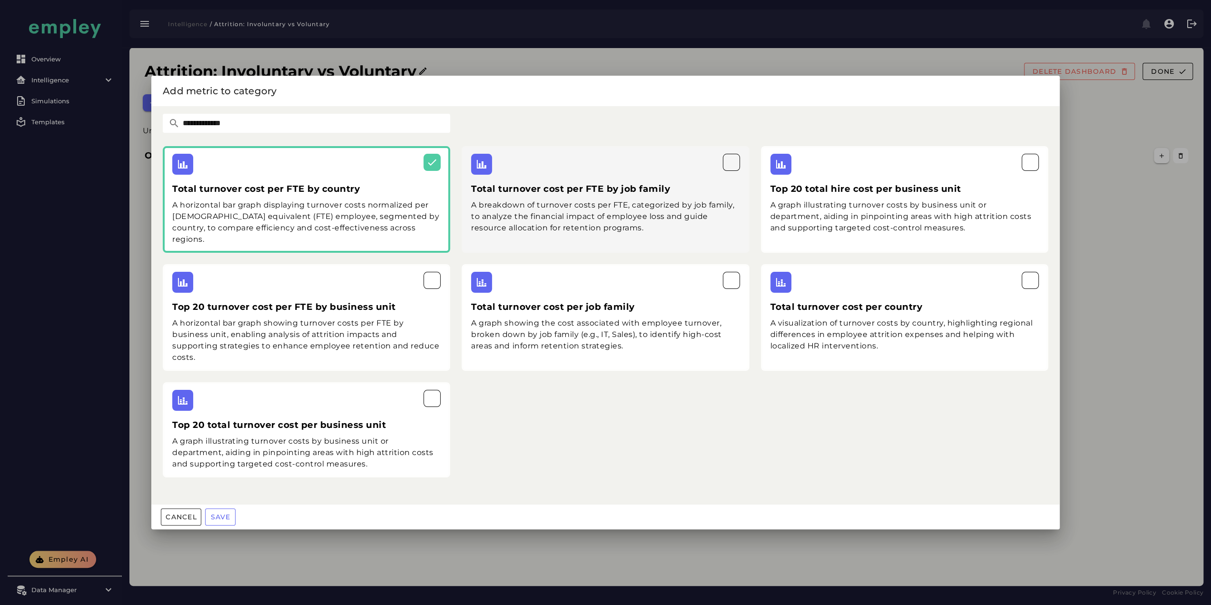
click at [560, 197] on div "Total turnover cost per FTE by job family A breakdown of turnover costs per FTE…" at bounding box center [605, 199] width 287 height 107
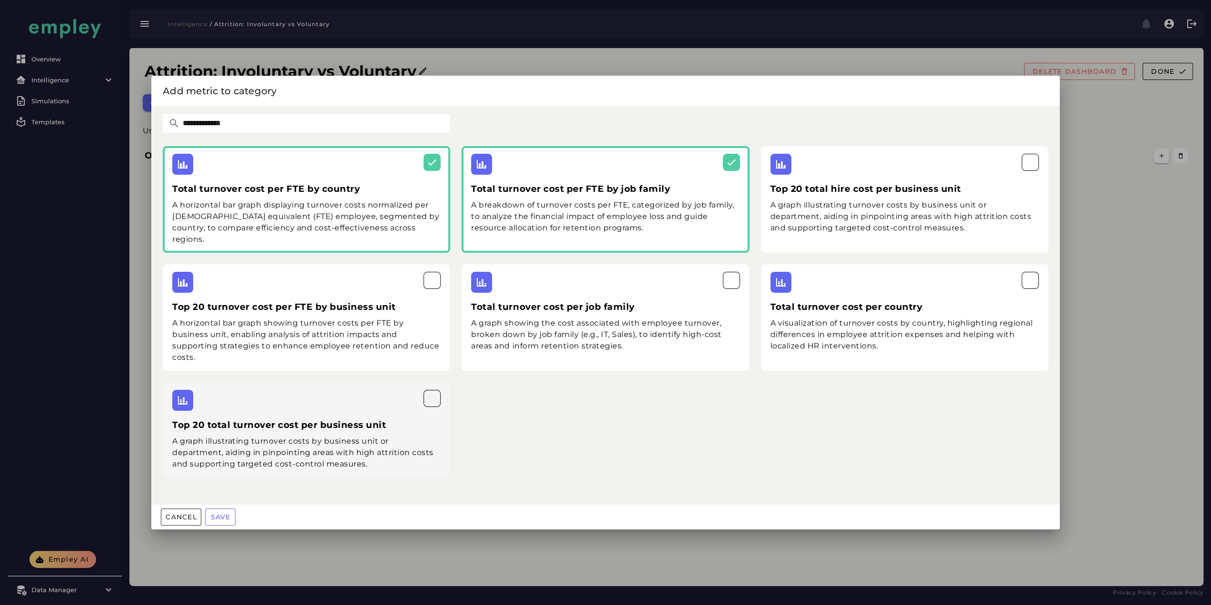
click at [354, 396] on div "A graph illustrating turnover costs by business unit or department, aiding in p…" at bounding box center [306, 452] width 268 height 34
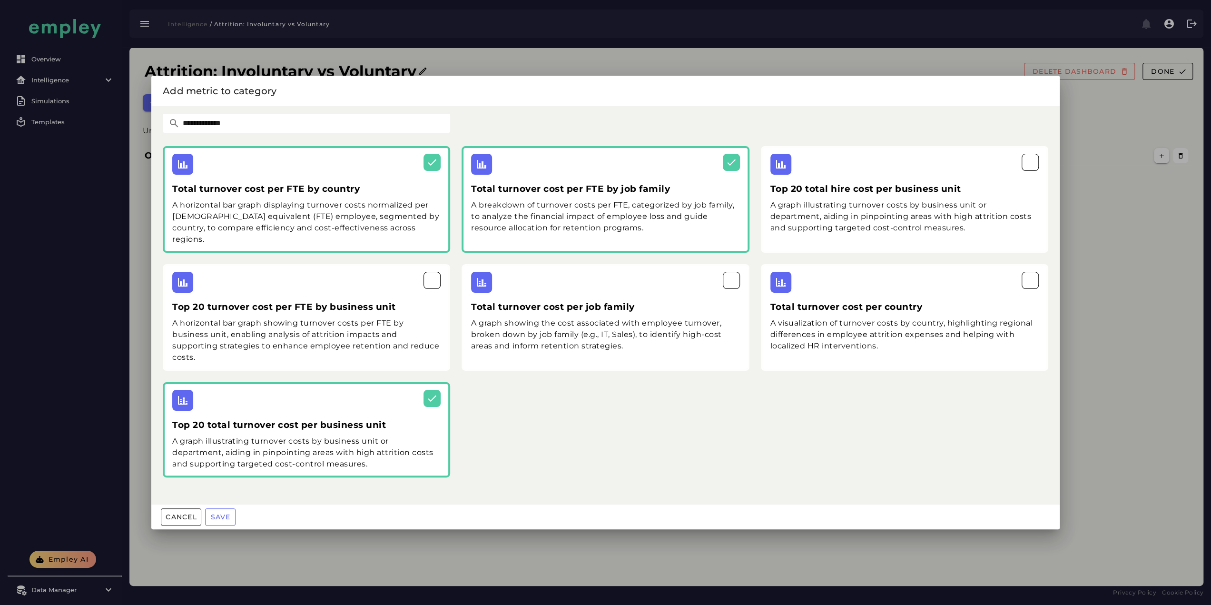
click at [230, 124] on input "**********" at bounding box center [315, 123] width 270 height 19
type input "********"
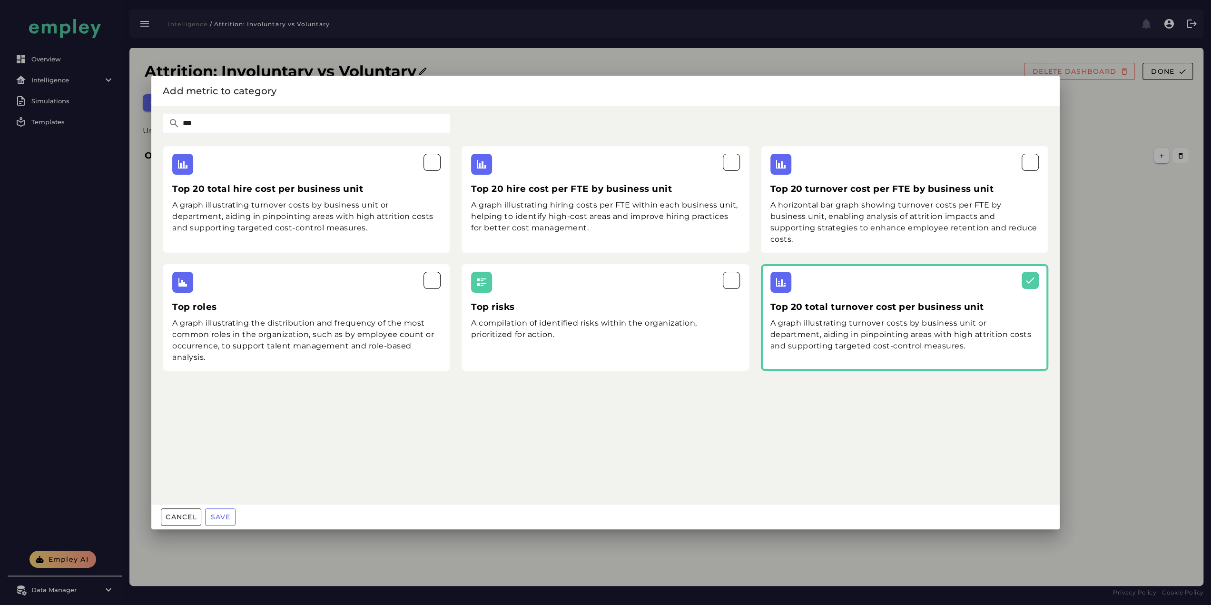
drag, startPoint x: 225, startPoint y: 128, endPoint x: 101, endPoint y: 128, distance: 123.7
click at [102, 128] on div "Add metric to category *** Top 20 total hire cost per business unit A graph ill…" at bounding box center [605, 302] width 1211 height 605
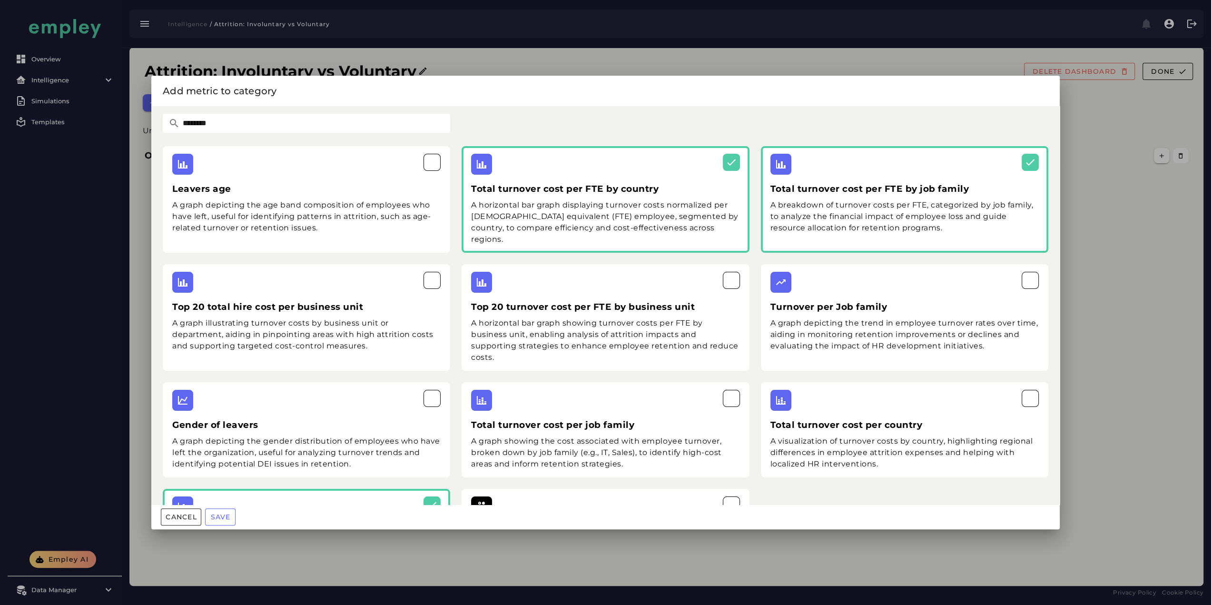
drag, startPoint x: 131, startPoint y: 119, endPoint x: 106, endPoint y: 119, distance: 25.2
click at [110, 119] on div "Add metric to category ******** Leavers age A graph depicting the age band comp…" at bounding box center [605, 302] width 1211 height 605
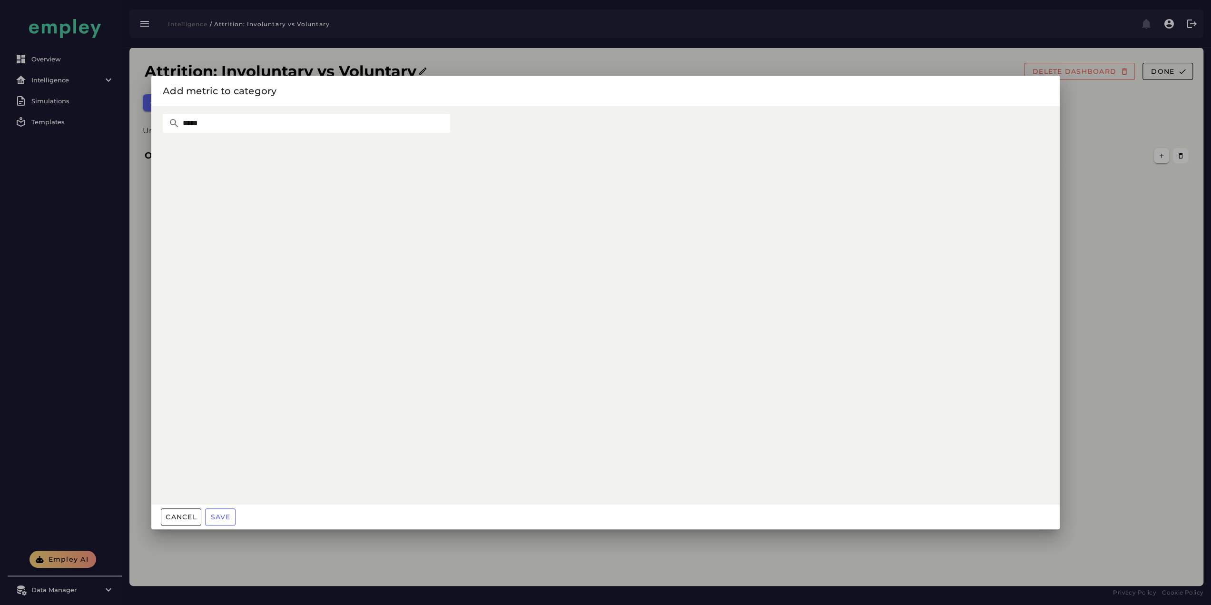
type input "****"
type input "******"
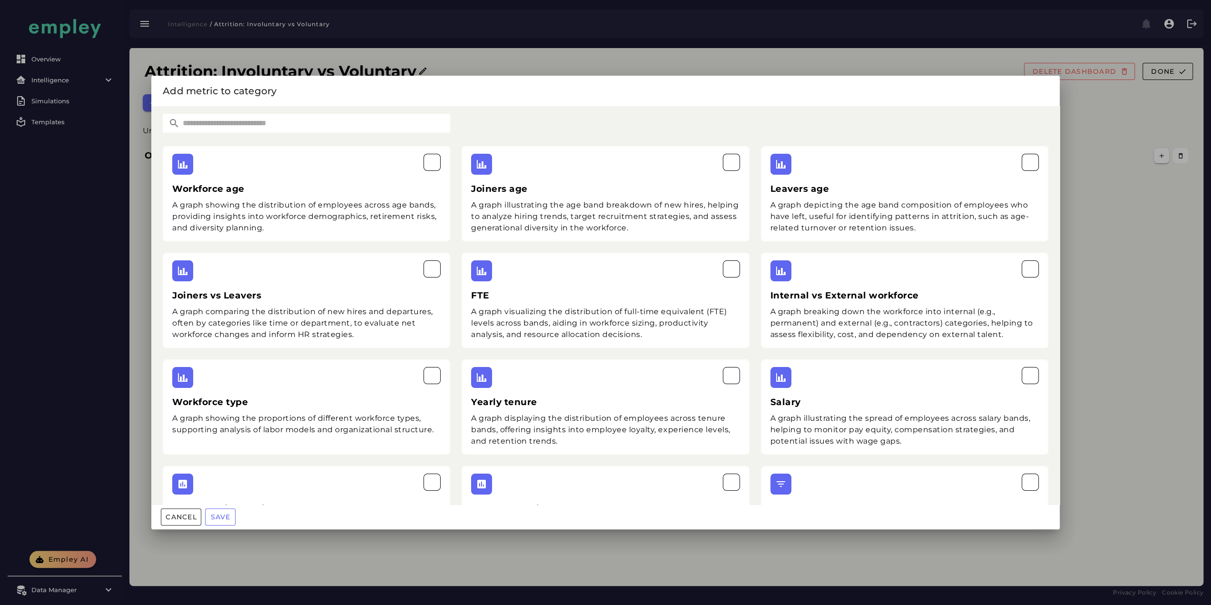
click at [274, 132] on input "text" at bounding box center [315, 123] width 270 height 19
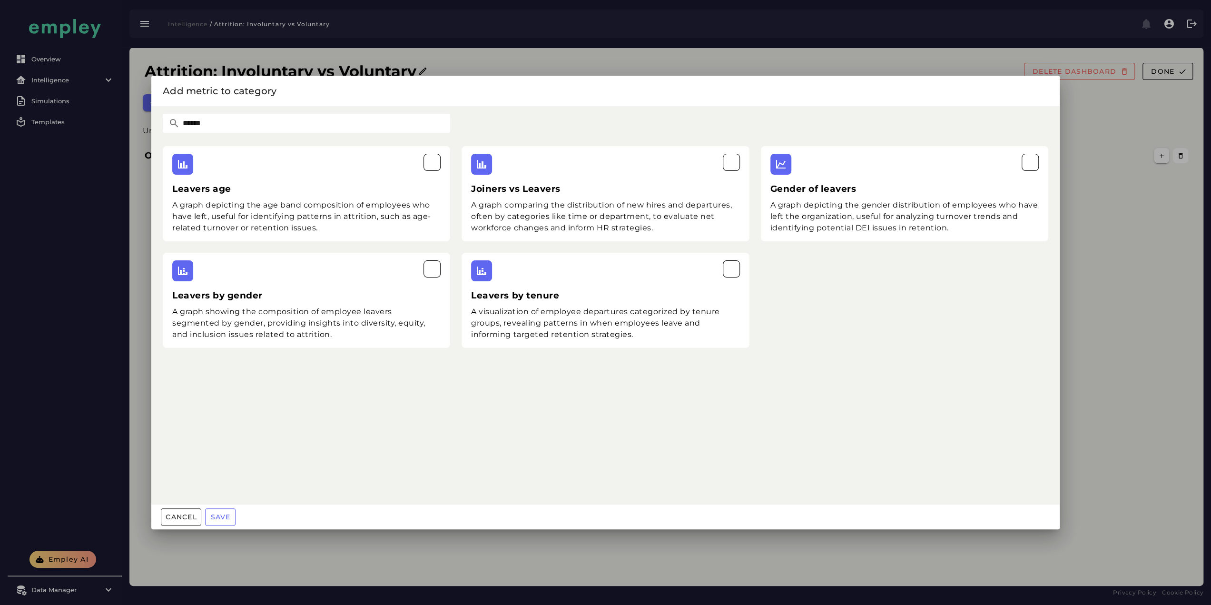
click at [179, 124] on icon at bounding box center [173, 123] width 11 height 11
click at [194, 120] on input "******" at bounding box center [315, 123] width 270 height 19
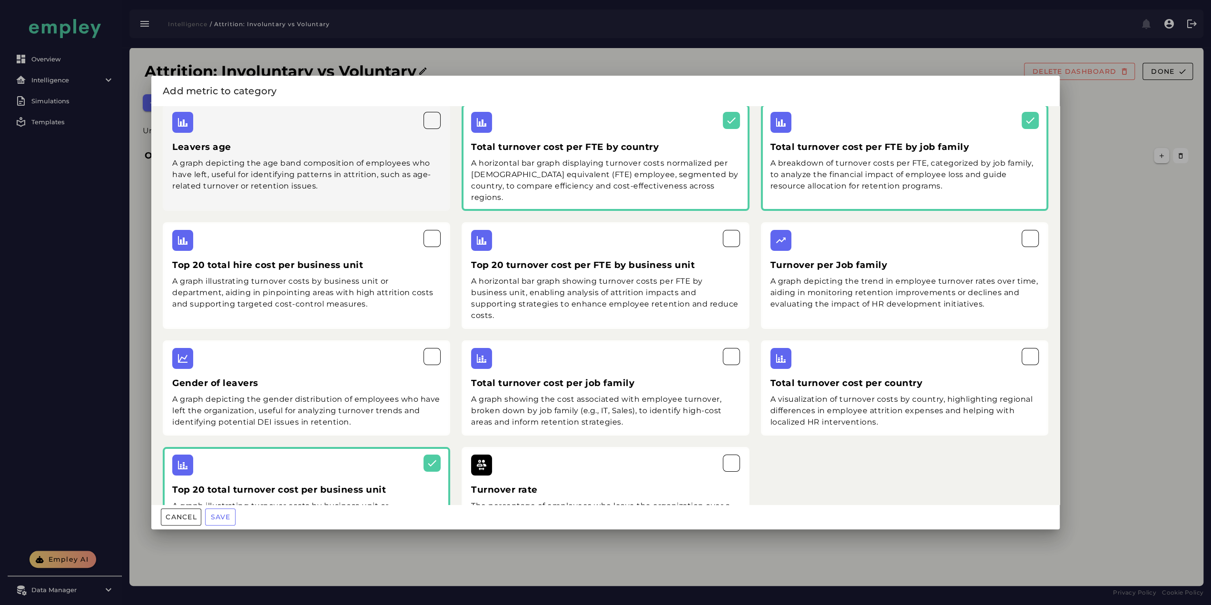
scroll to position [79, 0]
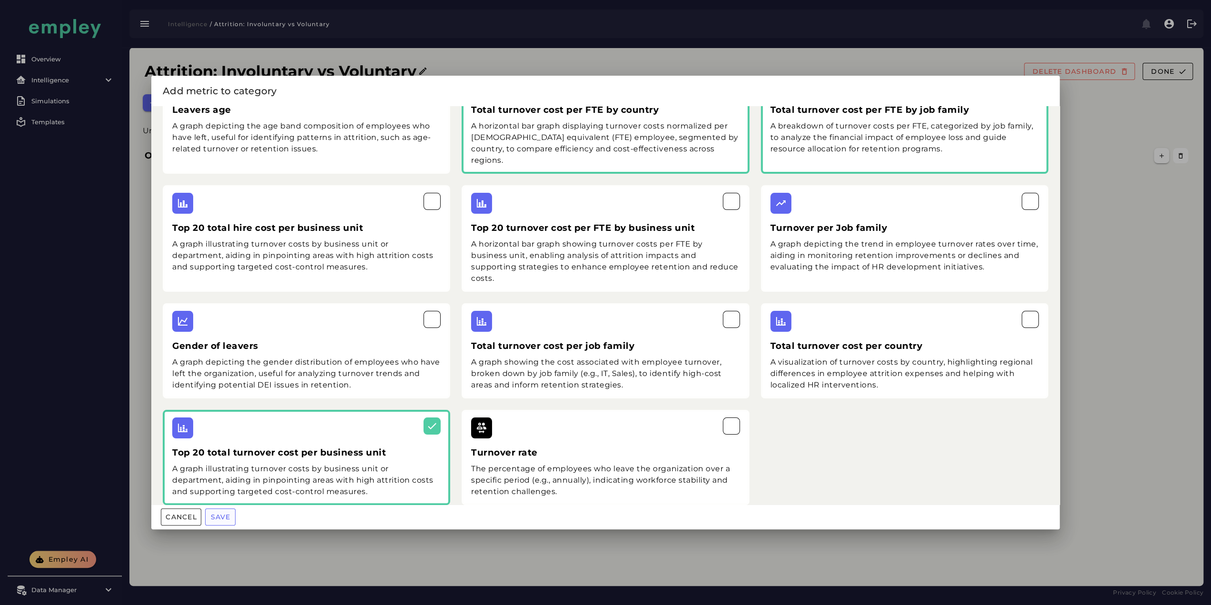
type input "********"
click at [215, 396] on span "Save" at bounding box center [220, 516] width 20 height 9
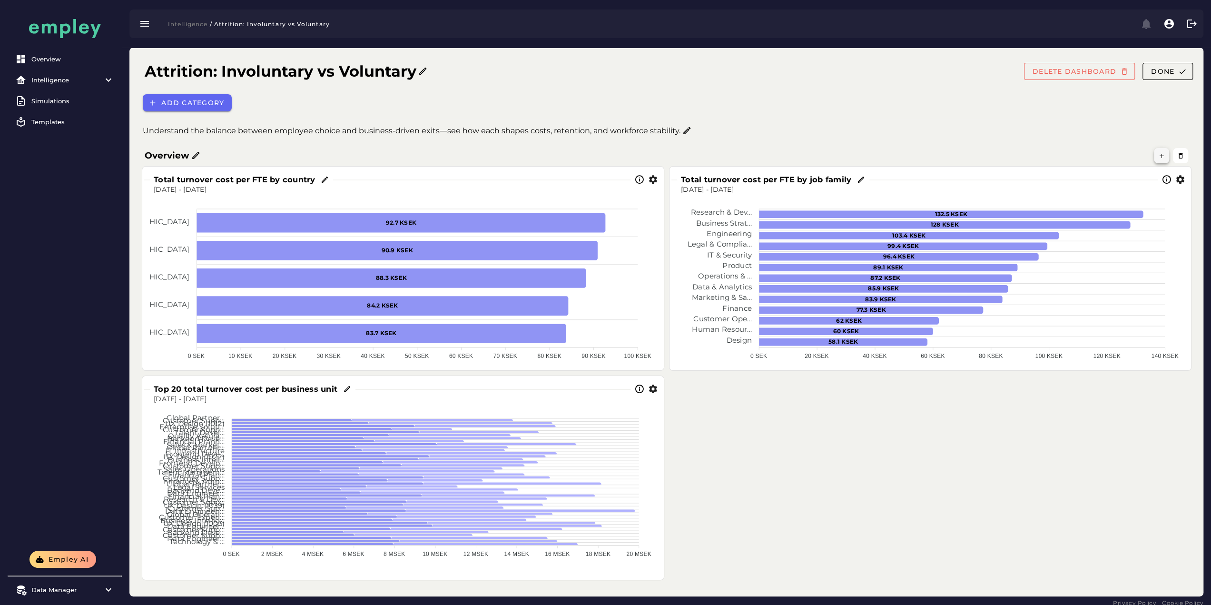
click at [770, 156] on button "button" at bounding box center [1161, 155] width 15 height 15
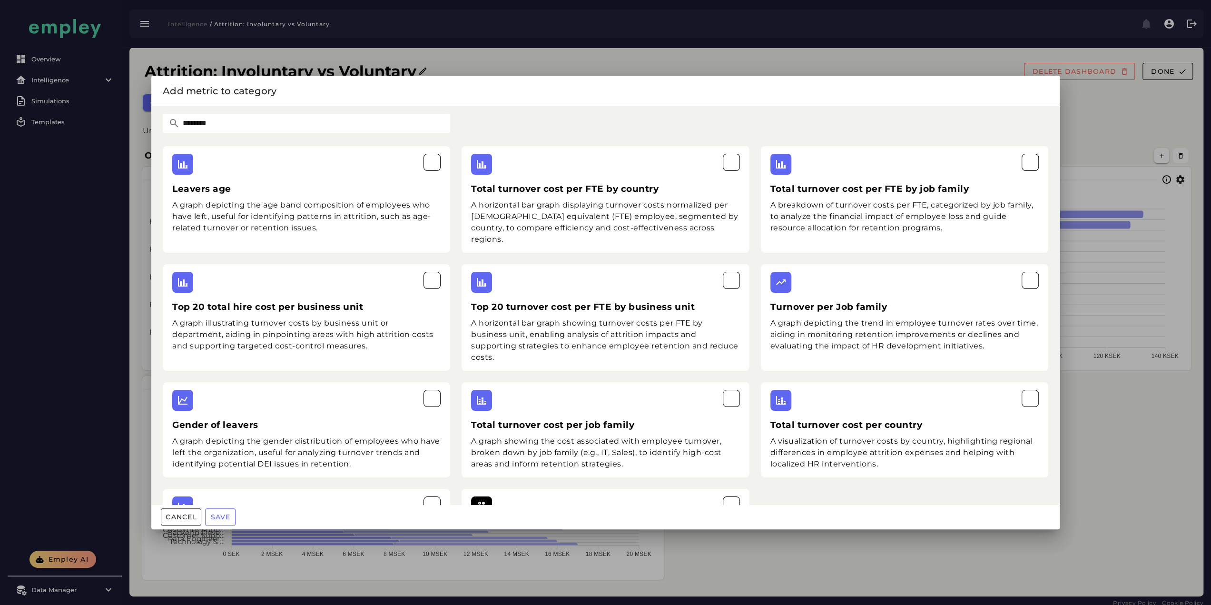
click at [332, 118] on input "********" at bounding box center [315, 123] width 270 height 19
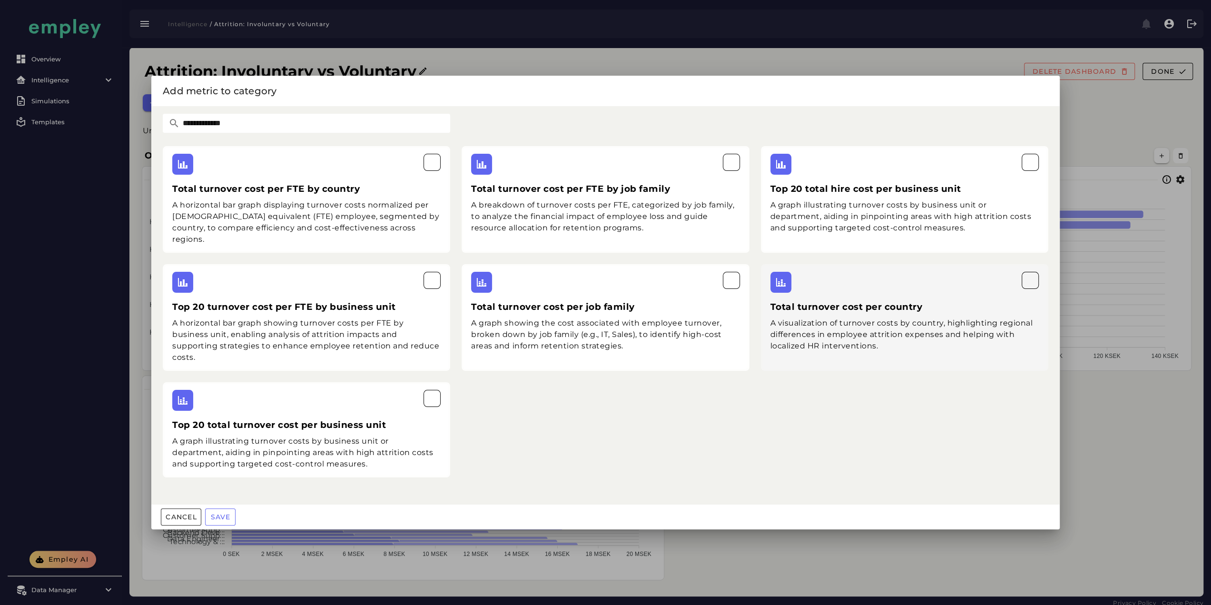
type input "**********"
click at [770, 301] on h3 "Total turnover cost per country" at bounding box center [904, 306] width 268 height 13
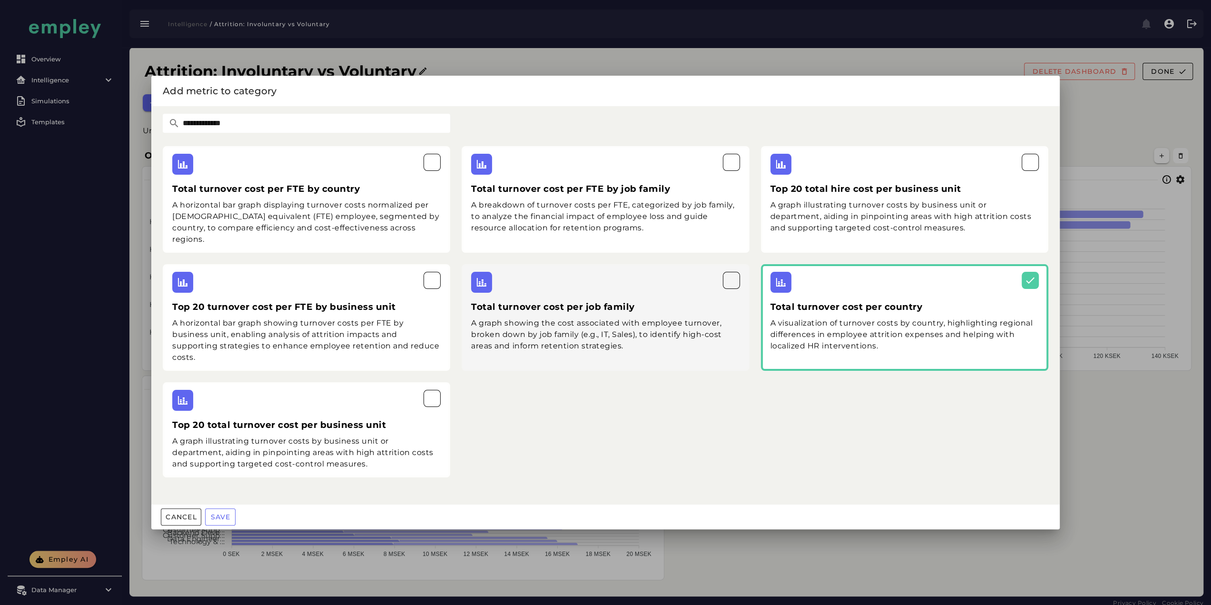
click at [560, 300] on h3 "Total turnover cost per job family" at bounding box center [605, 306] width 268 height 13
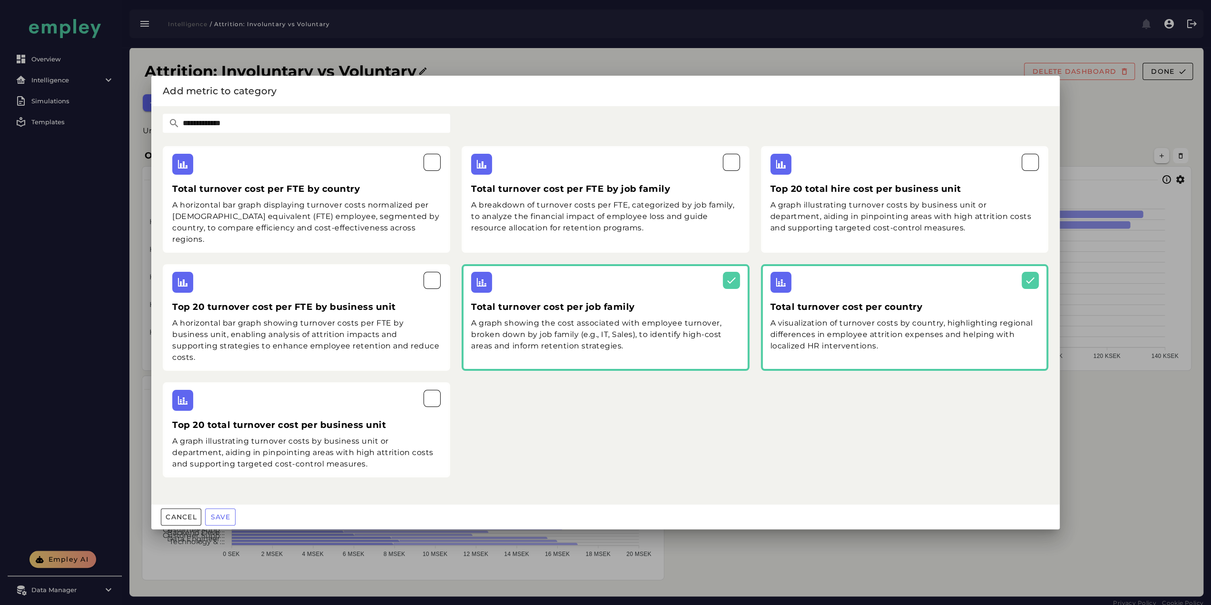
click at [542, 384] on div "Total turnover cost per FTE by country A horizontal bar graph displaying turnov…" at bounding box center [605, 311] width 897 height 343
click at [226, 396] on span "Save" at bounding box center [220, 516] width 20 height 9
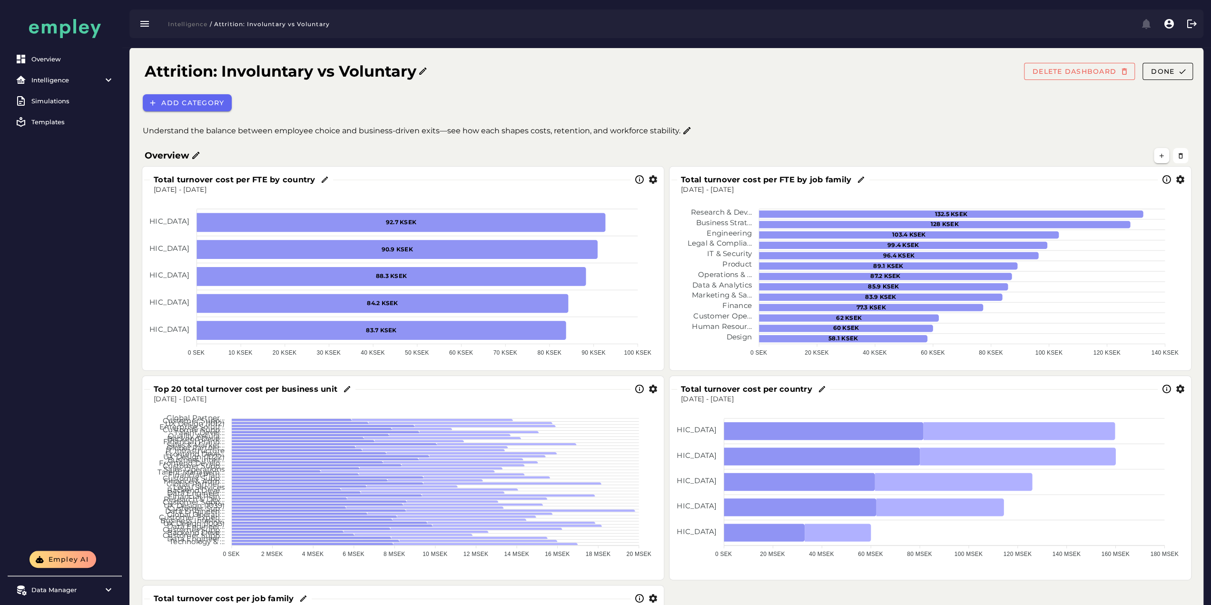
click at [655, 182] on icon "button" at bounding box center [653, 180] width 10 height 10
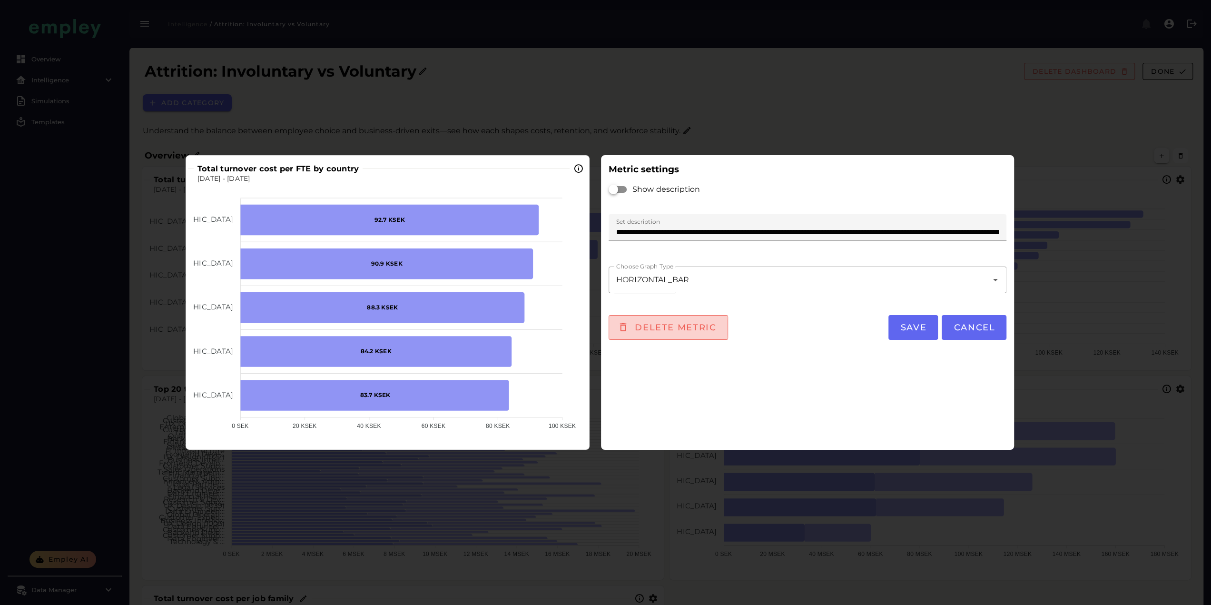
click at [695, 330] on span "Delete metric" at bounding box center [675, 327] width 82 height 10
click at [695, 330] on div "Delete metric Save Cancel" at bounding box center [808, 327] width 410 height 36
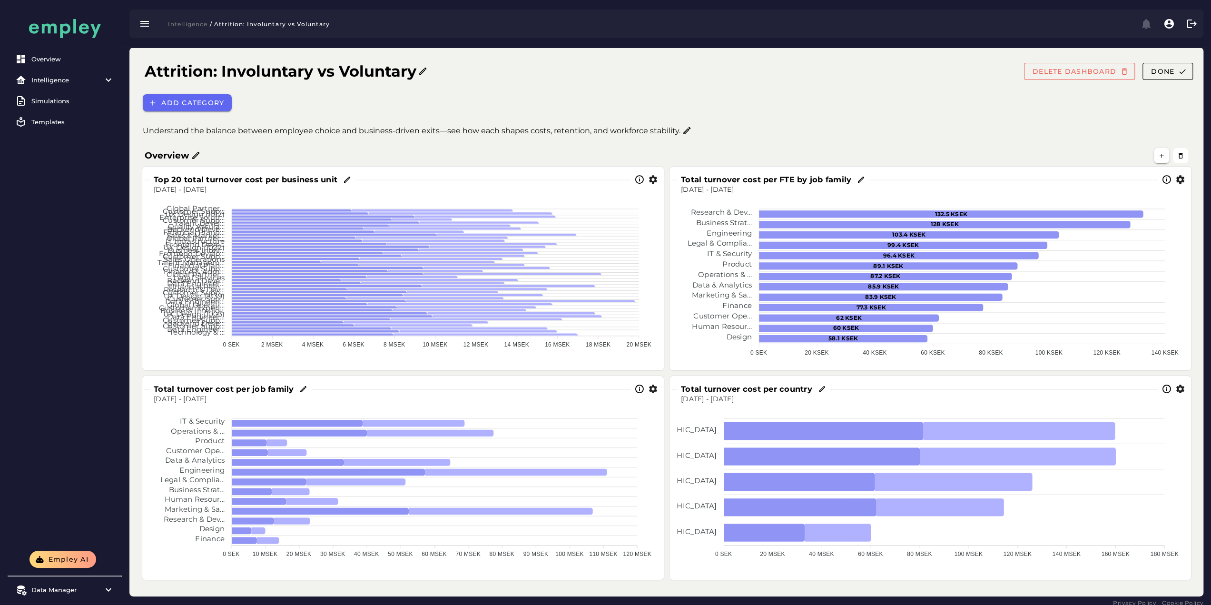
click at [770, 181] on icon "button" at bounding box center [1180, 180] width 10 height 10
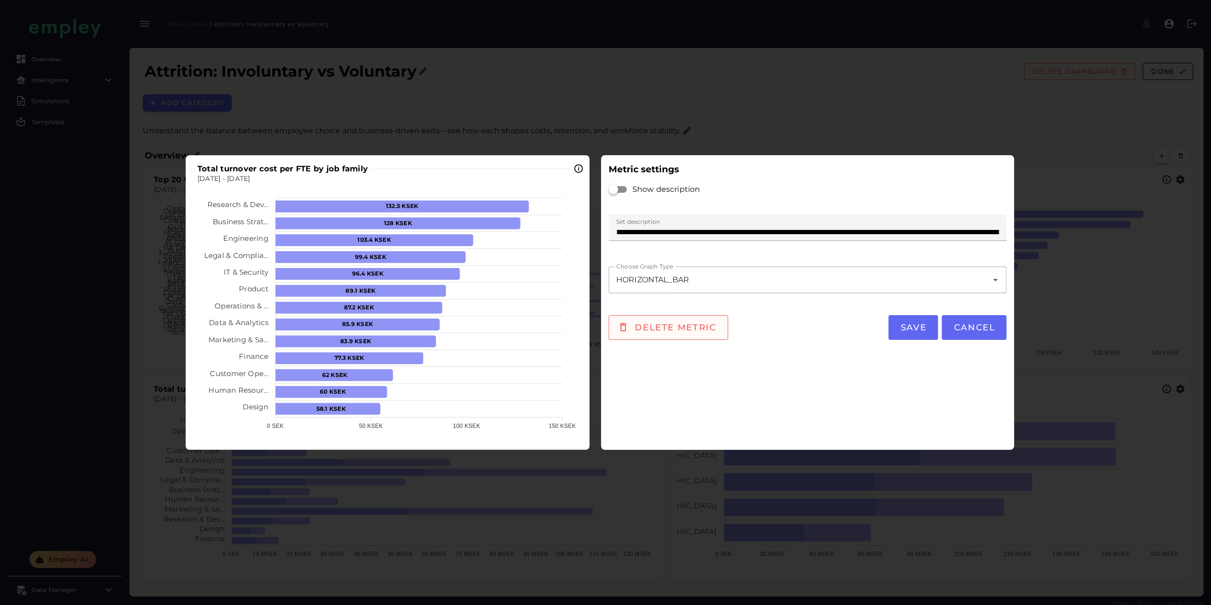
click at [685, 329] on span "Delete metric" at bounding box center [675, 327] width 82 height 10
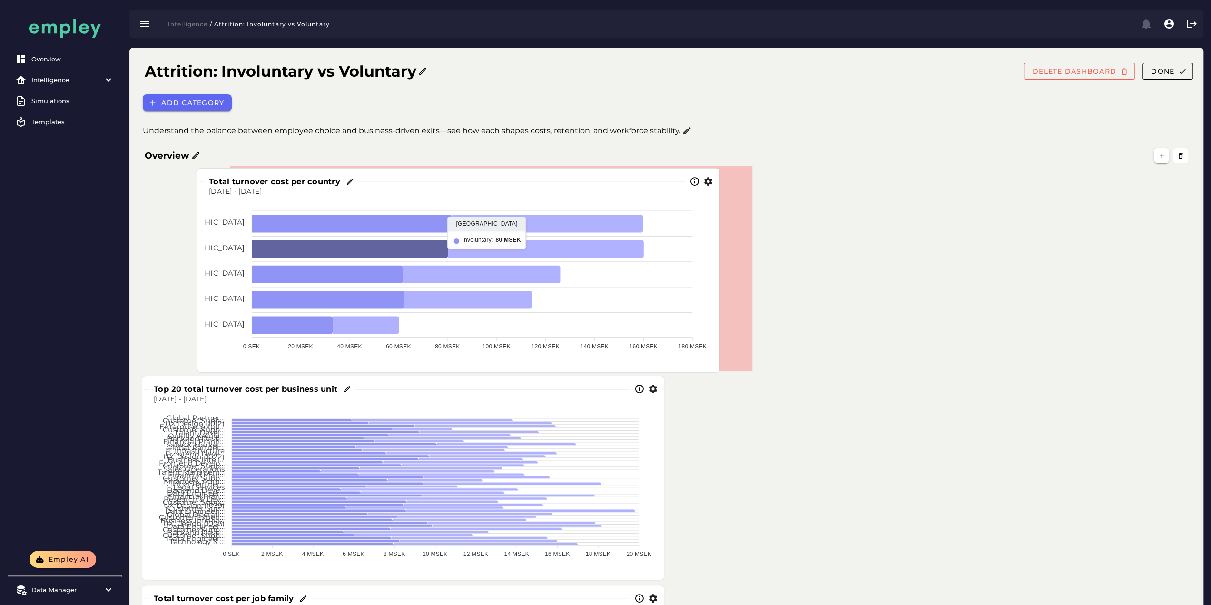
drag, startPoint x: 822, startPoint y: 243, endPoint x: 269, endPoint y: 242, distance: 552.9
click at [269, 242] on icon at bounding box center [350, 249] width 196 height 18
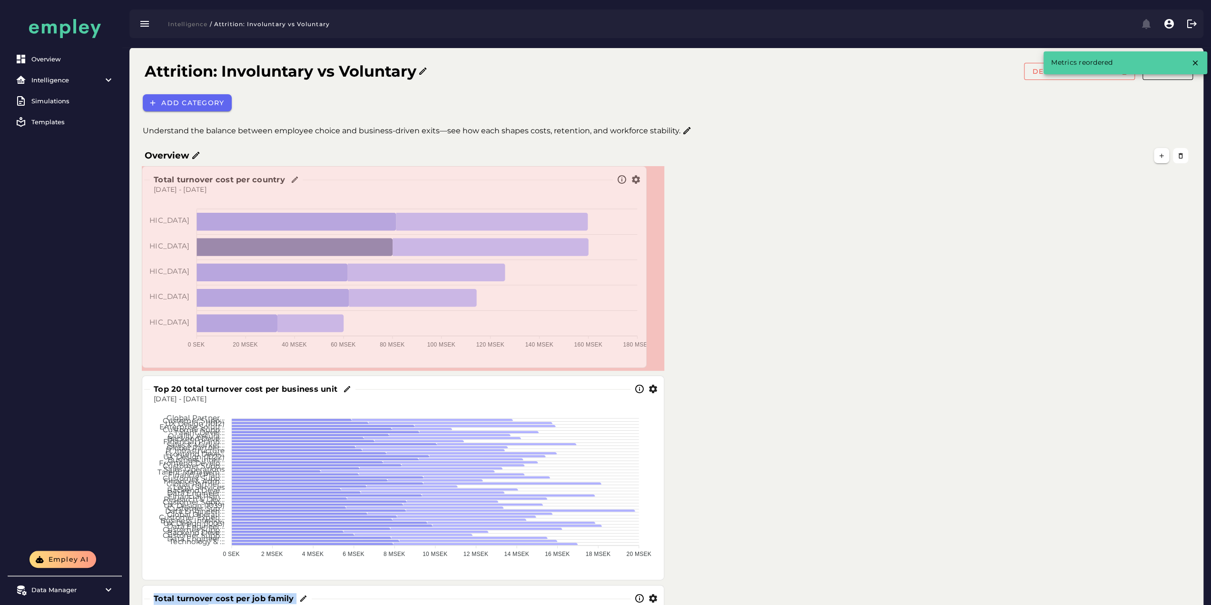
drag, startPoint x: 659, startPoint y: 367, endPoint x: 642, endPoint y: 364, distance: 17.4
click at [642, 364] on span at bounding box center [644, 365] width 5 height 5
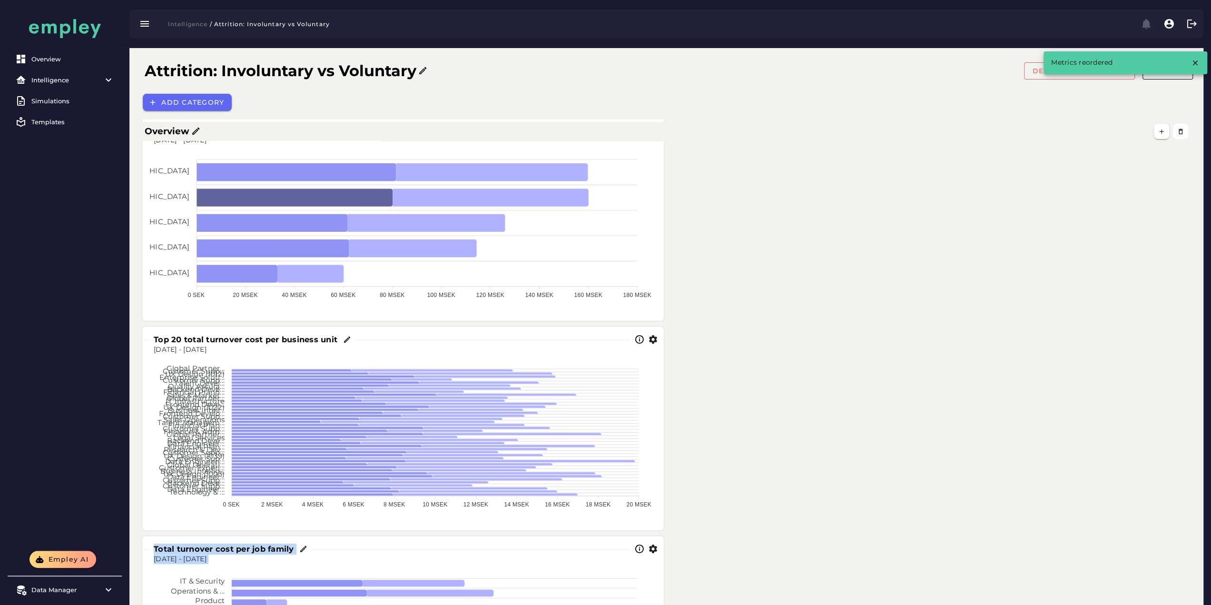
scroll to position [95, 0]
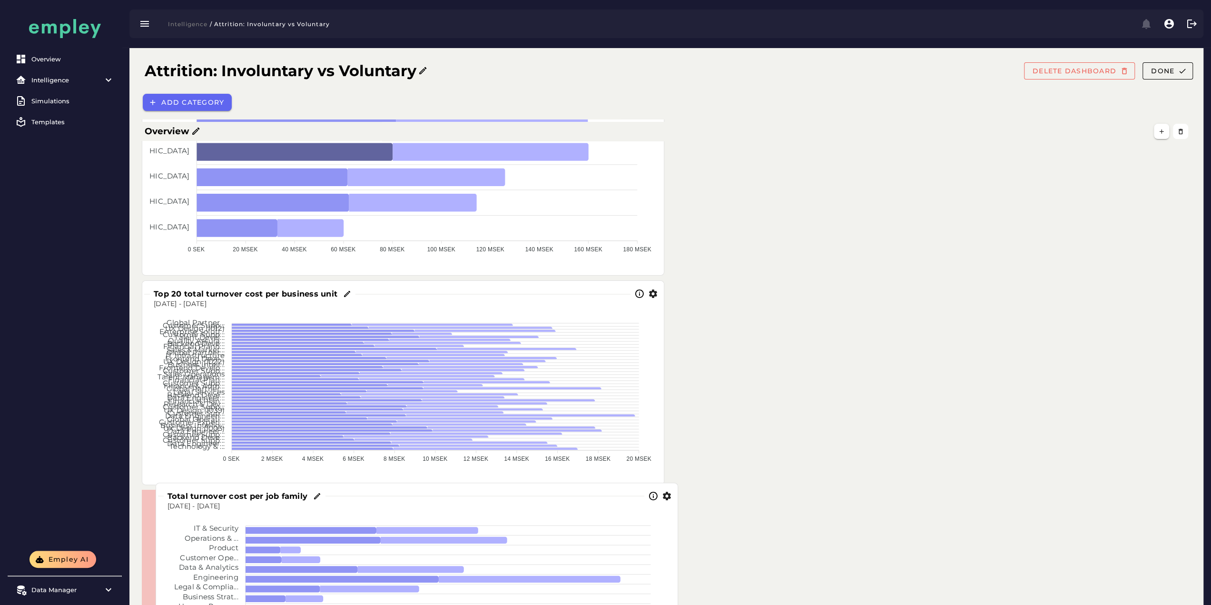
drag, startPoint x: 499, startPoint y: 544, endPoint x: 500, endPoint y: 539, distance: 4.9
click at [500, 396] on foreignobject at bounding box center [417, 596] width 507 height 170
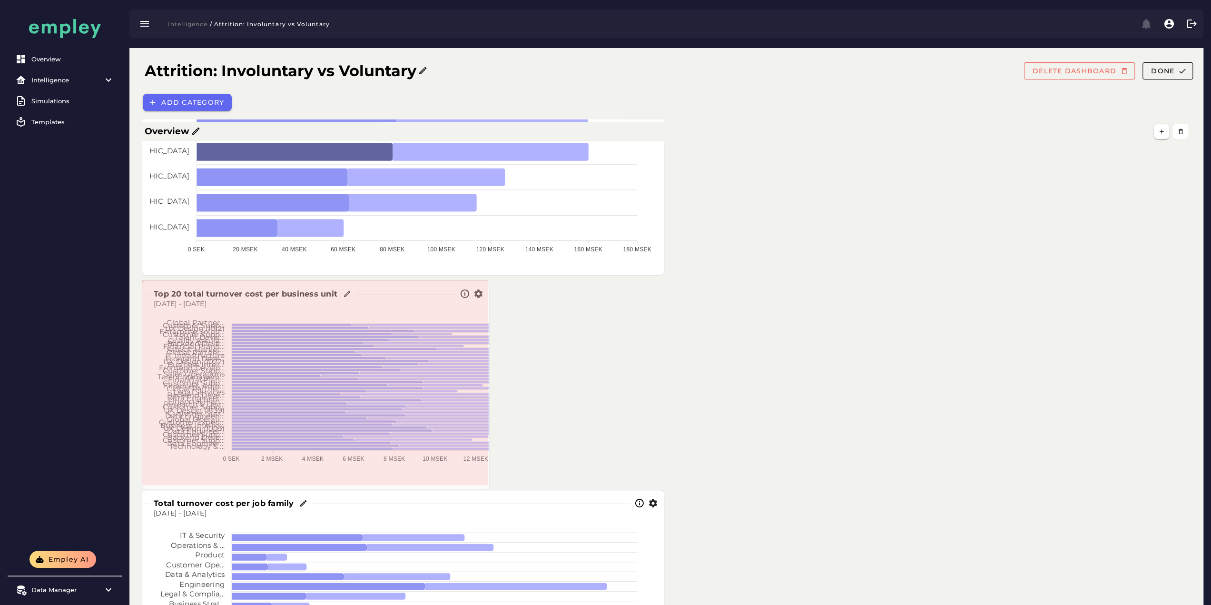
drag, startPoint x: 660, startPoint y: 484, endPoint x: 485, endPoint y: 489, distance: 174.7
click at [485, 396] on span at bounding box center [487, 487] width 5 height 5
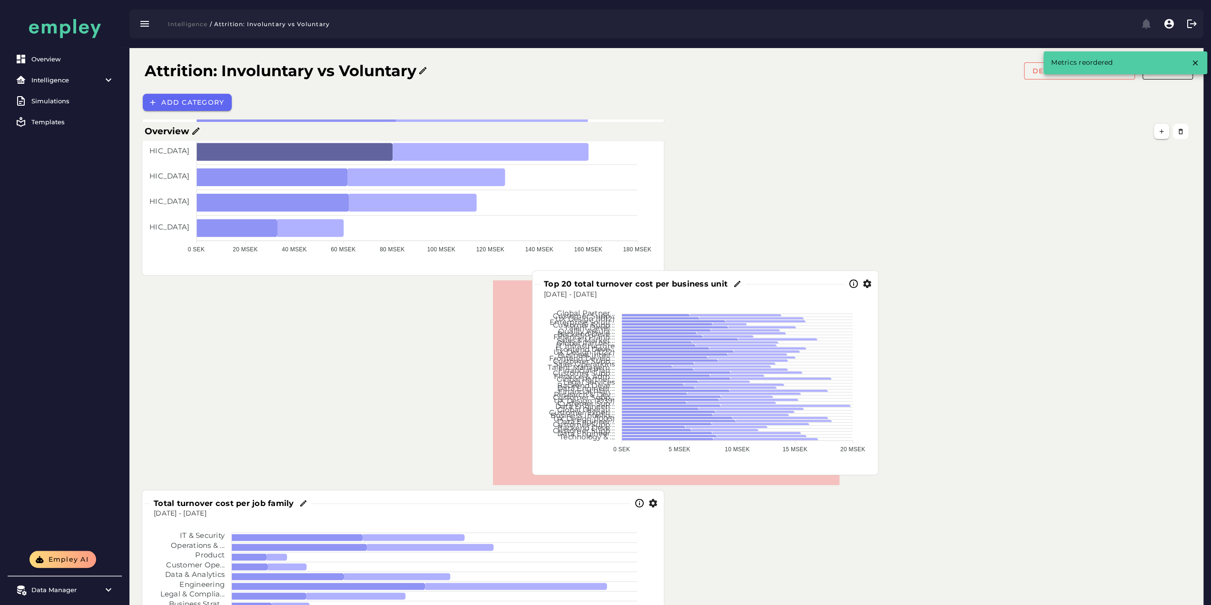
click at [558, 377] on tspan "Global Partner..." at bounding box center [586, 378] width 58 height 9
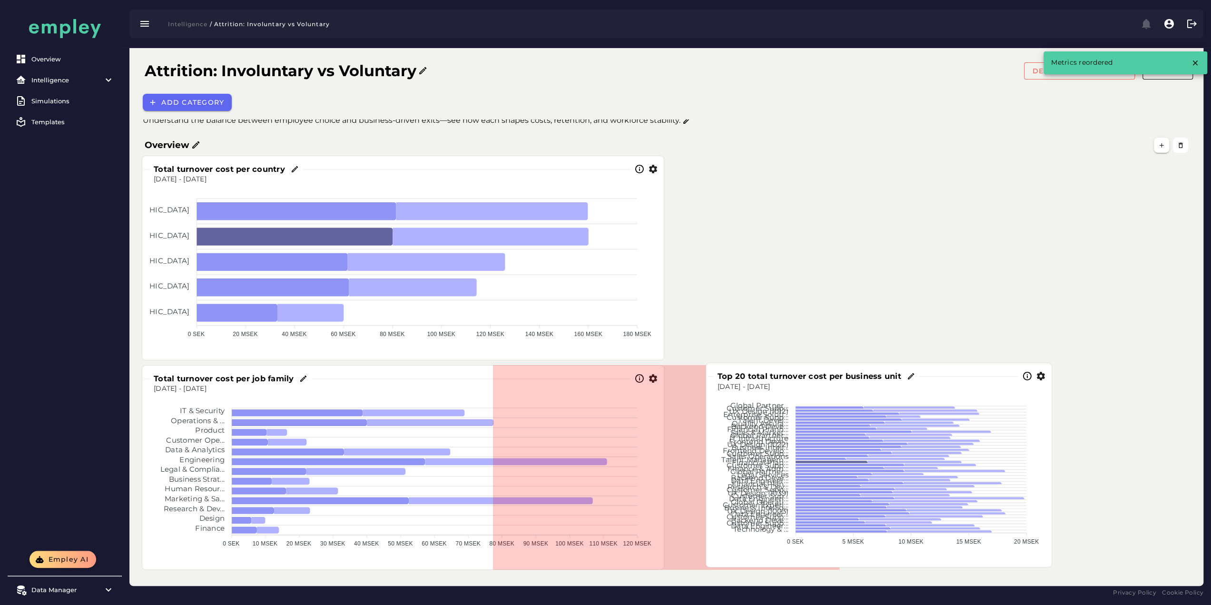
scroll to position [10, 0]
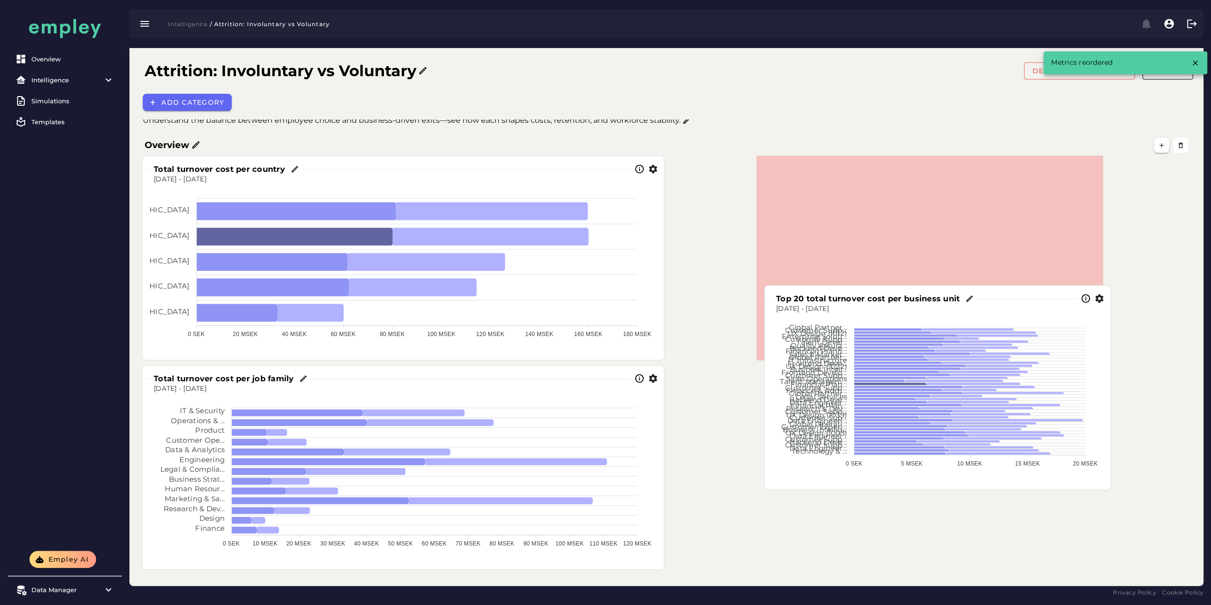
drag, startPoint x: 627, startPoint y: 378, endPoint x: 884, endPoint y: 384, distance: 257.9
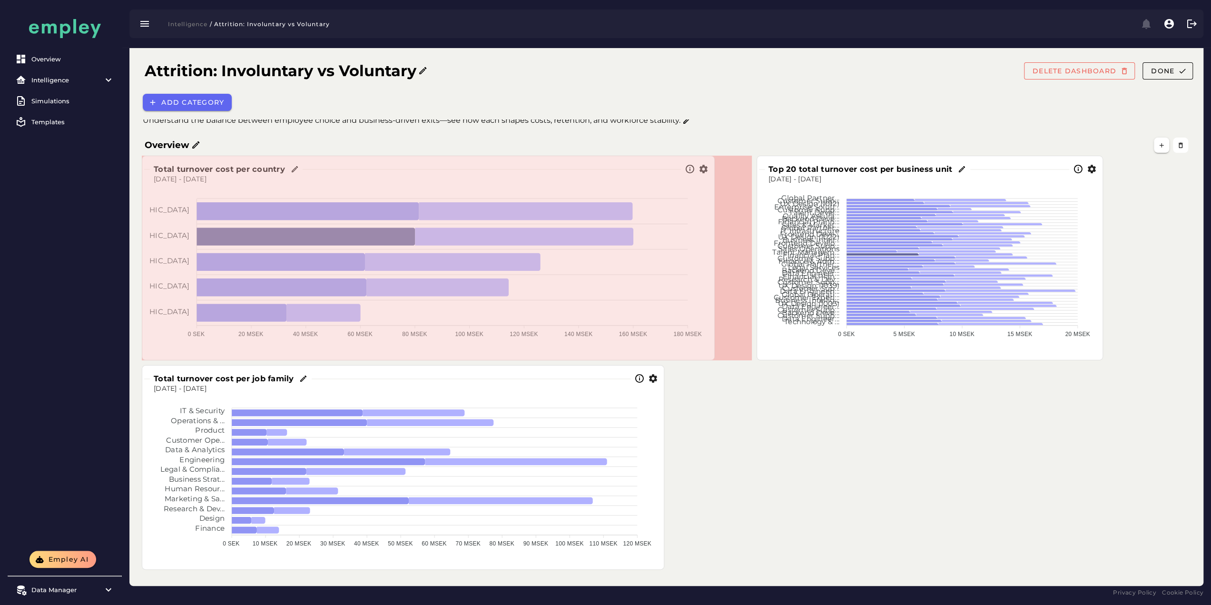
drag, startPoint x: 660, startPoint y: 359, endPoint x: 711, endPoint y: 359, distance: 50.4
click at [711, 359] on span at bounding box center [712, 357] width 5 height 5
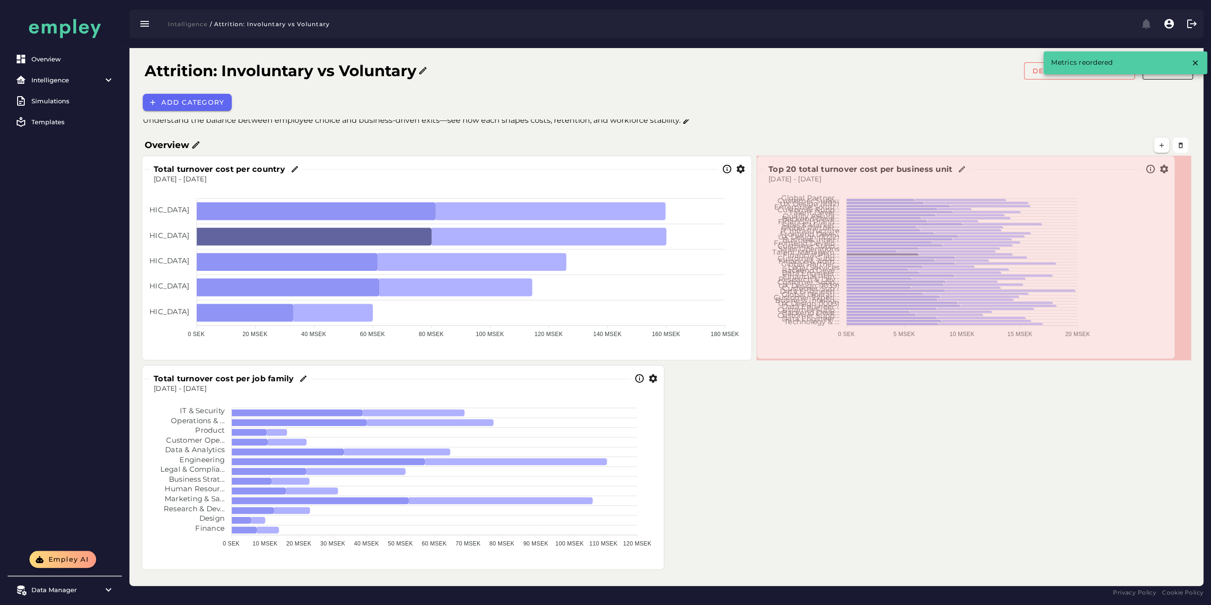
drag, startPoint x: 1102, startPoint y: 358, endPoint x: 1167, endPoint y: 358, distance: 65.2
click at [770, 356] on span at bounding box center [1172, 356] width 5 height 5
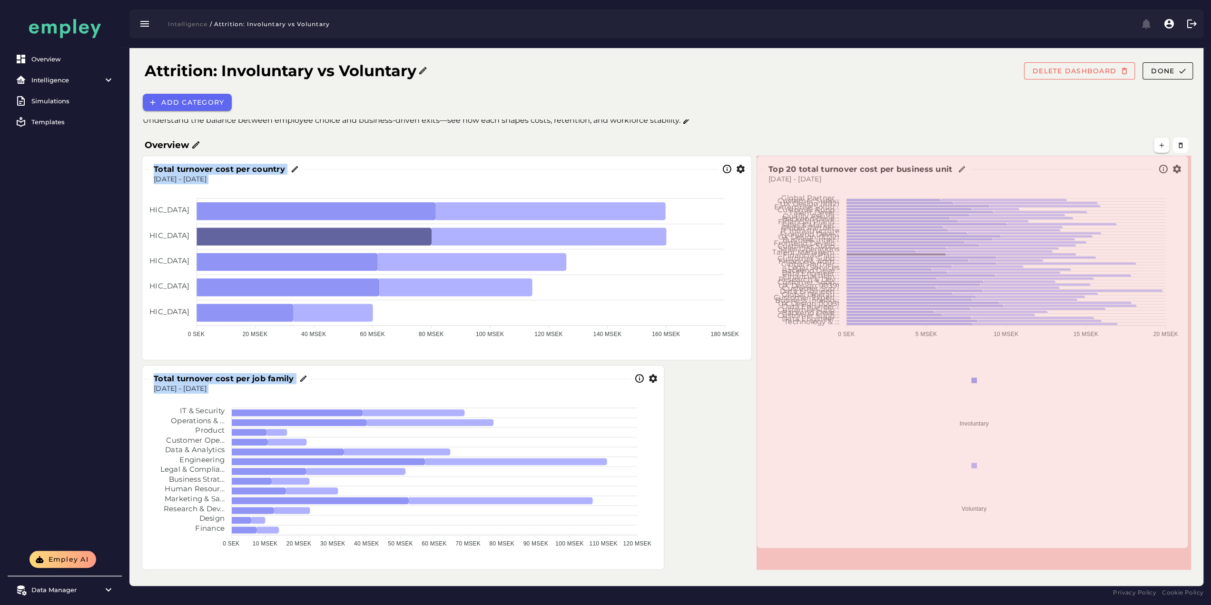
drag, startPoint x: 1188, startPoint y: 357, endPoint x: 1186, endPoint y: 546, distance: 188.9
click at [770, 396] on span at bounding box center [1185, 545] width 5 height 5
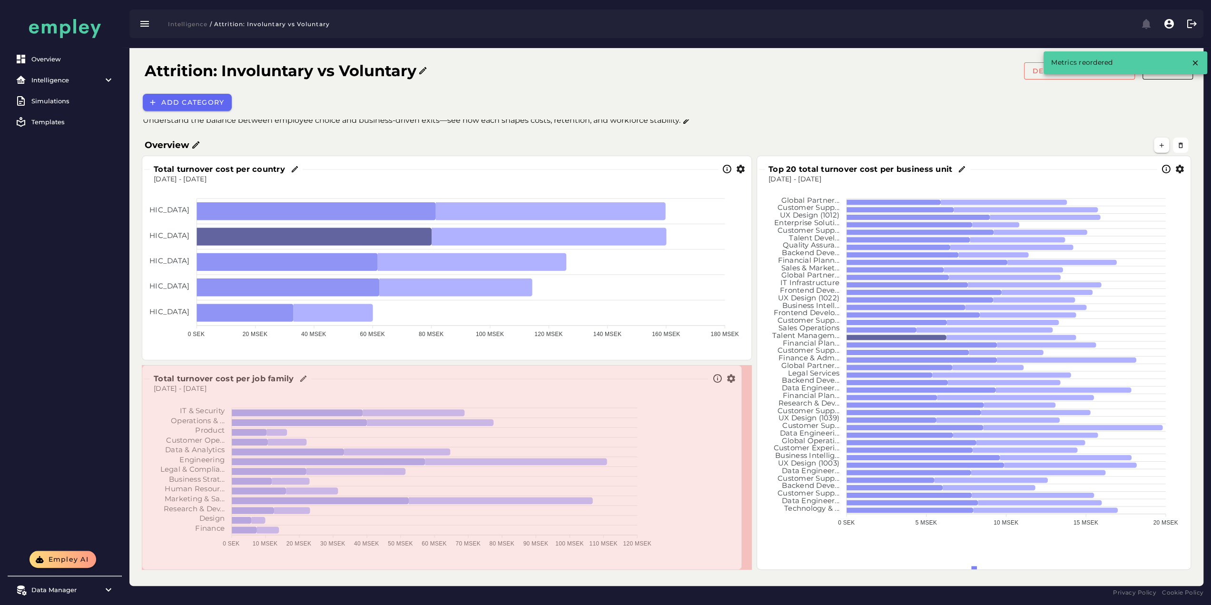
drag, startPoint x: 661, startPoint y: 565, endPoint x: 745, endPoint y: 564, distance: 83.7
click at [742, 396] on span at bounding box center [739, 567] width 5 height 5
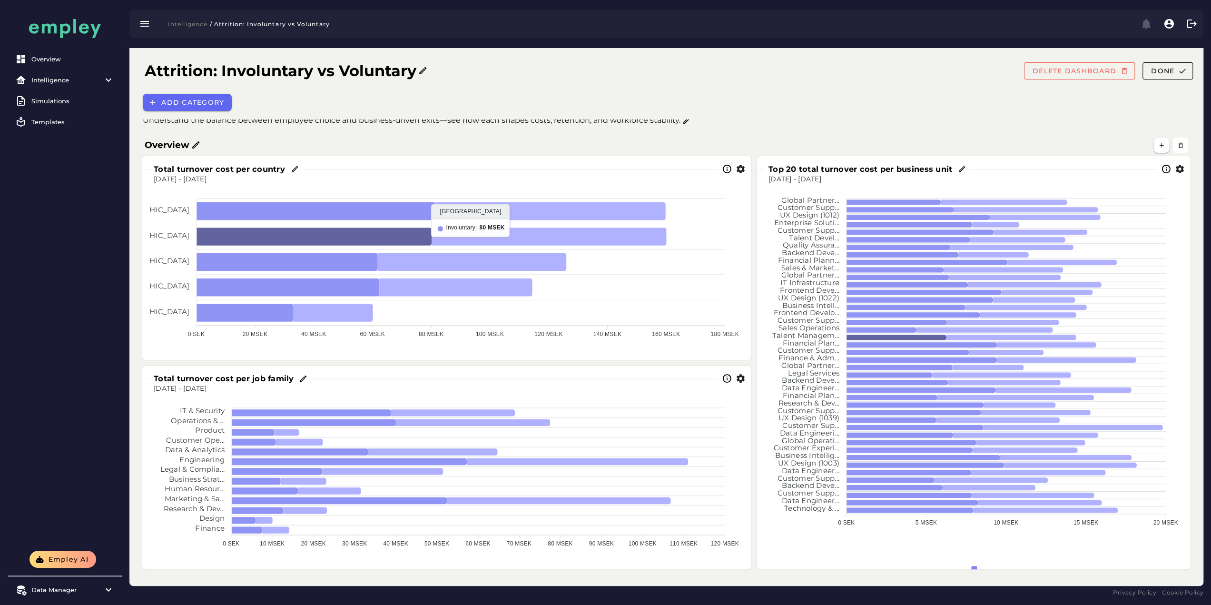
click at [289, 245] on icon at bounding box center [313, 237] width 235 height 18
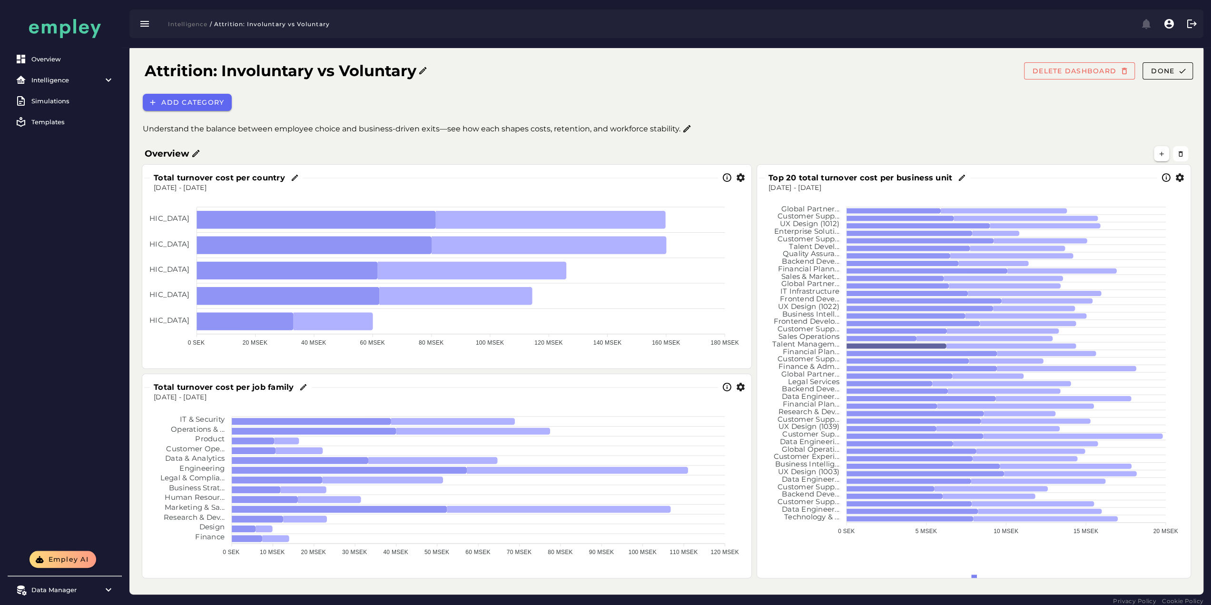
scroll to position [0, 0]
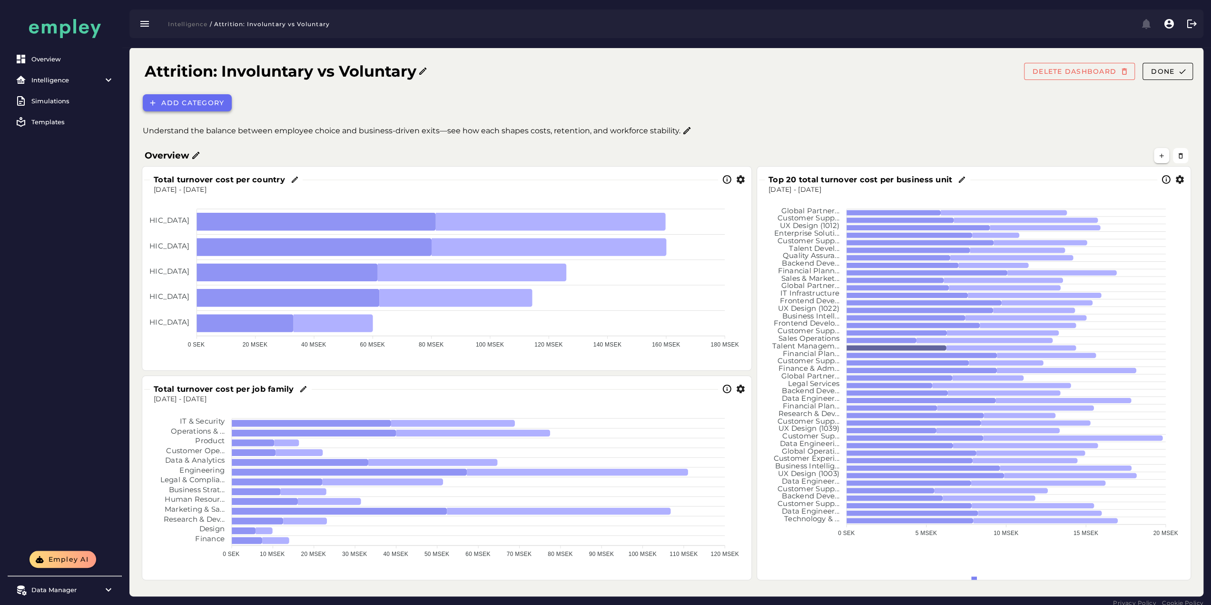
click at [201, 109] on button "Add category" at bounding box center [187, 102] width 89 height 17
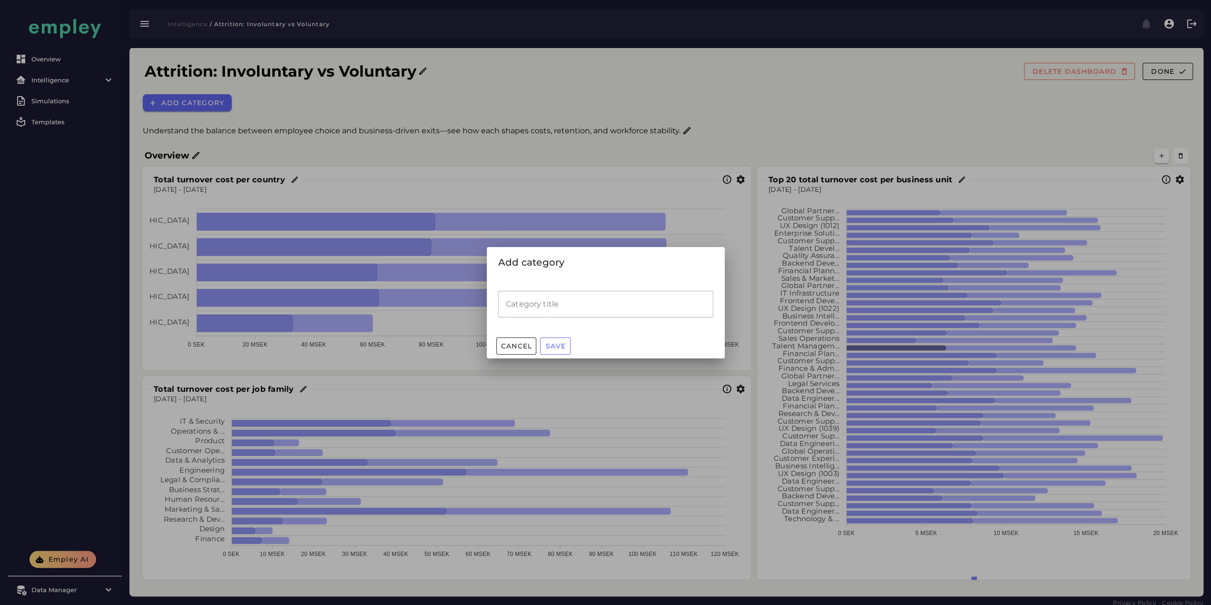
click at [632, 306] on input "Category title" at bounding box center [605, 304] width 215 height 27
type input "*******"
click at [560, 339] on button "Save" at bounding box center [555, 345] width 30 height 17
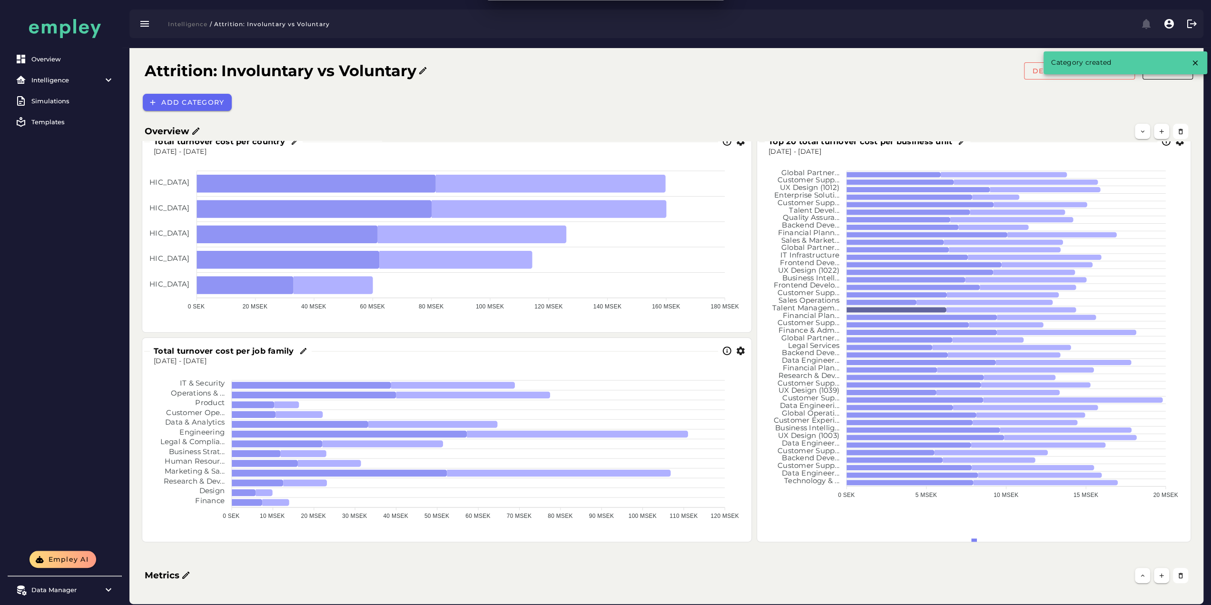
scroll to position [56, 0]
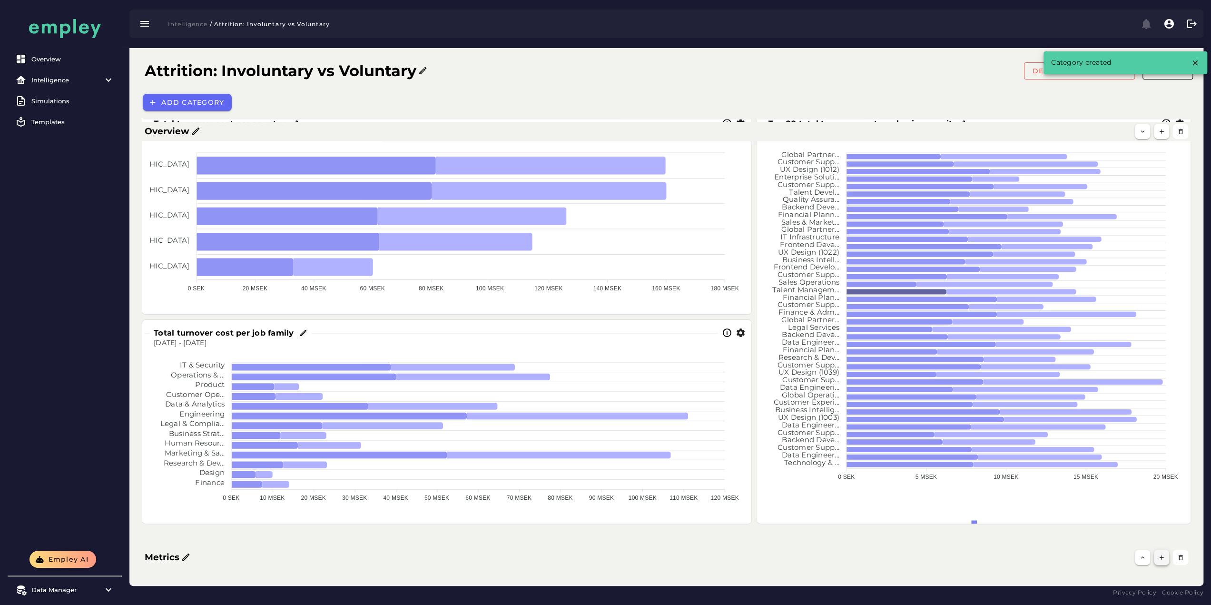
click at [770, 396] on icon "button" at bounding box center [1161, 557] width 7 height 7
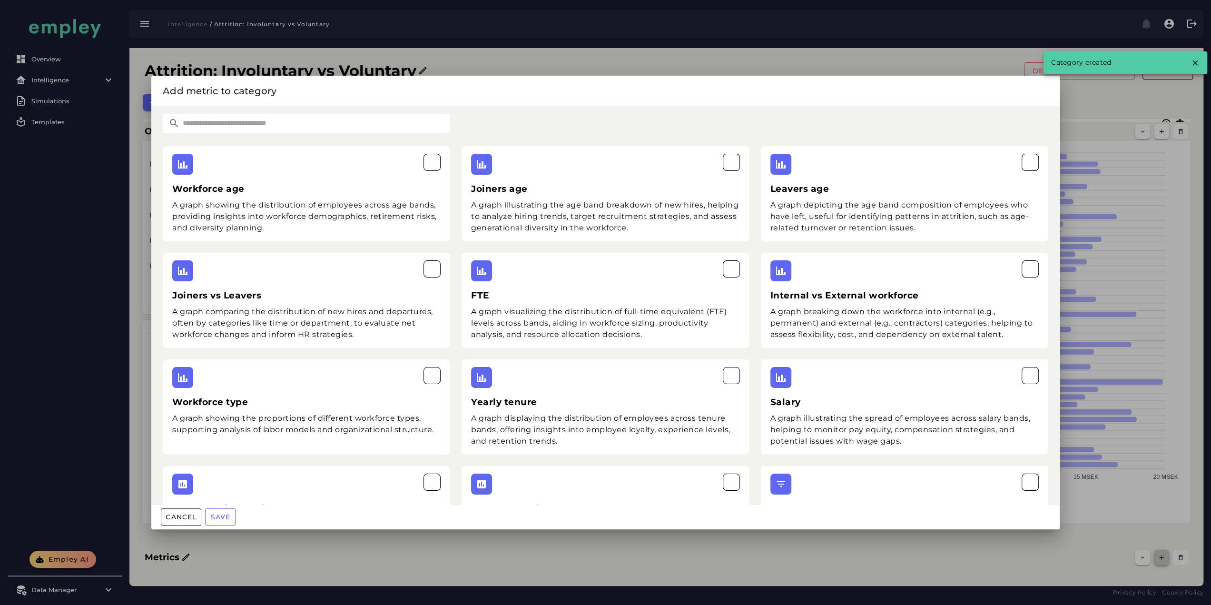
scroll to position [0, 0]
click at [770, 312] on div at bounding box center [605, 302] width 1211 height 605
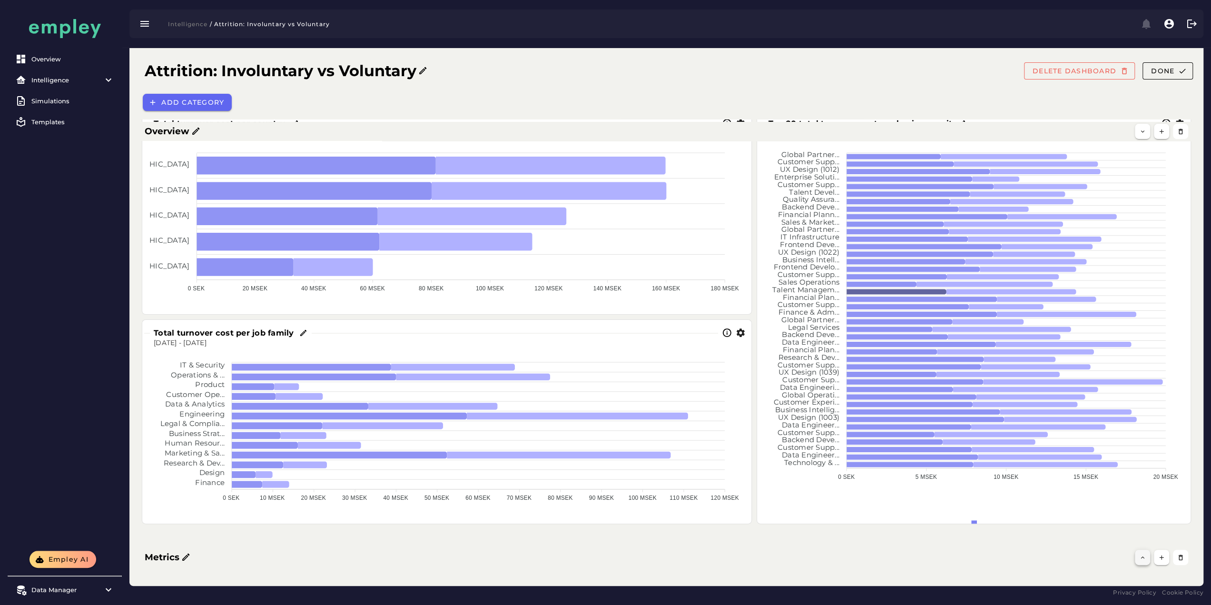
click at [770, 396] on button "button" at bounding box center [1142, 557] width 15 height 15
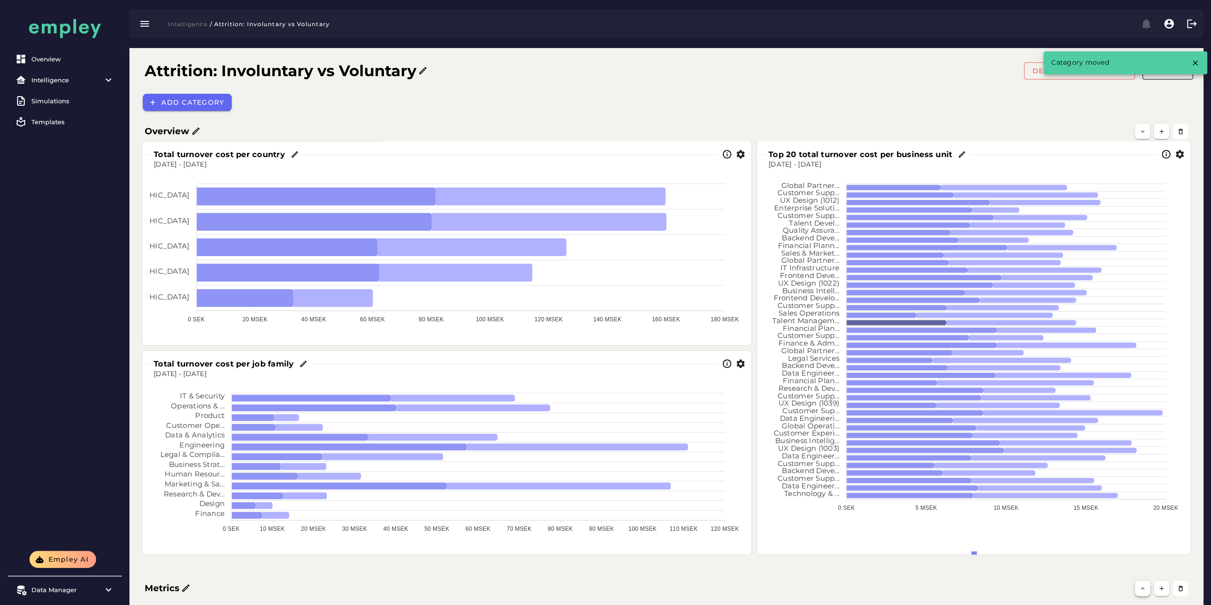
scroll to position [0, 0]
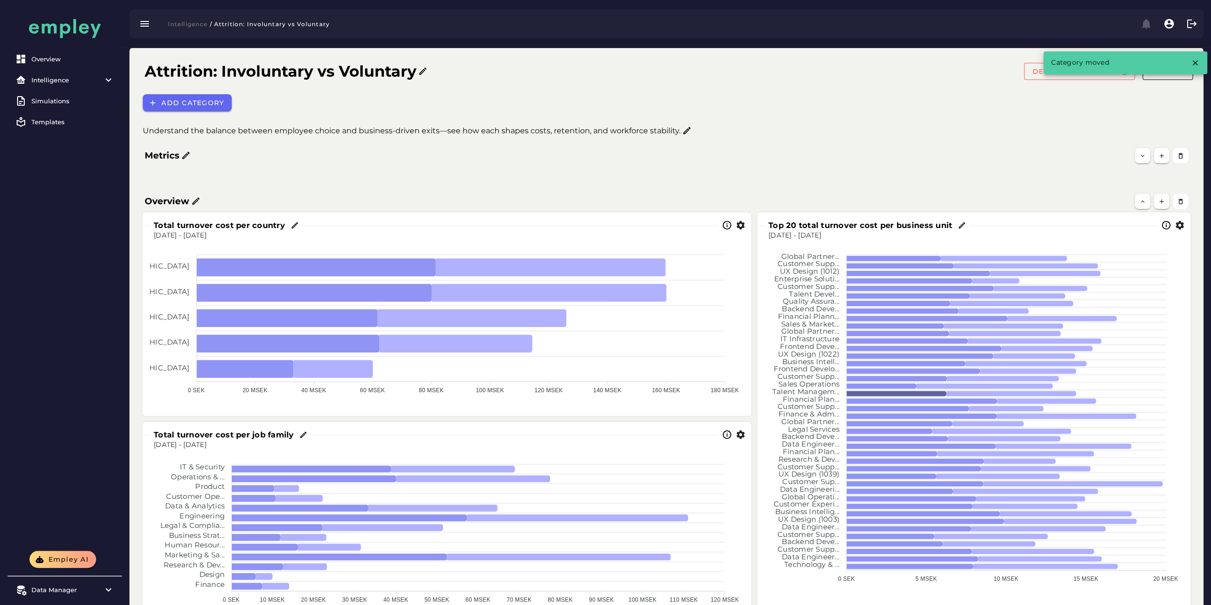
click at [770, 227] on icon "button" at bounding box center [1180, 225] width 10 height 10
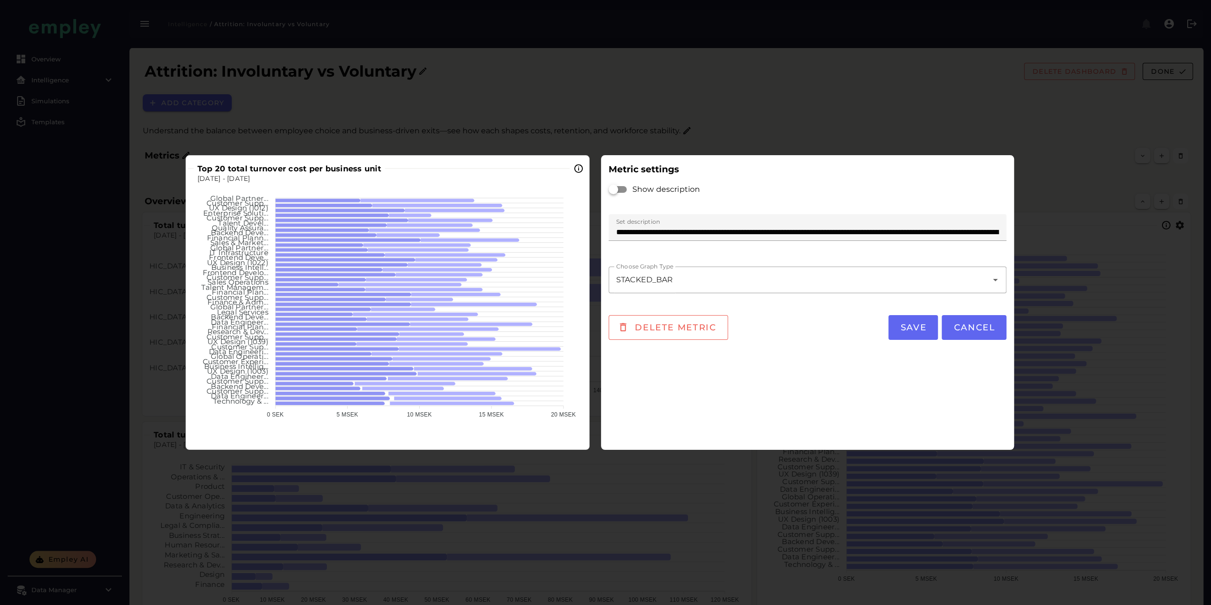
click at [623, 189] on div at bounding box center [617, 189] width 17 height 7
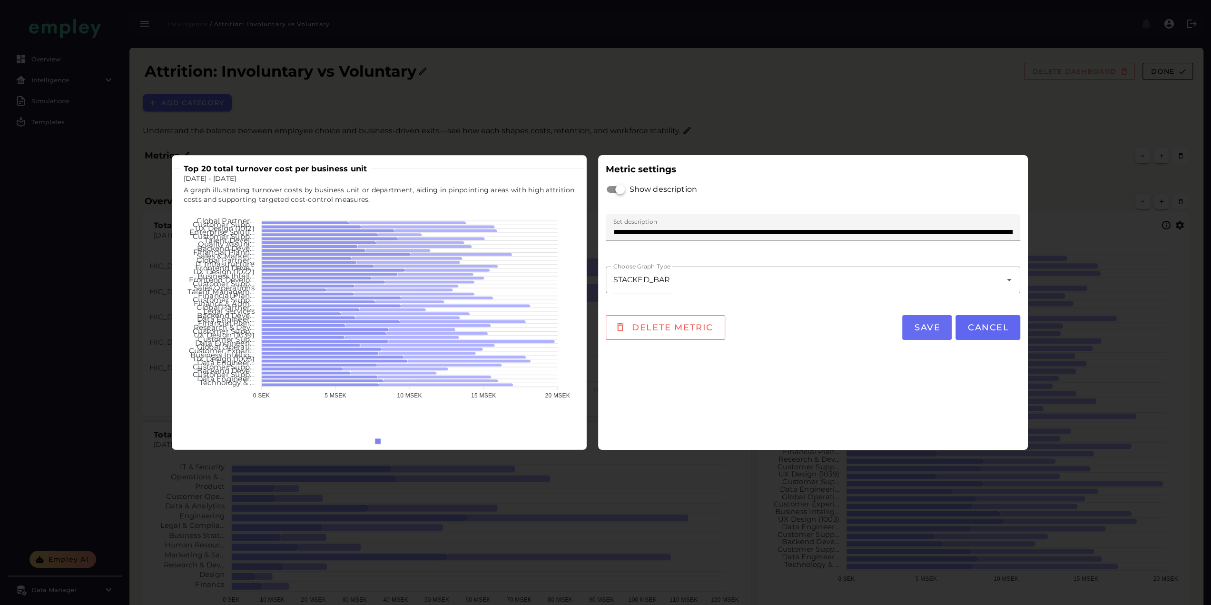
click at [770, 331] on span "Save" at bounding box center [927, 327] width 27 height 10
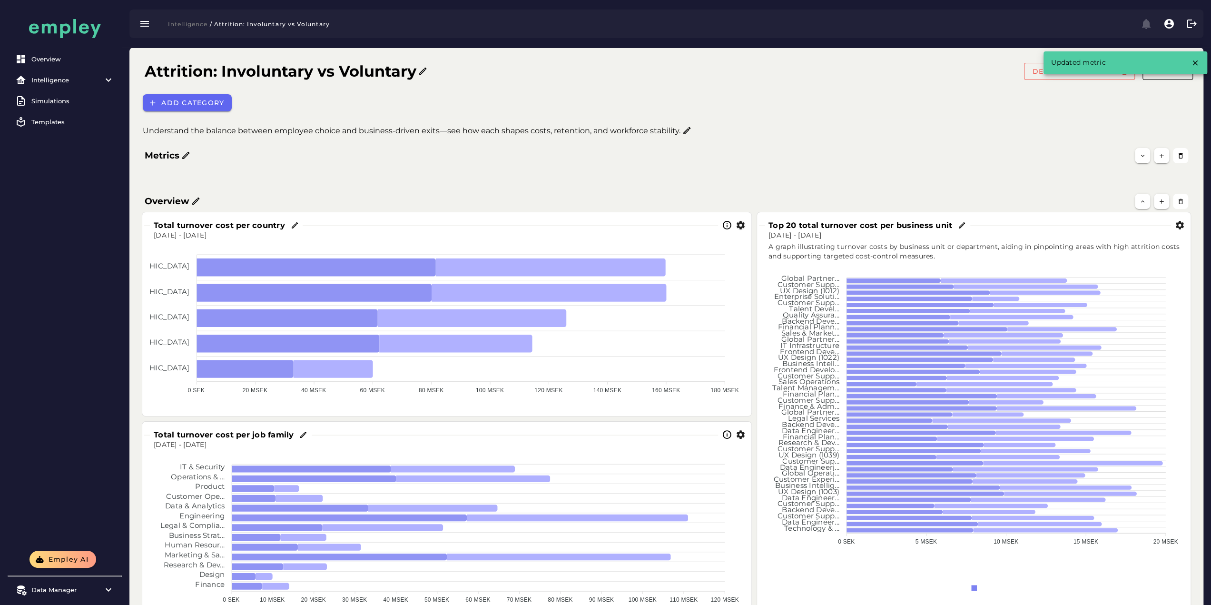
click at [741, 229] on icon "button" at bounding box center [741, 225] width 10 height 10
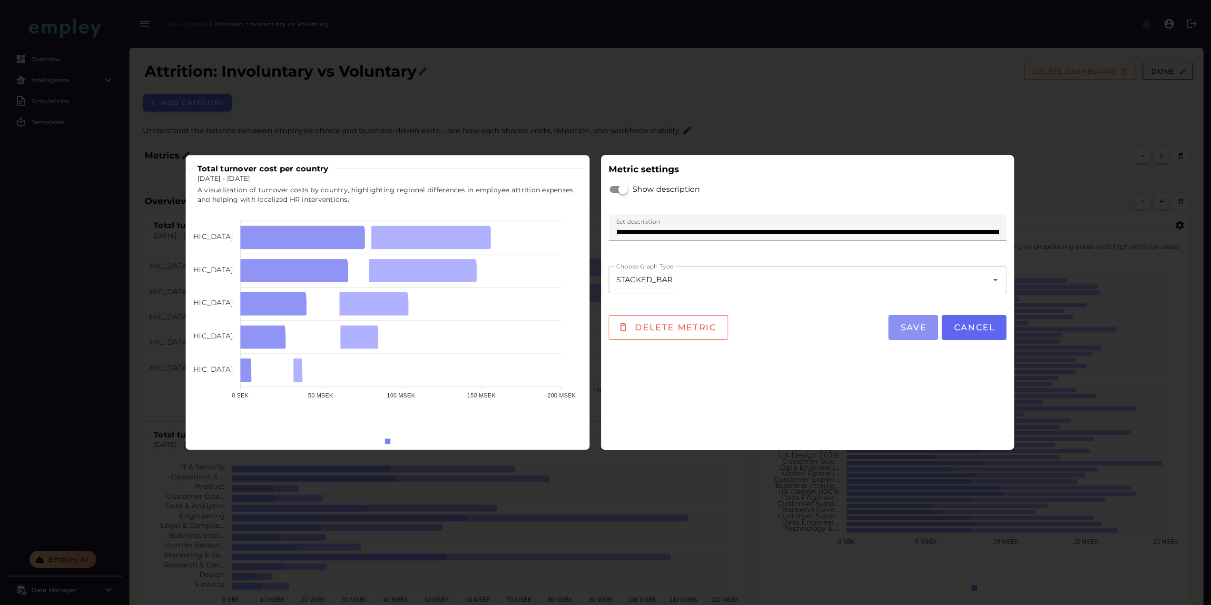
click at [770, 325] on span "Save" at bounding box center [913, 327] width 27 height 10
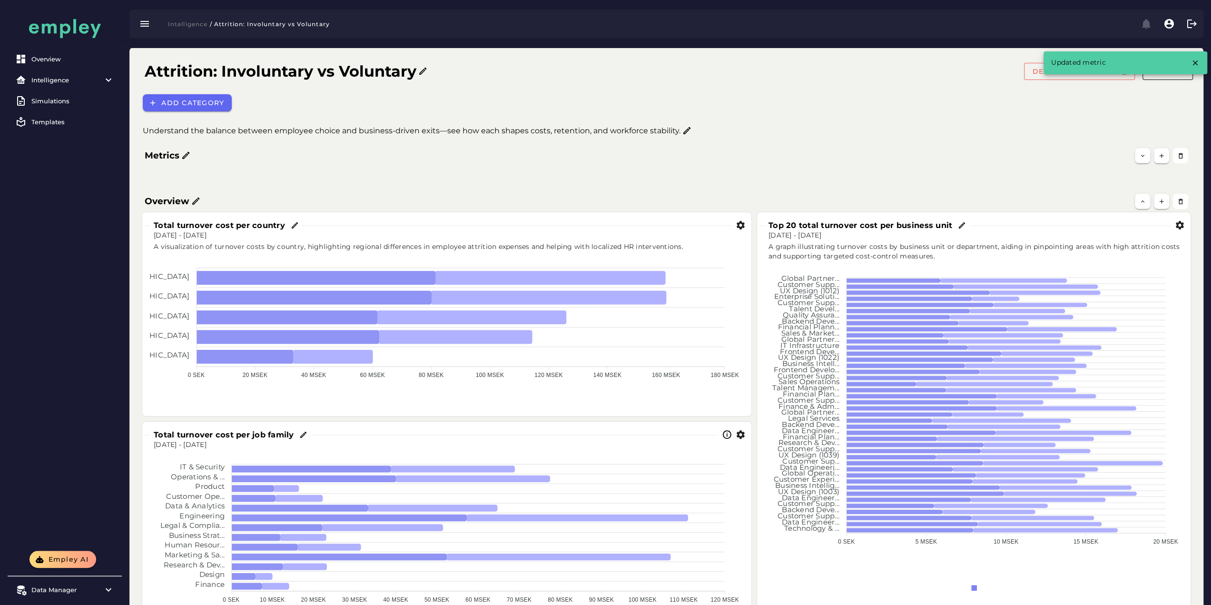
click at [742, 396] on icon "button" at bounding box center [741, 435] width 10 height 10
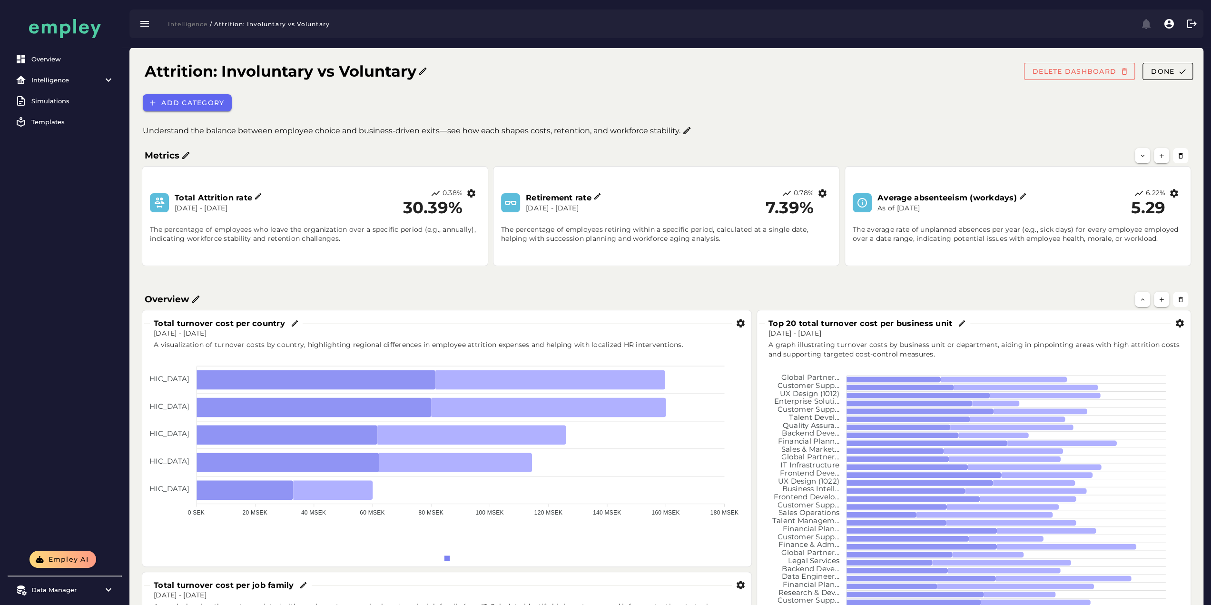
click at [1024, 196] on icon at bounding box center [1023, 196] width 9 height 9
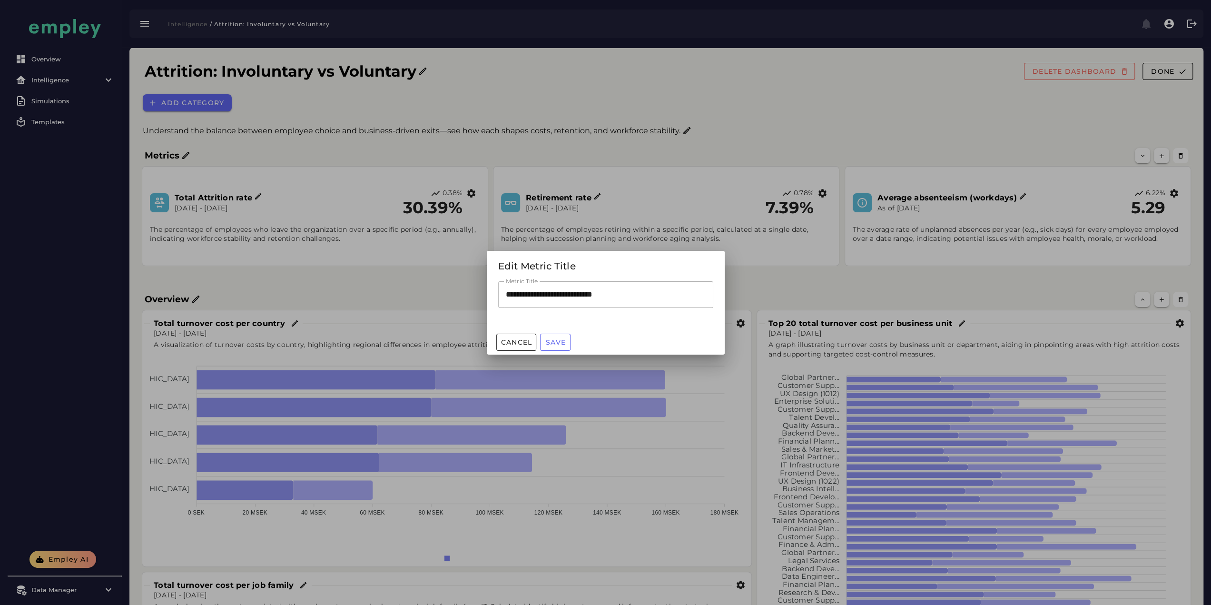
click at [542, 296] on input "**********" at bounding box center [605, 294] width 215 height 27
click at [599, 295] on input "**********" at bounding box center [605, 294] width 215 height 27
type input "**********"
click at [547, 344] on span "Save" at bounding box center [555, 342] width 20 height 9
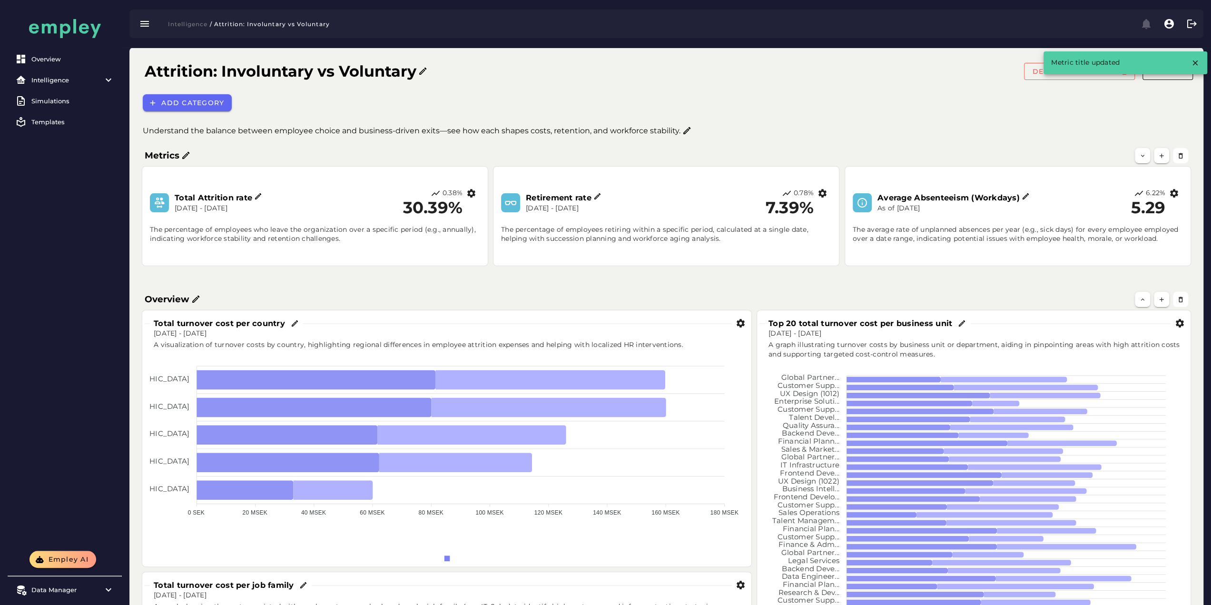
click at [600, 194] on icon at bounding box center [597, 196] width 9 height 9
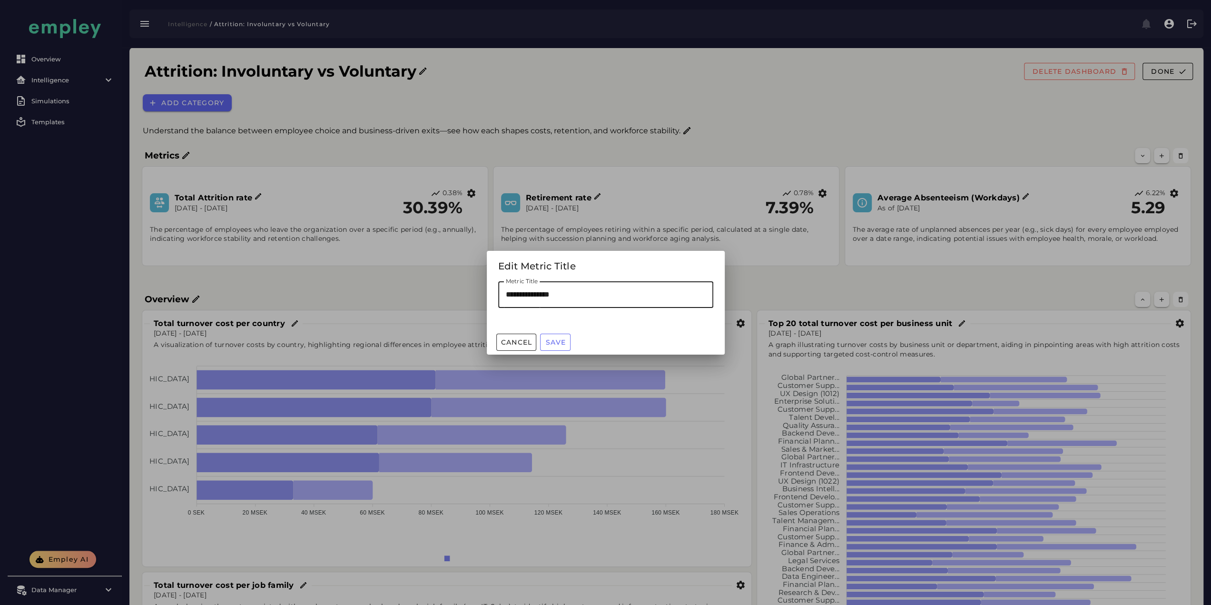
click at [553, 298] on input "**********" at bounding box center [605, 294] width 215 height 27
type input "**********"
click at [559, 343] on span "Save" at bounding box center [555, 342] width 20 height 9
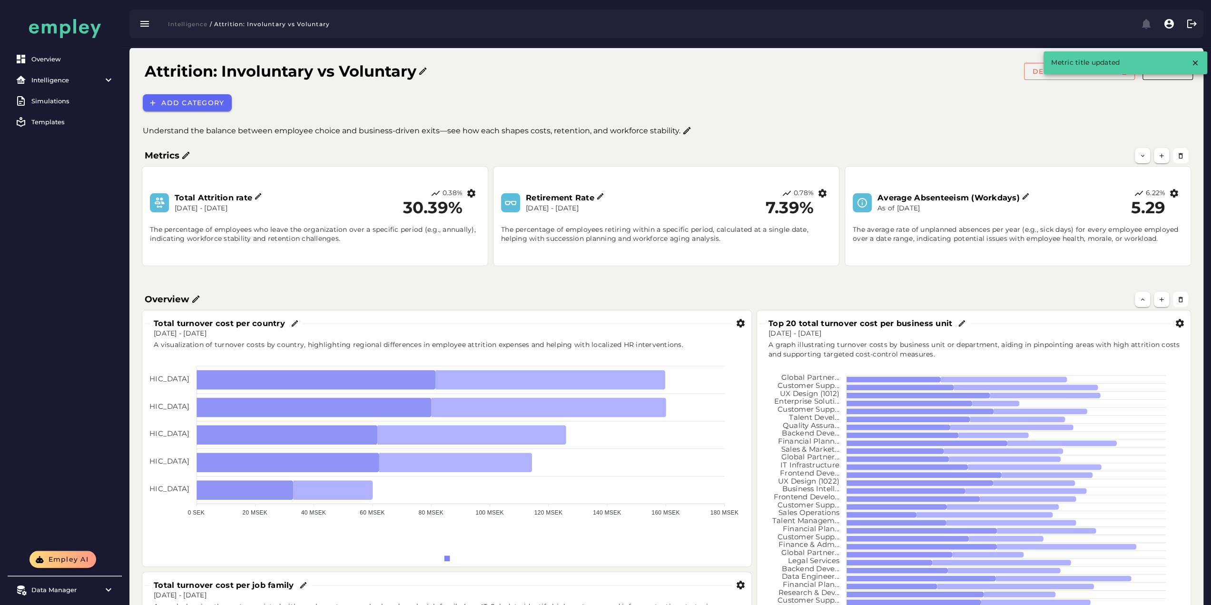
click at [220, 216] on div "The percentage of employees who leave the organization over a specific period (…" at bounding box center [315, 231] width 342 height 38
click at [258, 196] on icon at bounding box center [258, 196] width 9 height 9
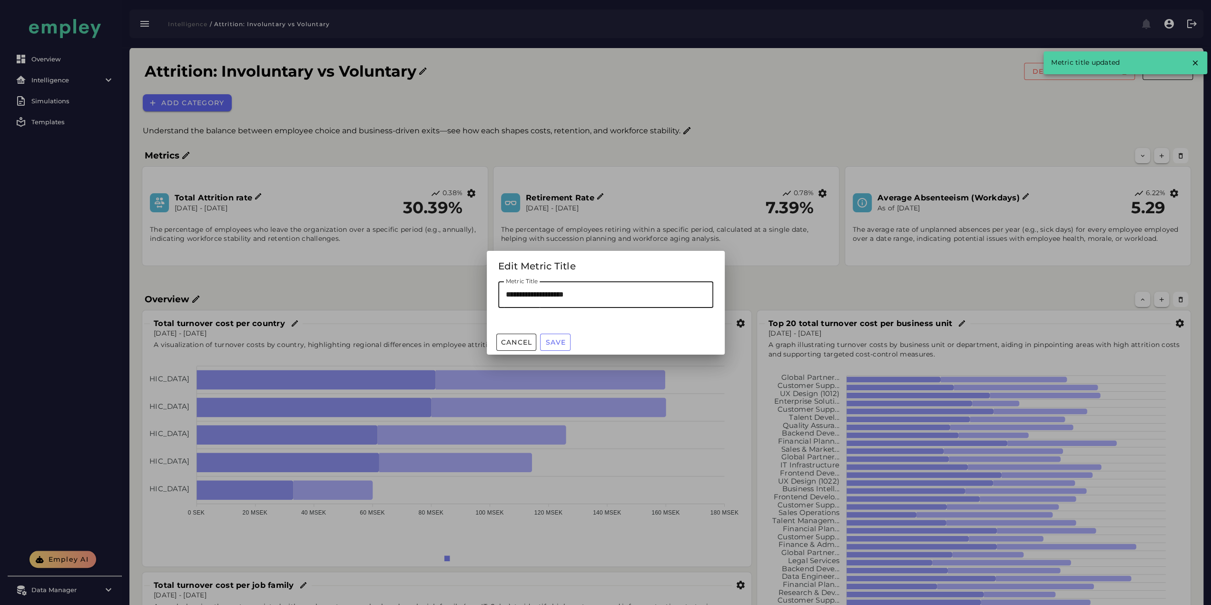
click at [561, 296] on input "**********" at bounding box center [605, 294] width 215 height 27
type input "**********"
click at [567, 340] on button "Save" at bounding box center [555, 342] width 30 height 17
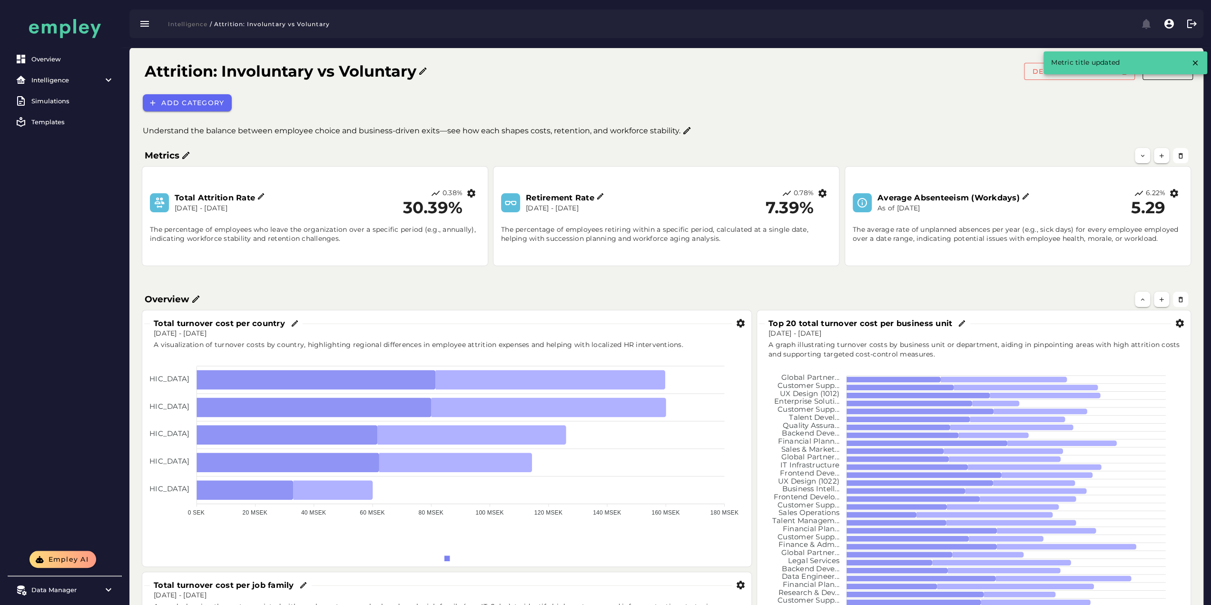
click at [296, 326] on icon at bounding box center [295, 323] width 9 height 9
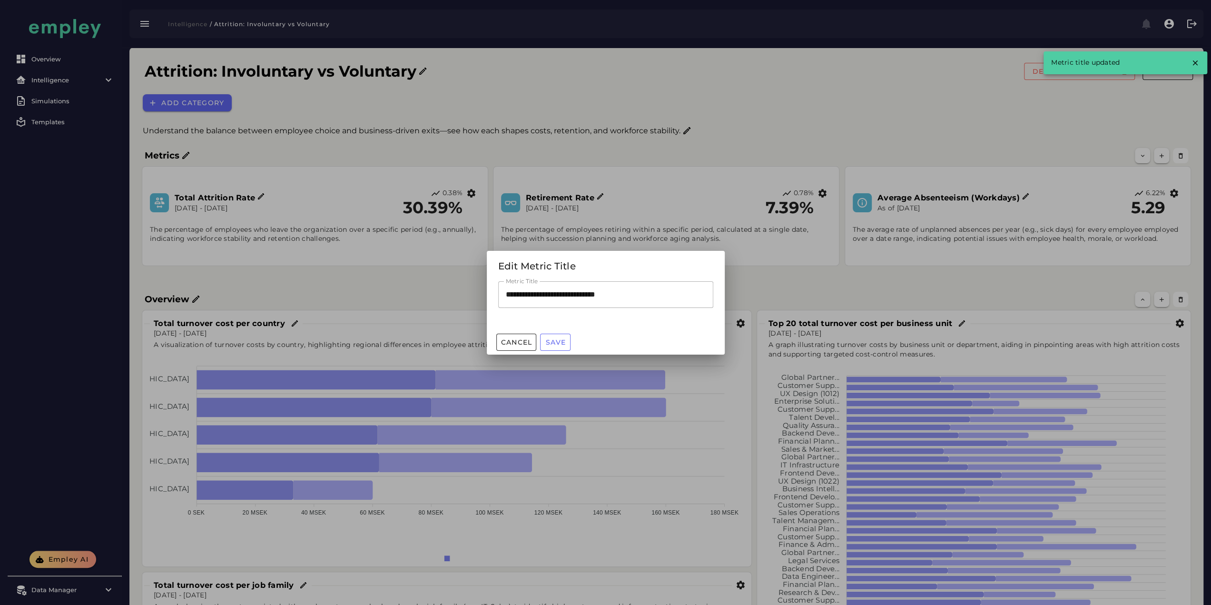
click at [530, 295] on input "**********" at bounding box center [605, 294] width 215 height 27
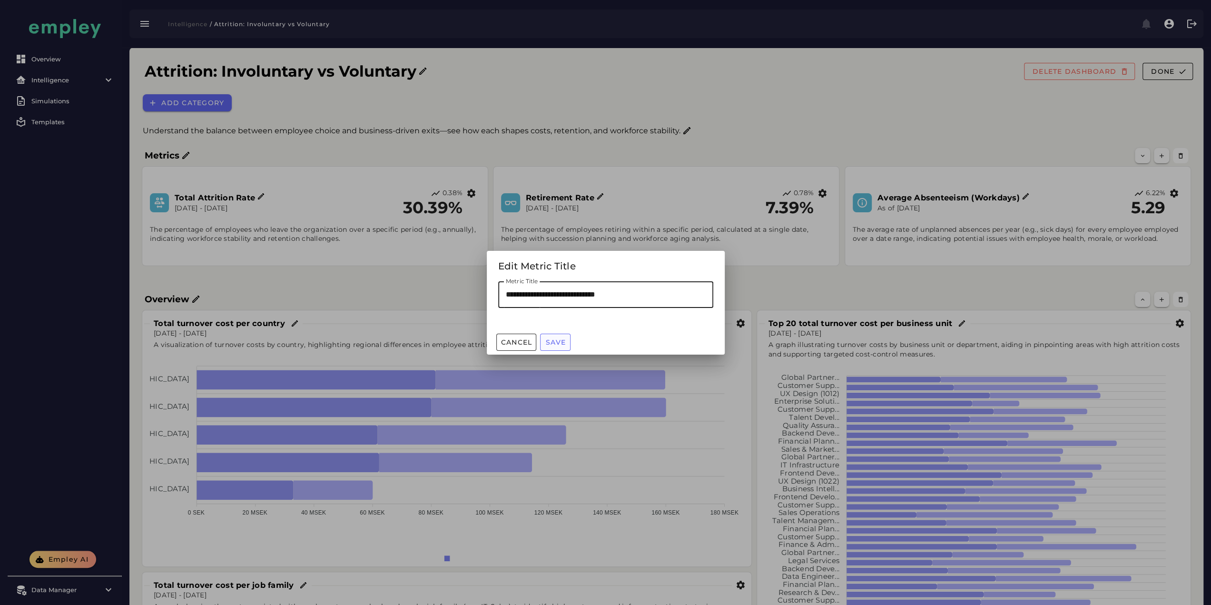
type input "**********"
click at [555, 341] on span "Save" at bounding box center [555, 342] width 20 height 9
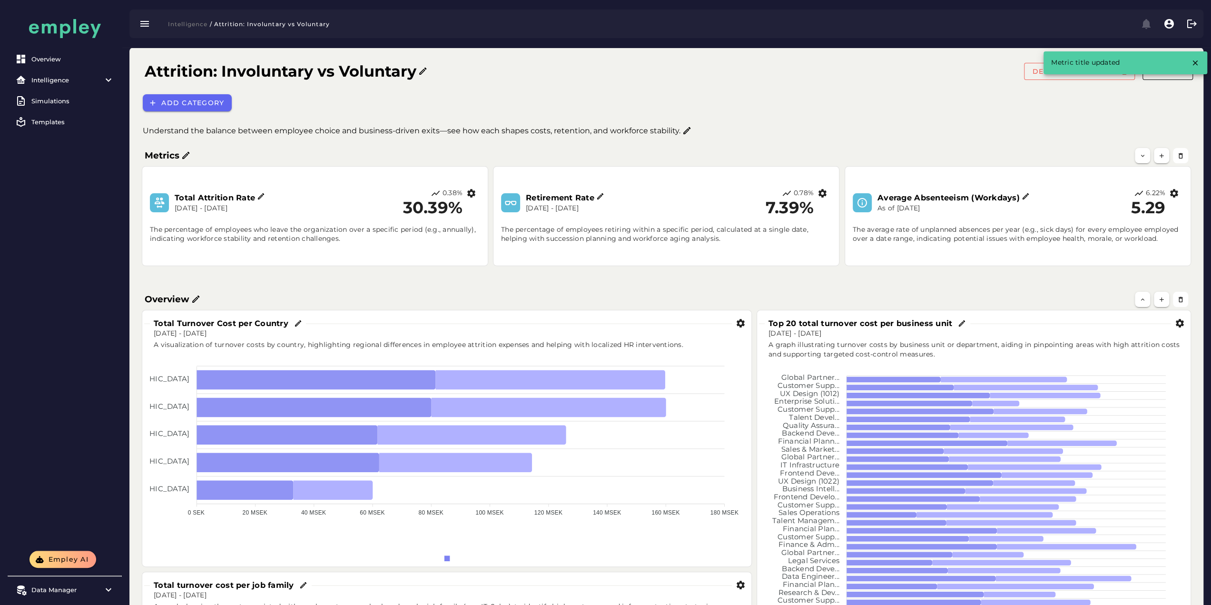
click at [959, 323] on icon at bounding box center [962, 323] width 9 height 9
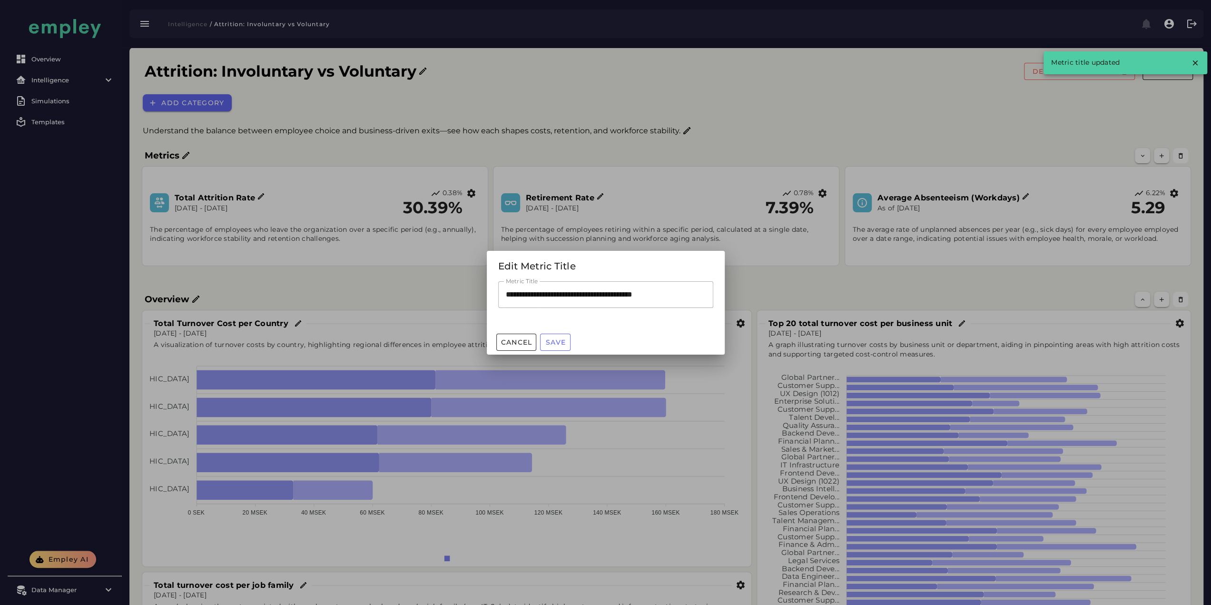
click at [538, 295] on input "**********" at bounding box center [605, 294] width 215 height 27
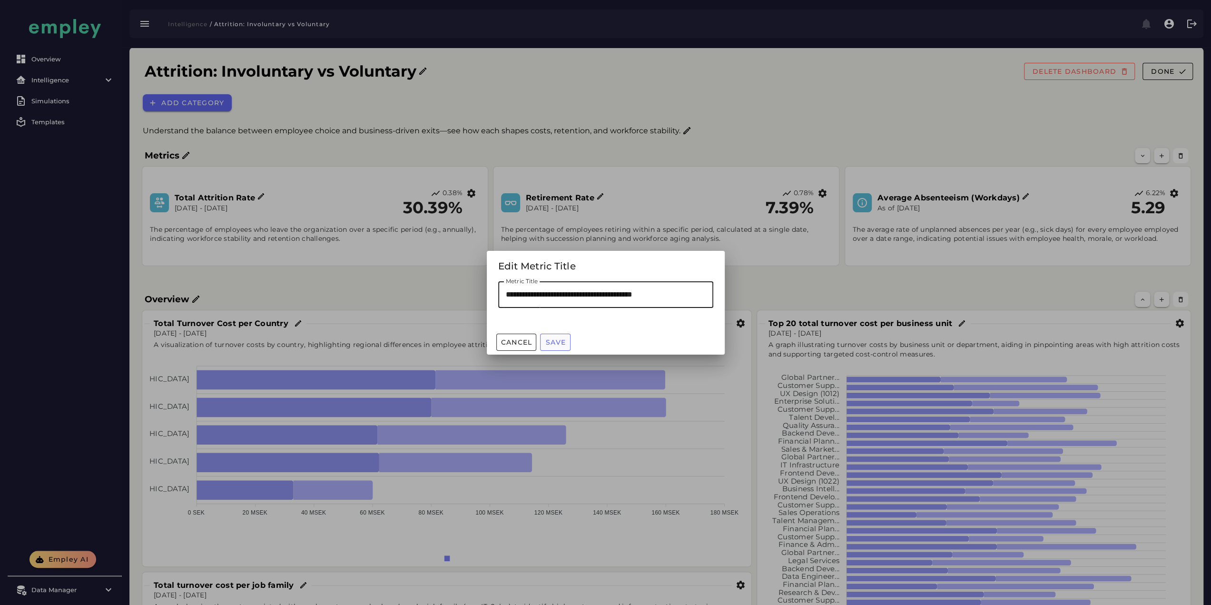
type input "**********"
click at [564, 345] on span "Save" at bounding box center [555, 342] width 20 height 9
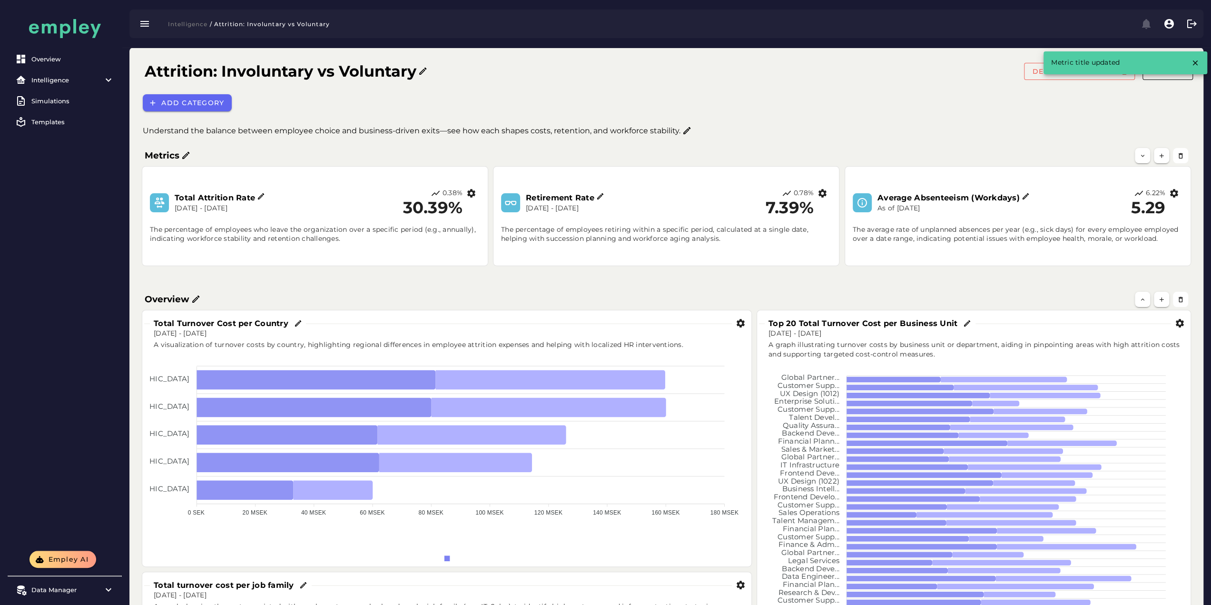
scroll to position [238, 0]
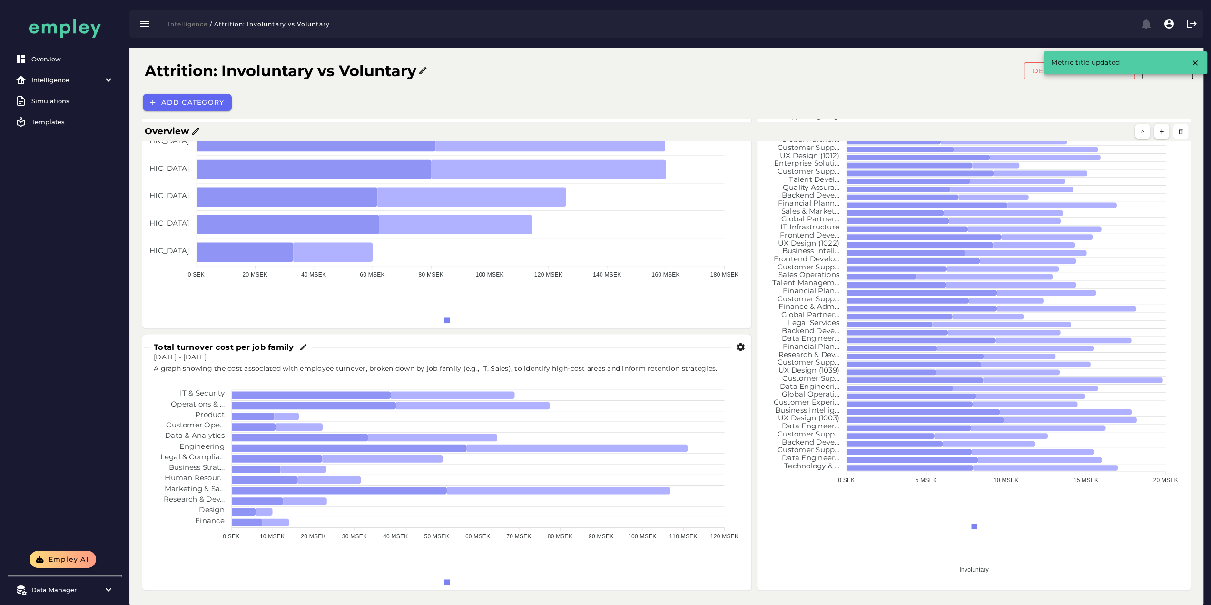
click at [303, 350] on icon at bounding box center [304, 347] width 9 height 9
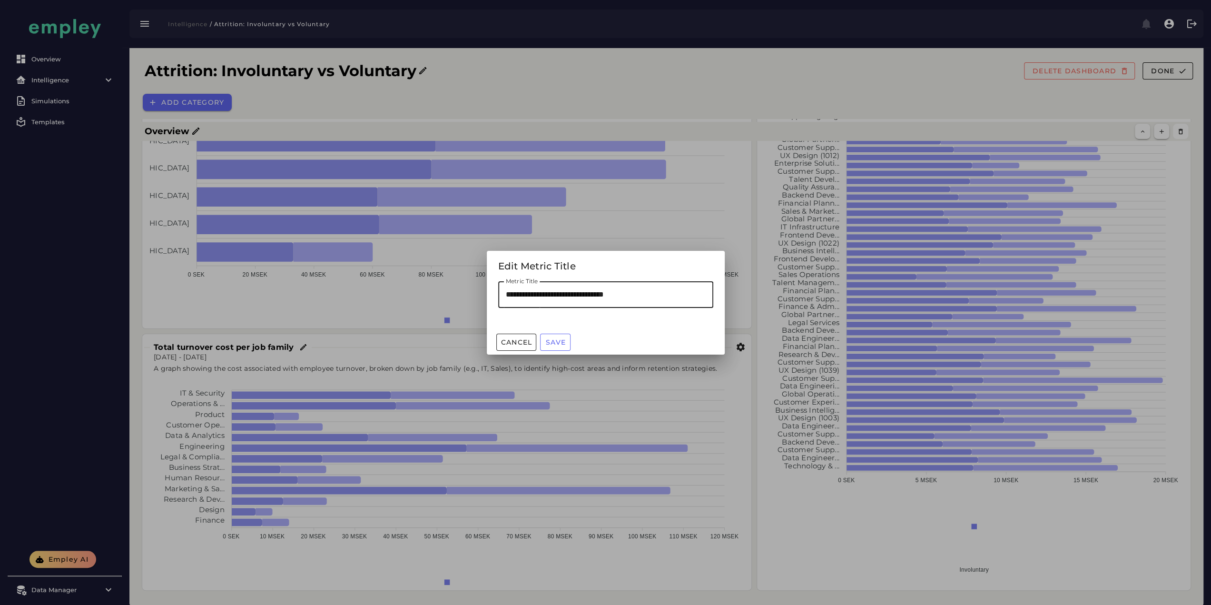
click at [529, 295] on input "**********" at bounding box center [605, 294] width 215 height 27
type input "**********"
click at [559, 343] on span "Save" at bounding box center [555, 342] width 20 height 9
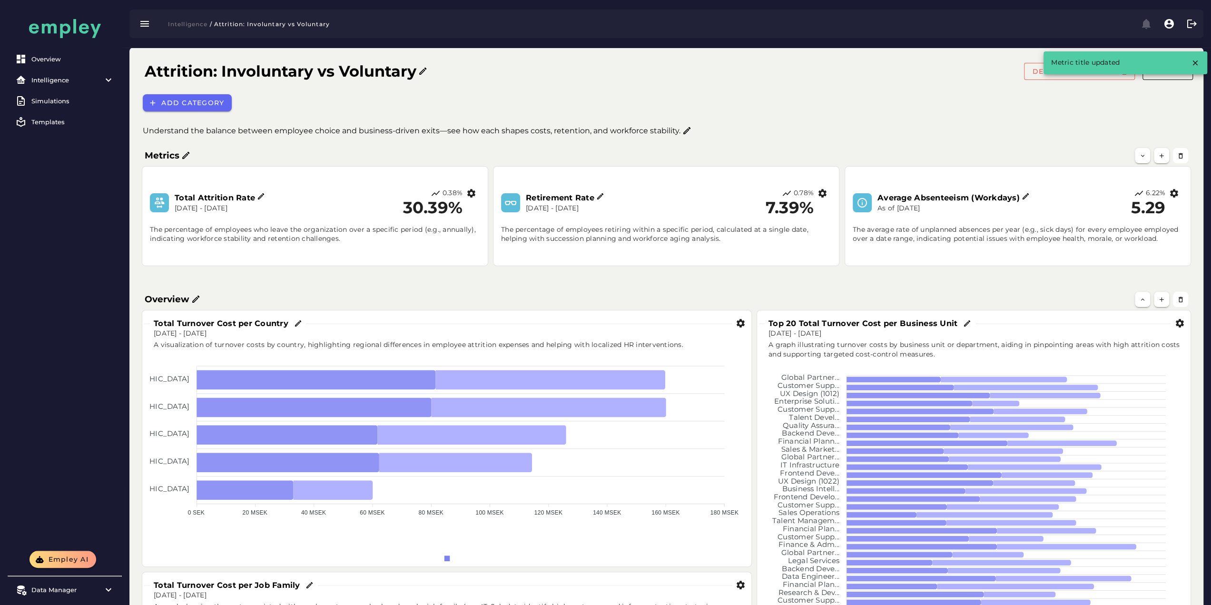
click at [785, 287] on div "Overview Total Turnover Cost per Country [DATE] - [DATE] A visualization of tur…" at bounding box center [666, 559] width 1066 height 555
click at [1171, 69] on span "Done" at bounding box center [1162, 71] width 24 height 9
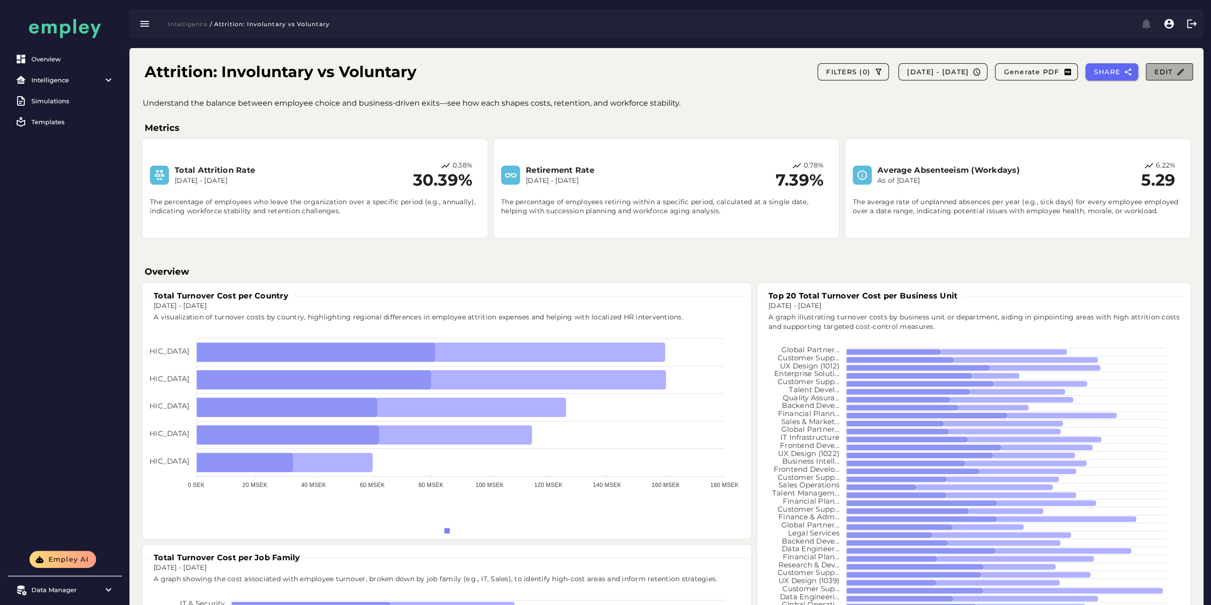
click at [1165, 72] on span "Edit" at bounding box center [1169, 72] width 31 height 9
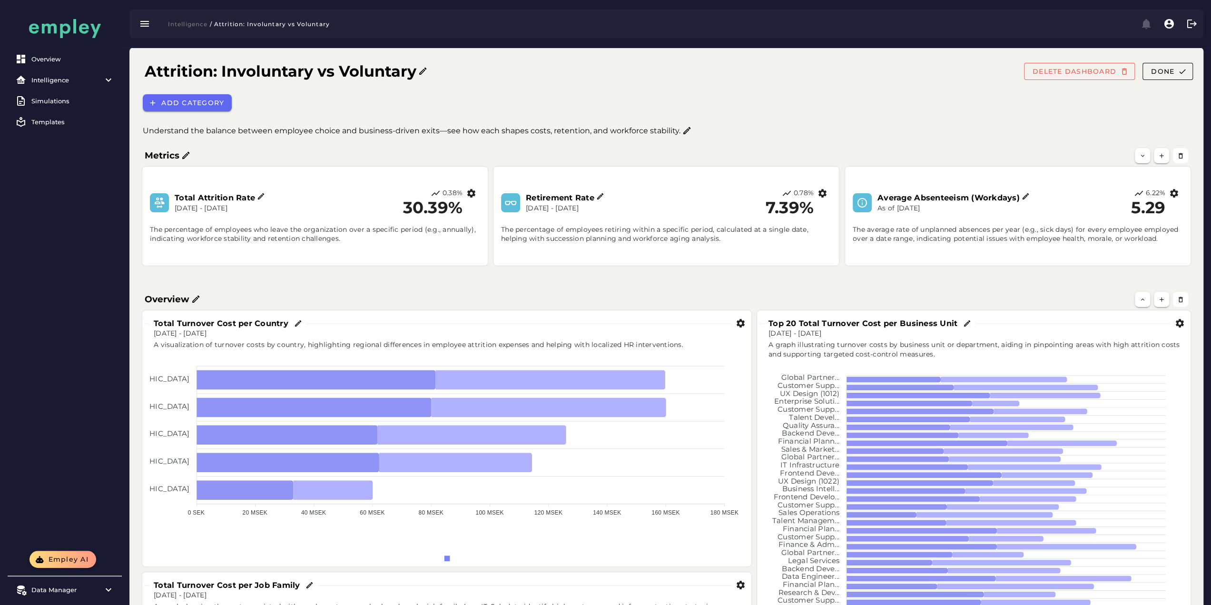
click at [472, 196] on icon "button" at bounding box center [471, 193] width 10 height 10
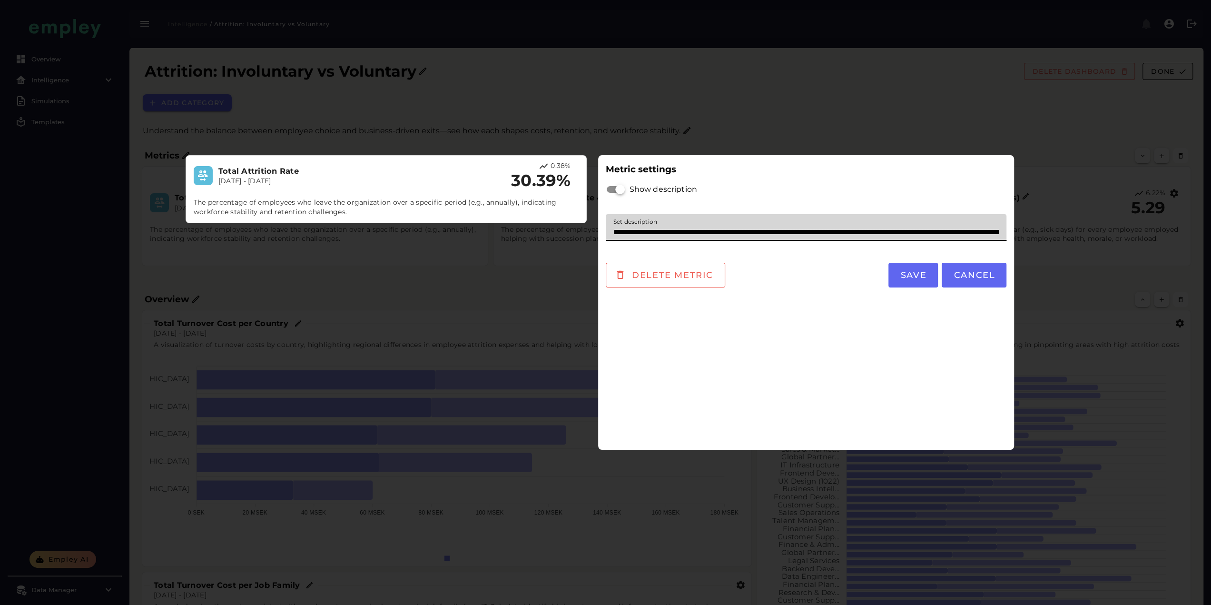
drag, startPoint x: 977, startPoint y: 231, endPoint x: 920, endPoint y: 232, distance: 56.6
click at [920, 232] on input "**********" at bounding box center [806, 227] width 401 height 27
click at [859, 235] on input "**********" at bounding box center [806, 227] width 401 height 27
type input "**********"
click at [922, 276] on span "Save" at bounding box center [913, 275] width 27 height 10
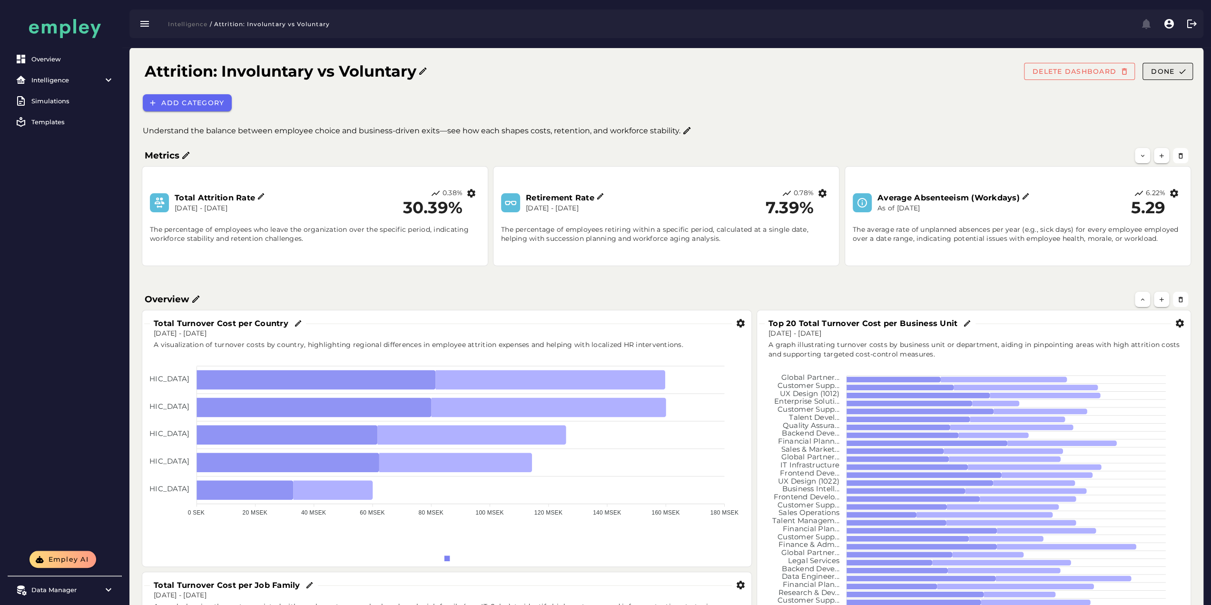
click at [1170, 71] on span "Done" at bounding box center [1162, 71] width 24 height 9
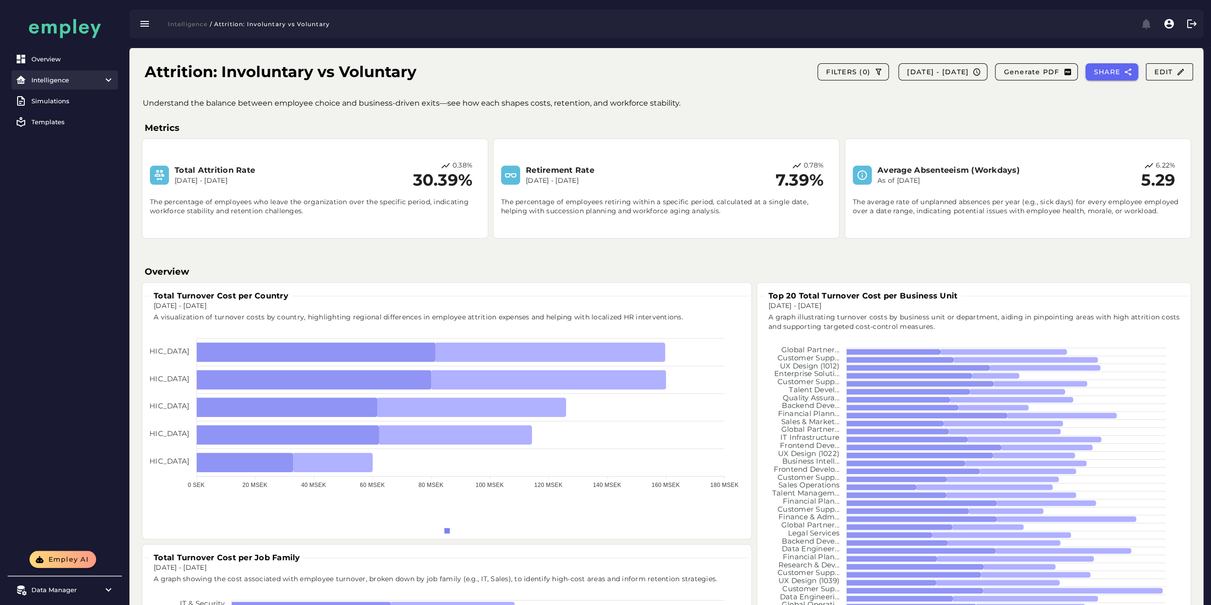
click at [46, 83] on div "Intelligence" at bounding box center [64, 80] width 67 height 8
click at [65, 96] on link "All dashboards" at bounding box center [64, 100] width 107 height 19
